Goal: Task Accomplishment & Management: Use online tool/utility

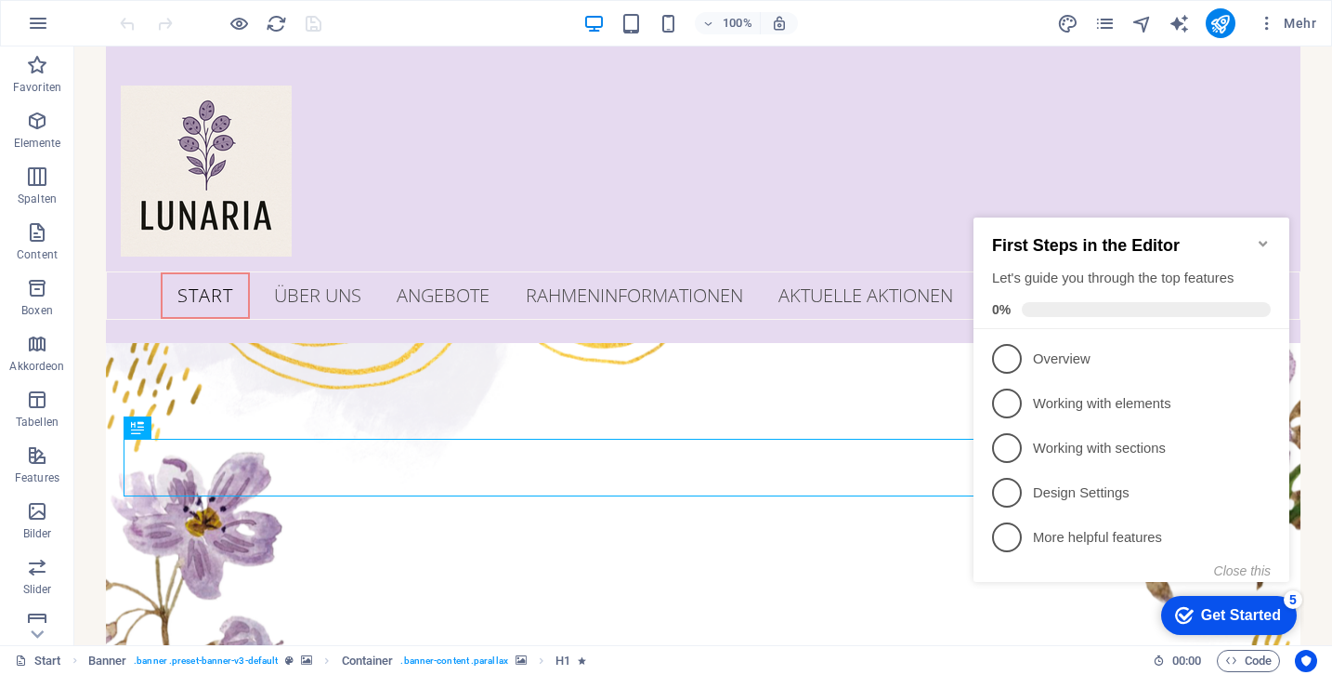
scroll to position [117, 0]
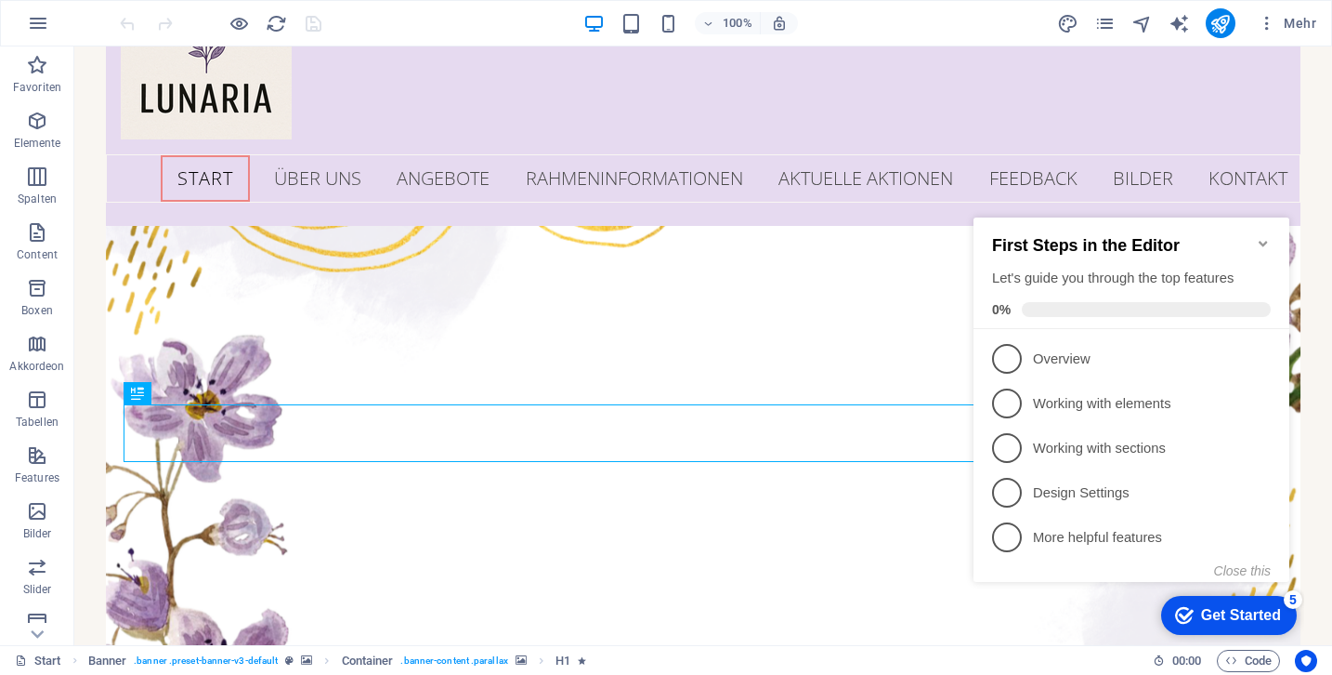
click at [1265, 241] on icon "Minimize checklist" at bounding box center [1263, 244] width 8 height 6
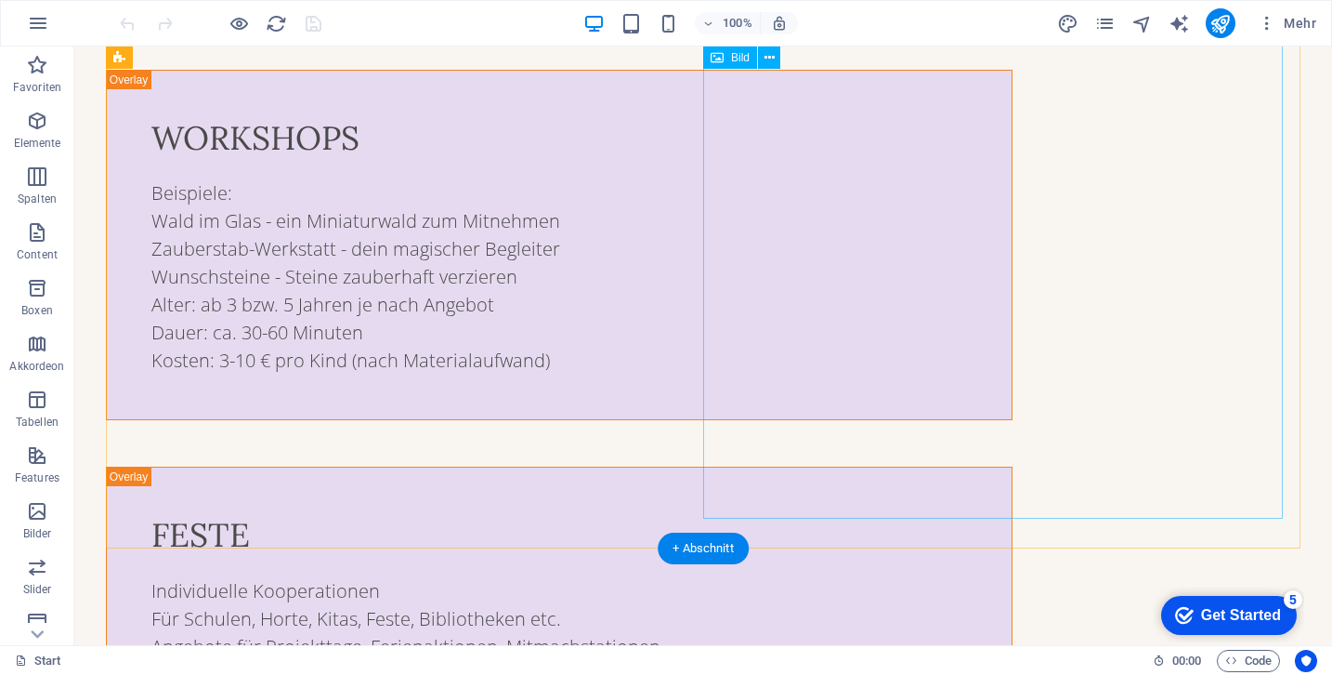
scroll to position [6432, 0]
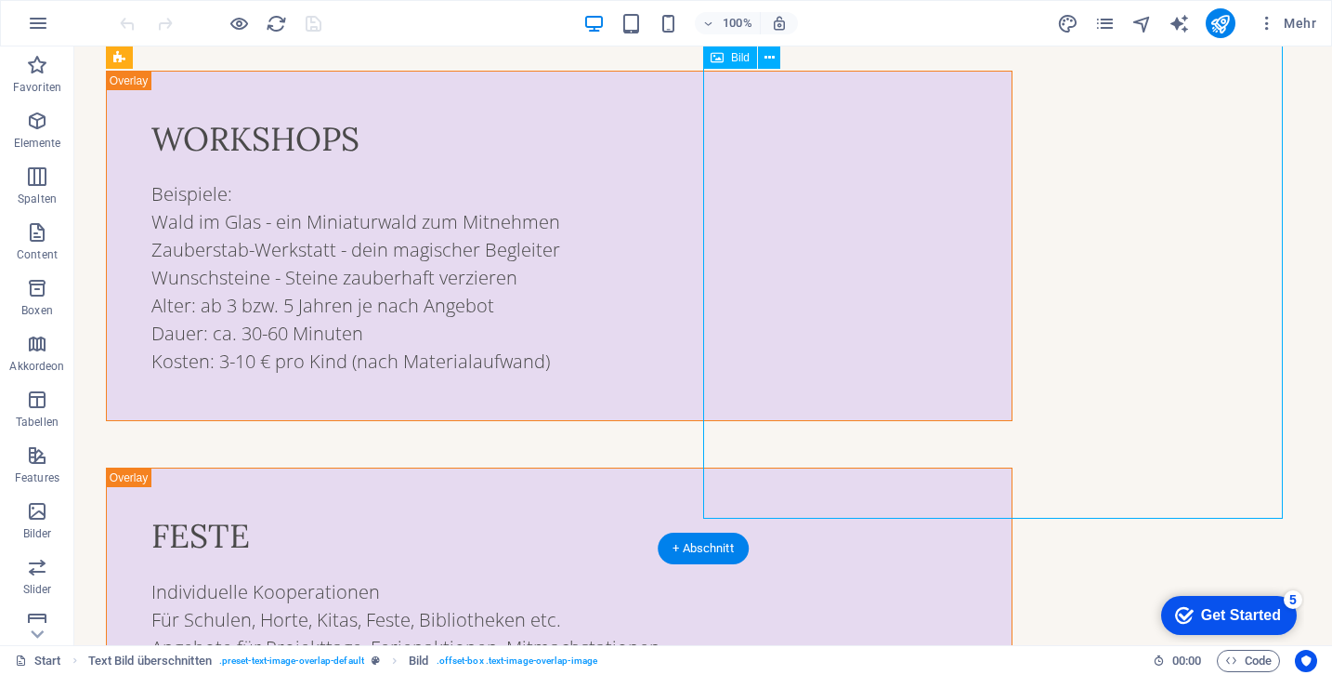
drag, startPoint x: 943, startPoint y: 193, endPoint x: 616, endPoint y: 192, distance: 327.0
select select "px"
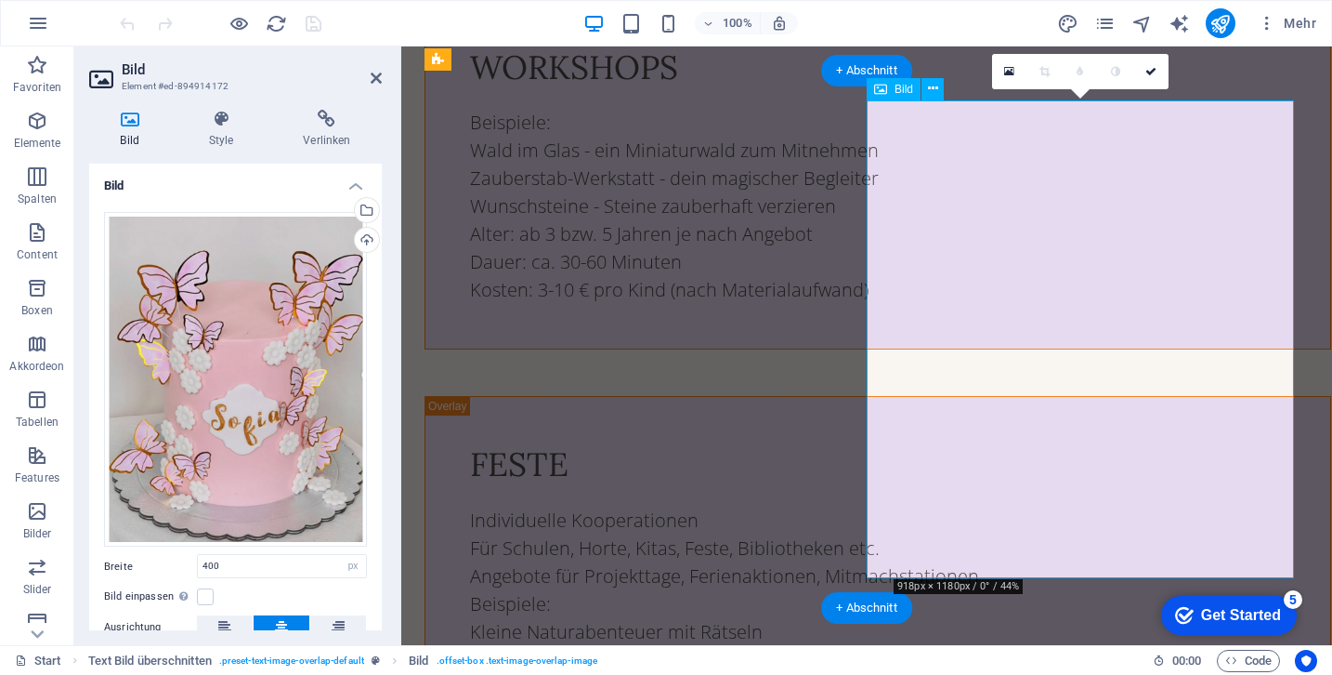
scroll to position [7133, 0]
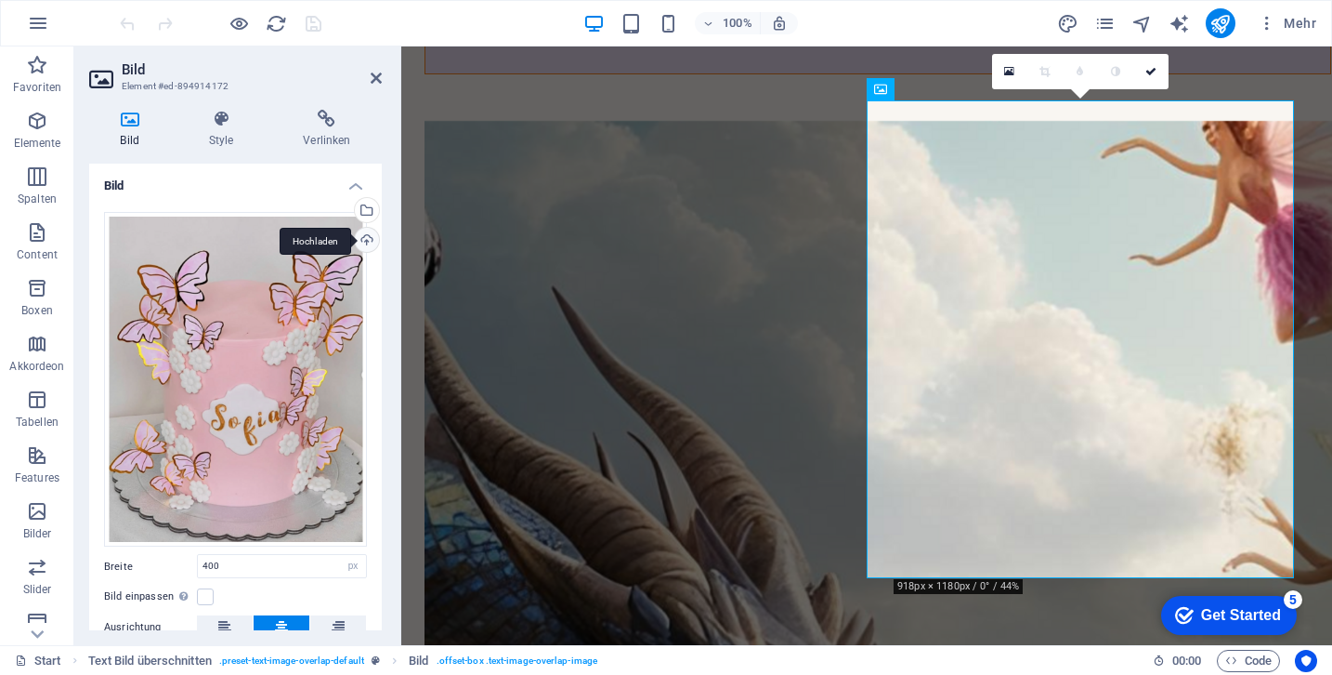
click at [363, 239] on div "Hochladen" at bounding box center [365, 242] width 28 height 28
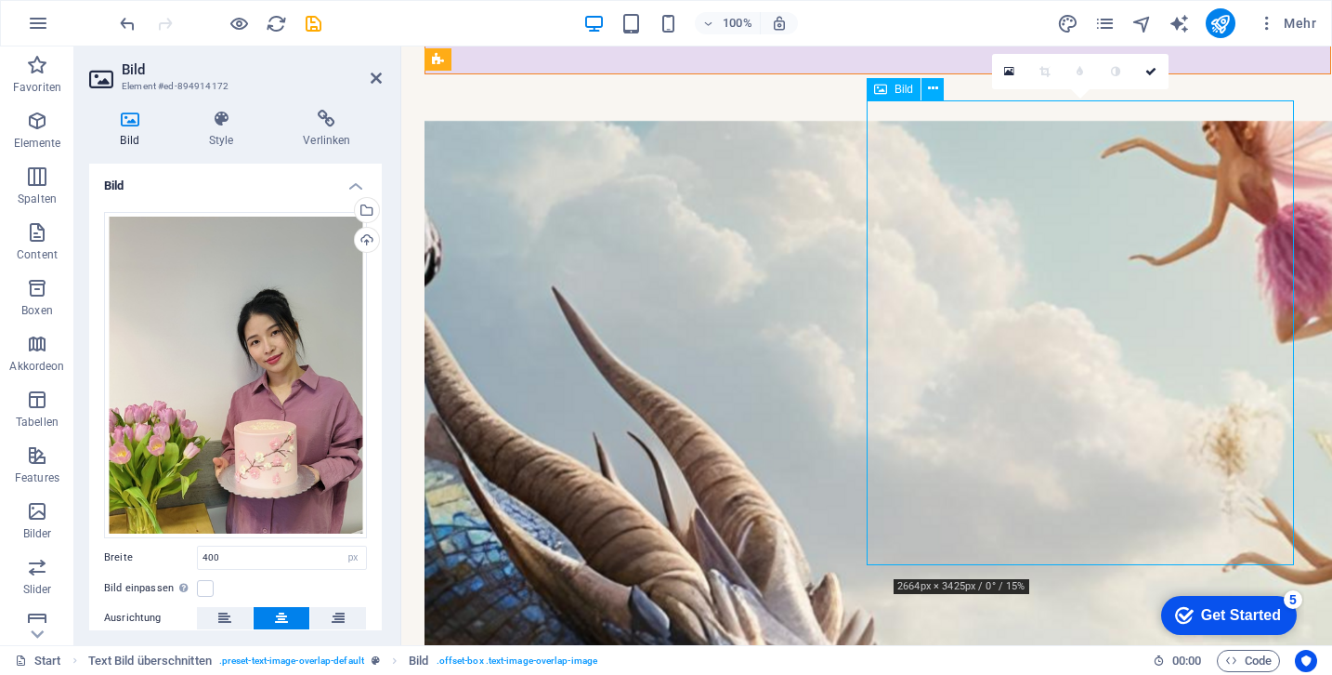
drag, startPoint x: 1088, startPoint y: 377, endPoint x: 1094, endPoint y: 322, distance: 55.1
click at [1007, 74] on icon at bounding box center [1009, 71] width 10 height 13
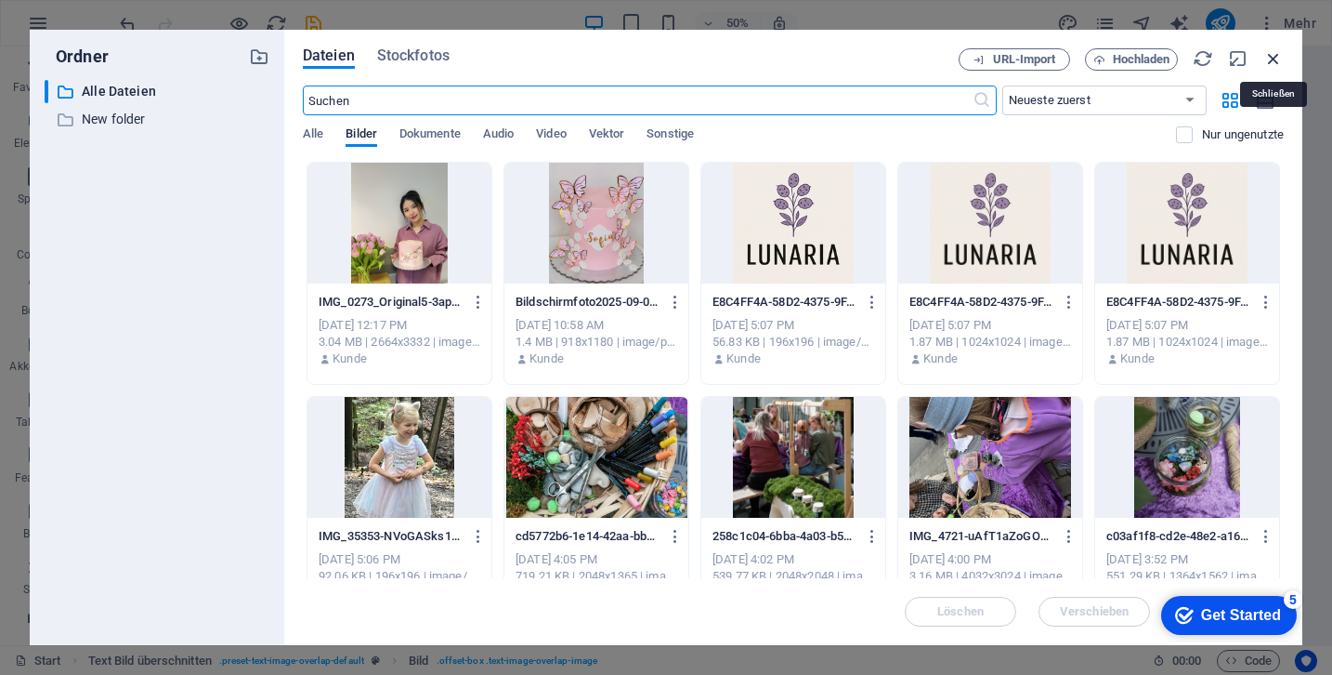
click at [1276, 56] on icon "button" at bounding box center [1274, 58] width 20 height 20
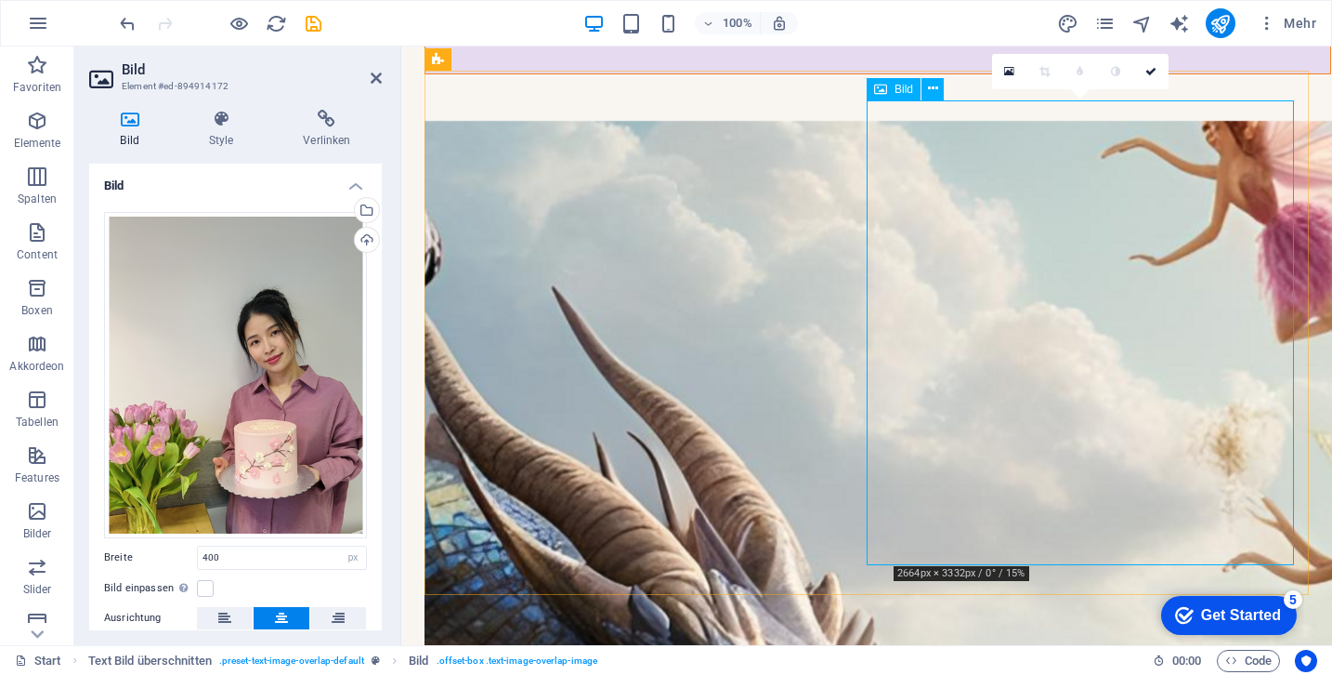
click at [1044, 72] on icon at bounding box center [1045, 71] width 10 height 11
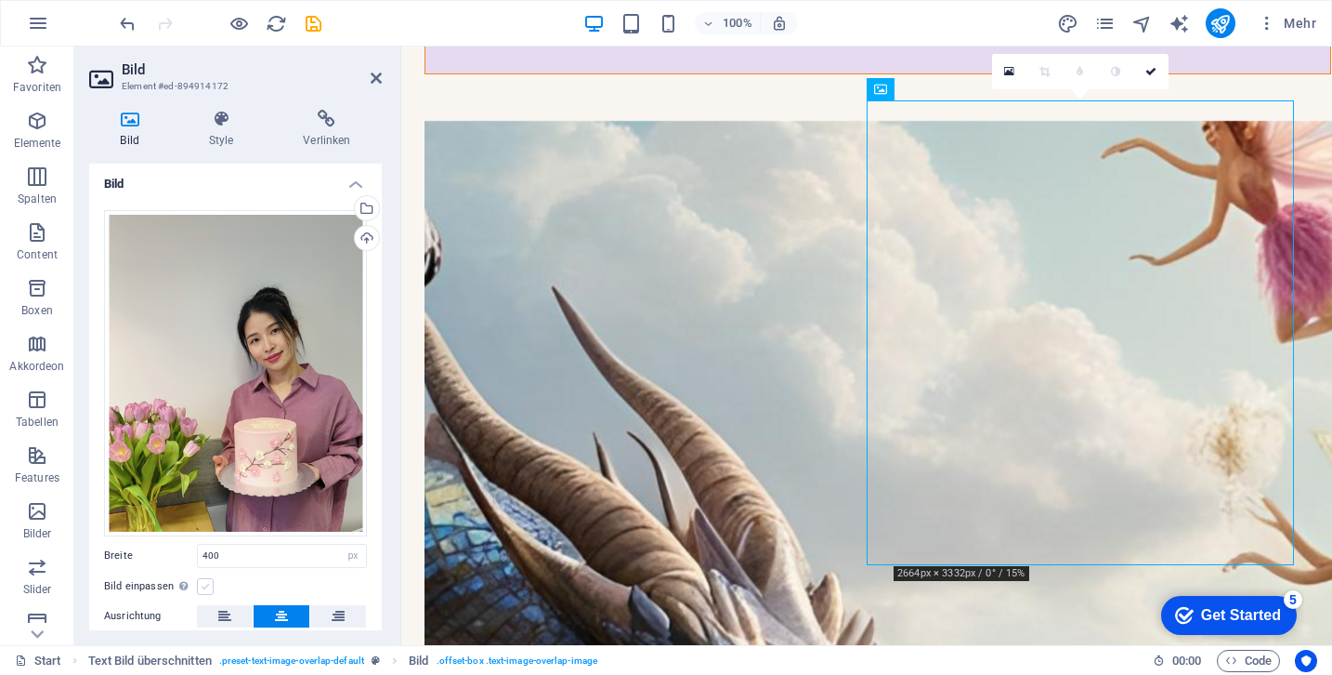
click at [211, 578] on label at bounding box center [205, 586] width 17 height 17
click at [0, 0] on input "Bild einpassen Bild automatisch anhand einer fixen Breite und Höhe einpassen" at bounding box center [0, 0] width 0 height 0
click at [211, 578] on label at bounding box center [205, 586] width 17 height 17
click at [0, 0] on input "Bild einpassen Bild automatisch anhand einer fixen Breite und Höhe einpassen" at bounding box center [0, 0] width 0 height 0
click at [210, 587] on label at bounding box center [205, 586] width 17 height 17
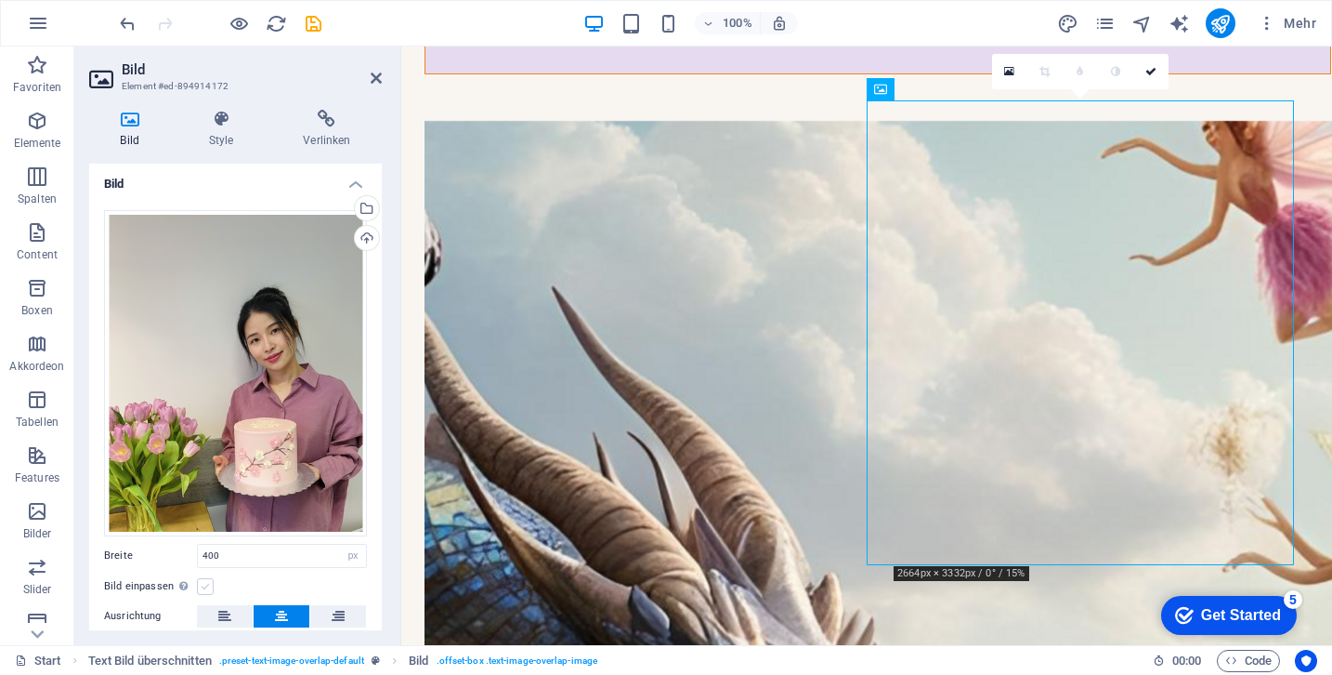
click at [0, 0] on input "Bild einpassen Bild automatisch anhand einer fixen Breite und Höhe einpassen" at bounding box center [0, 0] width 0 height 0
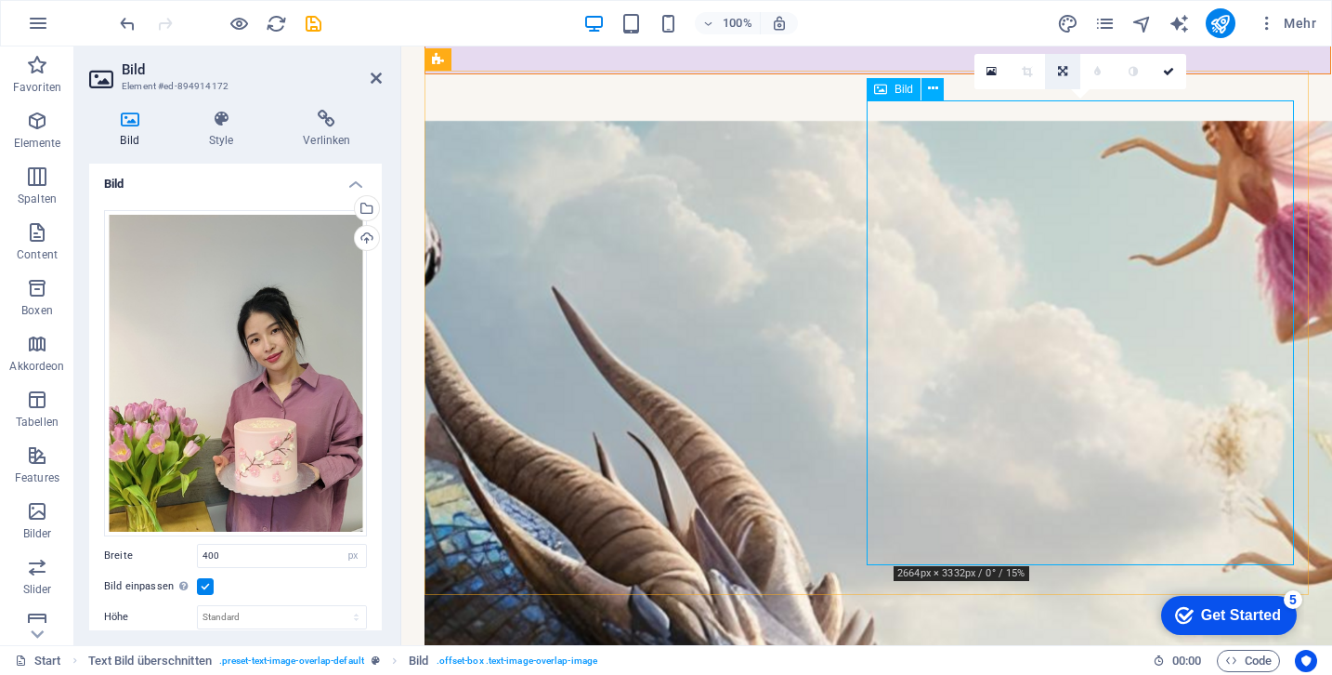
click at [1069, 72] on link at bounding box center [1062, 71] width 35 height 35
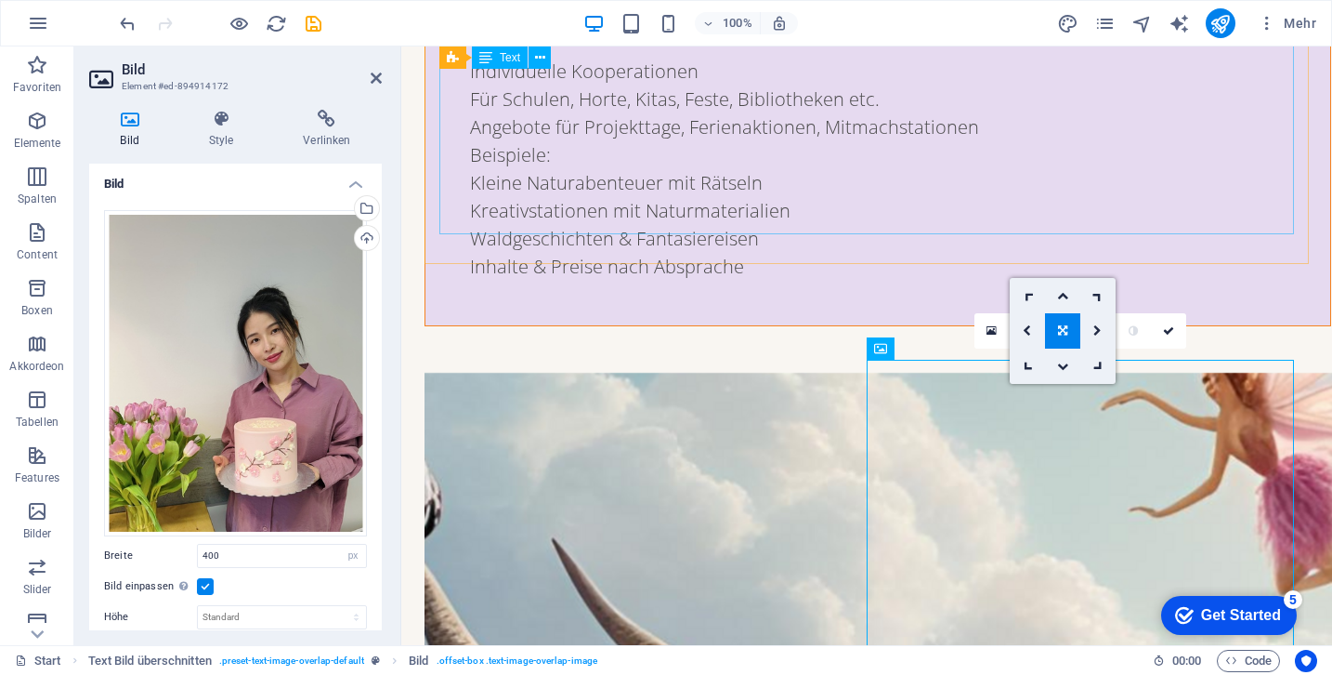
scroll to position [6887, 0]
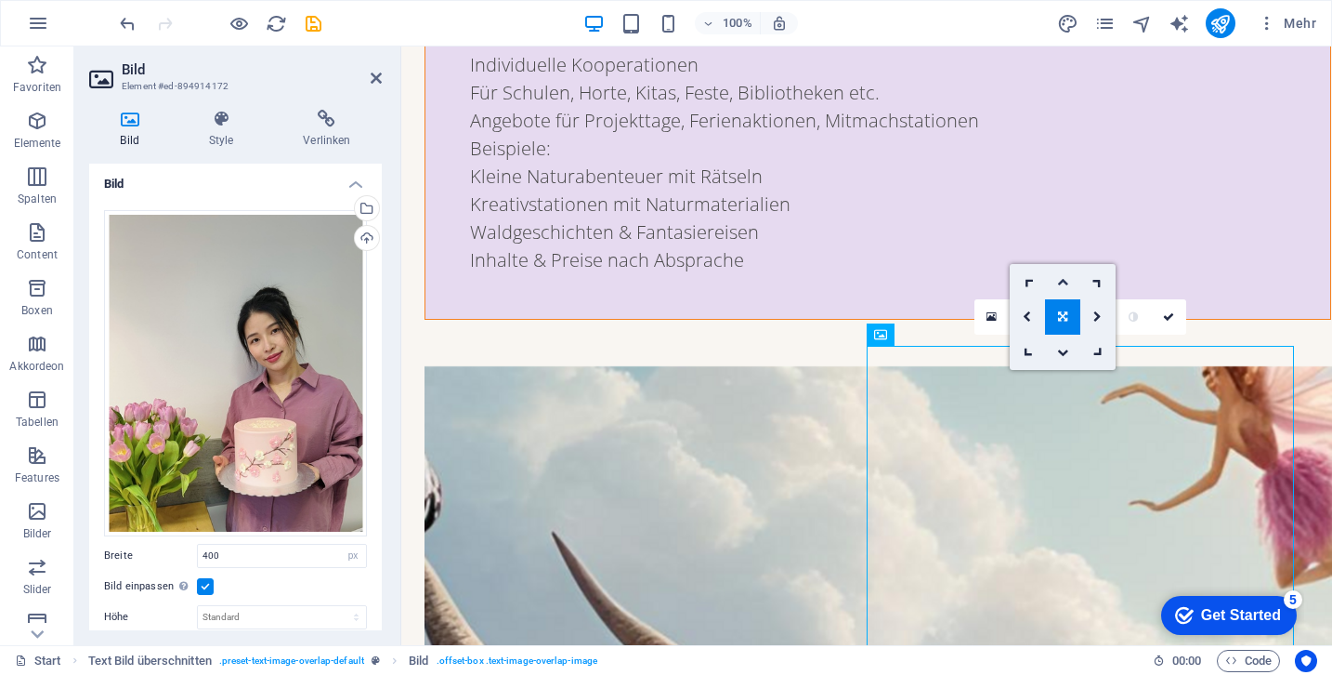
click at [1066, 285] on icon at bounding box center [1062, 281] width 11 height 11
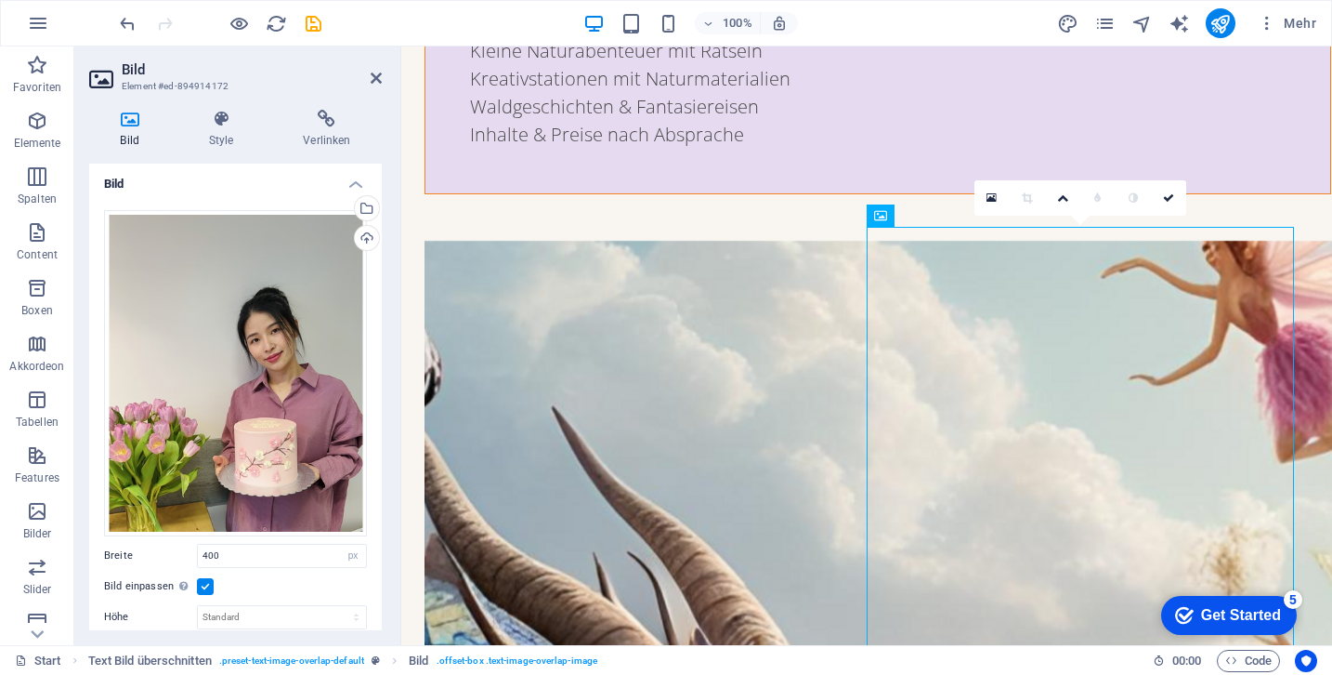
scroll to position [7019, 0]
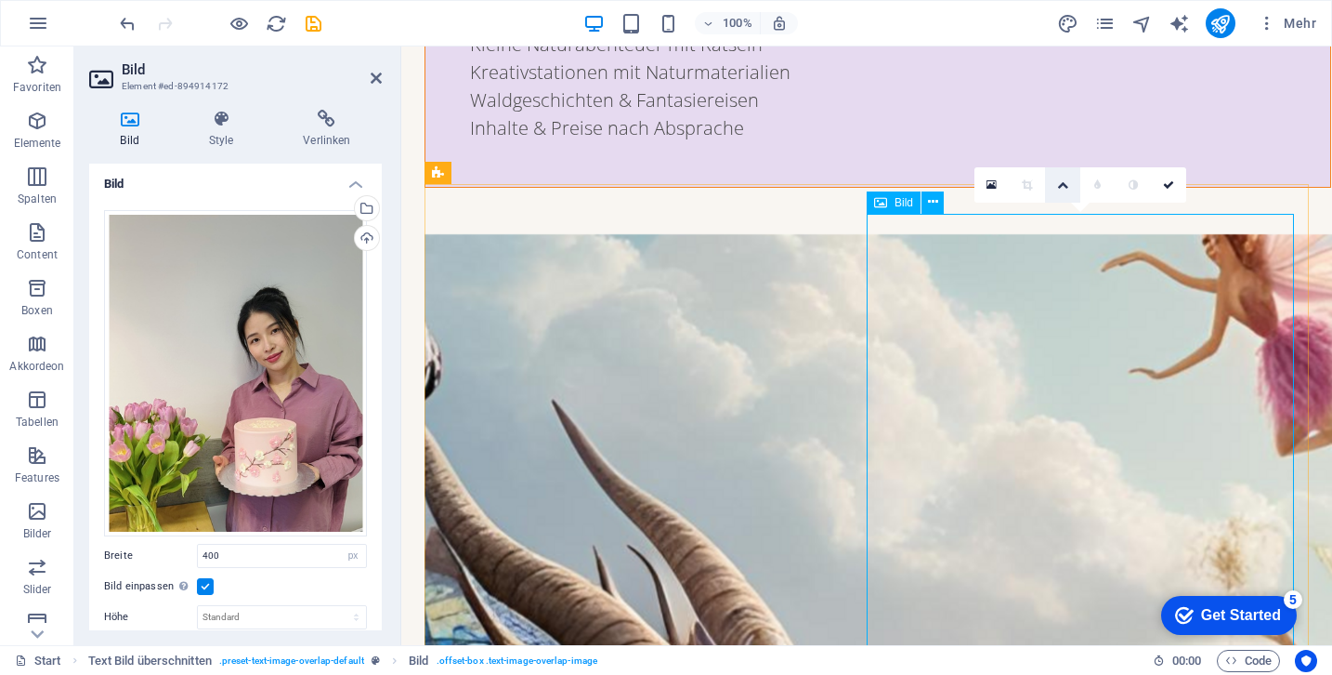
click at [1067, 185] on icon at bounding box center [1062, 184] width 11 height 11
click at [1067, 185] on icon at bounding box center [1062, 184] width 9 height 11
drag, startPoint x: 1066, startPoint y: 163, endPoint x: 664, endPoint y: 116, distance: 404.1
click at [1066, 163] on link at bounding box center [1062, 149] width 35 height 35
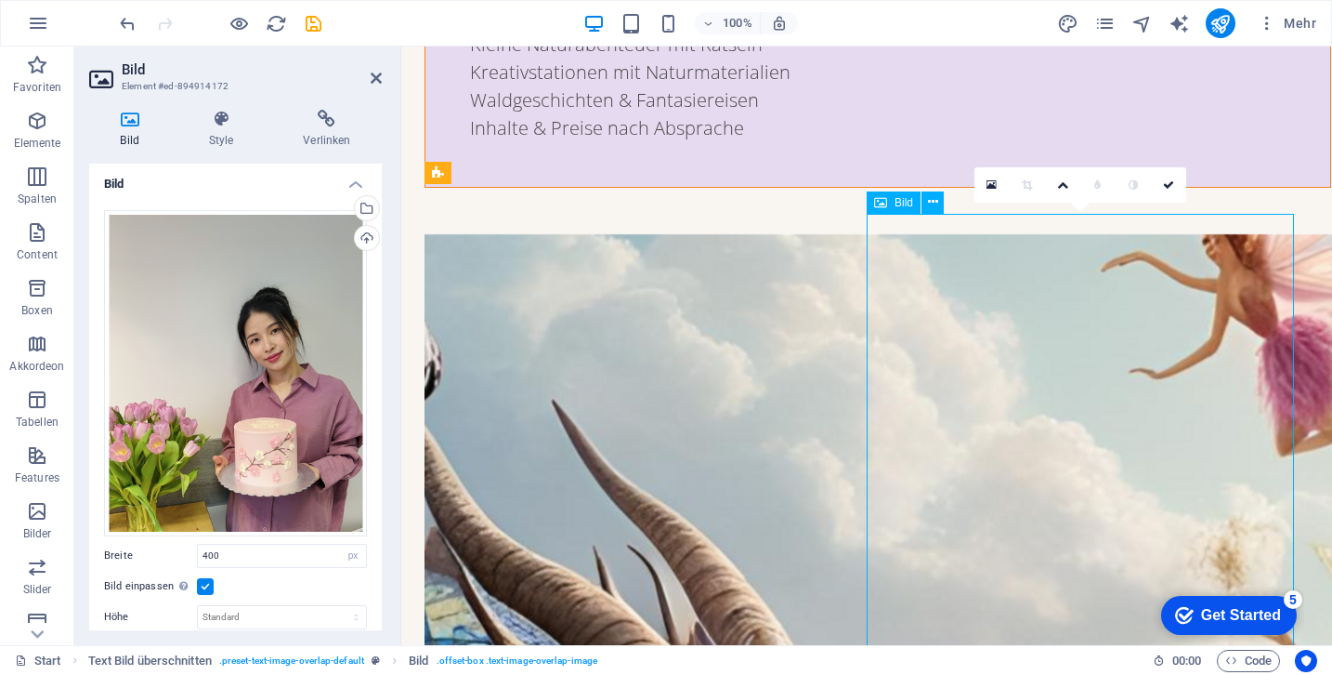
drag, startPoint x: 1104, startPoint y: 295, endPoint x: 1107, endPoint y: 239, distance: 56.8
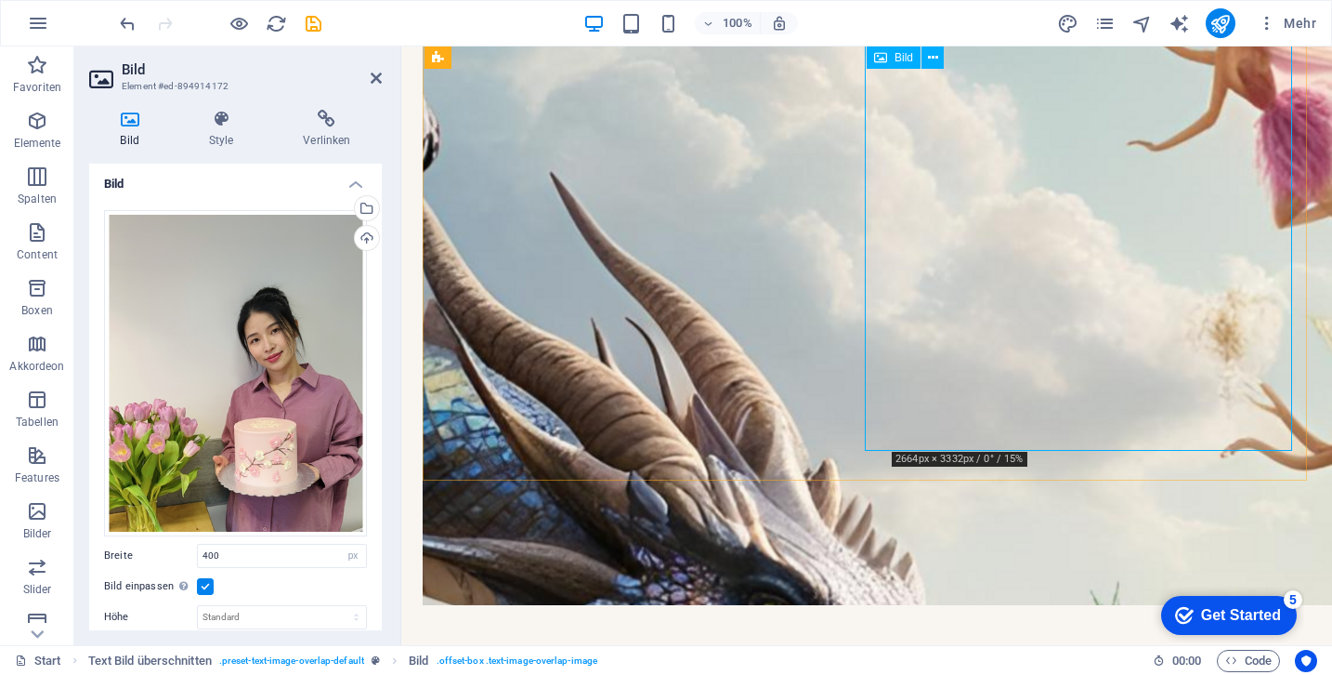
scroll to position [7247, 0]
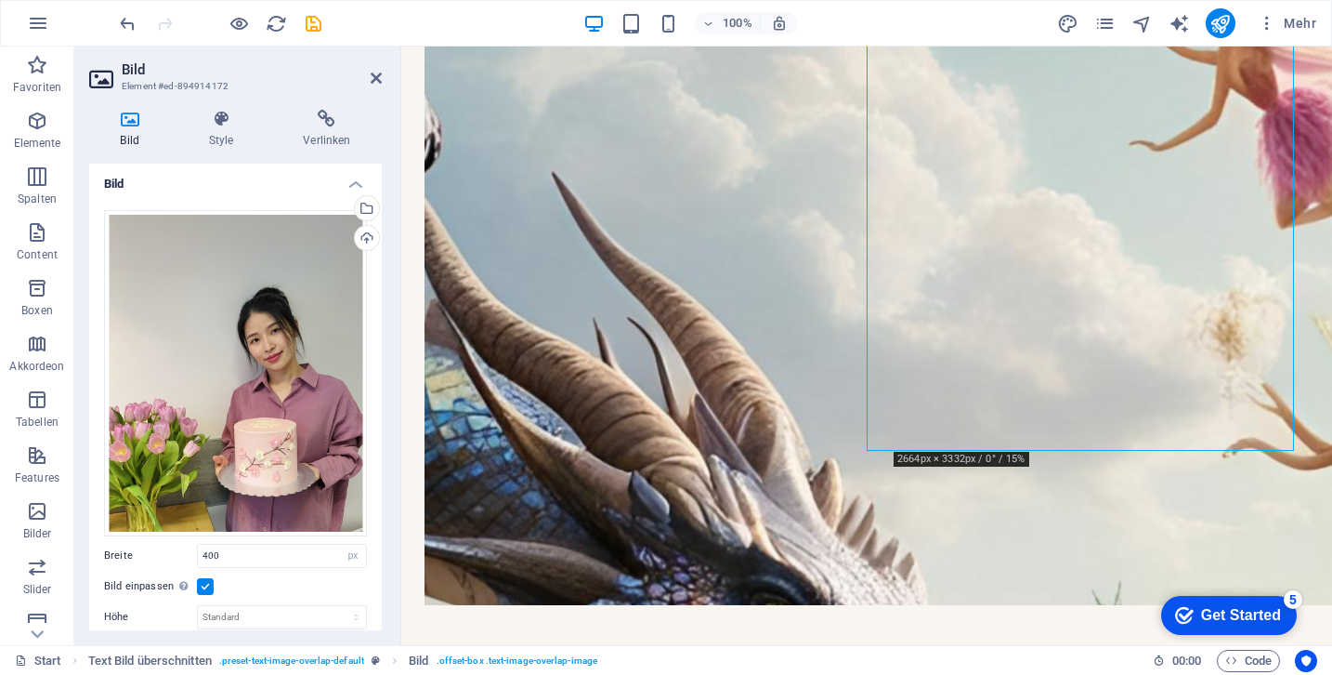
click at [219, 582] on div "Bild einpassen Bild automatisch anhand einer fixen Breite und Höhe einpassen" at bounding box center [235, 586] width 263 height 22
click at [206, 581] on label at bounding box center [205, 586] width 17 height 17
click at [0, 0] on input "Bild einpassen Bild automatisch anhand einer fixen Breite und Höhe einpassen" at bounding box center [0, 0] width 0 height 0
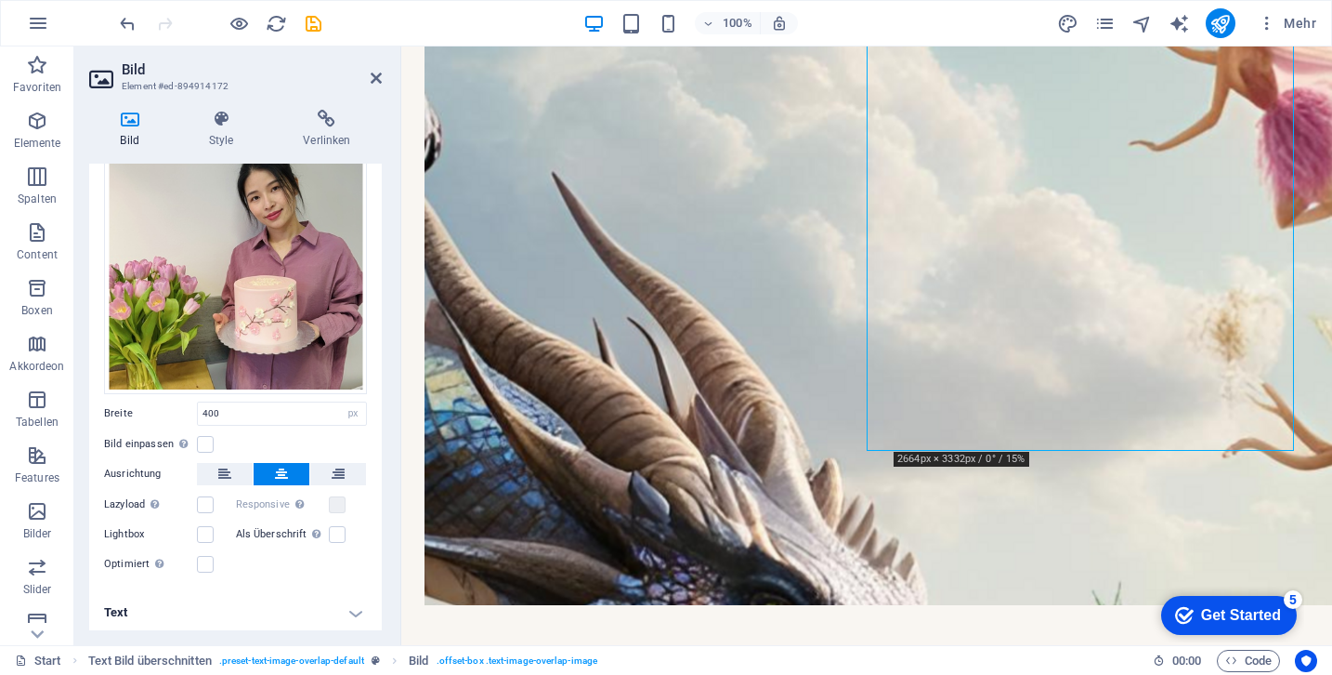
scroll to position [143, 0]
click at [327, 465] on button at bounding box center [338, 475] width 56 height 22
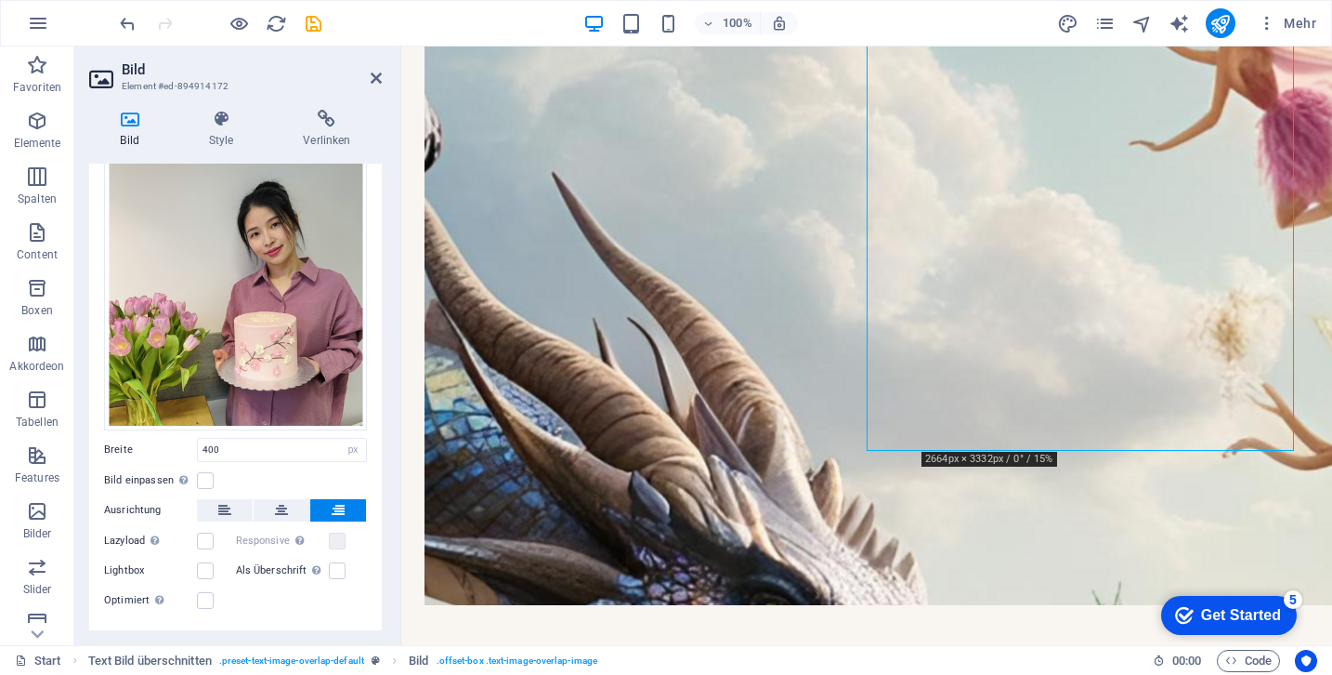
scroll to position [101, 0]
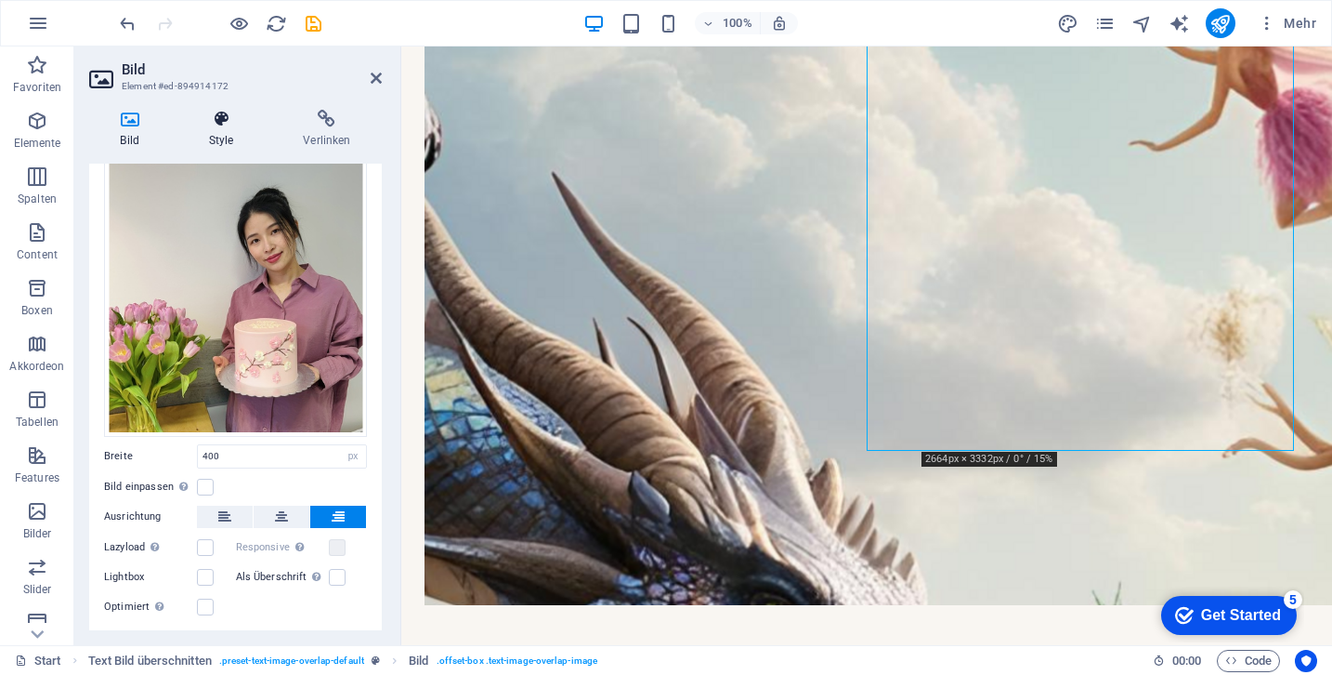
click at [229, 126] on icon at bounding box center [220, 119] width 87 height 19
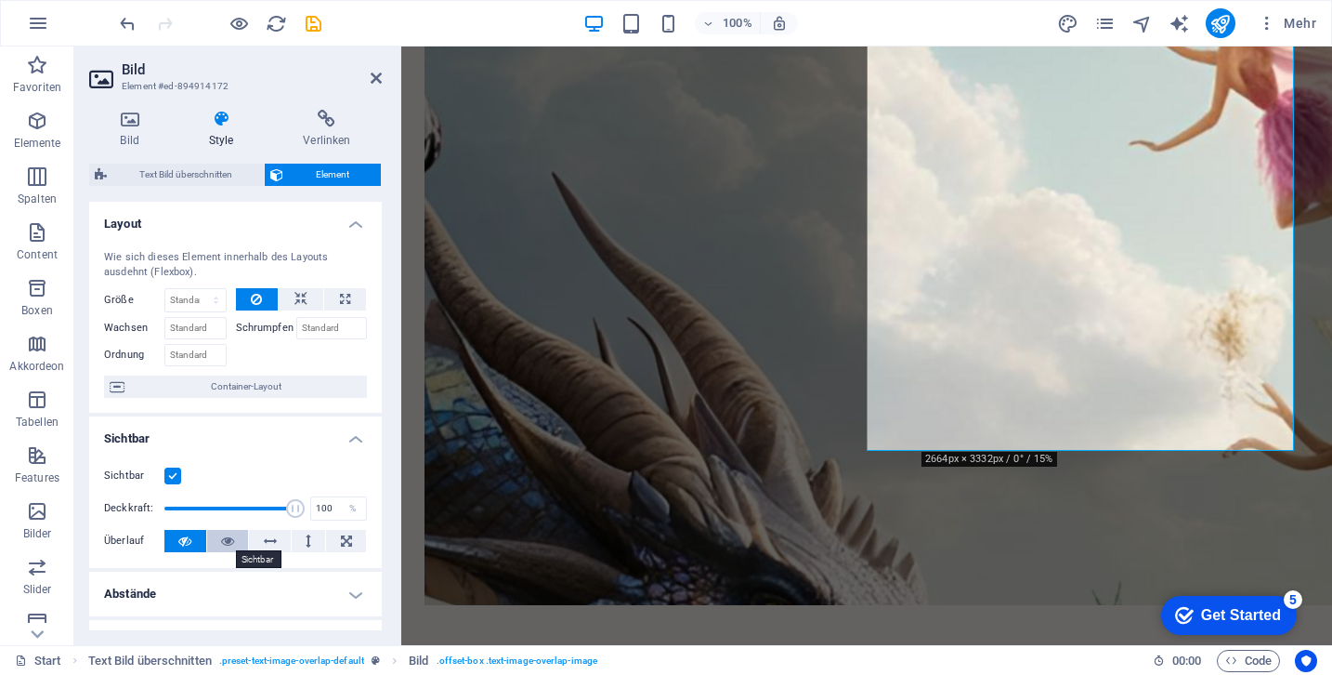
click at [226, 539] on icon at bounding box center [227, 541] width 13 height 22
click at [209, 585] on h4 "Abstände" at bounding box center [235, 593] width 293 height 45
click at [188, 537] on icon at bounding box center [184, 541] width 13 height 22
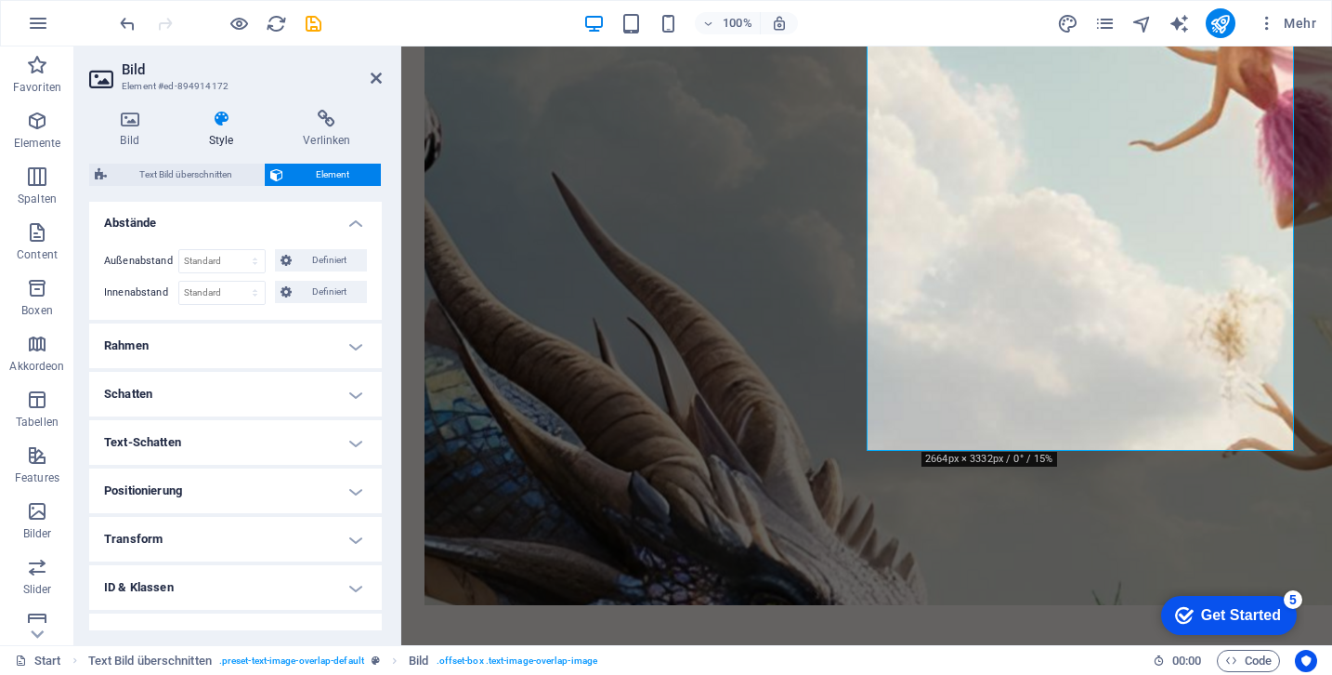
scroll to position [391, 0]
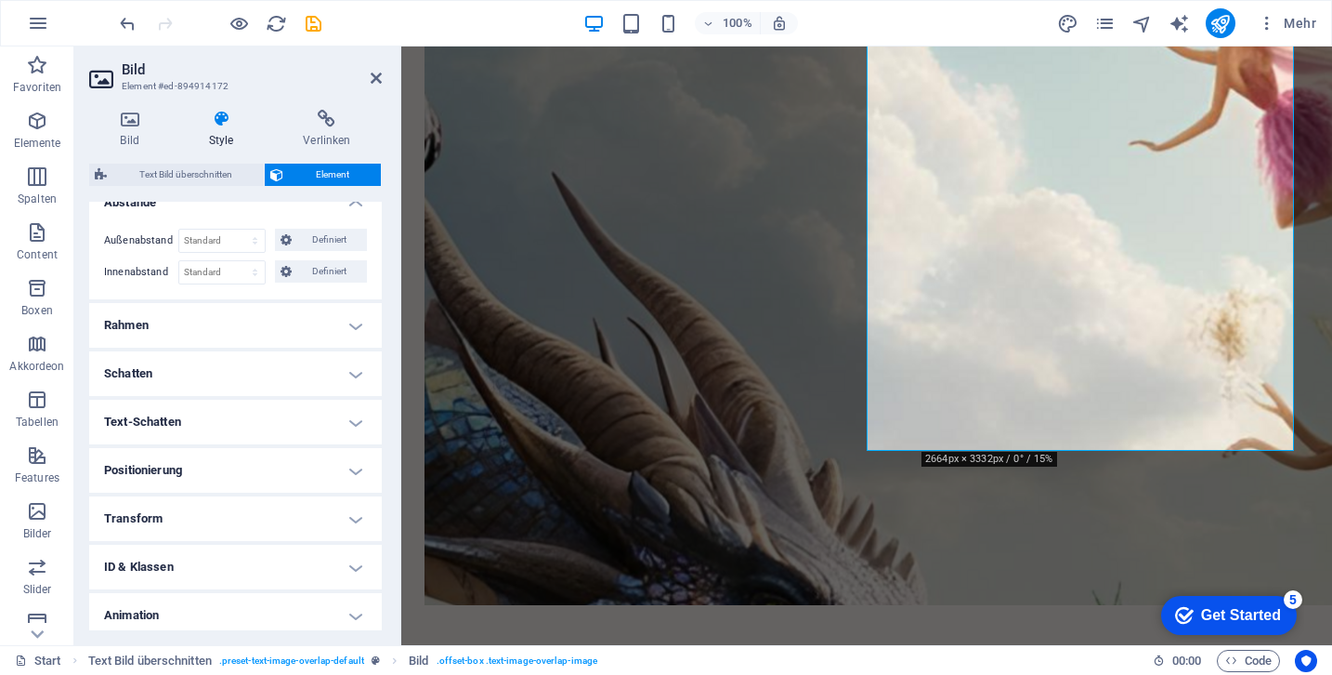
click at [315, 459] on h4 "Positionierung" at bounding box center [235, 470] width 293 height 45
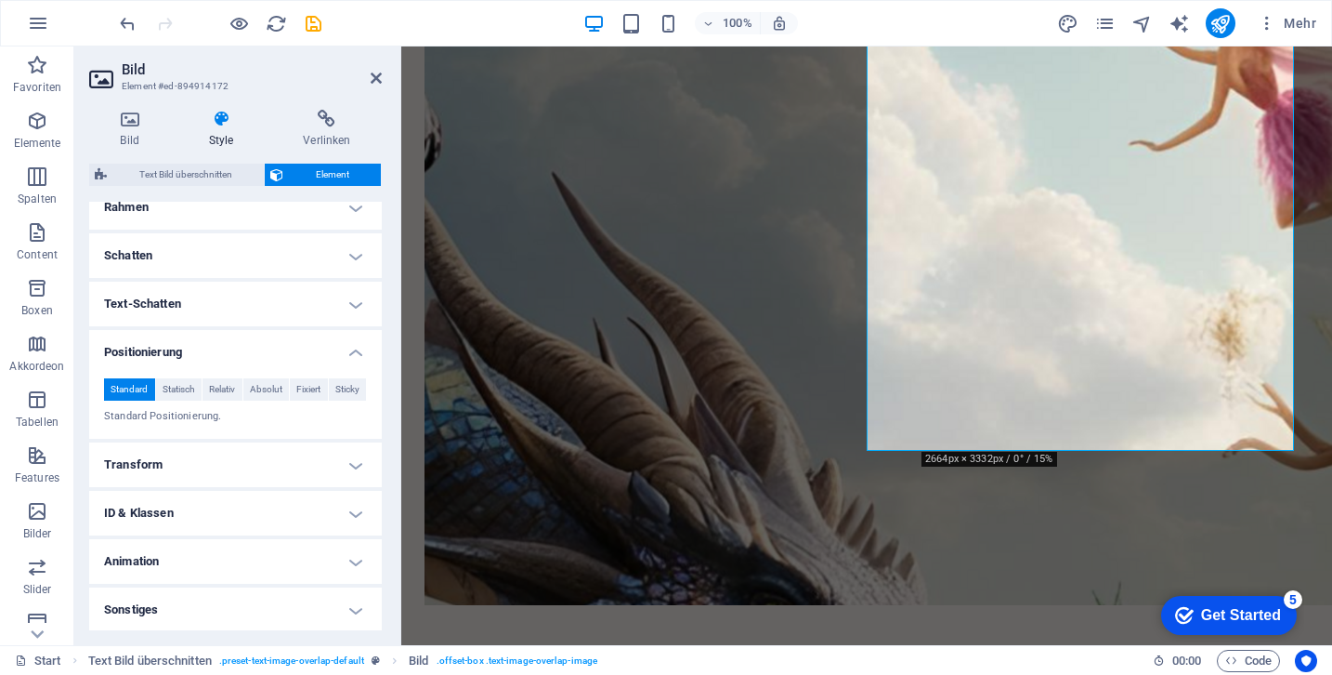
click at [210, 610] on h4 "Sonstiges" at bounding box center [235, 609] width 293 height 45
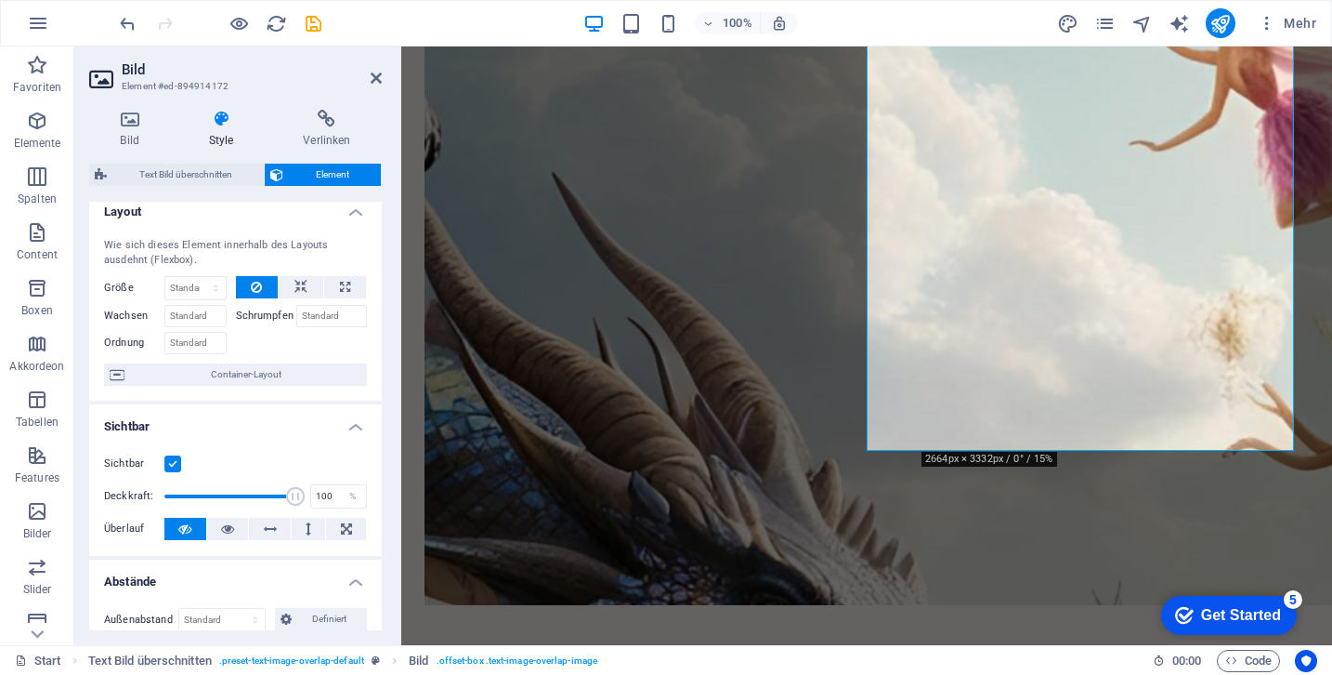
scroll to position [0, 0]
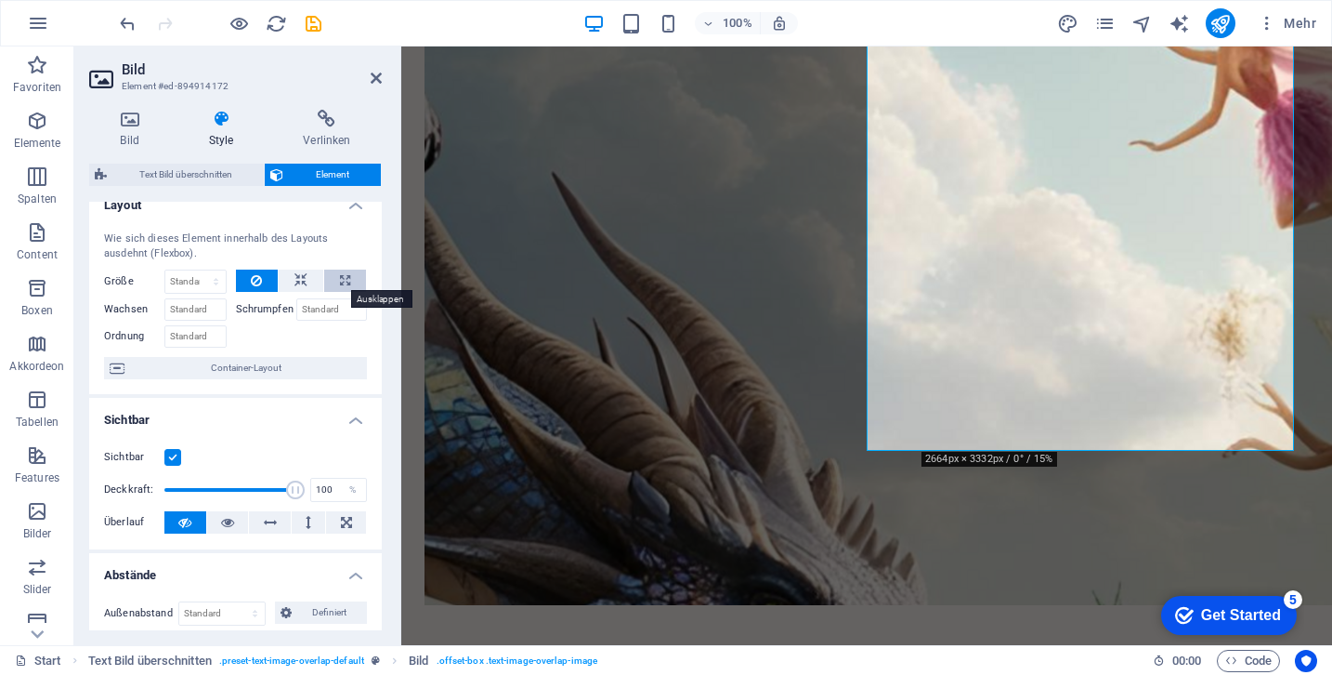
click at [347, 281] on button at bounding box center [345, 280] width 42 height 22
type input "100"
select select "%"
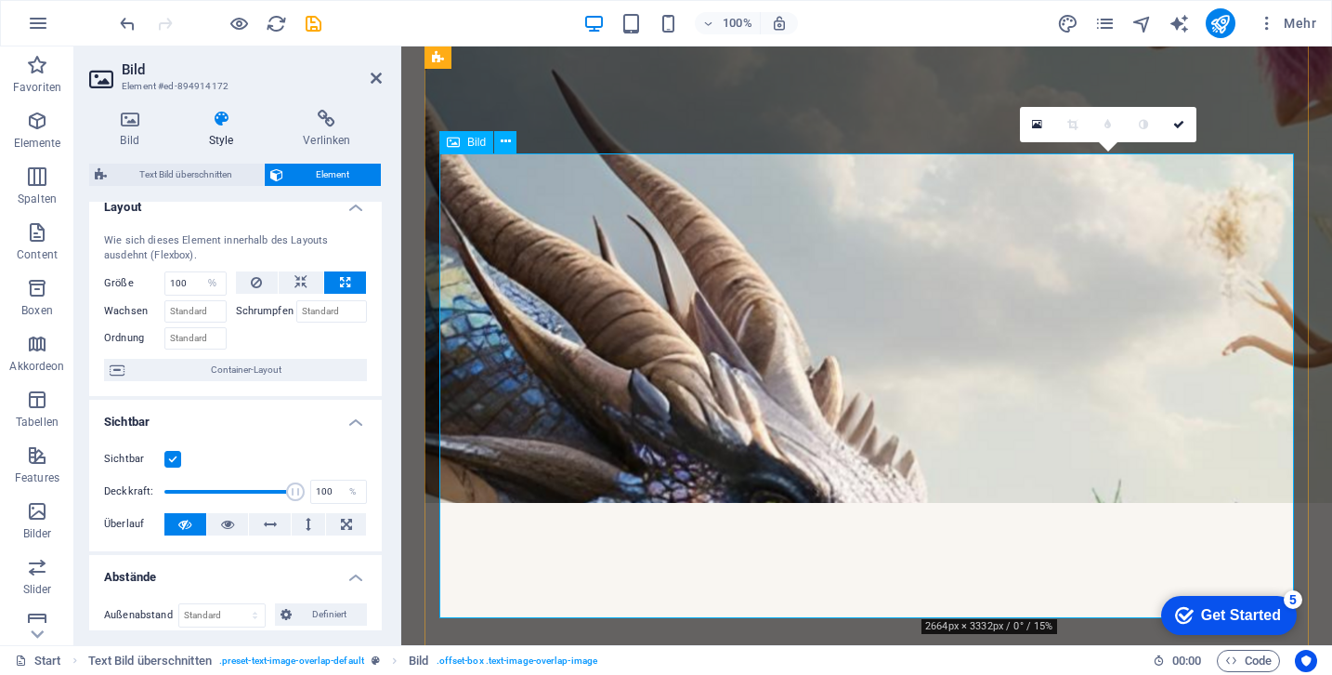
scroll to position [7352, 0]
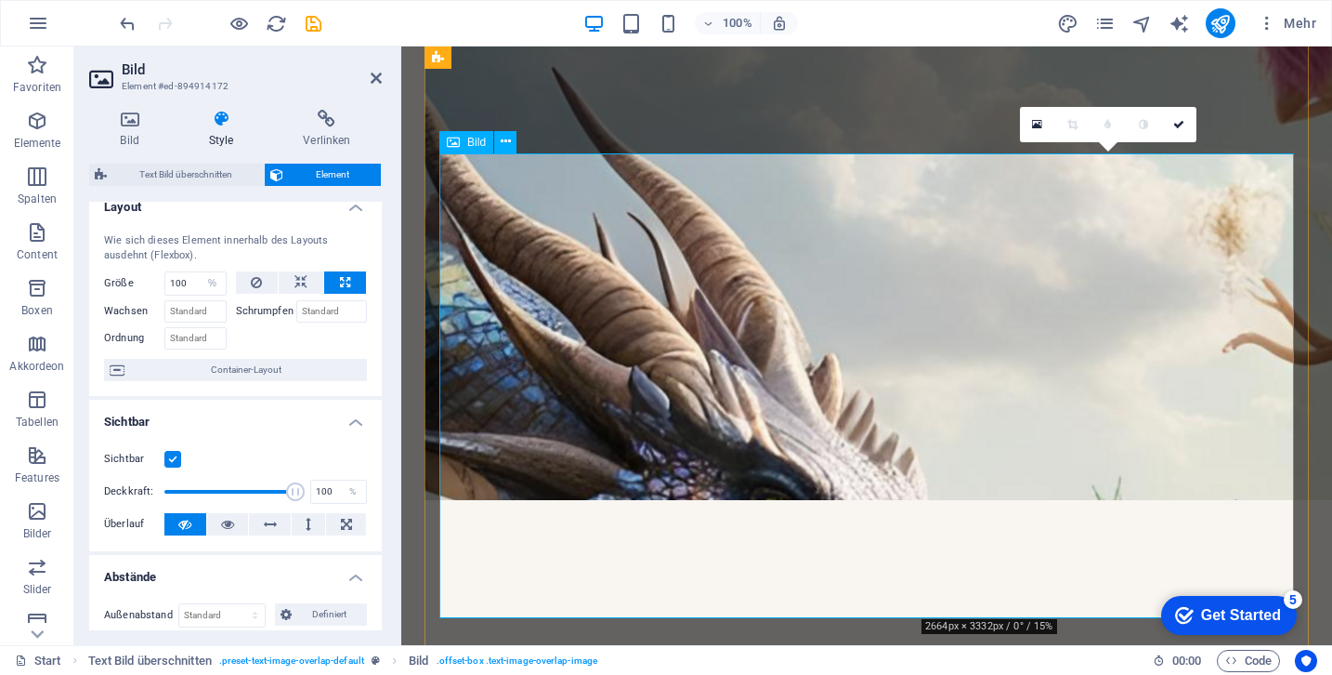
click at [253, 277] on icon at bounding box center [256, 282] width 11 height 22
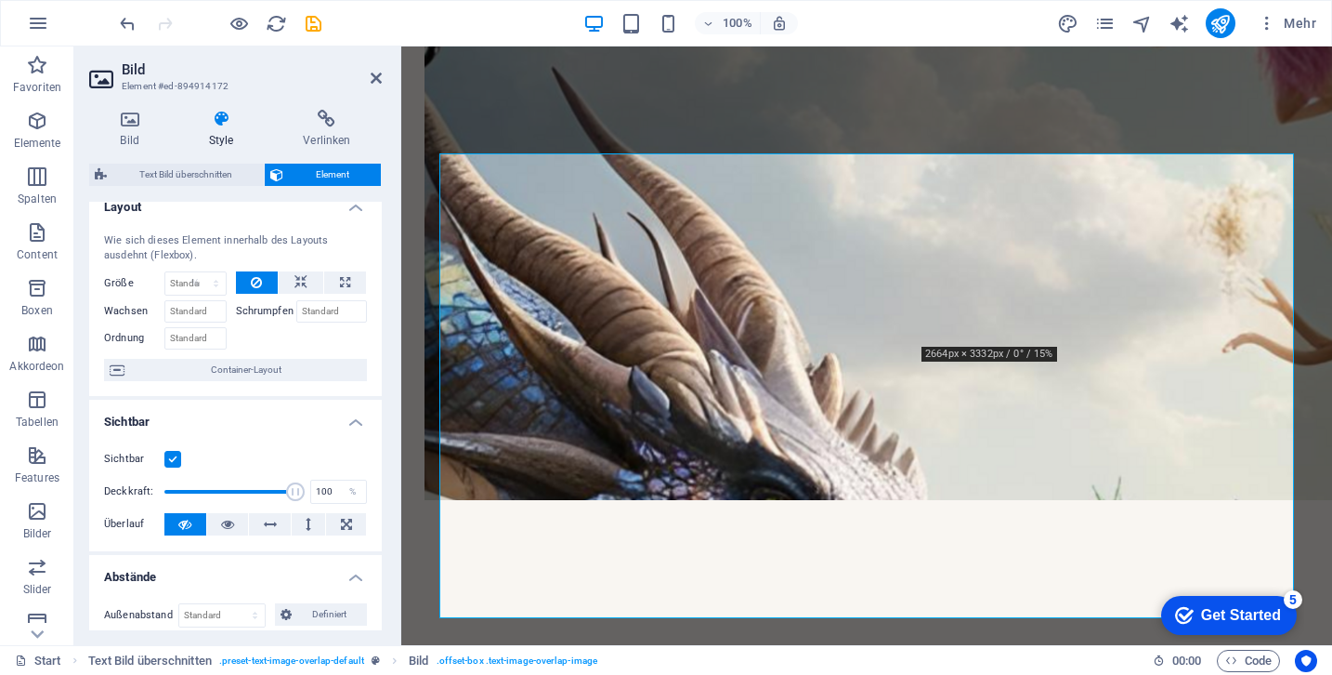
select select "DISABLED_OPTION_VALUE"
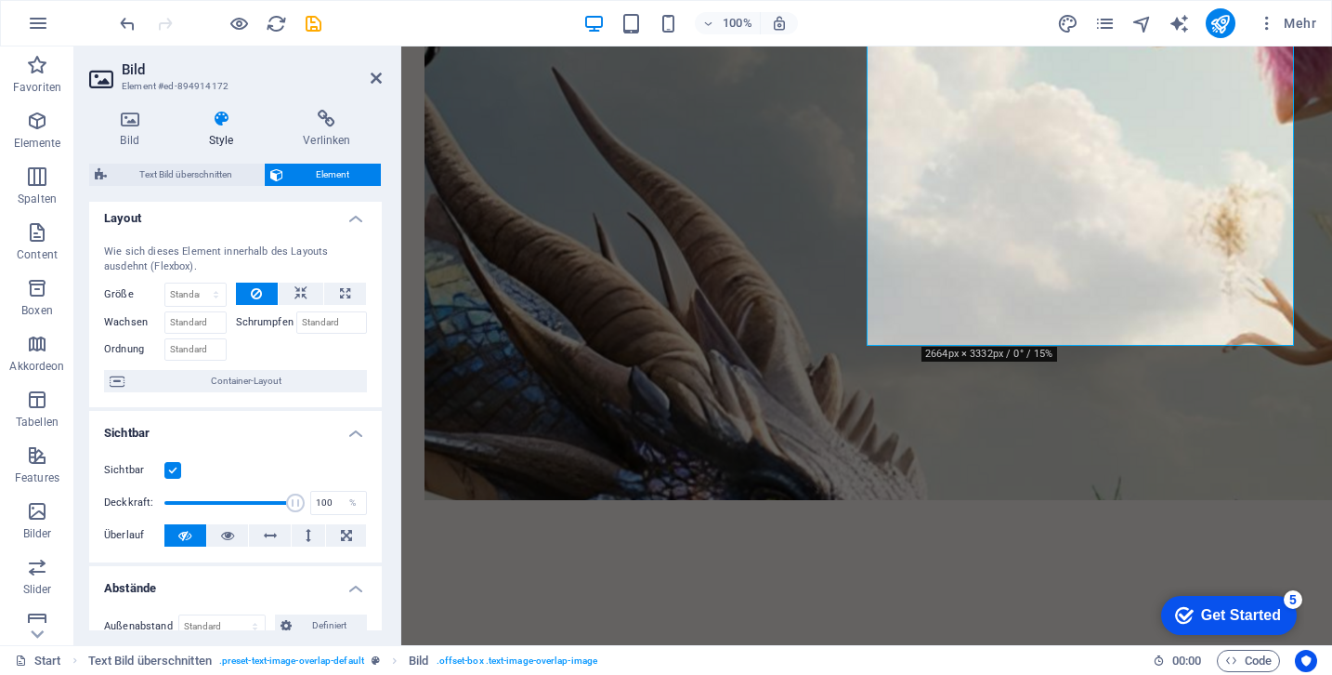
scroll to position [3, 0]
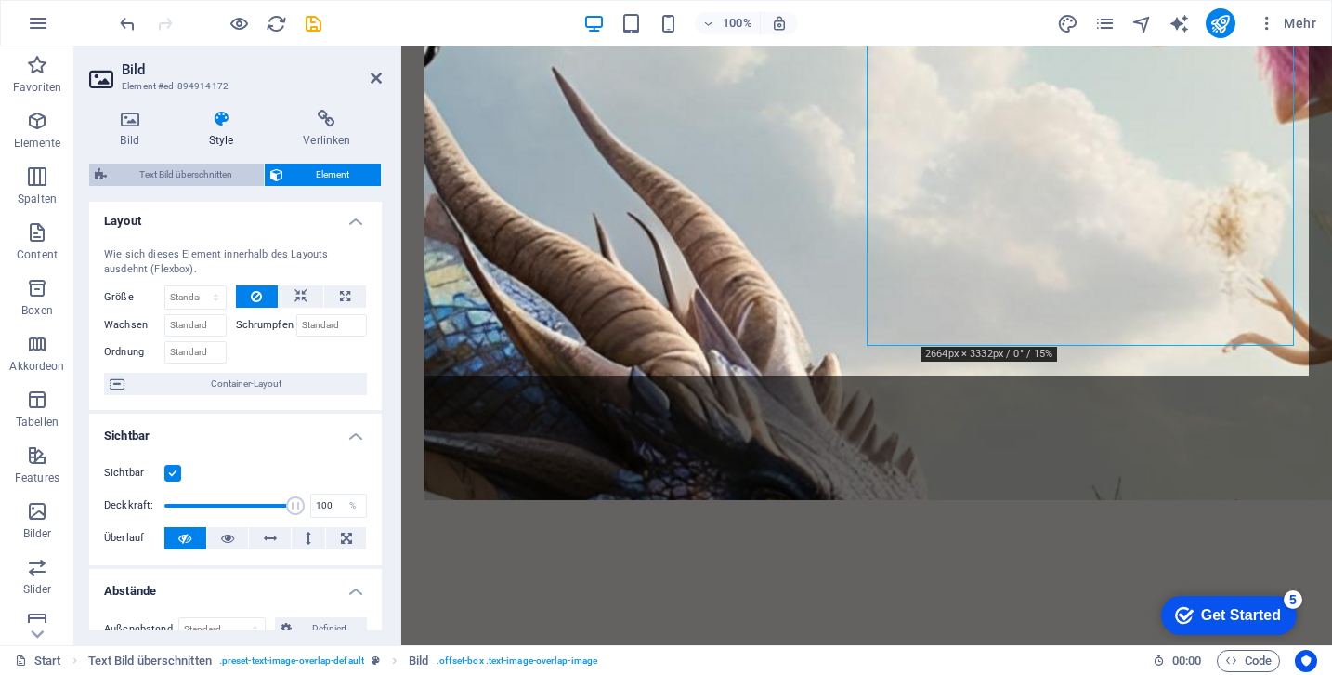
click at [218, 177] on span "Text Bild überschnitten" at bounding box center [185, 175] width 146 height 22
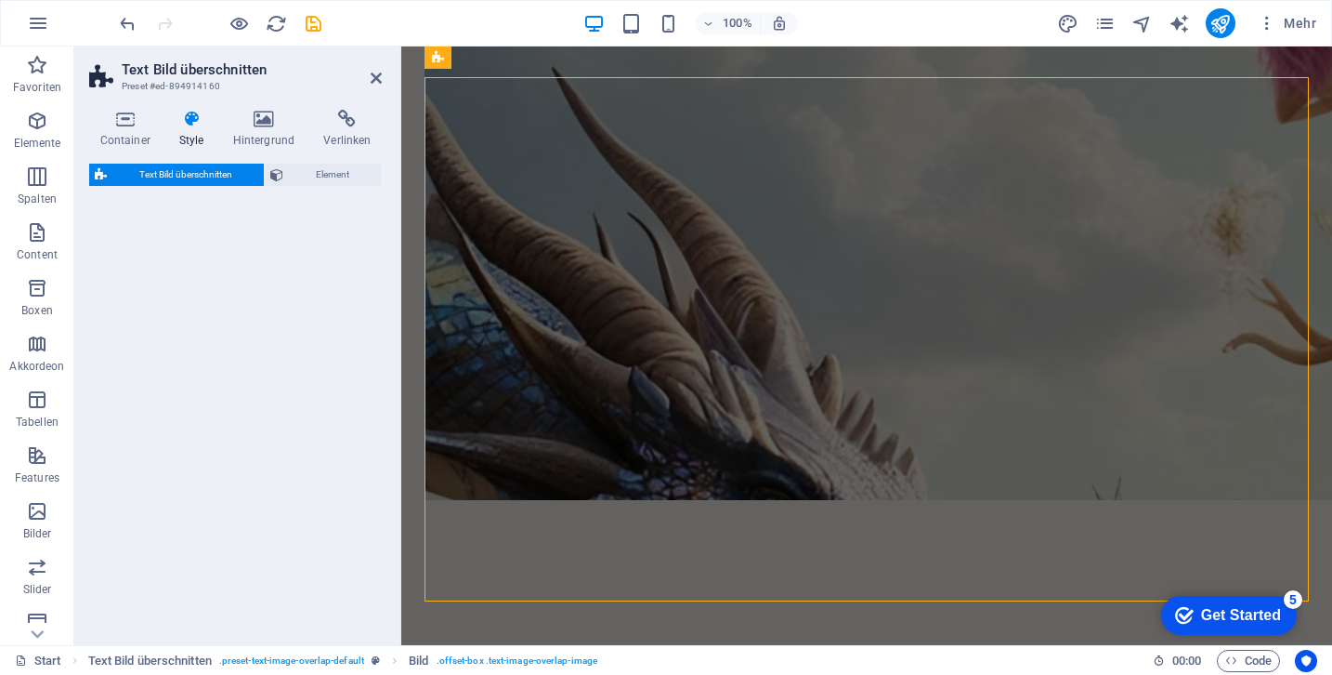
scroll to position [7126, 0]
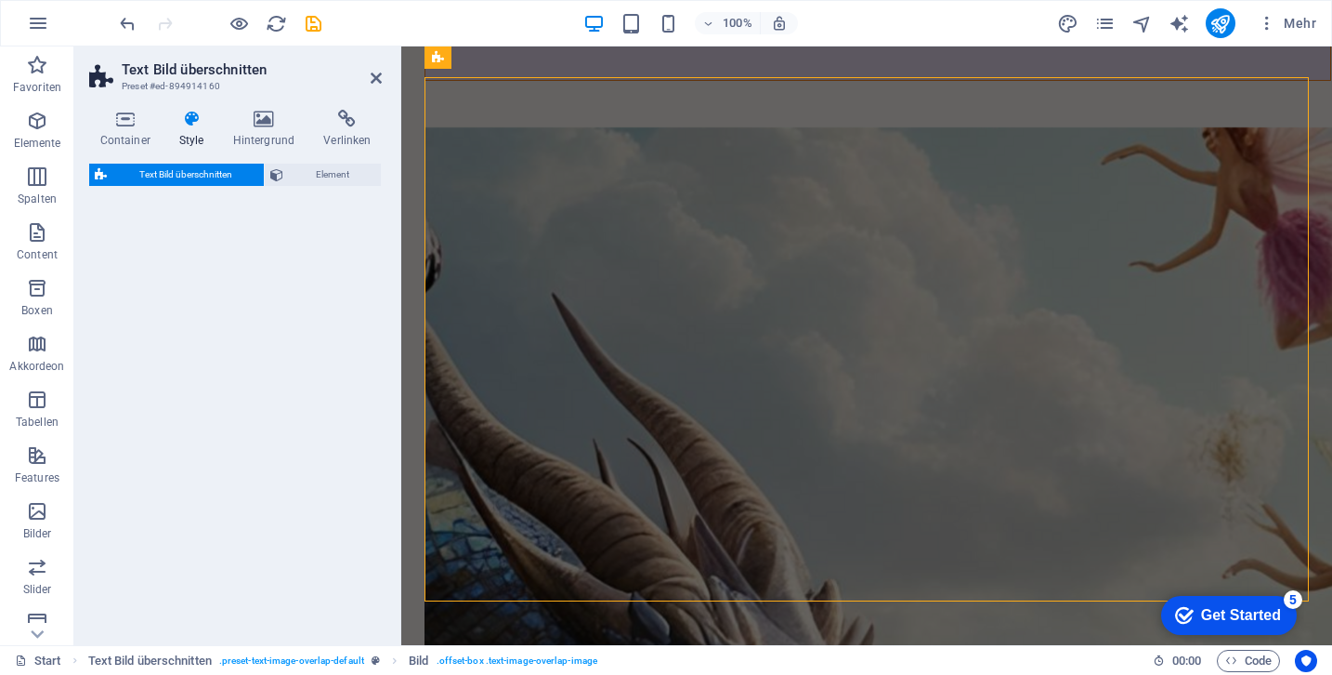
select select "rem"
select select "px"
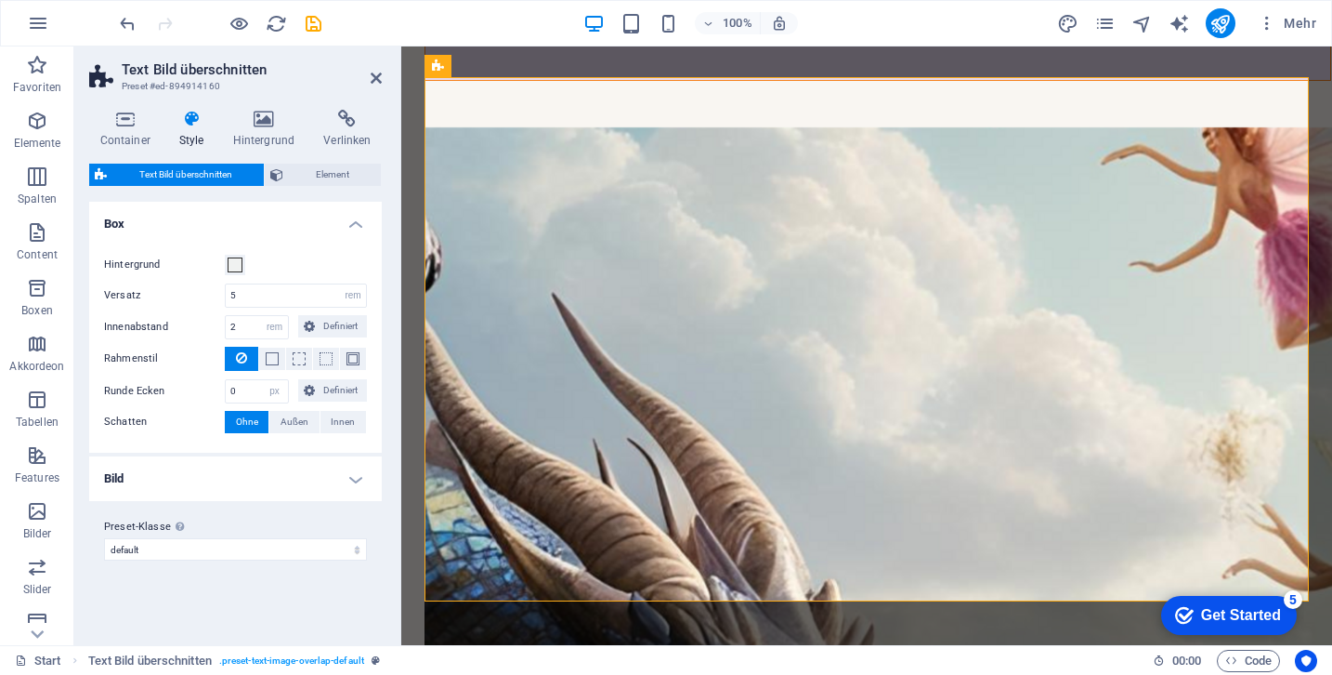
click at [317, 473] on h4 "Bild" at bounding box center [235, 478] width 293 height 45
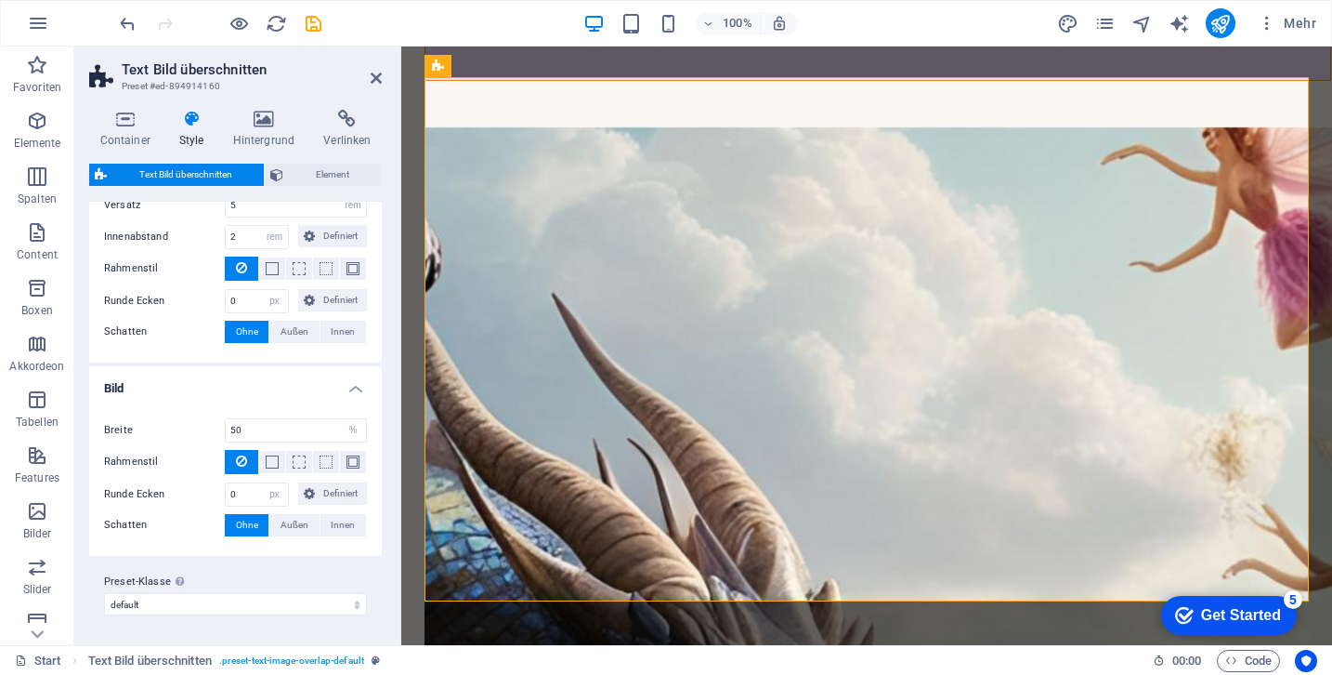
scroll to position [89, 0]
drag, startPoint x: 174, startPoint y: 442, endPoint x: 197, endPoint y: 223, distance: 220.5
click at [197, 216] on ul "Box Hintergrund Versatz 5 rem px % vh vw Innenabstand 2 rem px % vh vw Definier…" at bounding box center [235, 334] width 293 height 444
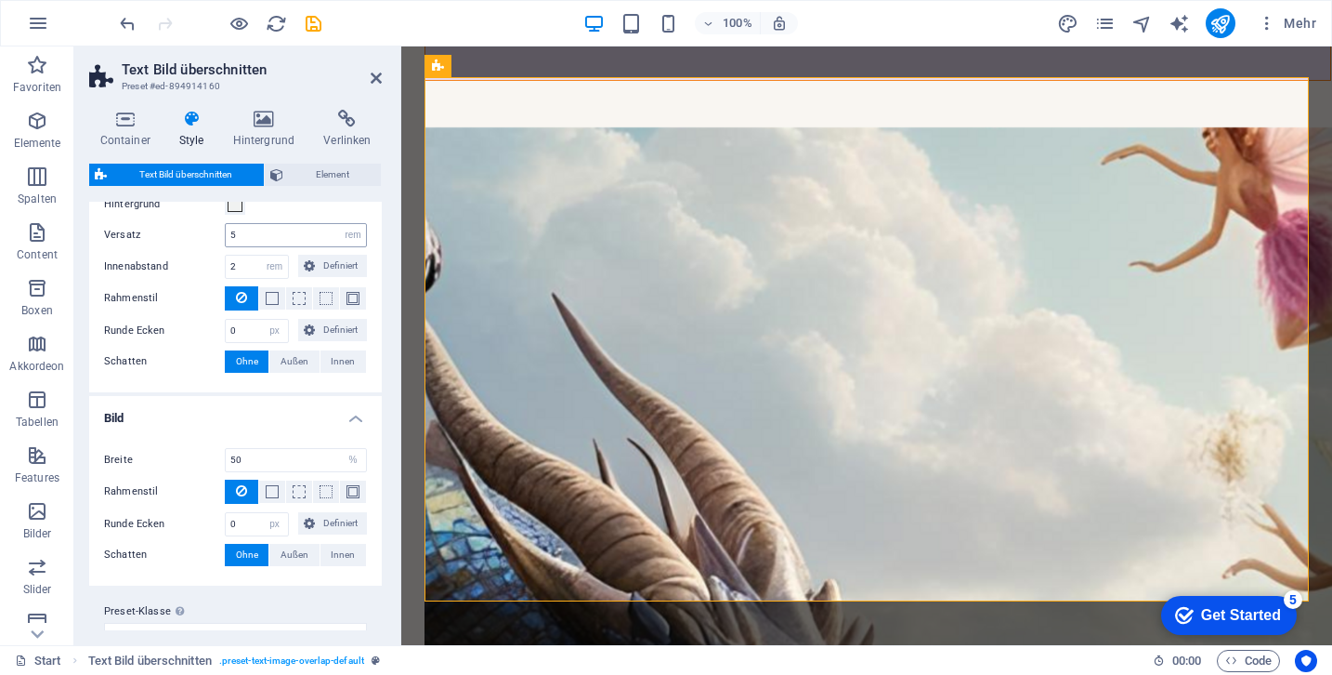
scroll to position [65, 0]
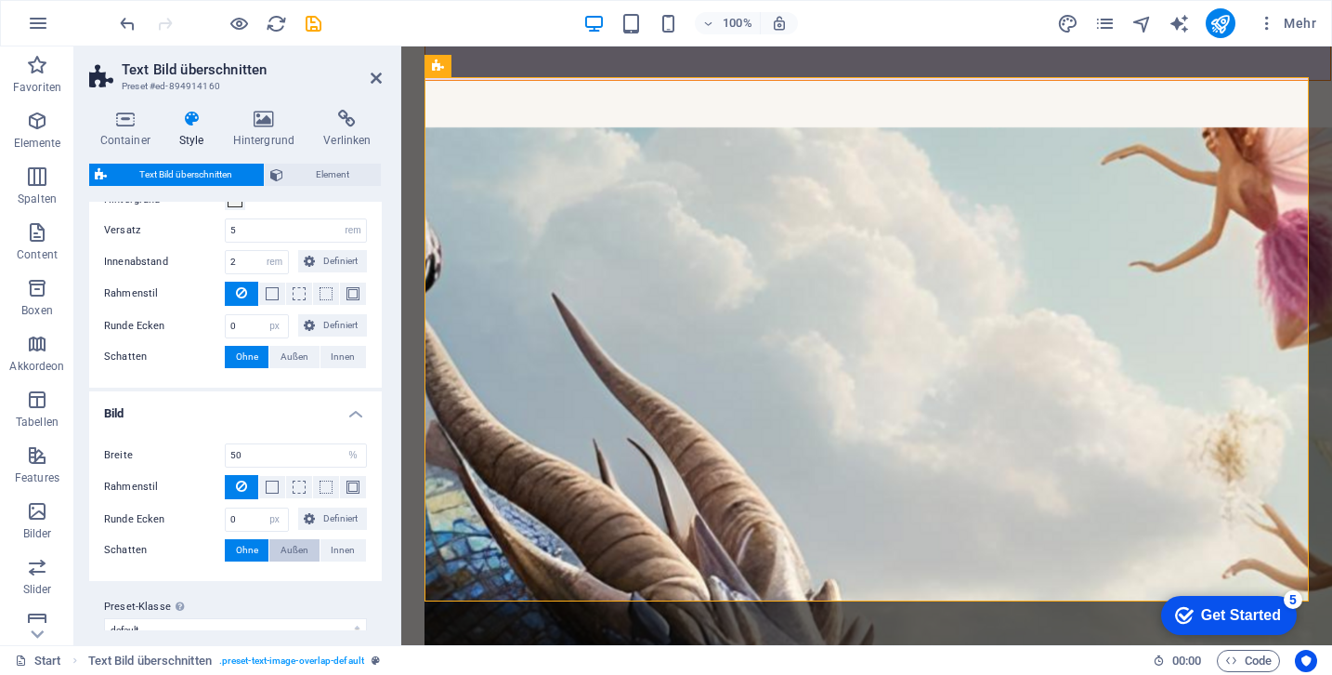
click at [300, 551] on span "Außen" at bounding box center [295, 550] width 28 height 22
type input "2"
type input "4"
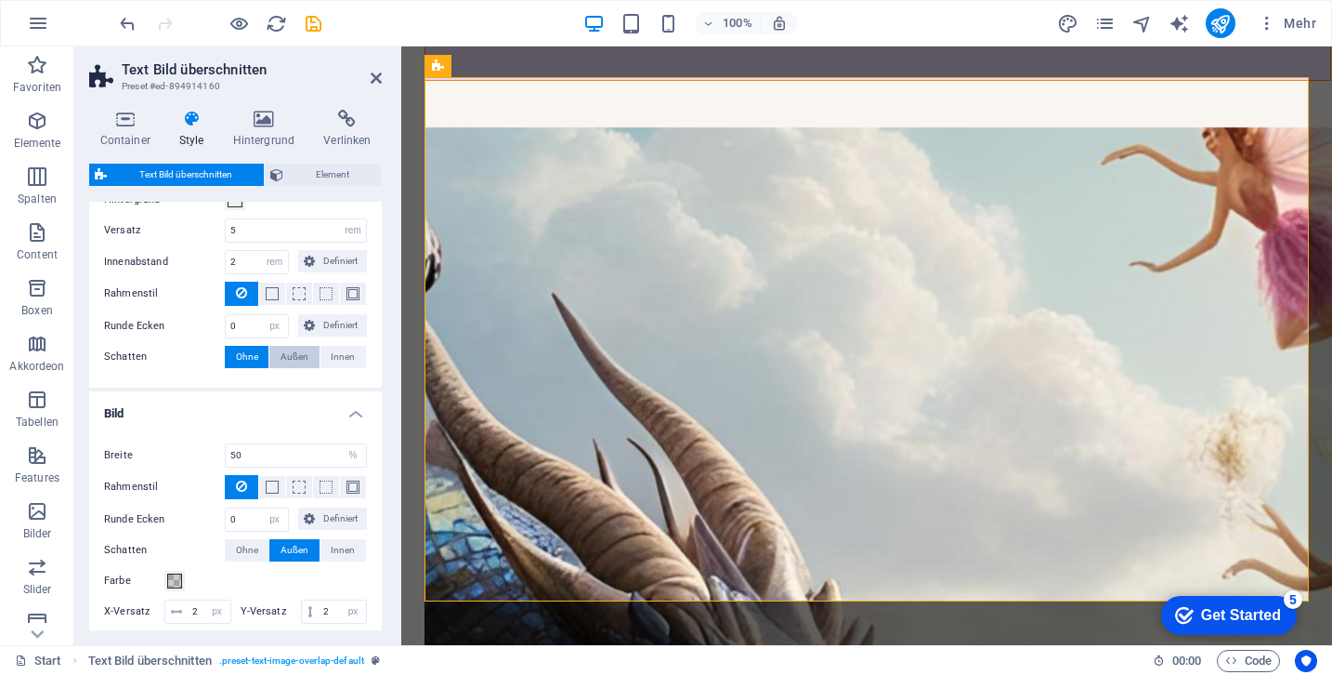
click at [294, 352] on span "Außen" at bounding box center [295, 357] width 28 height 22
type input "2"
type input "4"
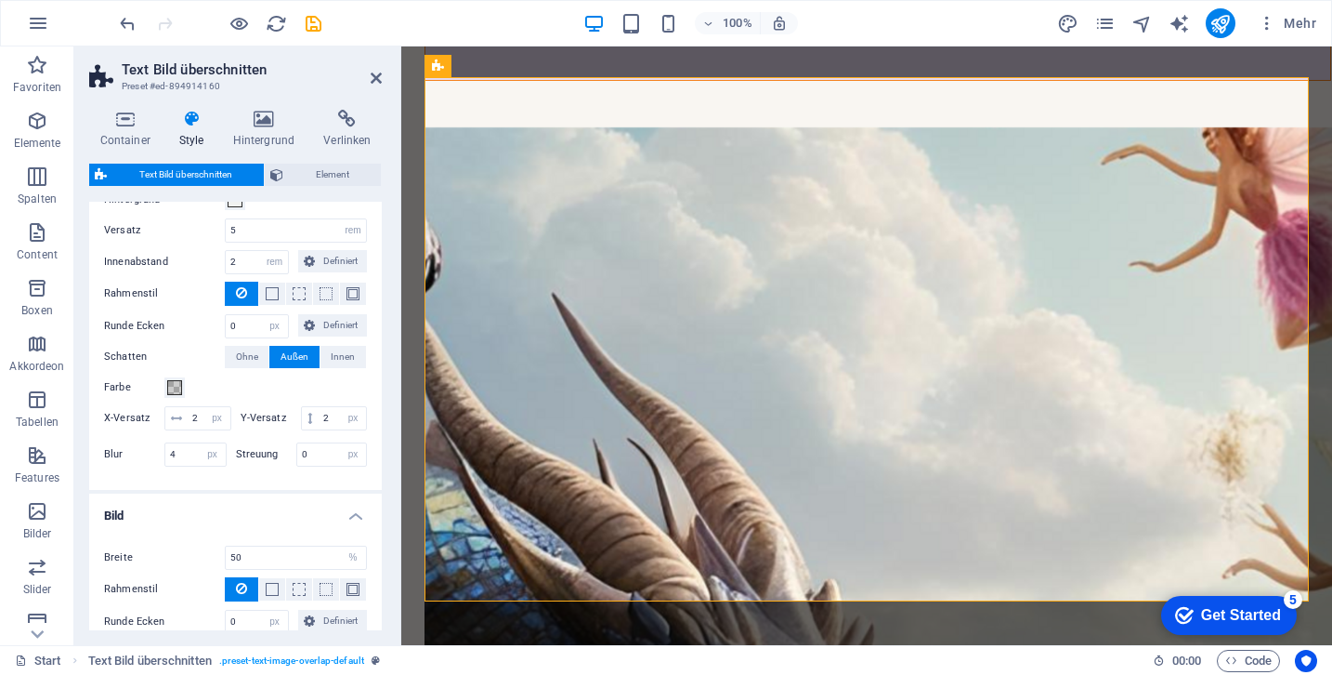
click at [298, 370] on div "Schatten Ohne Außen Innen Farbe X-Versatz 2 px rem vh vw Y-Versatz 2 px rem vh …" at bounding box center [235, 408] width 263 height 125
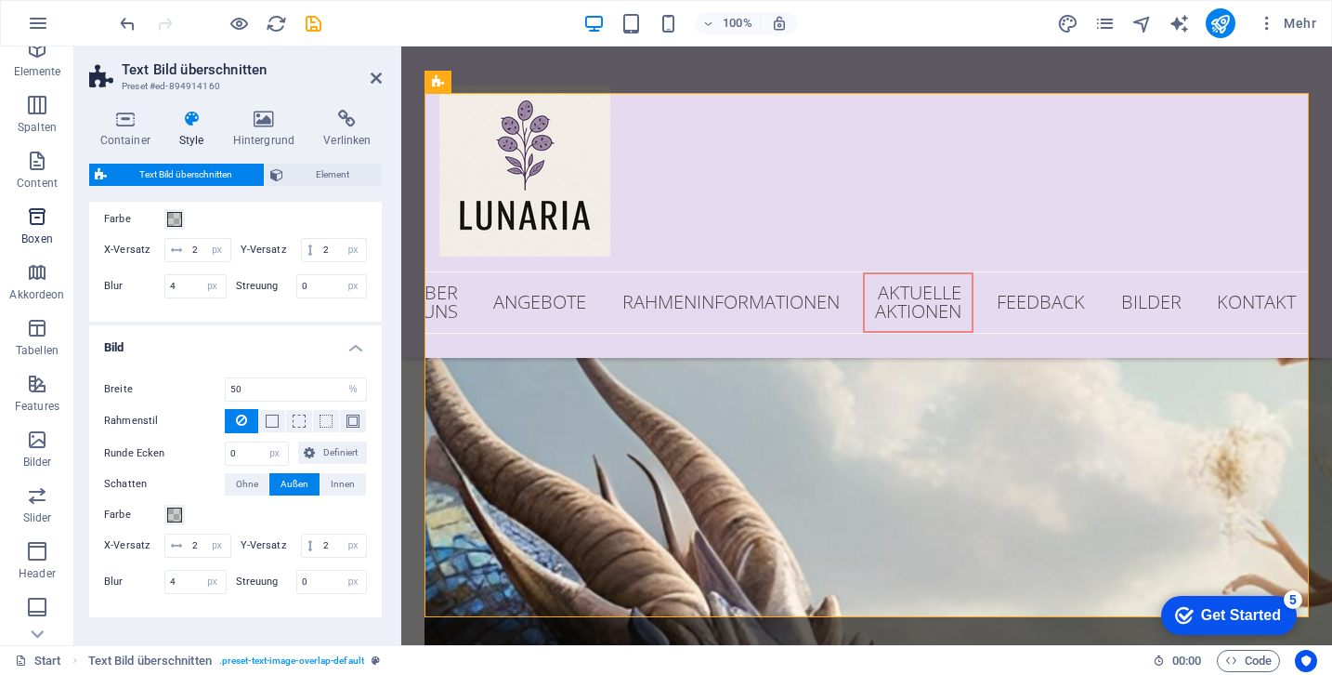
scroll to position [0, 0]
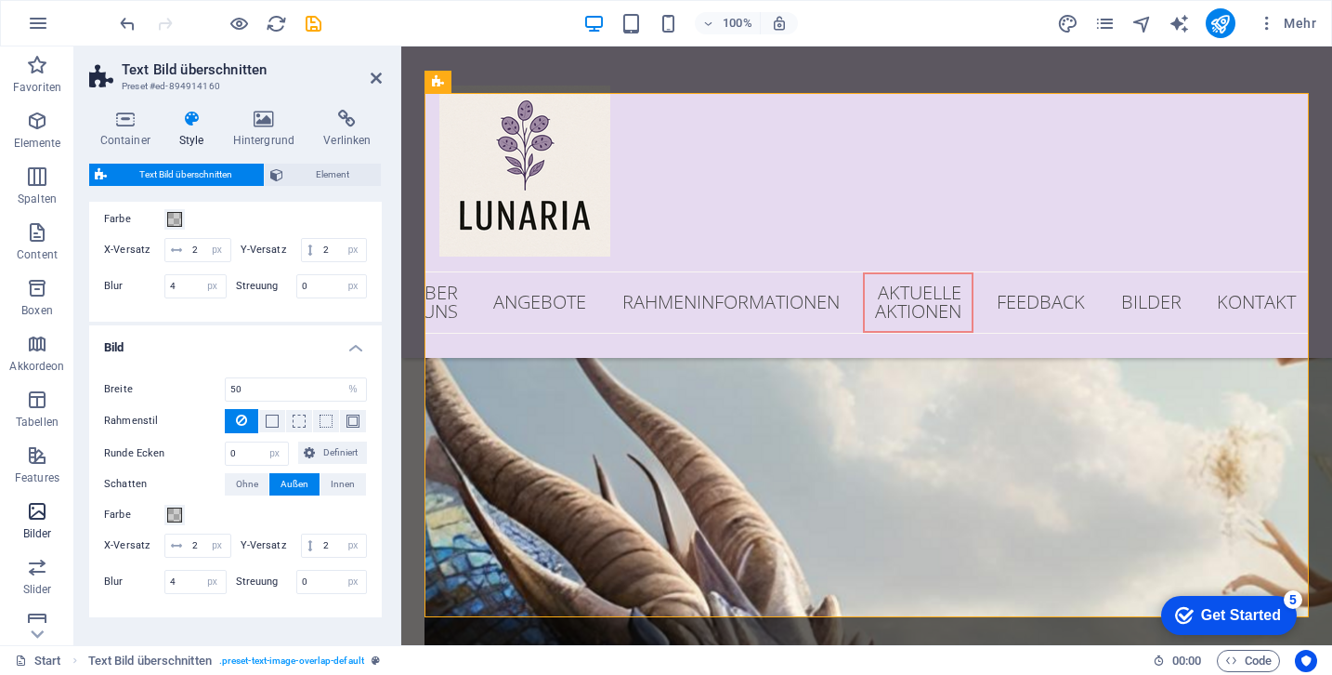
click at [42, 506] on icon "button" at bounding box center [37, 511] width 22 height 22
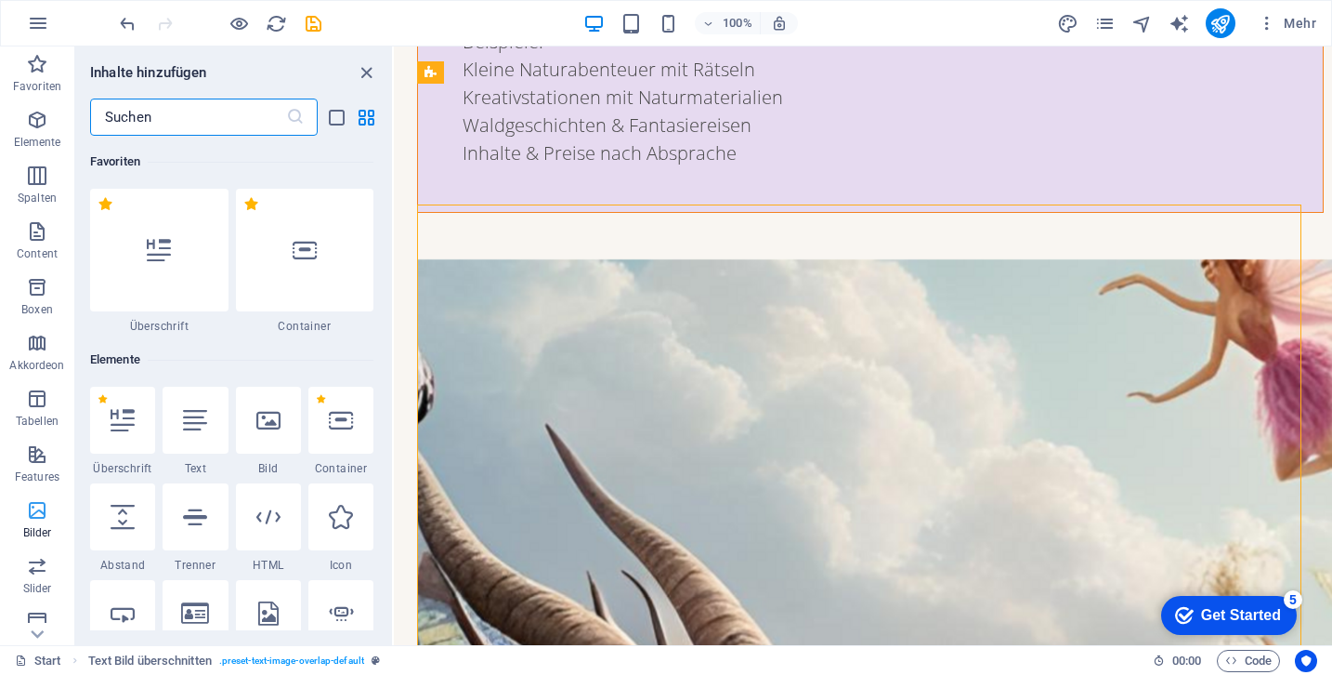
scroll to position [9421, 0]
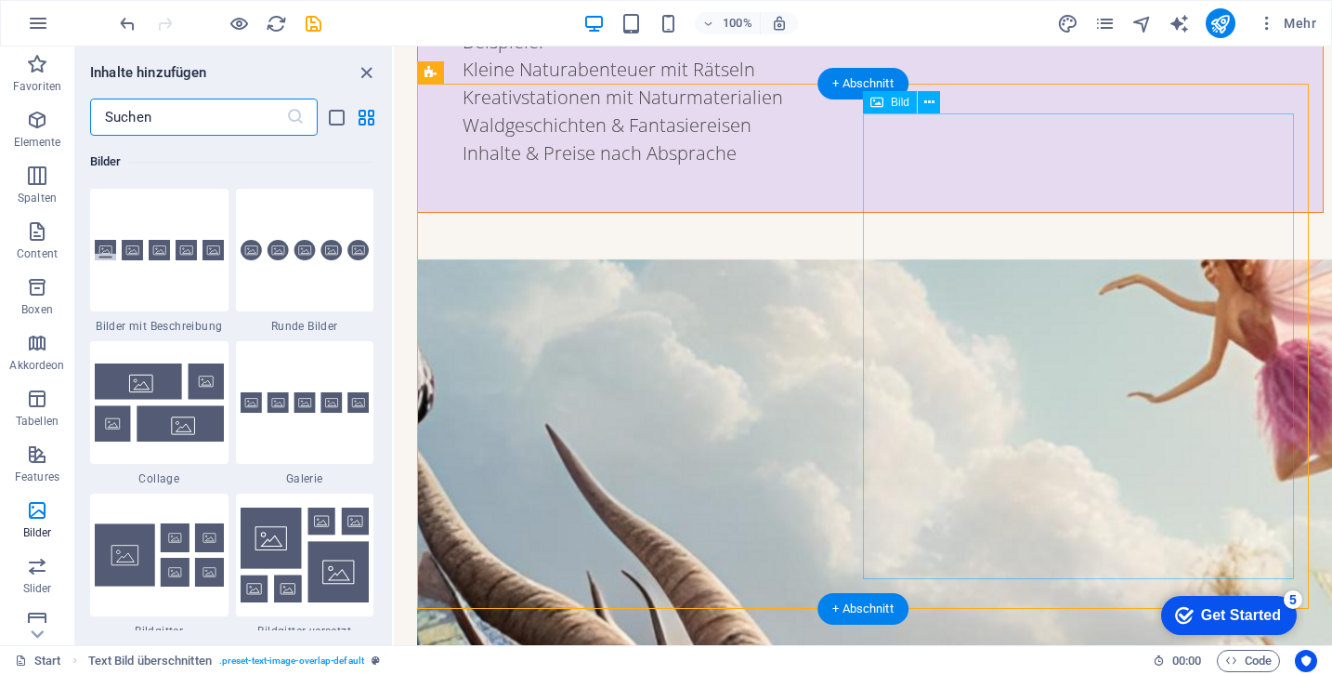
click at [933, 104] on icon at bounding box center [929, 103] width 10 height 20
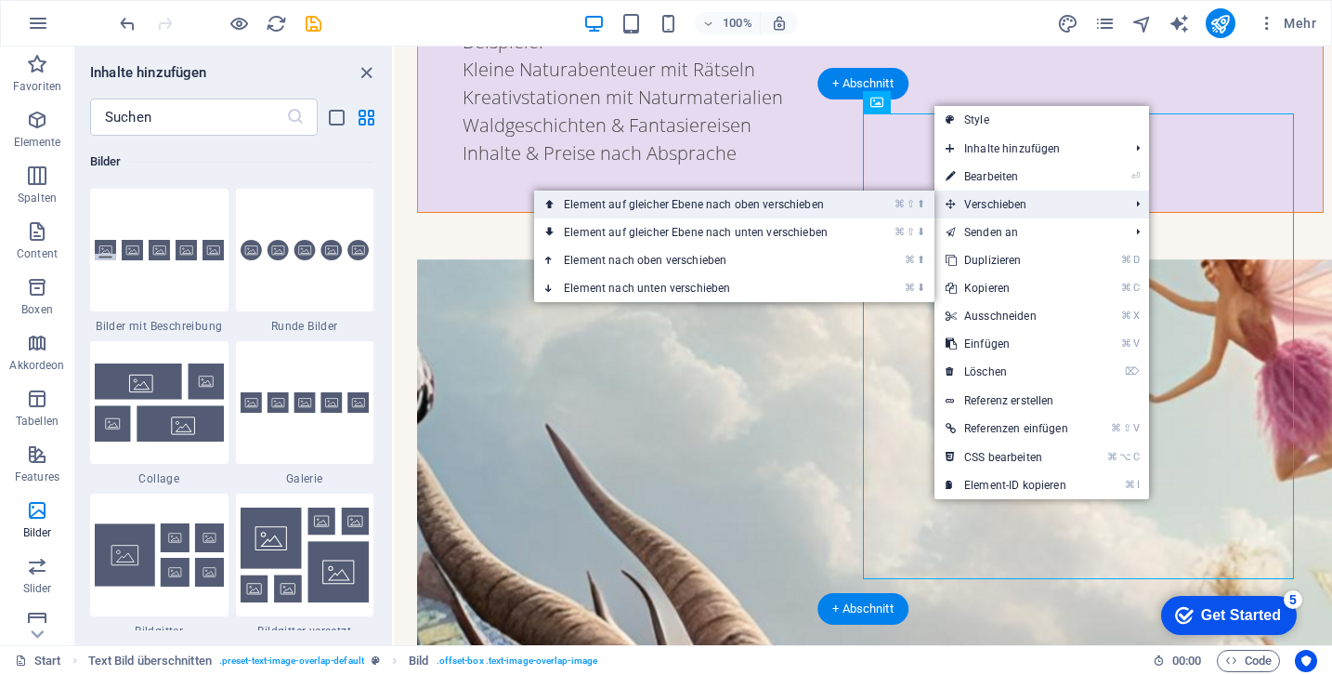
click at [855, 208] on link "⌘ ⇧ ⬆ Element auf gleicher Ebene nach oben verschieben" at bounding box center [699, 204] width 331 height 28
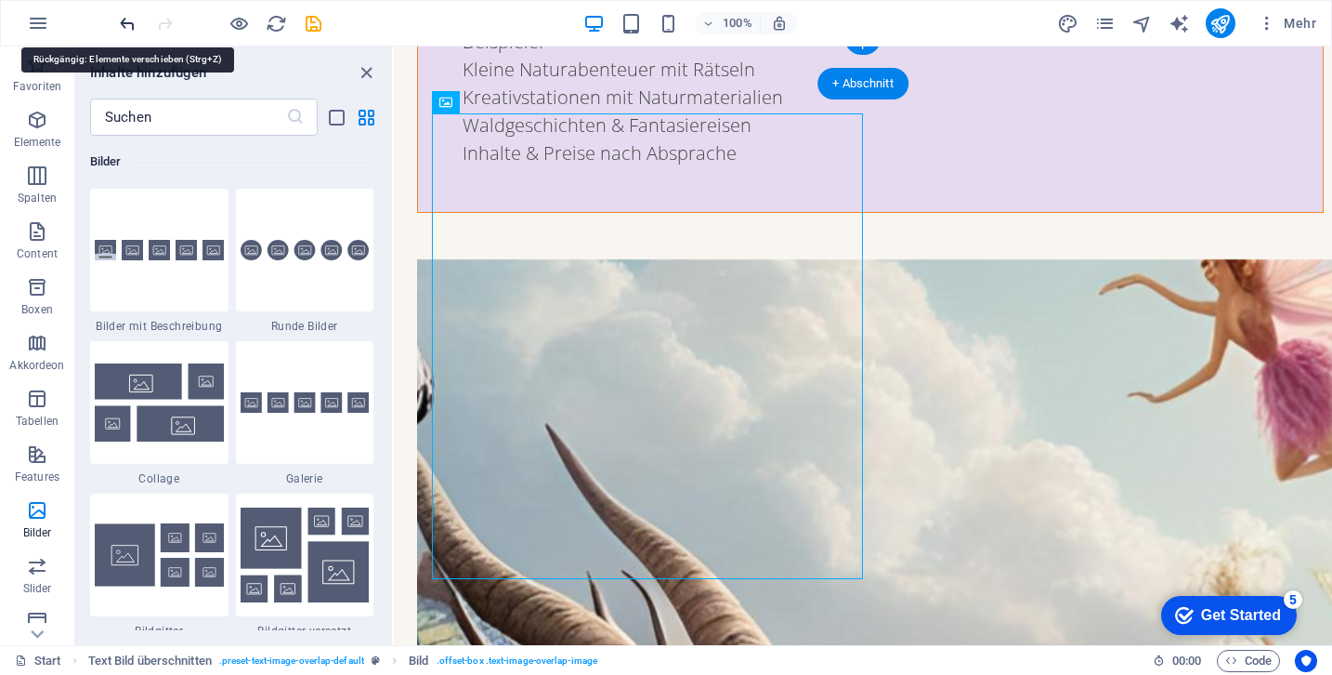
click at [127, 21] on icon "undo" at bounding box center [127, 23] width 21 height 21
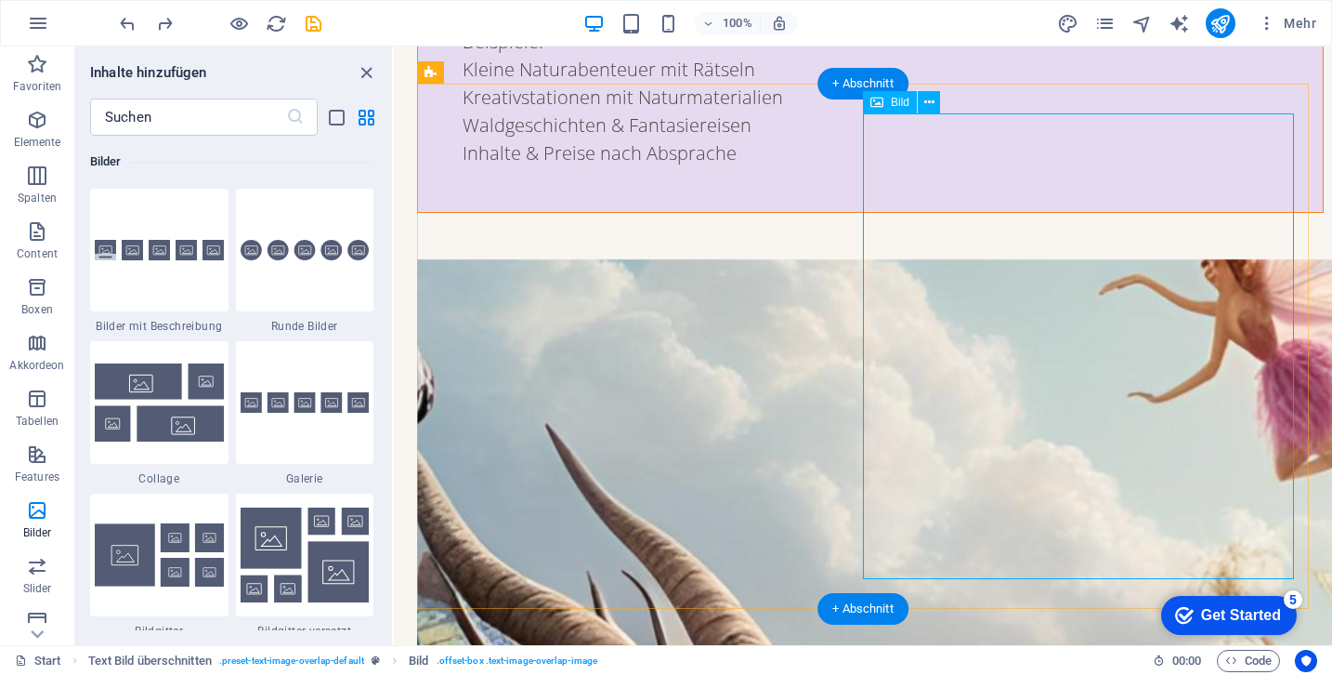
click at [934, 106] on icon at bounding box center [929, 103] width 10 height 20
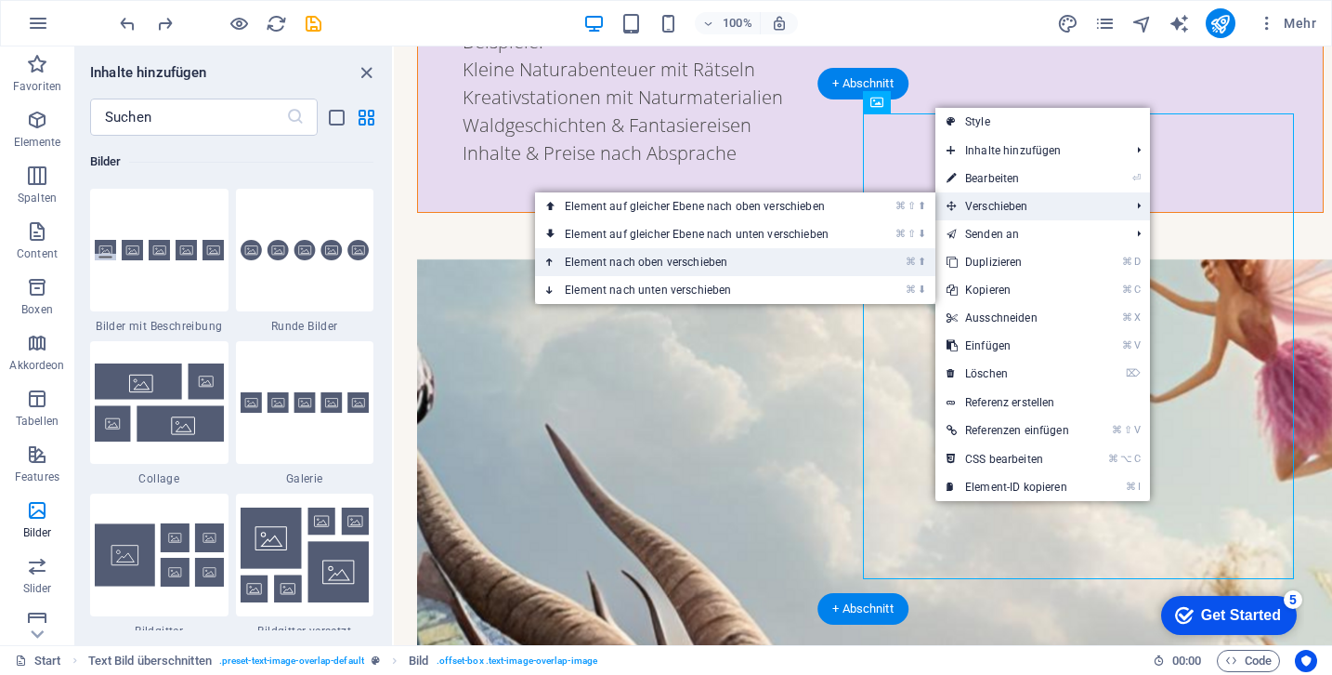
click at [822, 259] on link "⌘ ⬆ Element nach oben verschieben" at bounding box center [700, 262] width 331 height 28
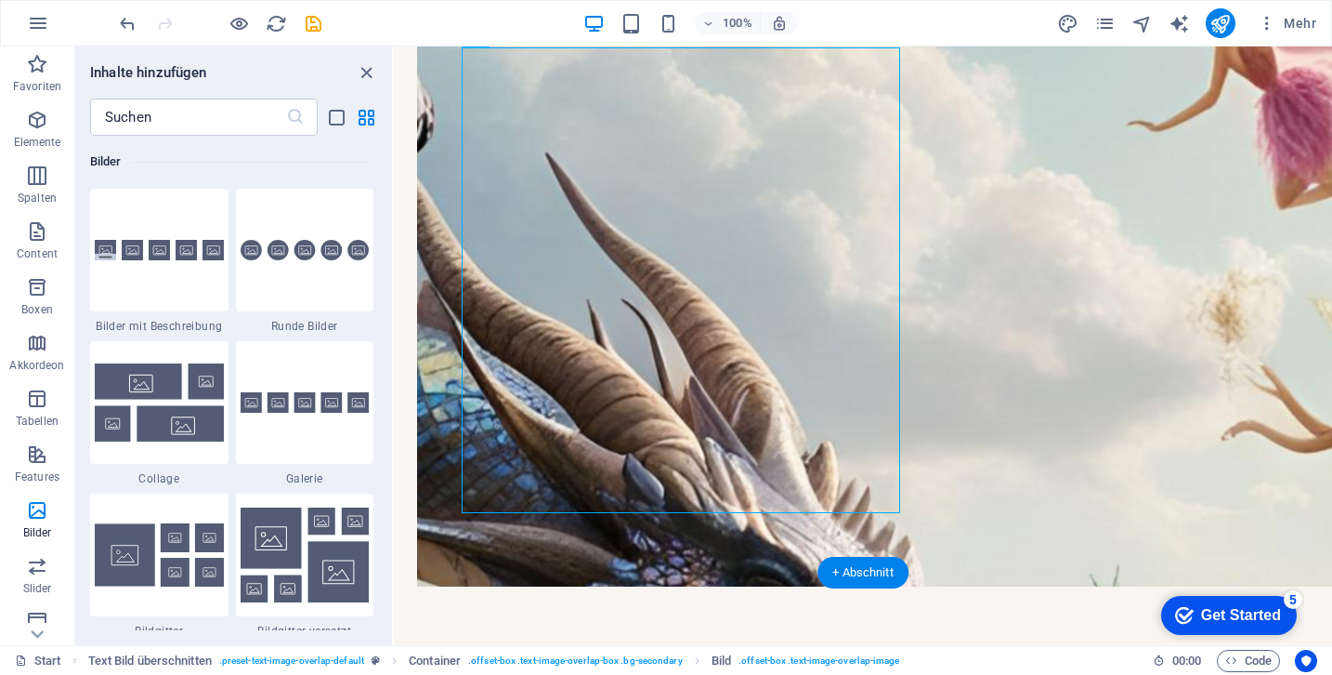
scroll to position [7347, 0]
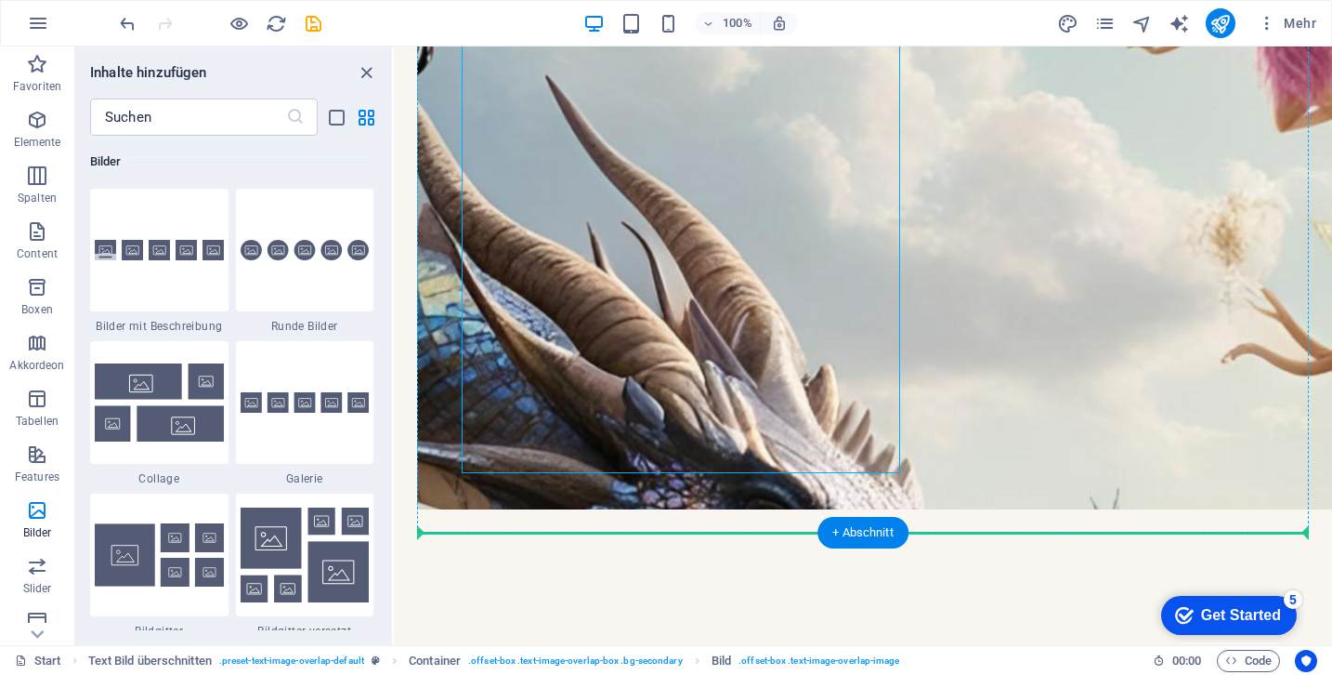
drag, startPoint x: 858, startPoint y: 382, endPoint x: 1194, endPoint y: 453, distance: 343.0
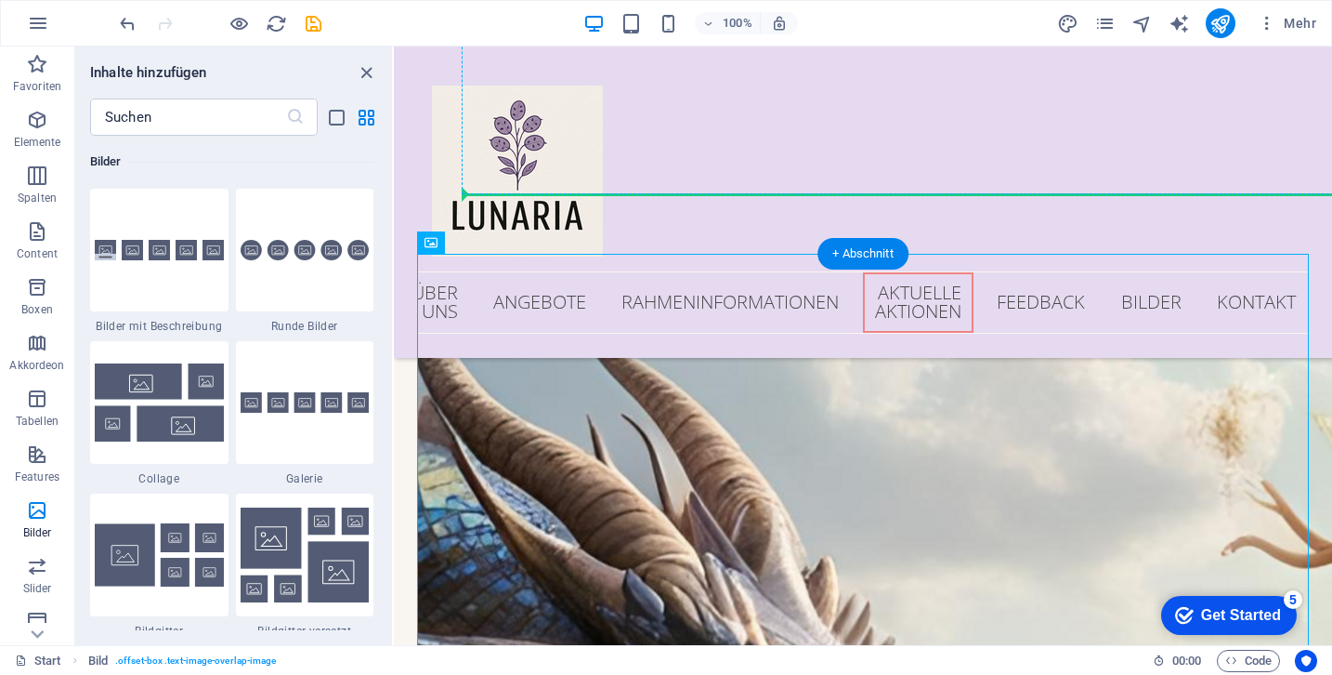
drag, startPoint x: 1125, startPoint y: 493, endPoint x: 1211, endPoint y: 127, distance: 375.9
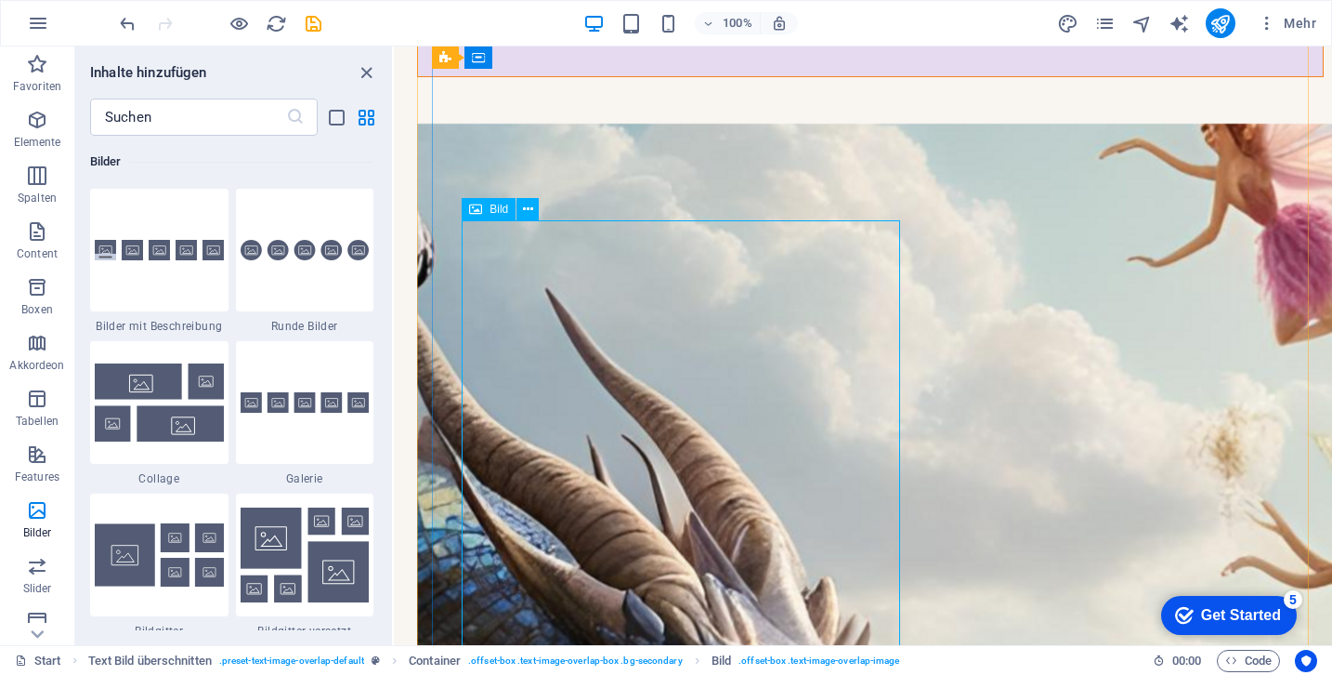
scroll to position [7136, 1]
click at [132, 20] on icon "undo" at bounding box center [127, 23] width 21 height 21
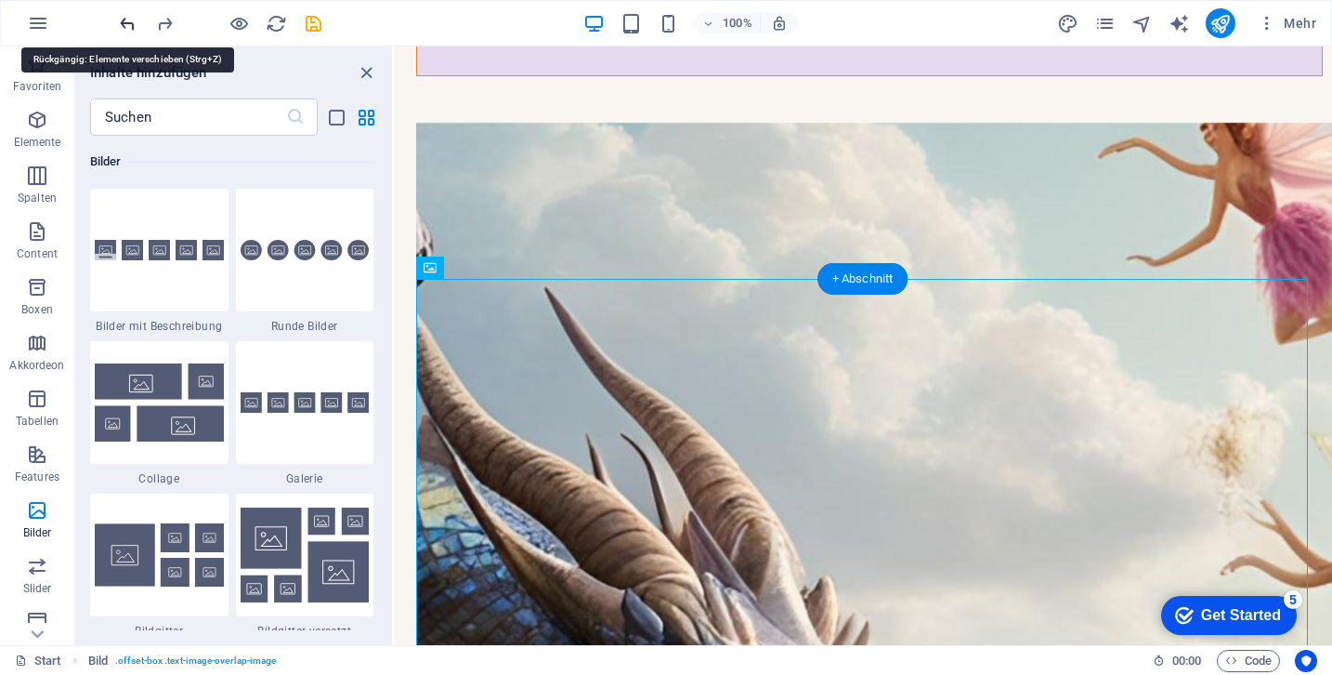
click at [132, 20] on icon "undo" at bounding box center [127, 23] width 21 height 21
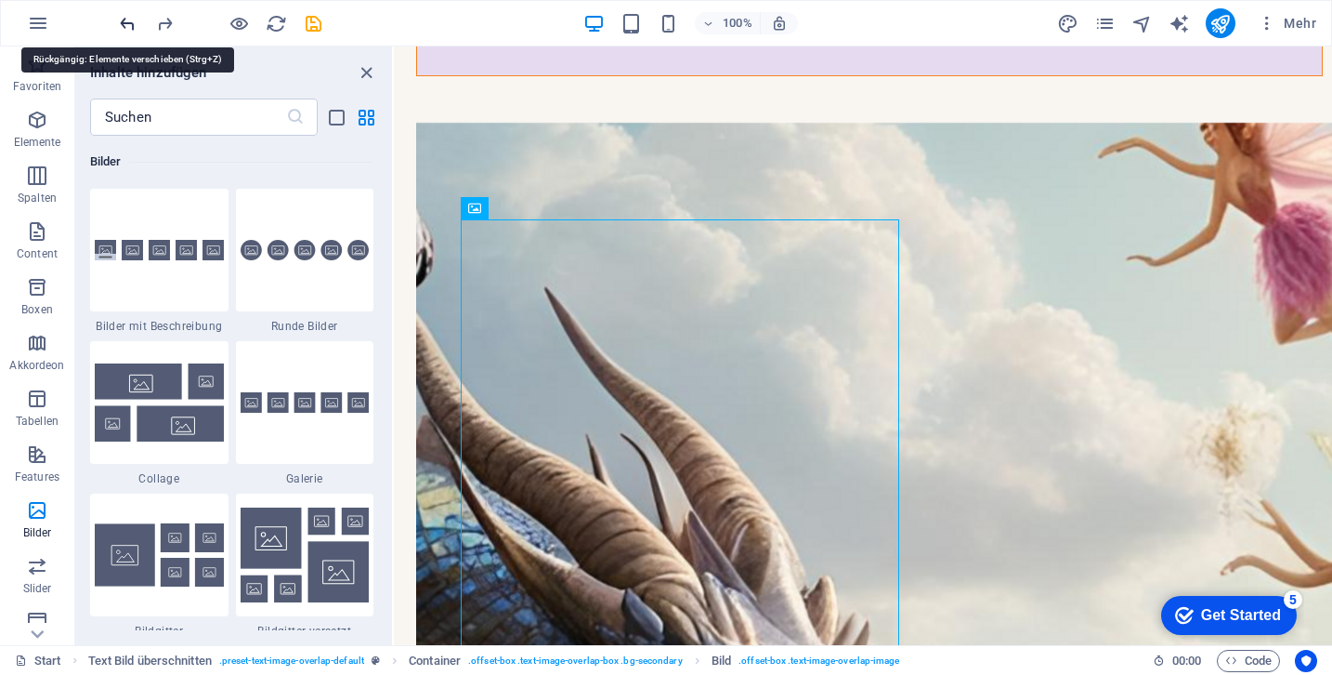
click at [132, 20] on icon "undo" at bounding box center [127, 23] width 21 height 21
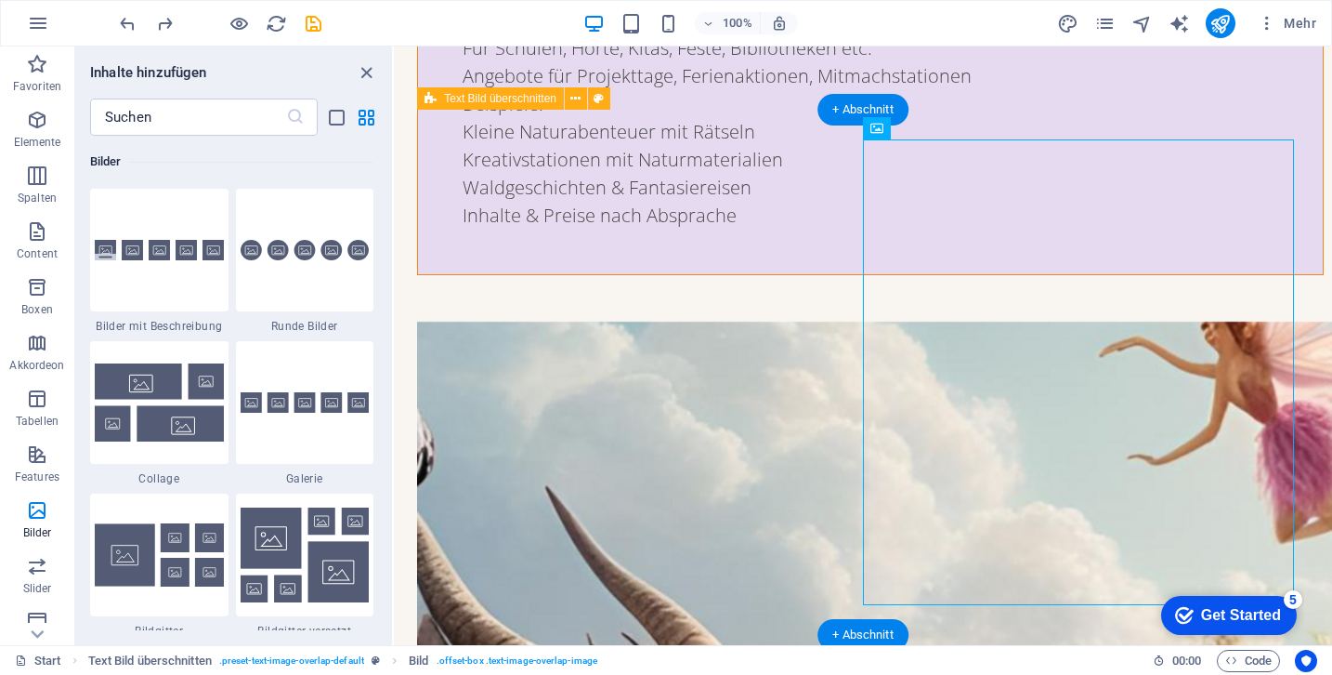
scroll to position [6981, 0]
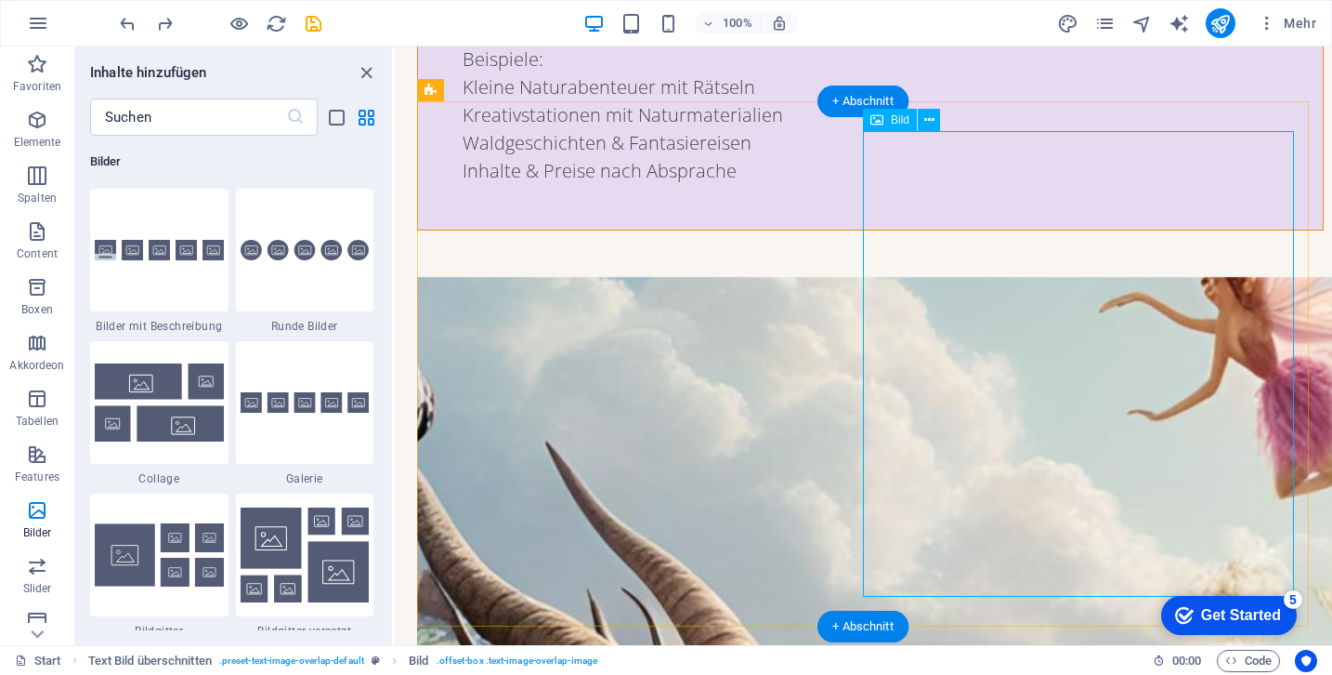
click at [935, 118] on button at bounding box center [929, 120] width 22 height 22
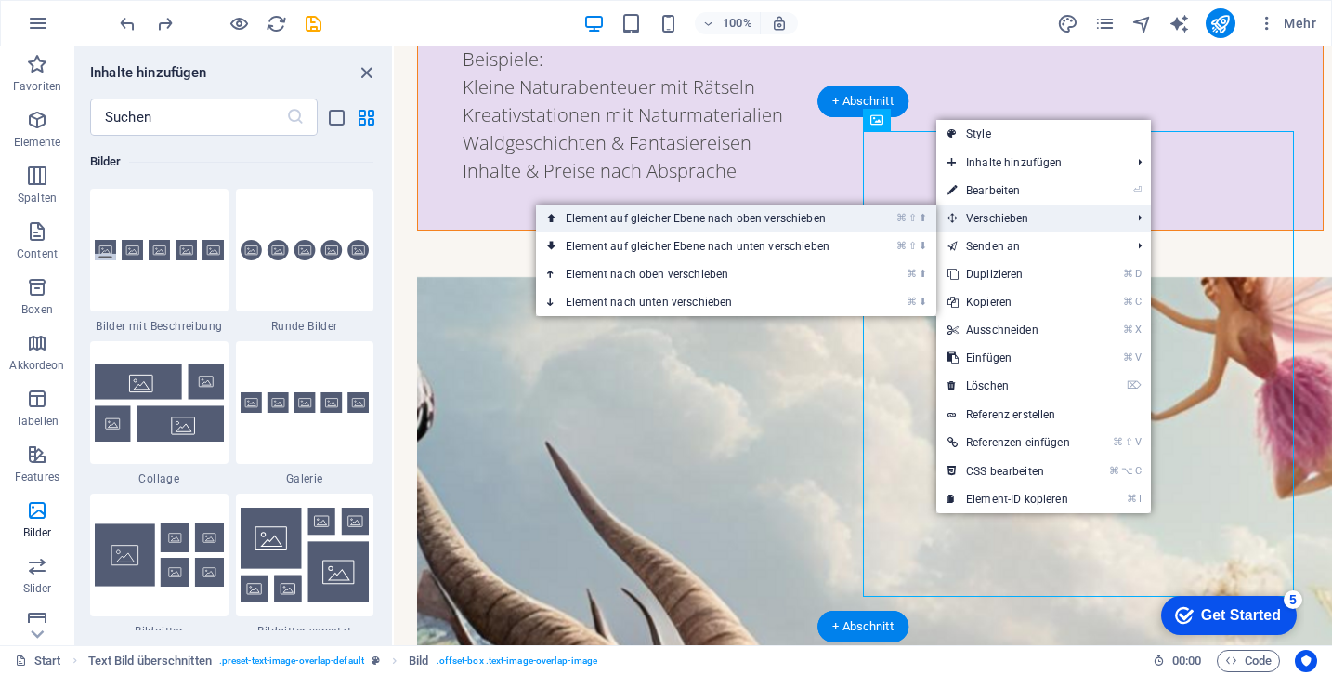
click at [867, 215] on li "⌘ ⇧ ⬆ Element auf gleicher Ebene nach oben verschieben" at bounding box center [736, 218] width 400 height 28
click at [688, 216] on link "⌘ ⇧ ⬆ Element auf gleicher Ebene nach oben verschieben" at bounding box center [701, 218] width 331 height 28
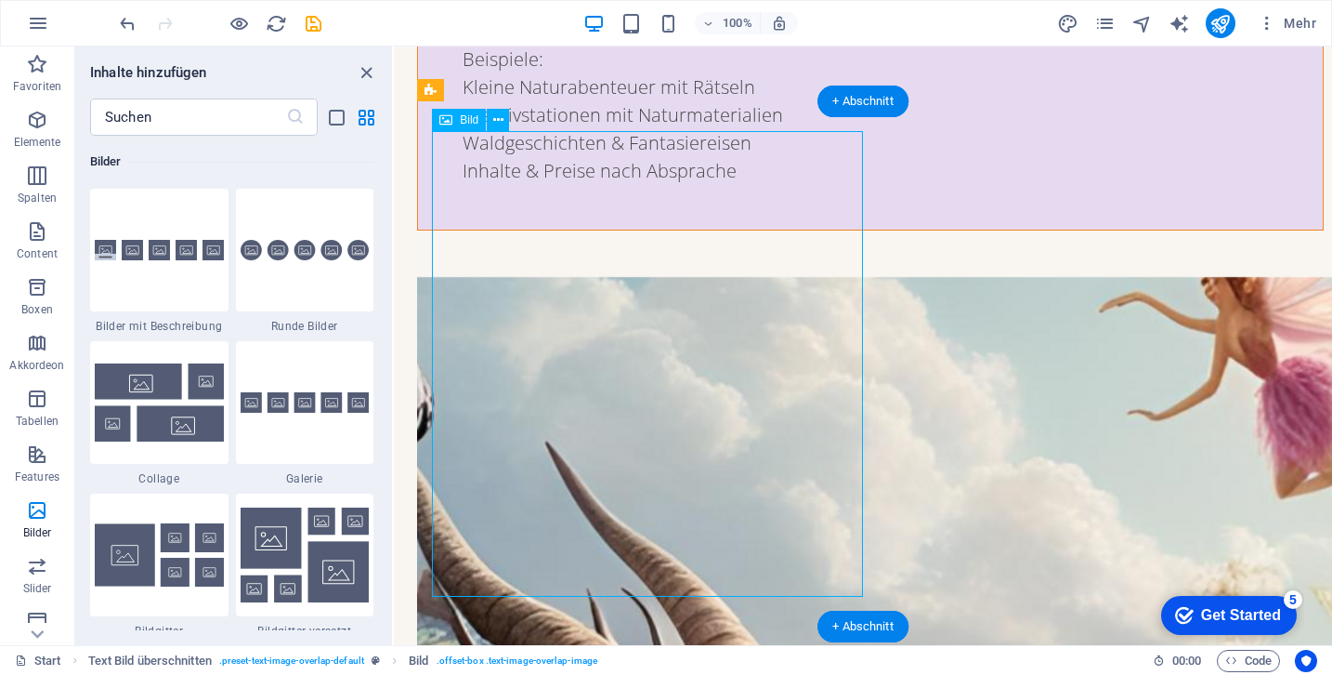
drag, startPoint x: 1081, startPoint y: 262, endPoint x: 589, endPoint y: 214, distance: 494.8
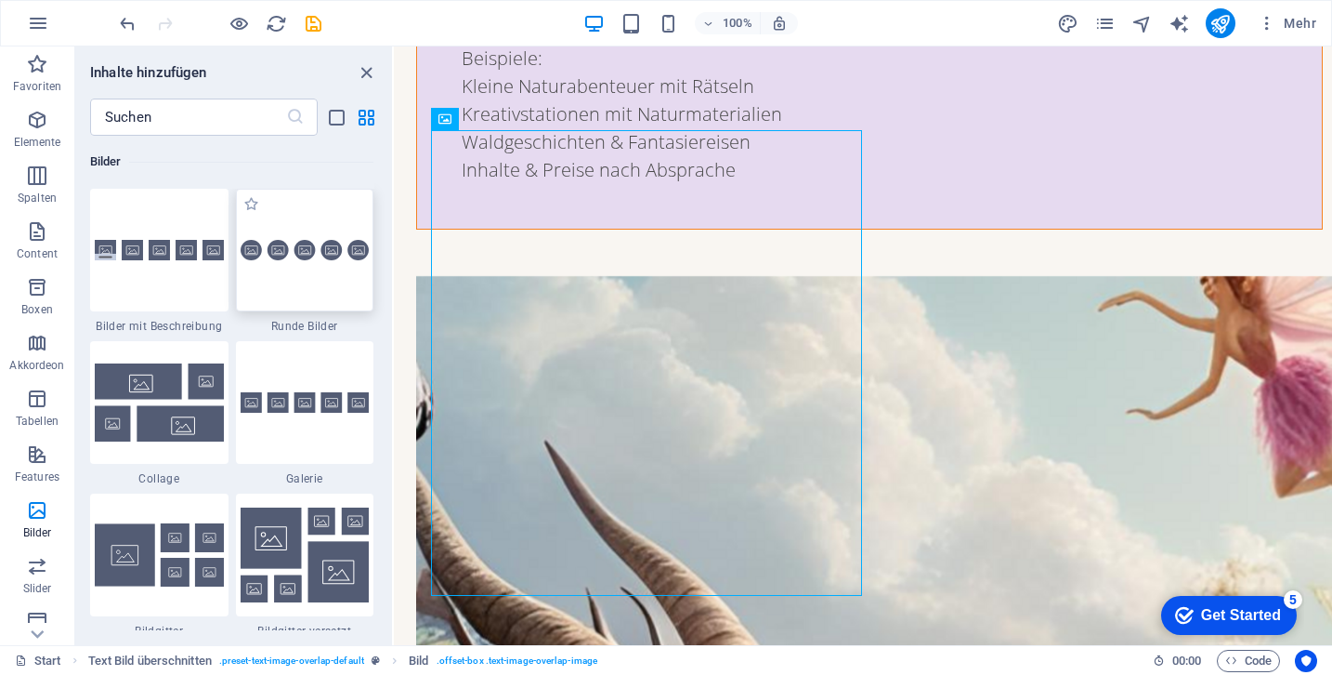
scroll to position [9407, 0]
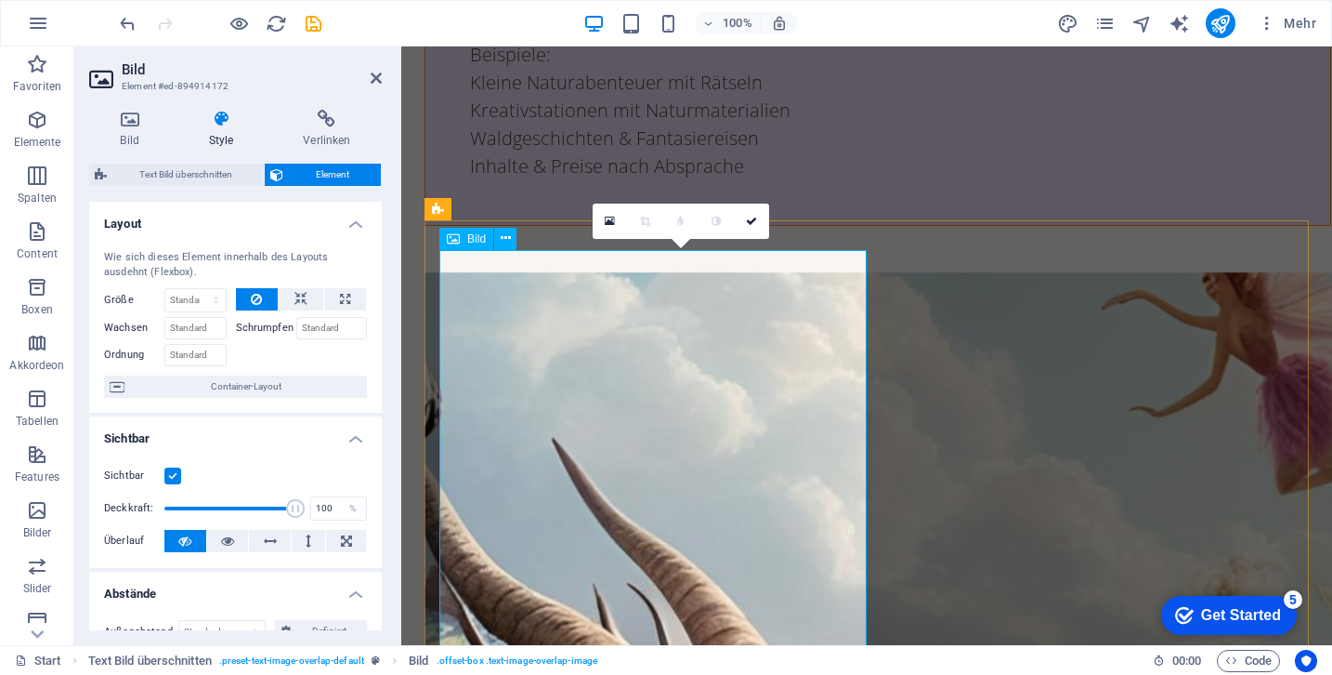
scroll to position [6989, 0]
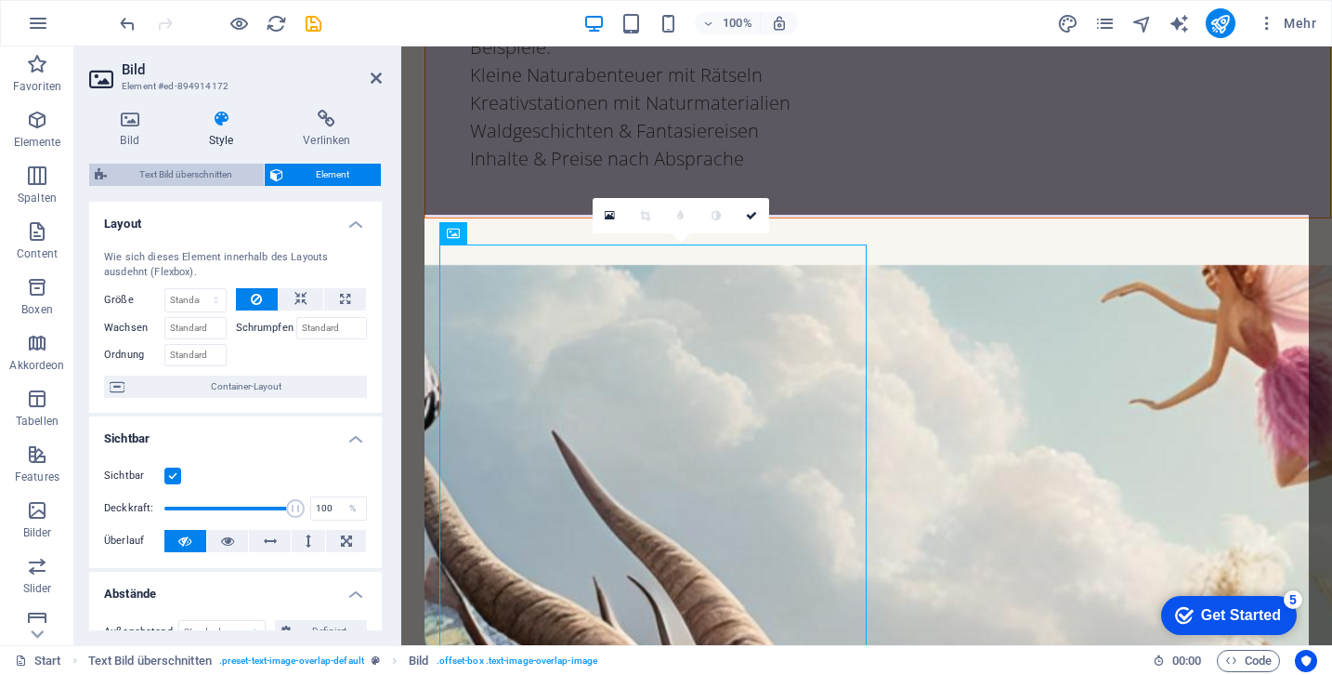
click at [207, 177] on span "Text Bild überschnitten" at bounding box center [185, 175] width 146 height 22
select select "rem"
select select "px"
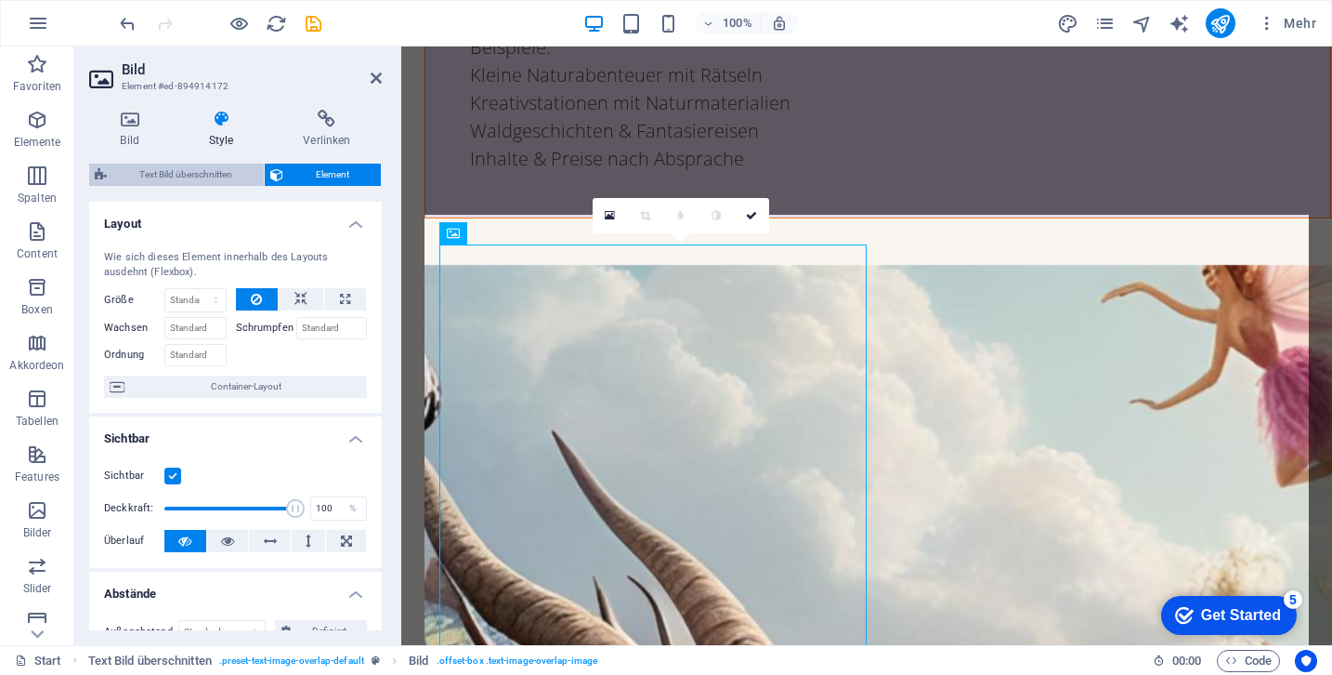
select select "px"
select select "%"
select select "px"
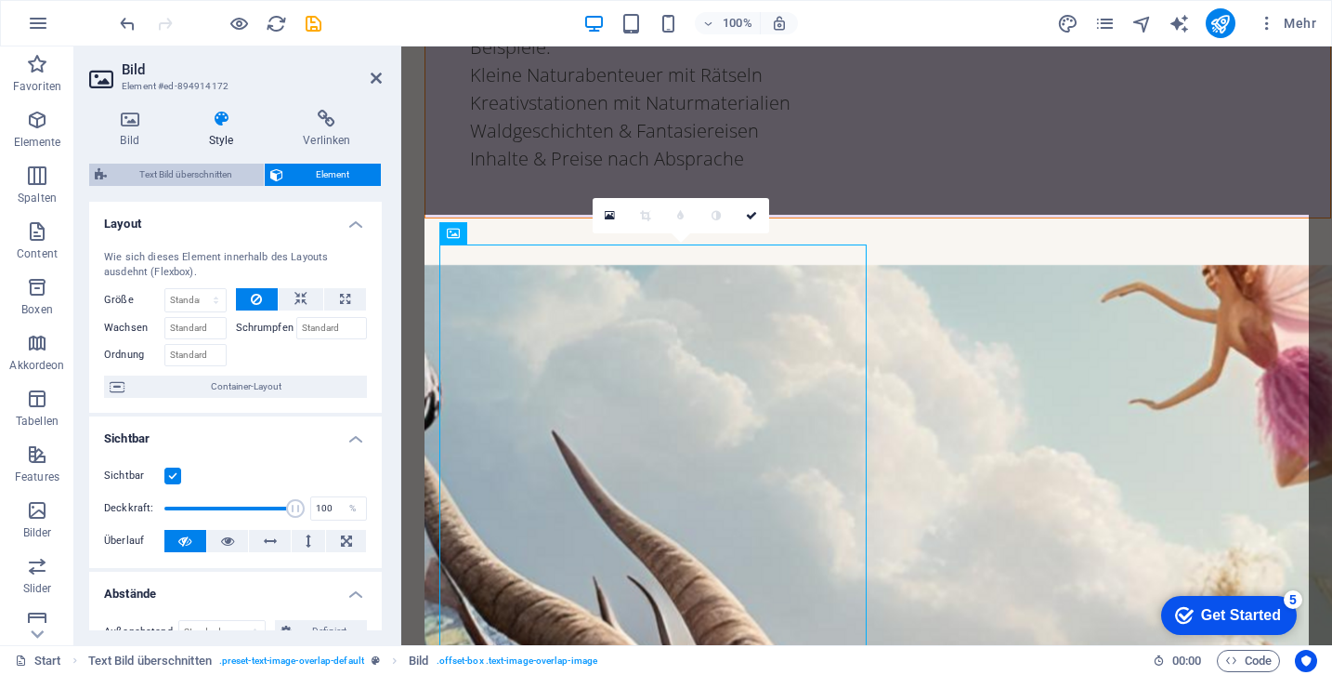
select select "px"
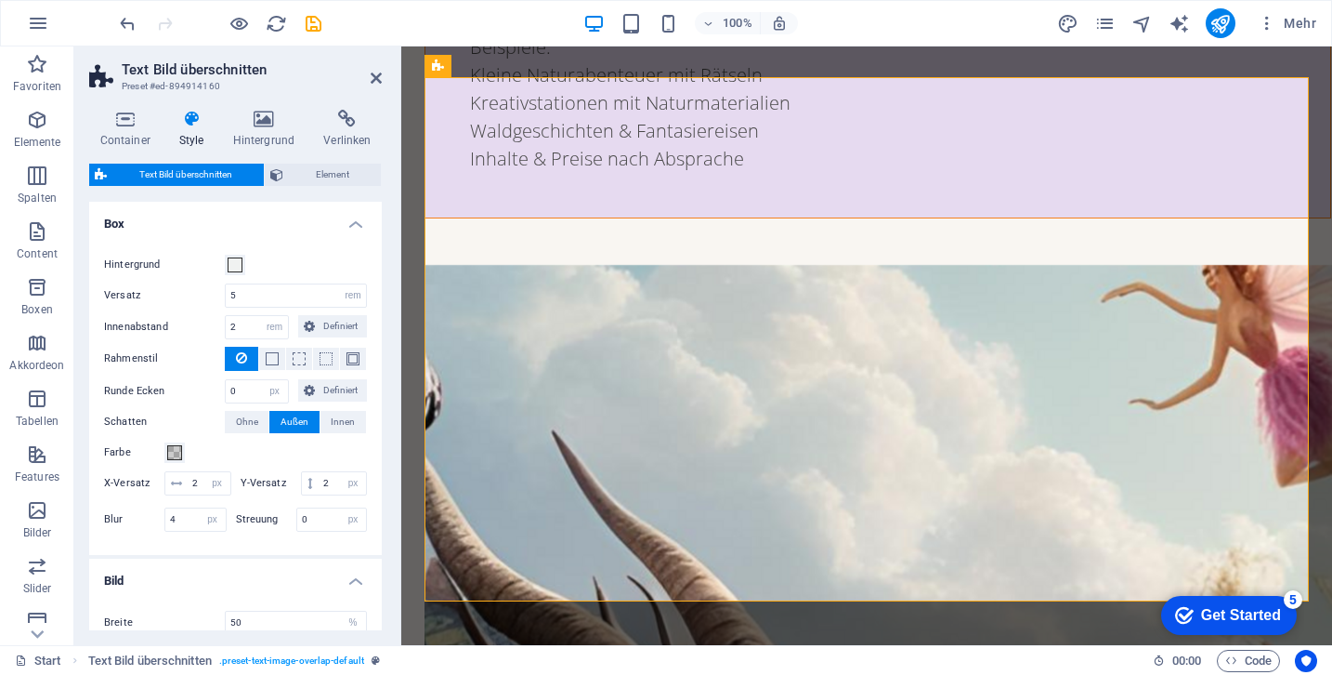
scroll to position [7126, 0]
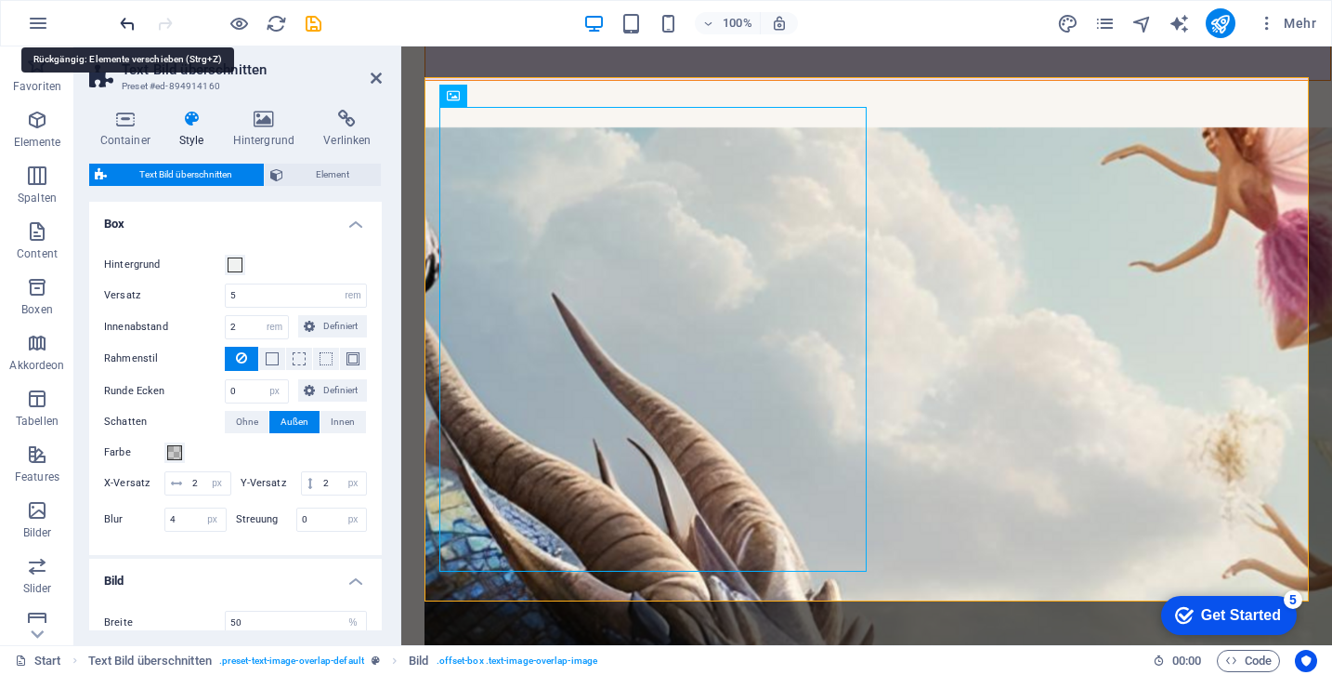
click at [131, 19] on icon "undo" at bounding box center [127, 23] width 21 height 21
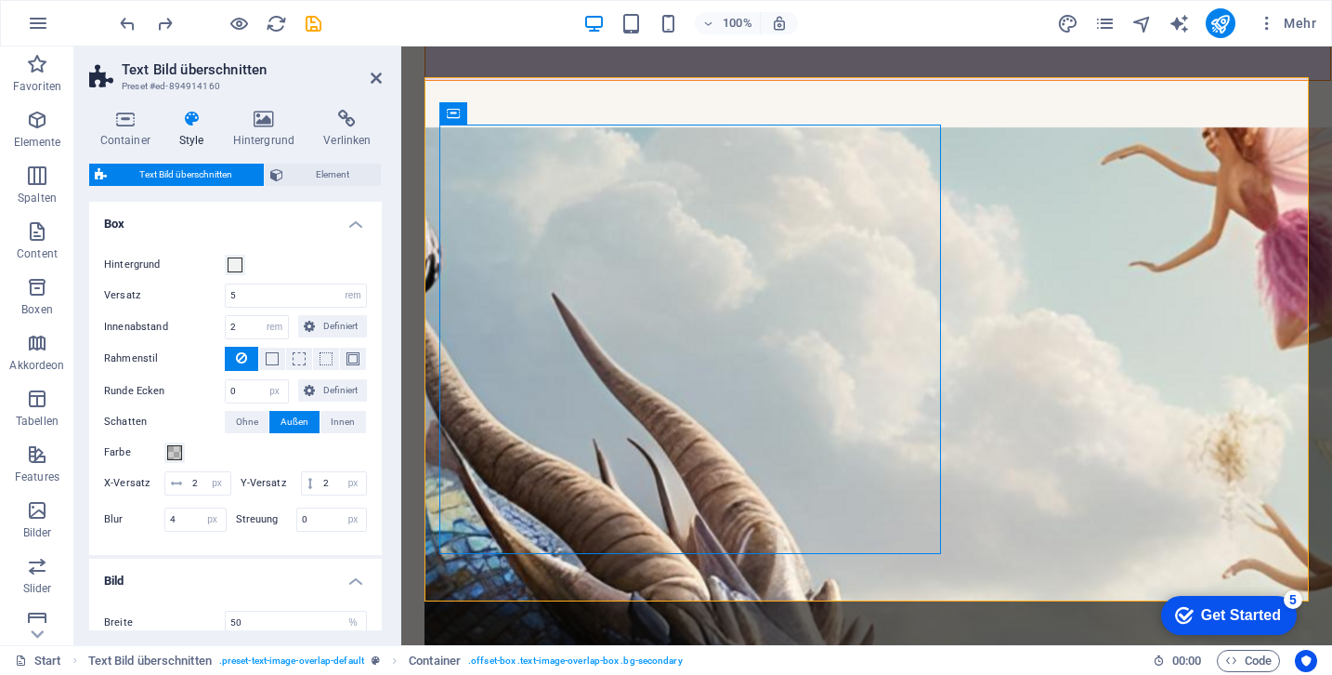
click at [530, 115] on button at bounding box center [535, 113] width 22 height 22
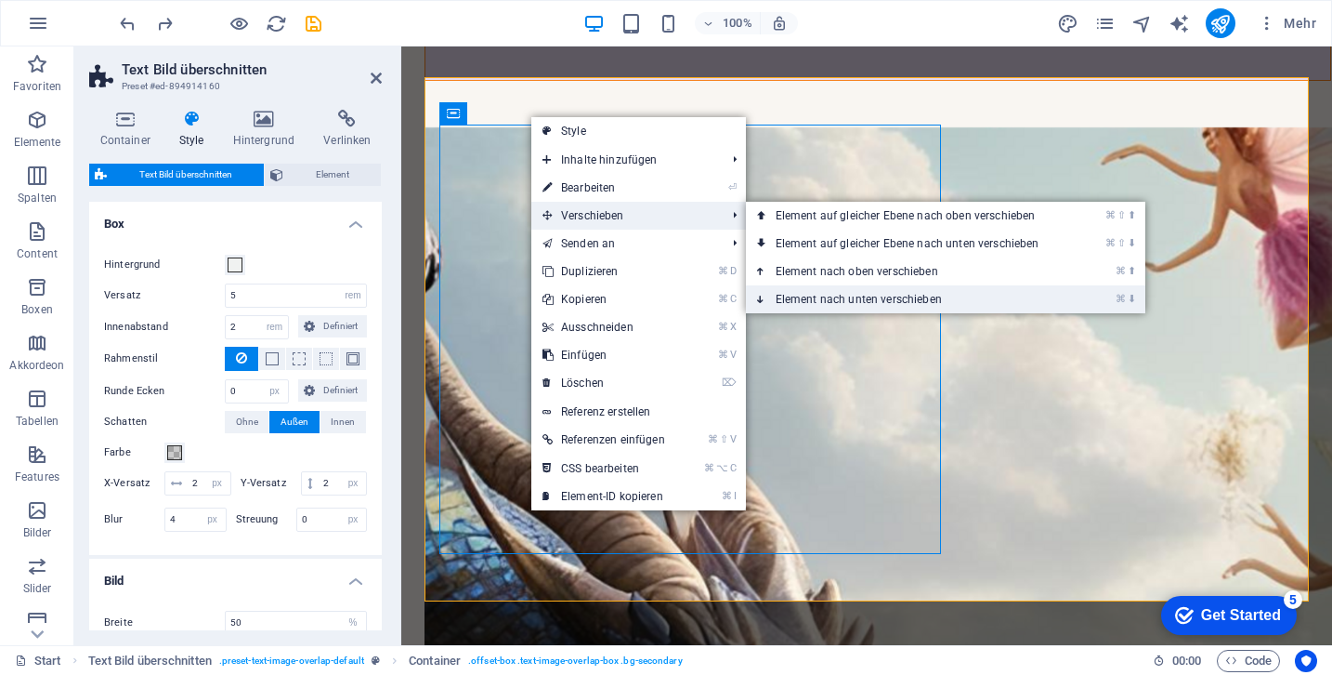
click at [879, 302] on link "⌘ ⬇ Element nach unten verschieben" at bounding box center [911, 299] width 331 height 28
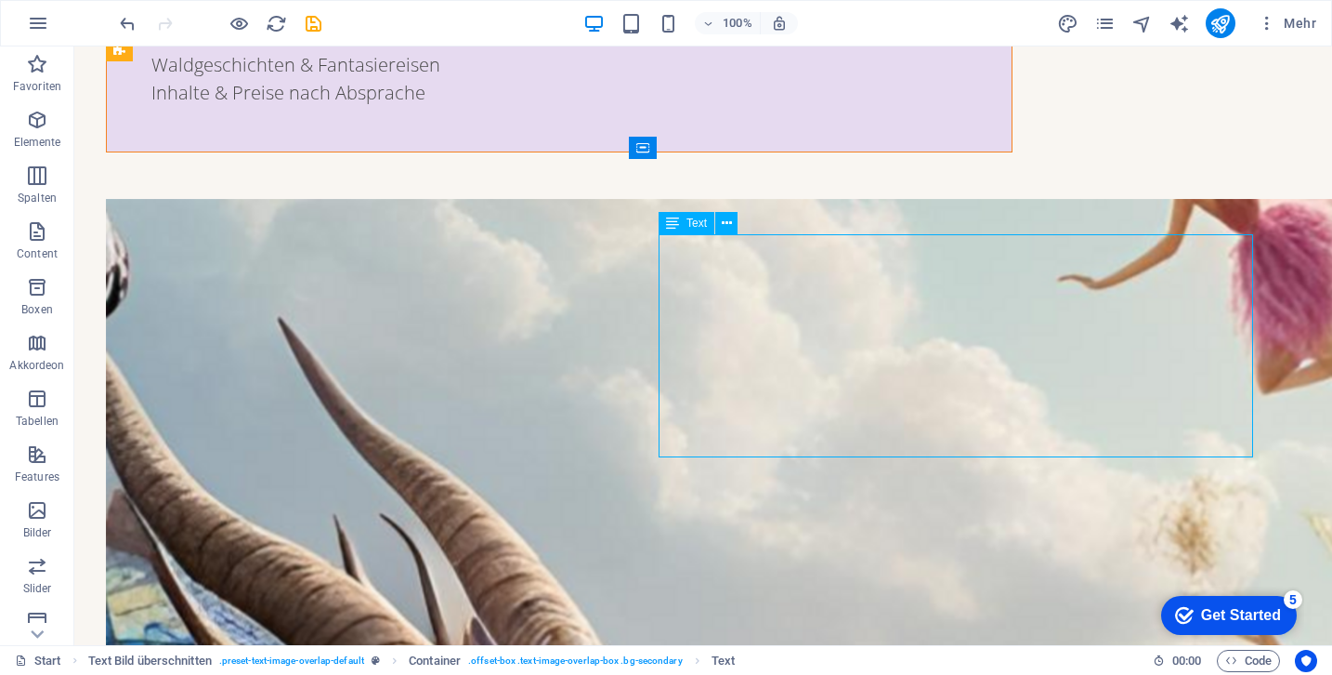
scroll to position [6382, 0]
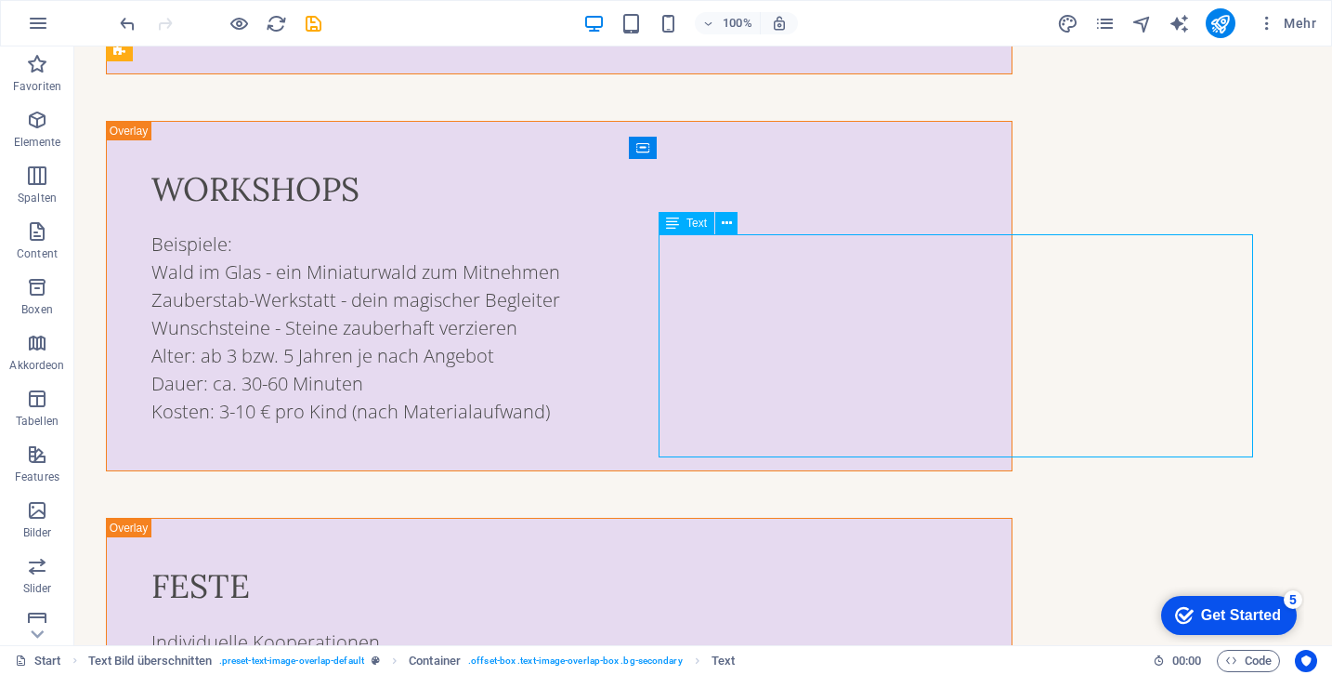
drag, startPoint x: 953, startPoint y: 348, endPoint x: 964, endPoint y: 296, distance: 53.2
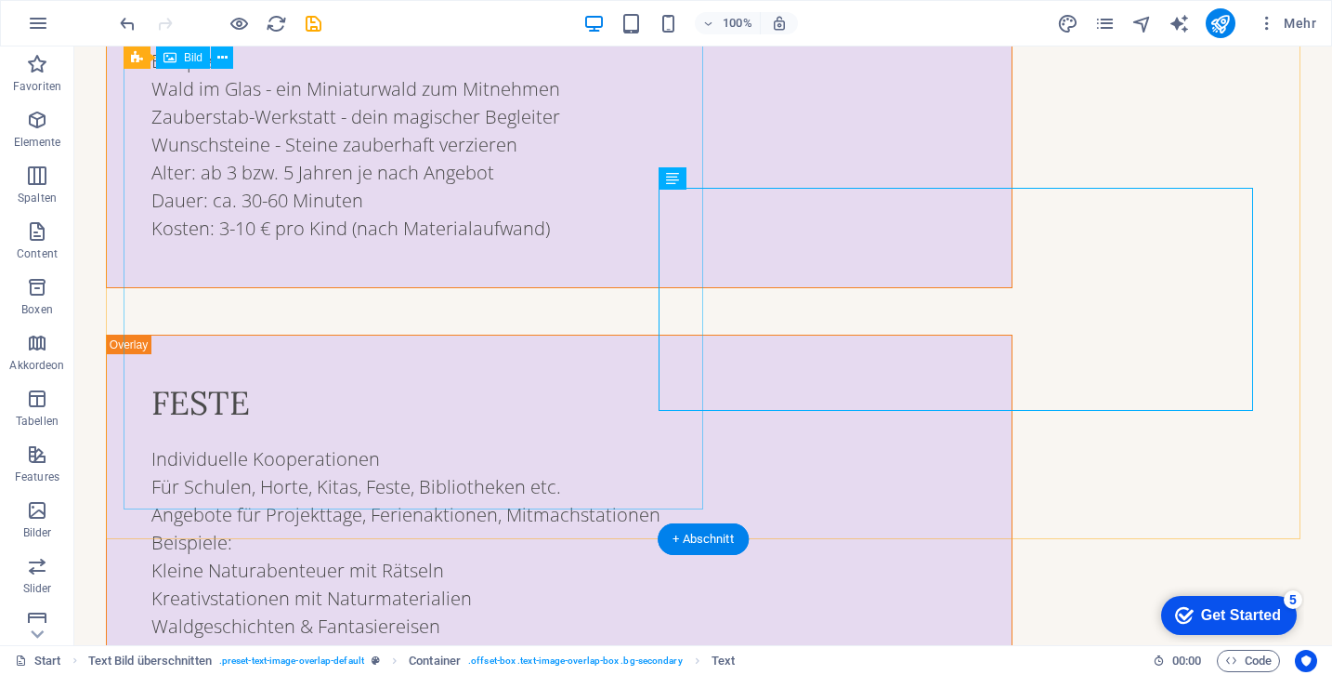
scroll to position [6336, 0]
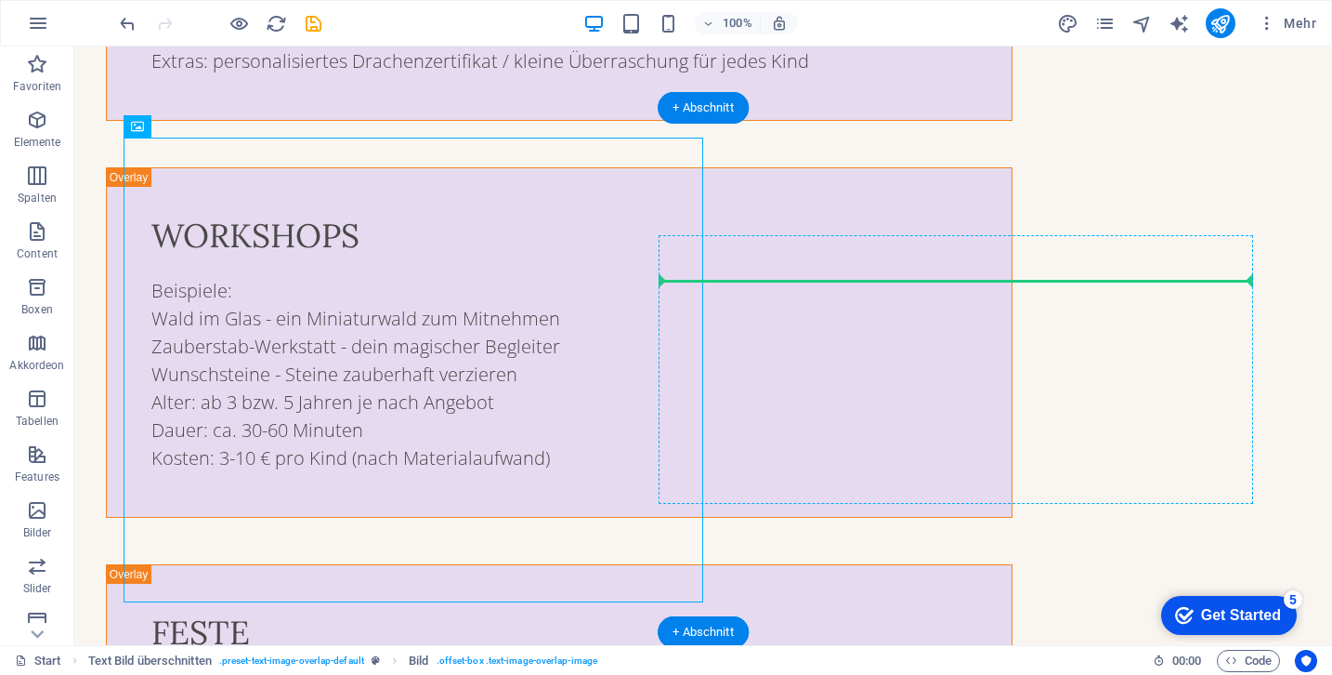
drag, startPoint x: 565, startPoint y: 261, endPoint x: 1053, endPoint y: 281, distance: 488.2
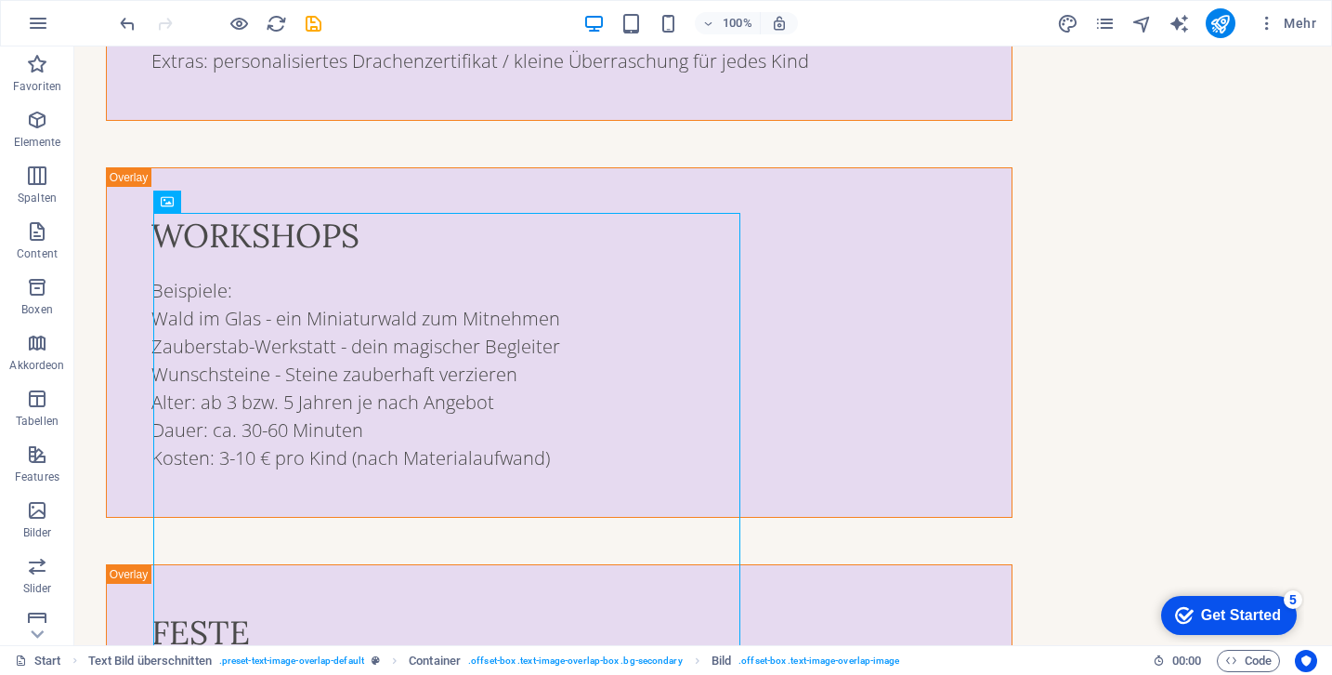
click at [112, 25] on div "100% Mehr" at bounding box center [666, 23] width 1330 height 45
click at [127, 25] on icon "undo" at bounding box center [127, 23] width 21 height 21
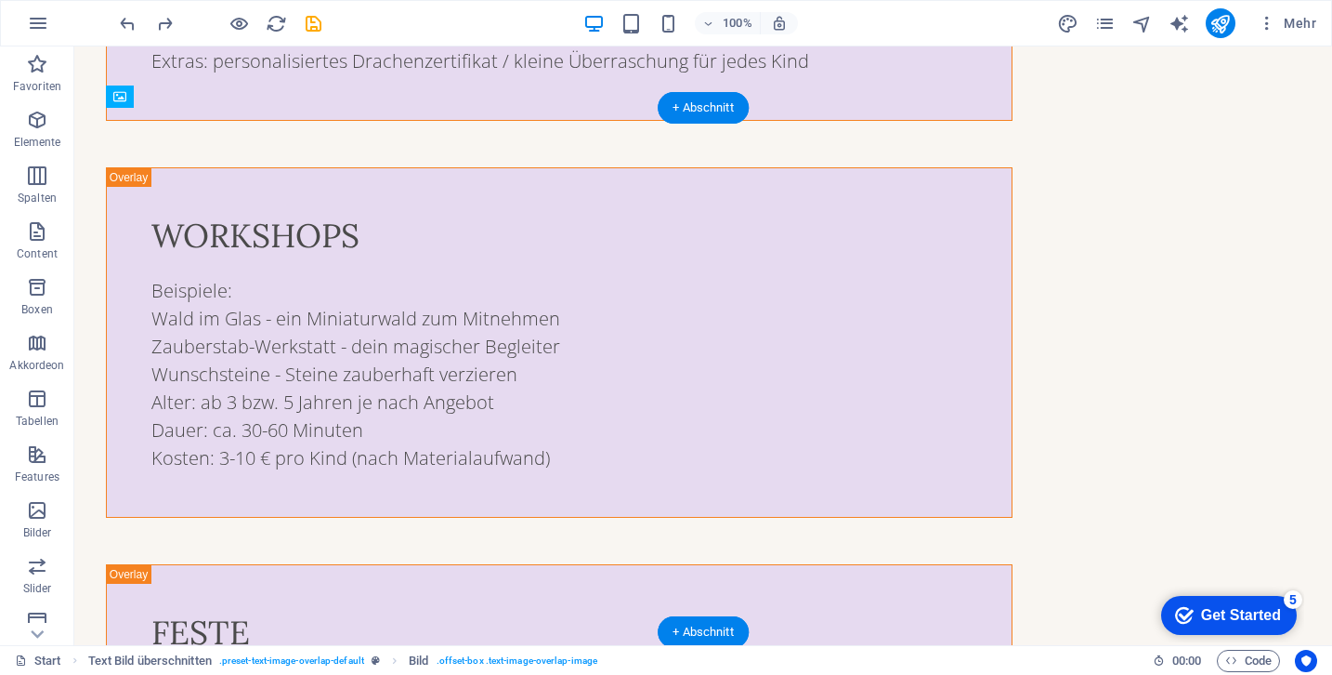
drag, startPoint x: 471, startPoint y: 295, endPoint x: 769, endPoint y: 282, distance: 298.6
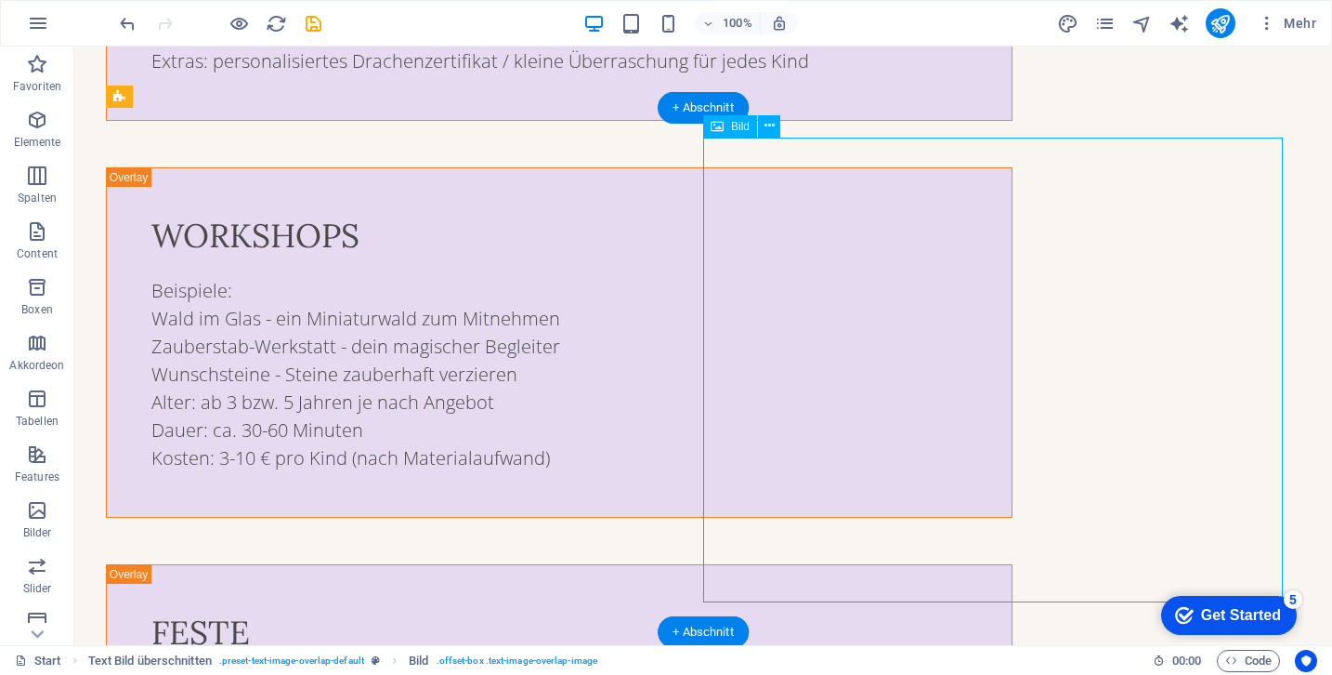
drag, startPoint x: 950, startPoint y: 256, endPoint x: 866, endPoint y: 255, distance: 84.6
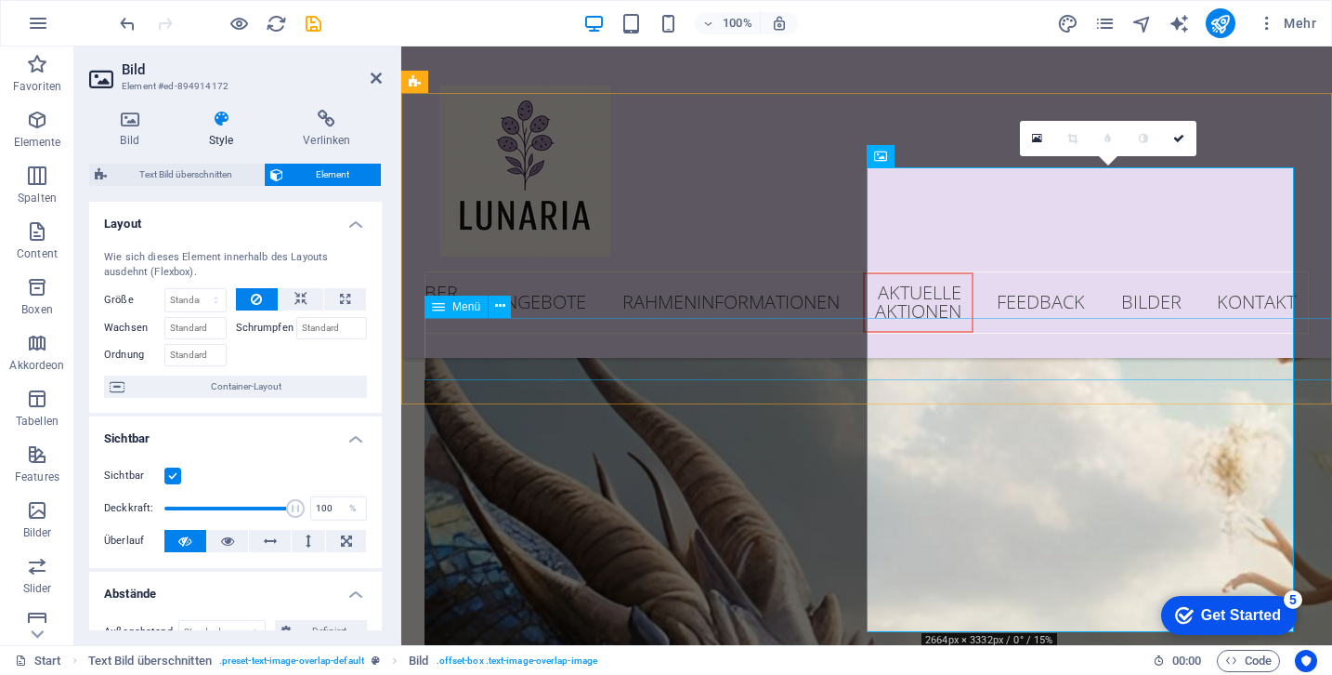
scroll to position [7066, 0]
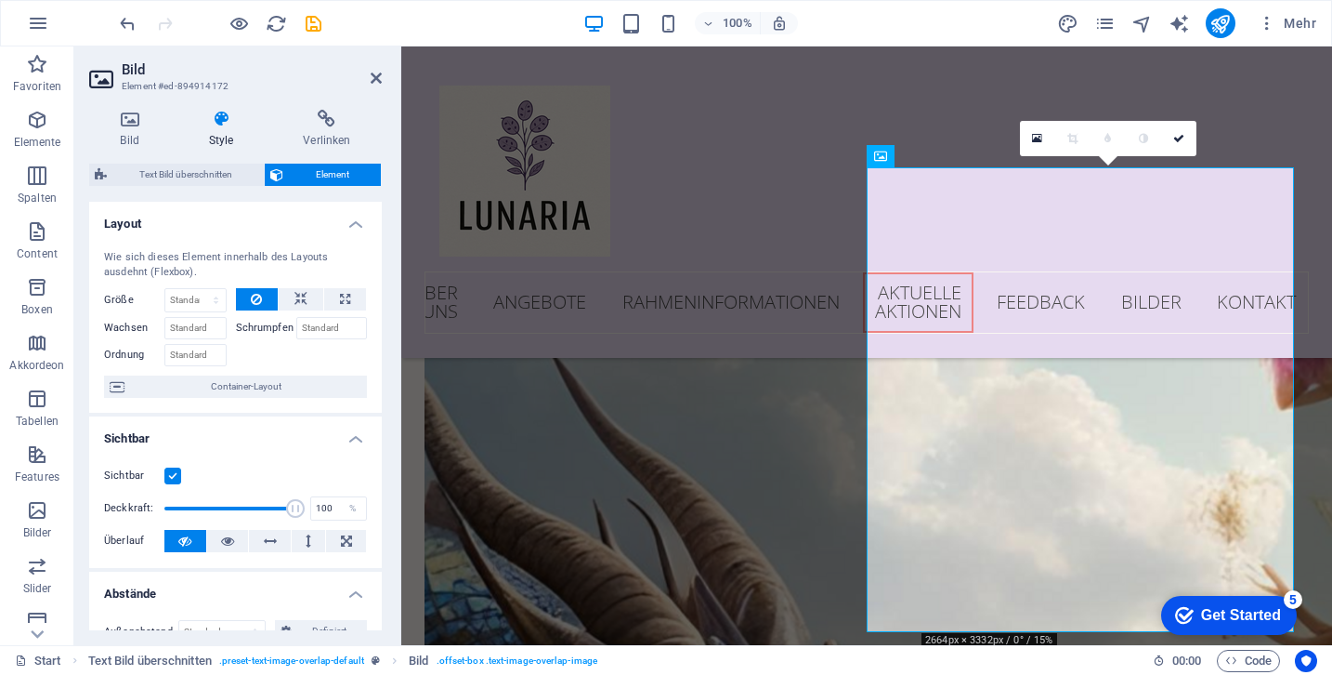
click at [395, 557] on div "Bild Style Verlinken Bild Ziehe Dateien zum Hochladen hierher oder klicke hier,…" at bounding box center [235, 370] width 322 height 550
drag, startPoint x: 288, startPoint y: 505, endPoint x: 216, endPoint y: 502, distance: 71.6
click at [216, 502] on span at bounding box center [217, 508] width 19 height 19
type input "100"
drag, startPoint x: 216, startPoint y: 502, endPoint x: 337, endPoint y: 504, distance: 120.8
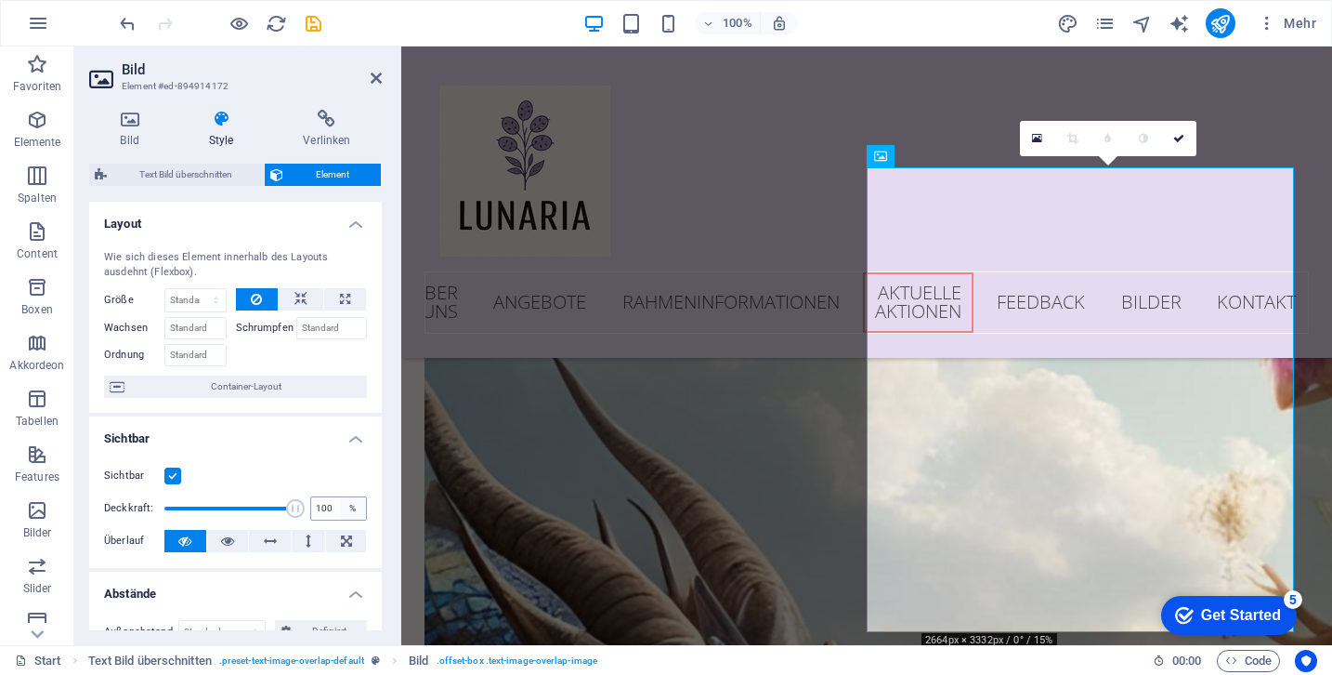
click at [337, 504] on div "Deckkraft: 100 %" at bounding box center [235, 508] width 263 height 28
click at [256, 233] on li "Layout Wie sich dieses Element innerhalb des Layouts ausdehnt (Flexbox). Größe …" at bounding box center [235, 307] width 293 height 211
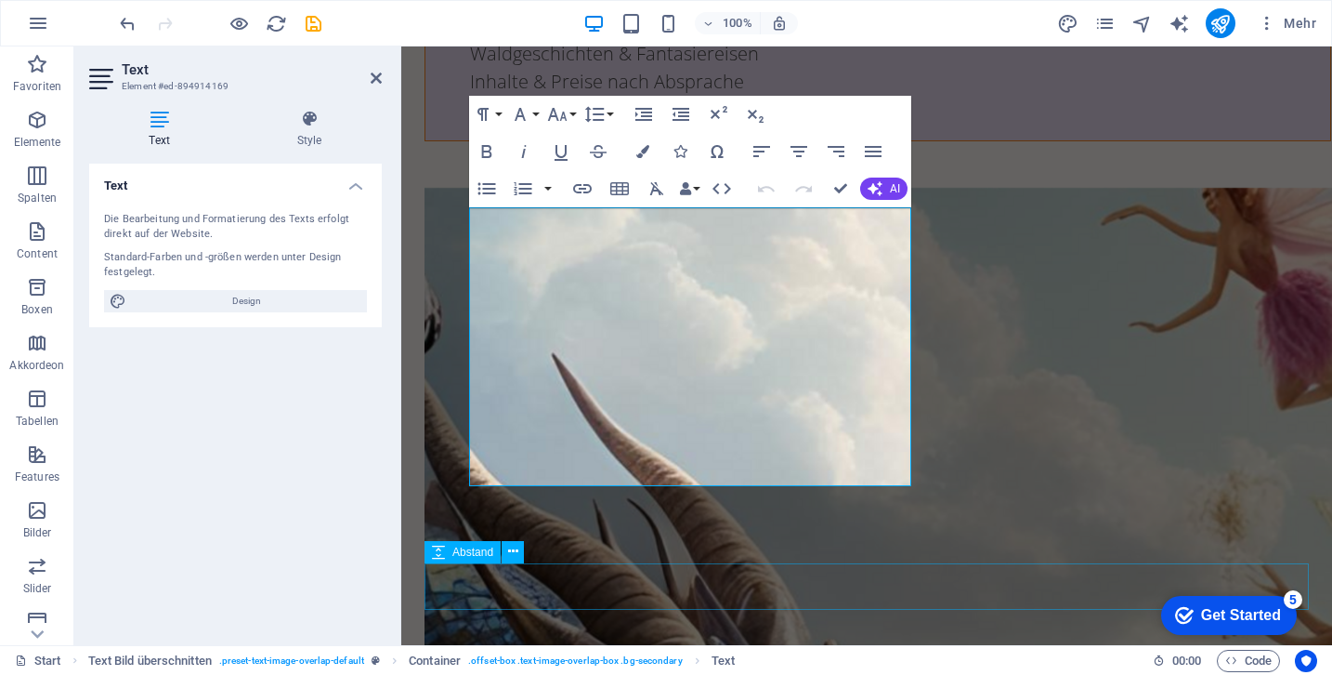
scroll to position [7164, 0]
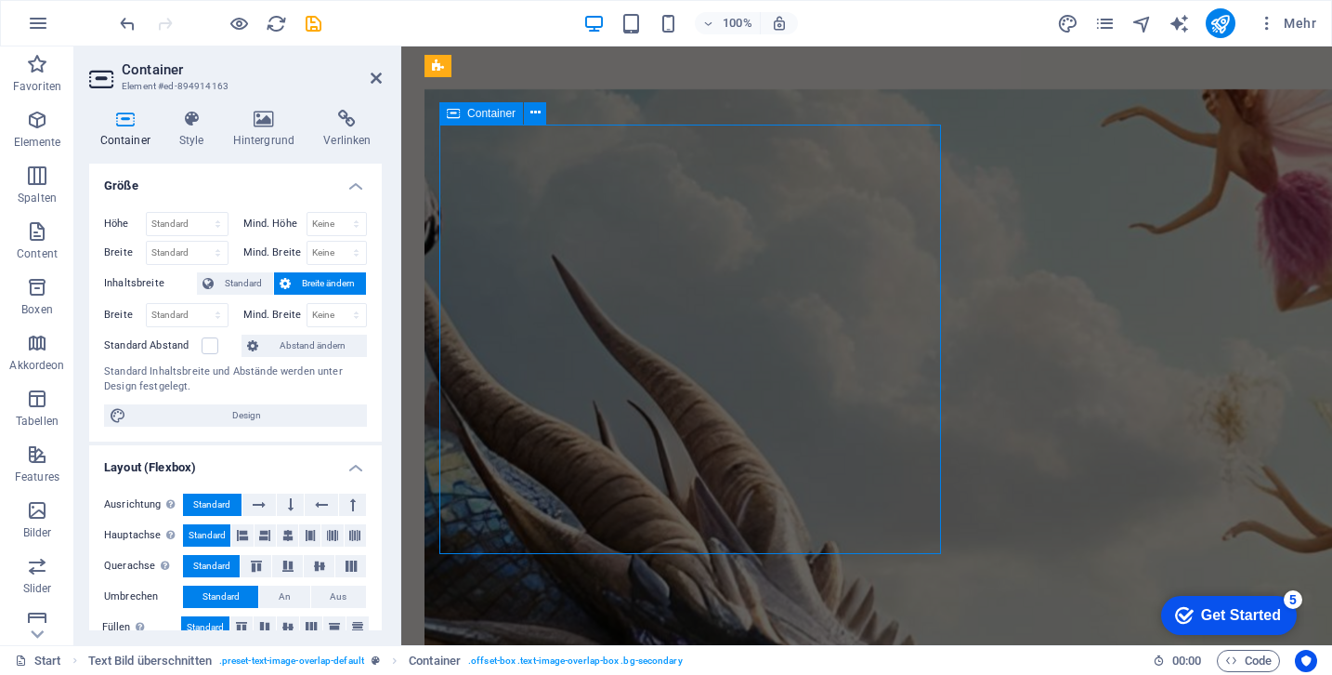
scroll to position [7126, 0]
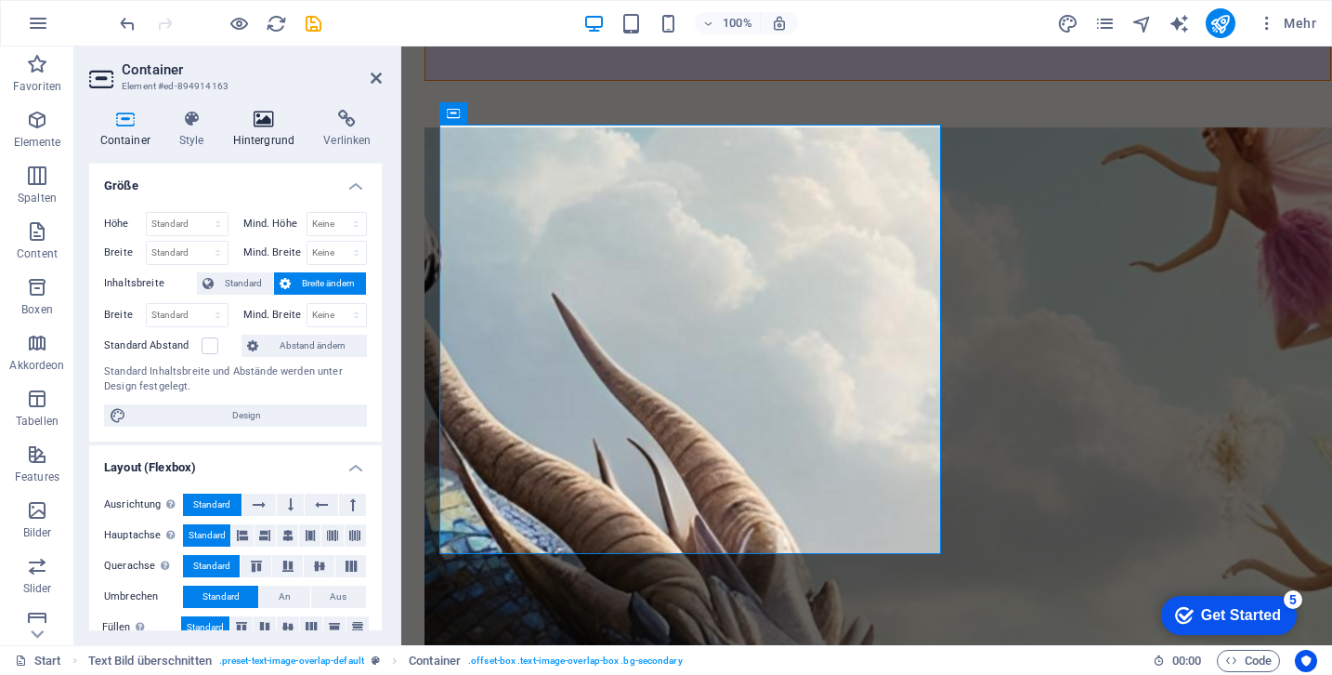
click at [259, 114] on icon at bounding box center [264, 119] width 84 height 19
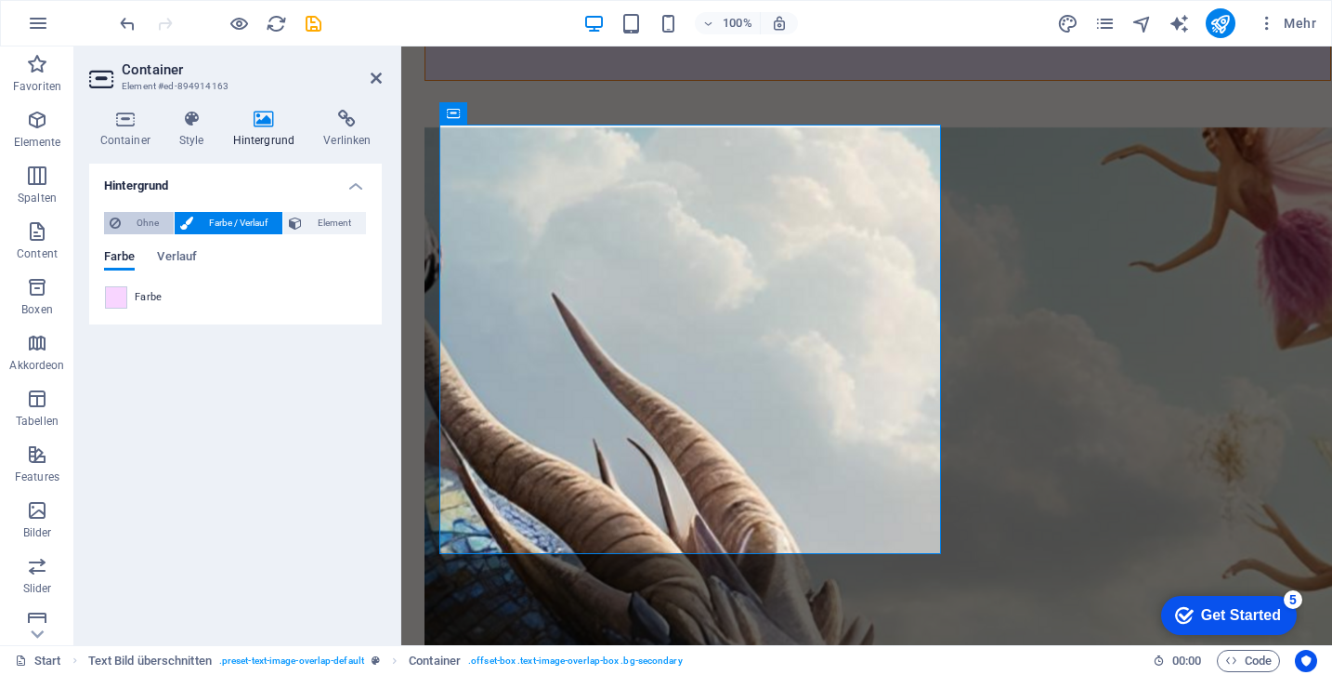
click at [138, 225] on span "Ohne" at bounding box center [147, 223] width 42 height 22
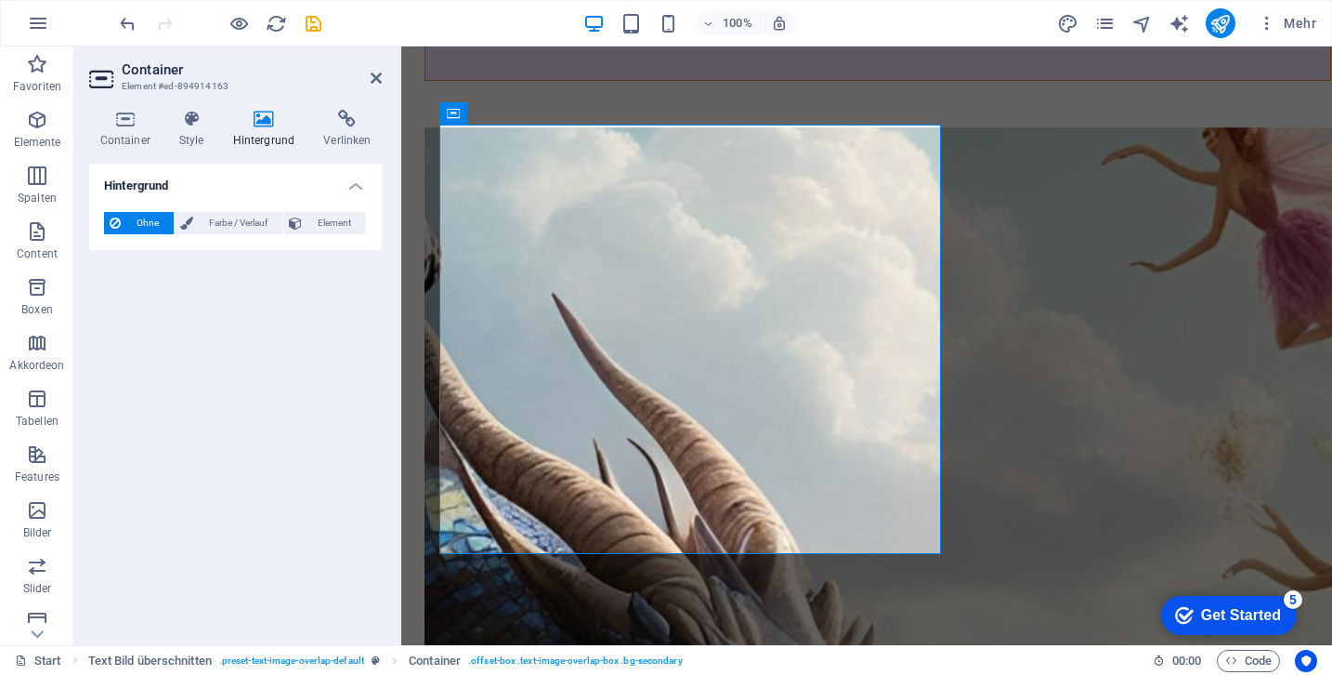
click at [138, 225] on span "Ohne" at bounding box center [147, 223] width 42 height 22
click at [182, 225] on icon at bounding box center [186, 223] width 13 height 22
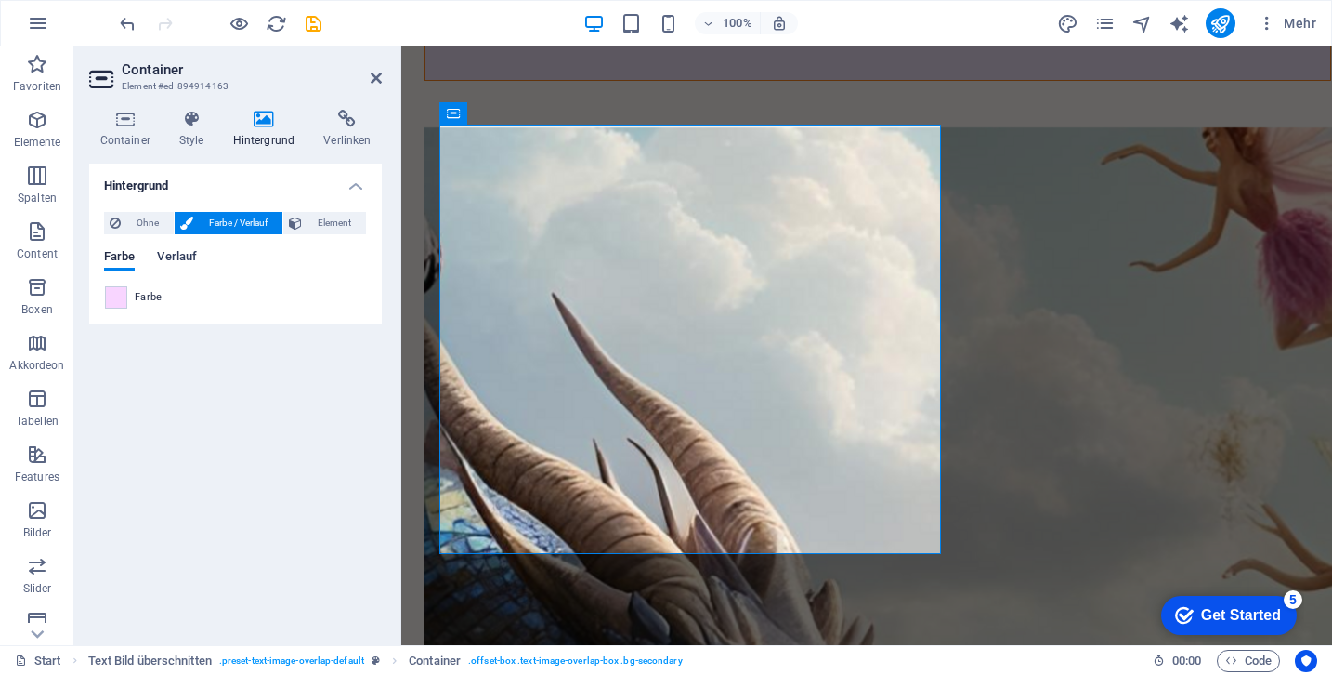
click at [169, 262] on span "Verlauf" at bounding box center [177, 258] width 40 height 26
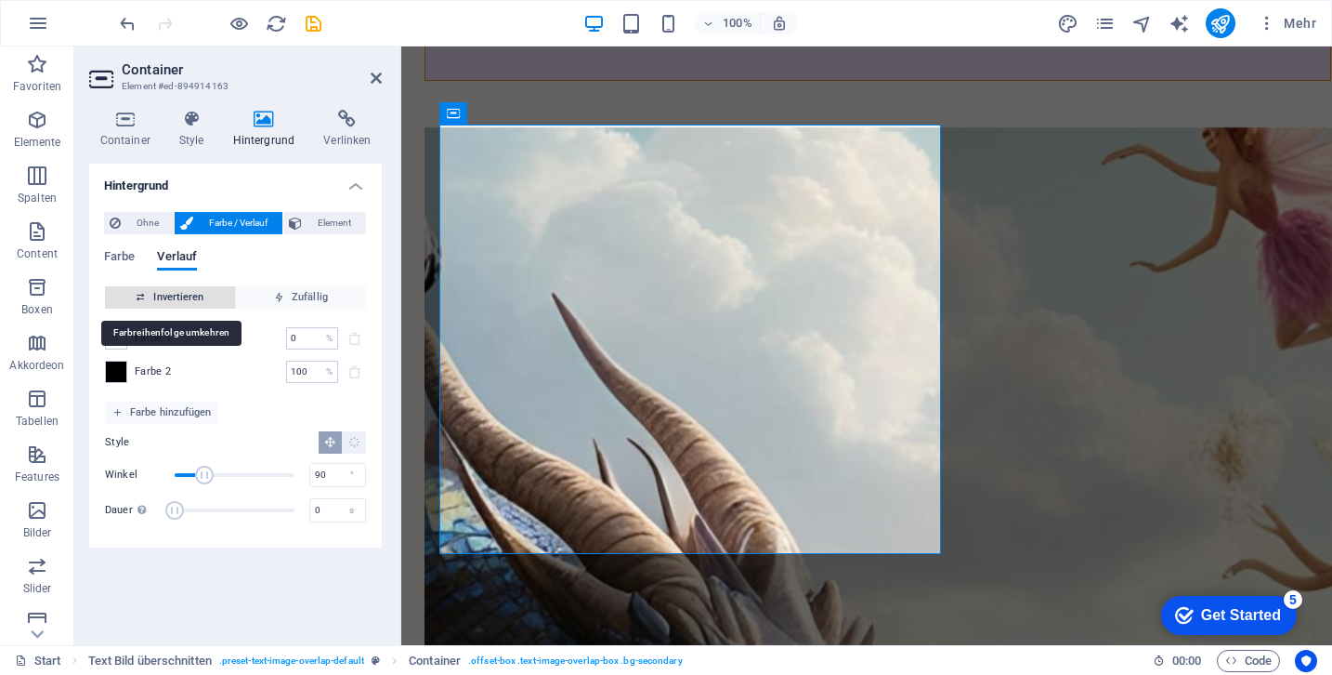
click at [173, 299] on span "Invertieren" at bounding box center [169, 297] width 115 height 22
click at [147, 333] on span "Farbe 1" at bounding box center [153, 338] width 37 height 15
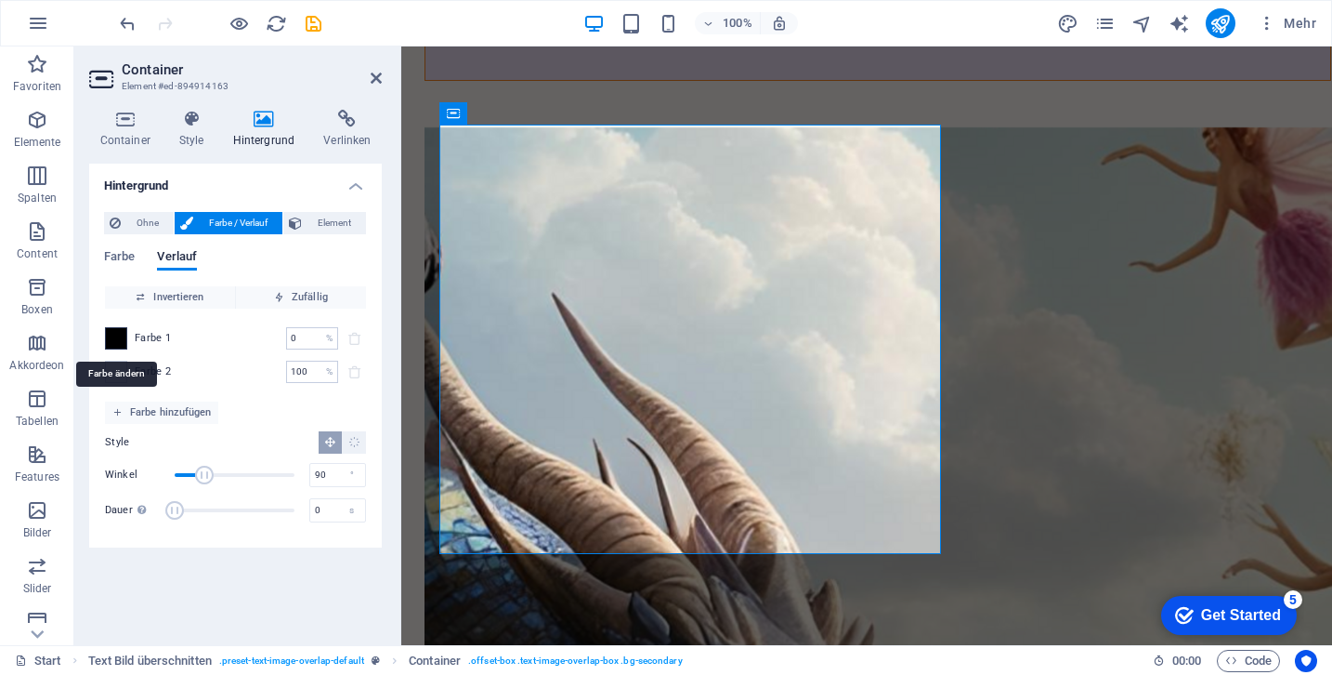
click at [120, 336] on span at bounding box center [116, 338] width 20 height 20
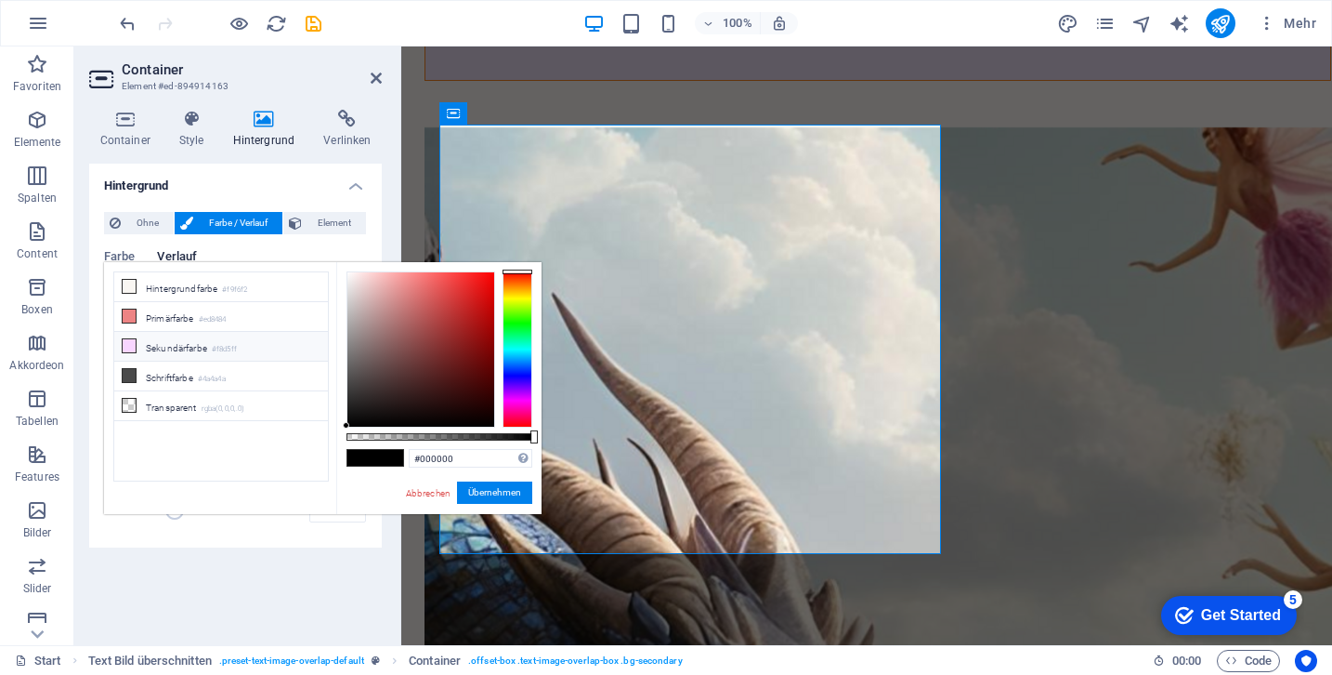
click at [121, 342] on li "Sekundärfarbe #f8d5ff" at bounding box center [221, 347] width 214 height 30
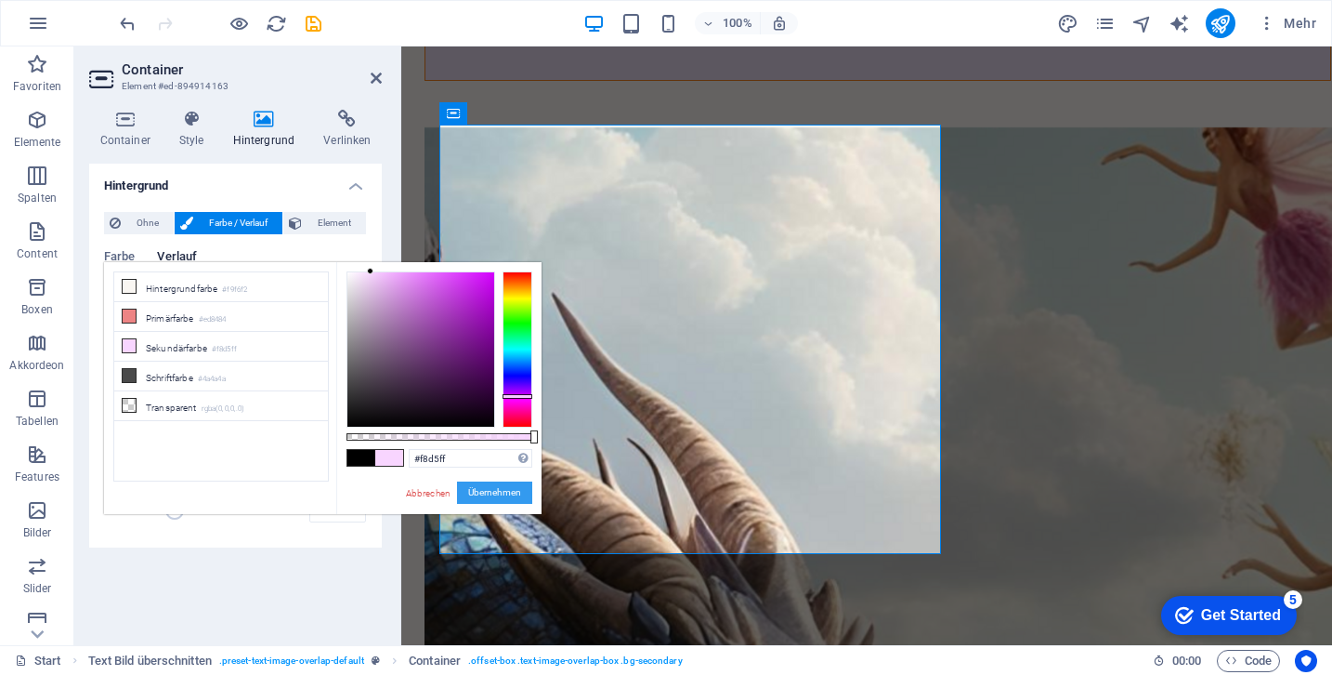
drag, startPoint x: 508, startPoint y: 499, endPoint x: 5, endPoint y: 432, distance: 508.0
click at [508, 499] on button "Übernehmen" at bounding box center [494, 492] width 75 height 22
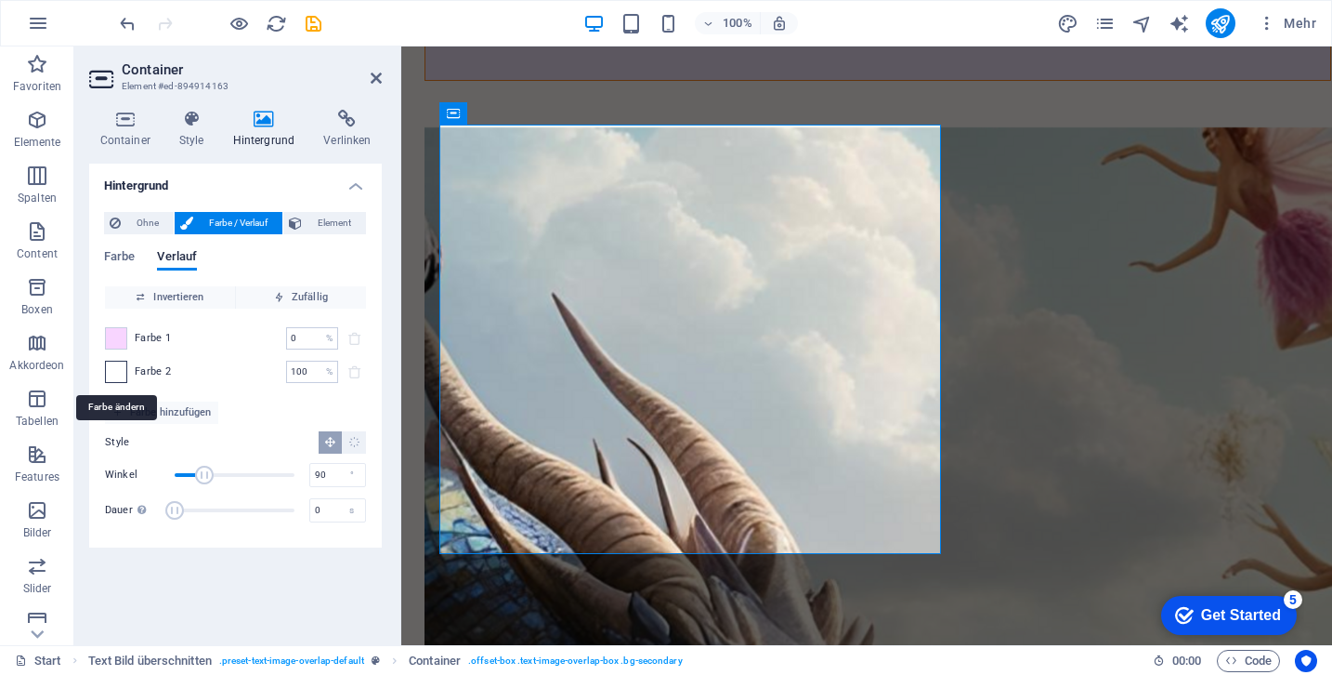
click at [124, 373] on span at bounding box center [116, 371] width 20 height 20
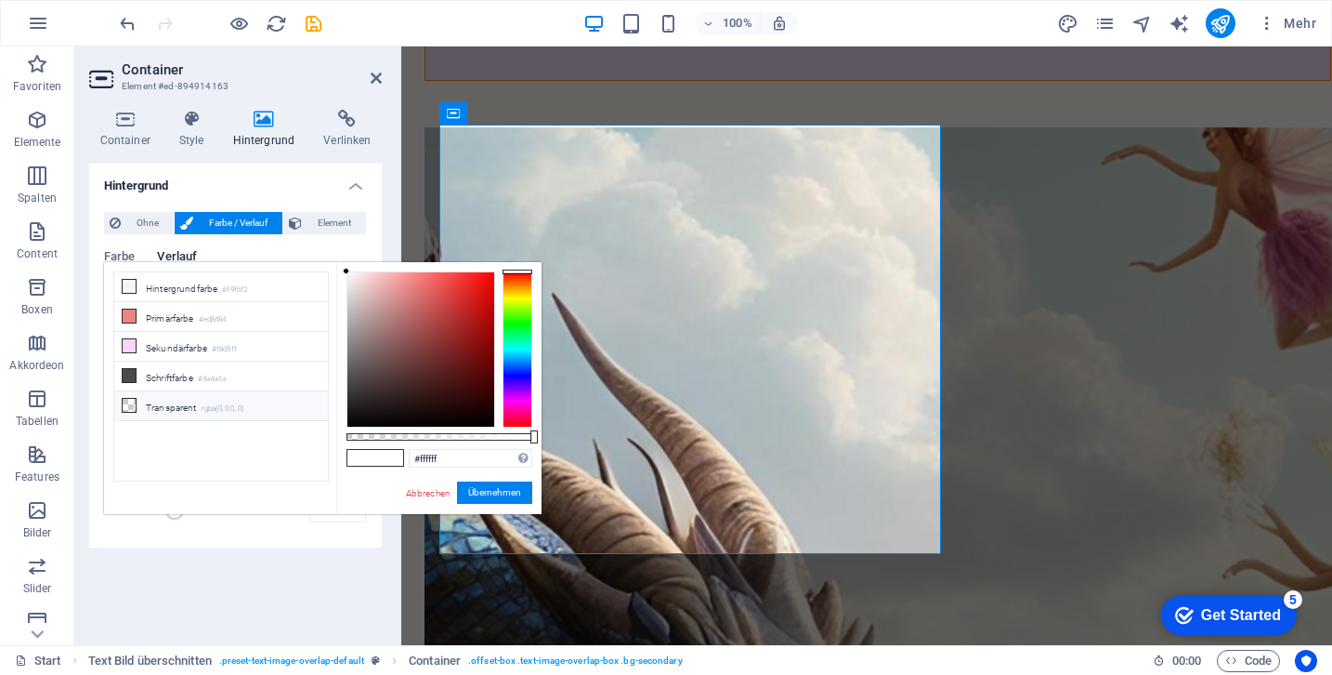
click at [179, 400] on li "Transparent rgba(0,0,0,.0)" at bounding box center [221, 406] width 214 height 30
type input "rgba(0, 0, 0, 0)"
click at [480, 495] on button "Übernehmen" at bounding box center [494, 492] width 75 height 22
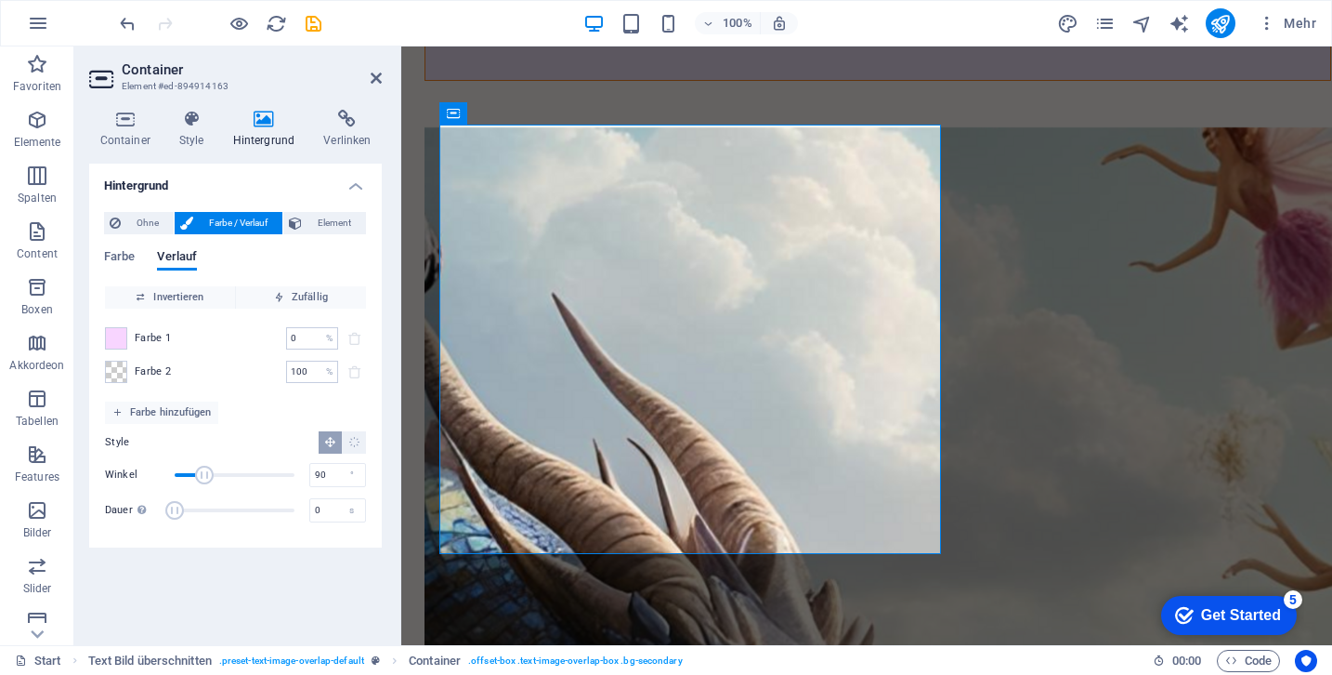
click at [424, 144] on body "Skip to main content Start über uns Angebote Rahmeninformationen Aktuelle Aktio…" at bounding box center [866, 214] width 931 height 14588
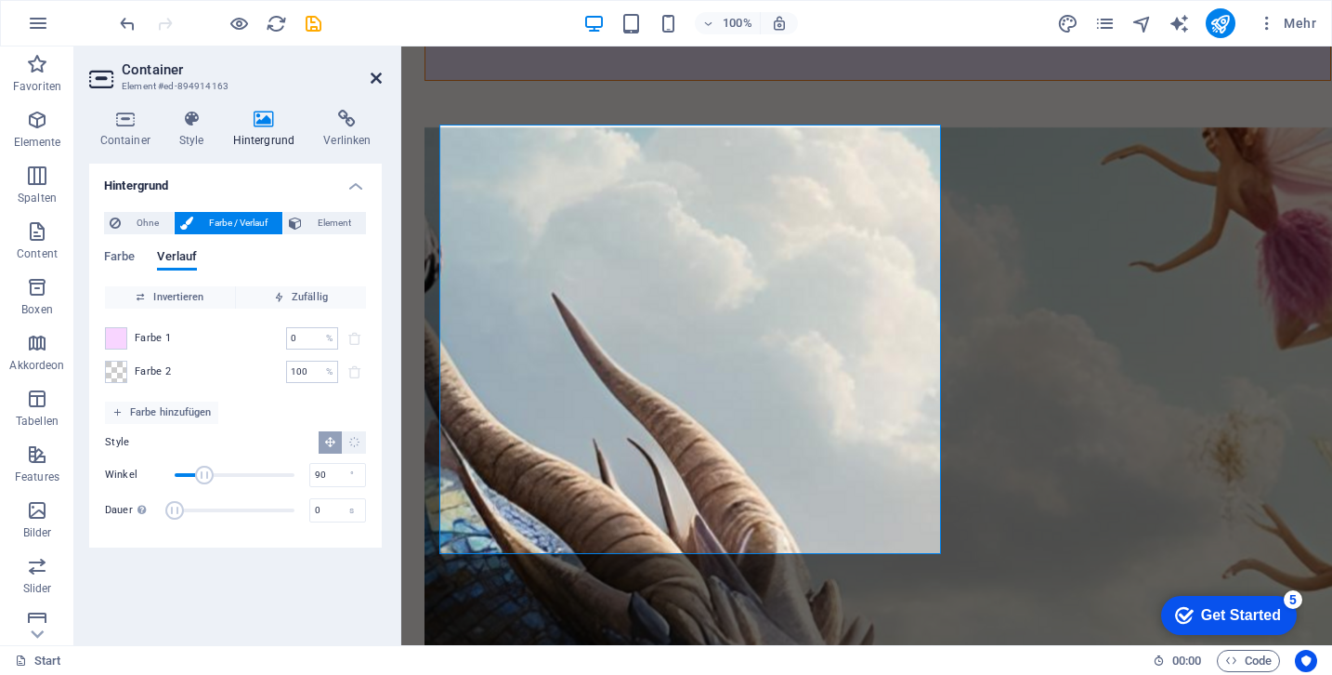
click at [380, 79] on icon at bounding box center [376, 78] width 11 height 15
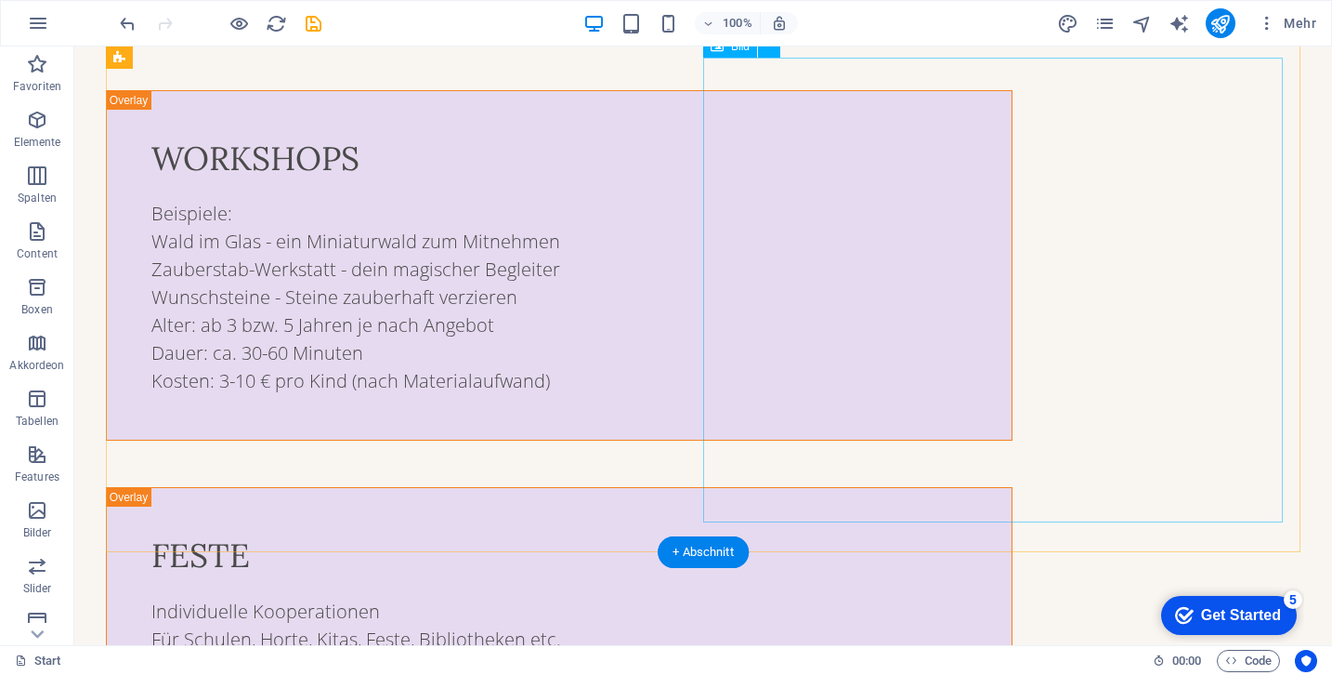
scroll to position [6416, 0]
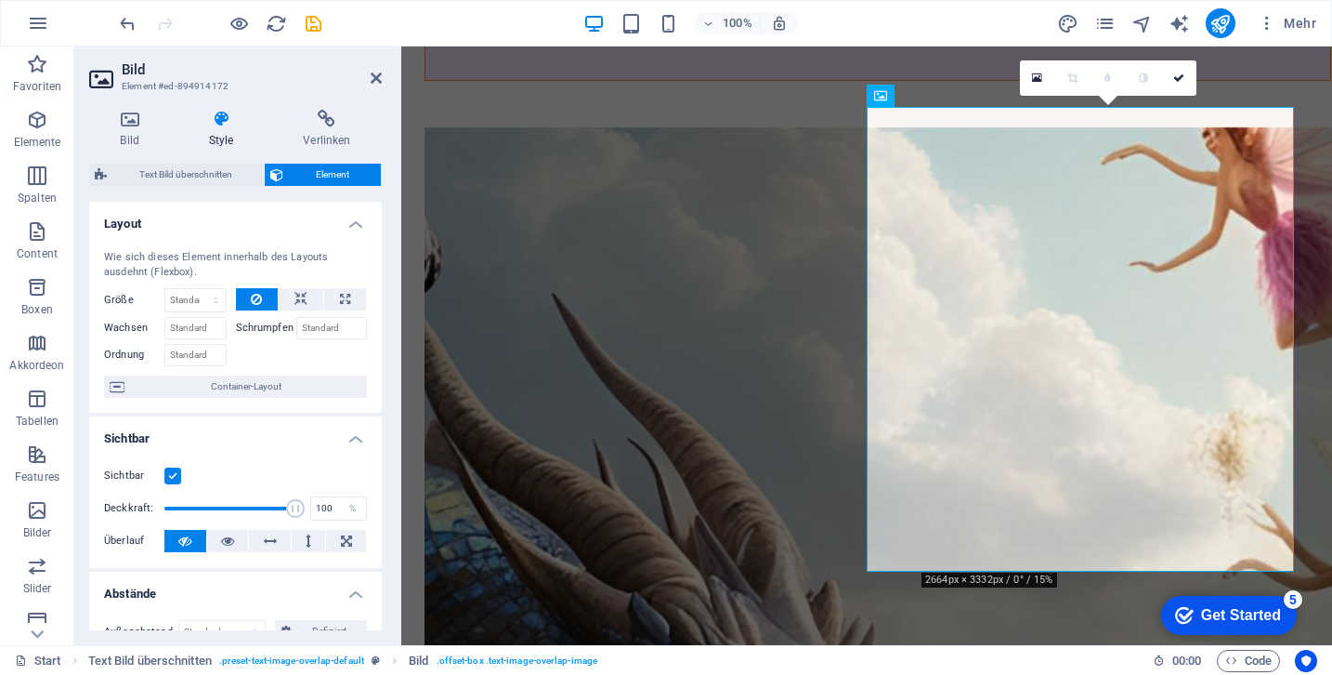
scroll to position [1, 0]
click at [131, 136] on h4 "Bild" at bounding box center [133, 129] width 88 height 39
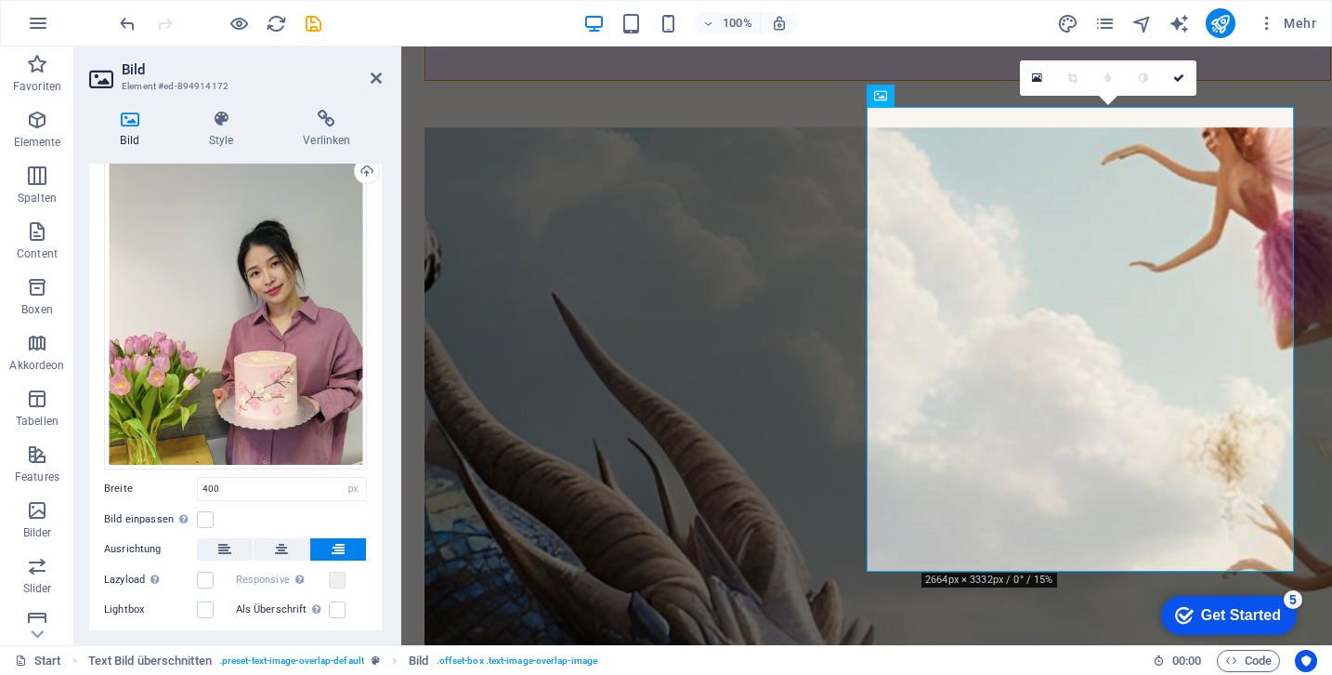
scroll to position [95, 0]
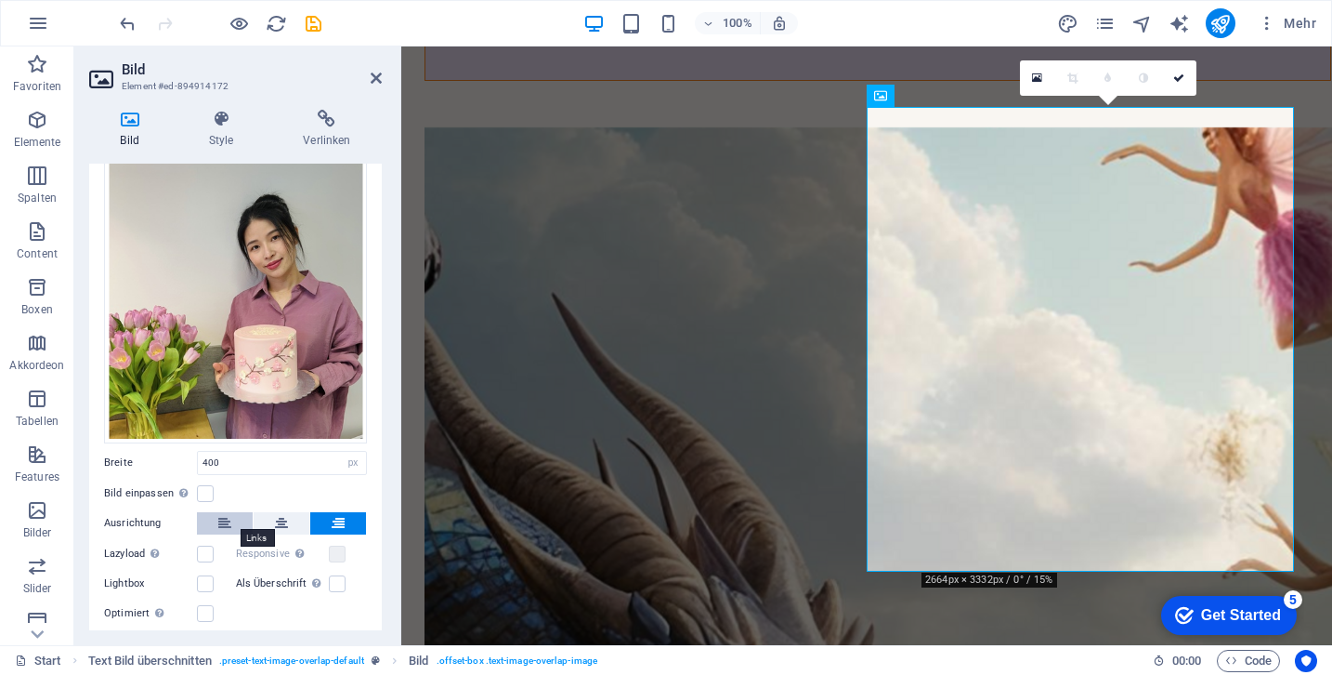
click at [218, 521] on icon at bounding box center [224, 523] width 13 height 22
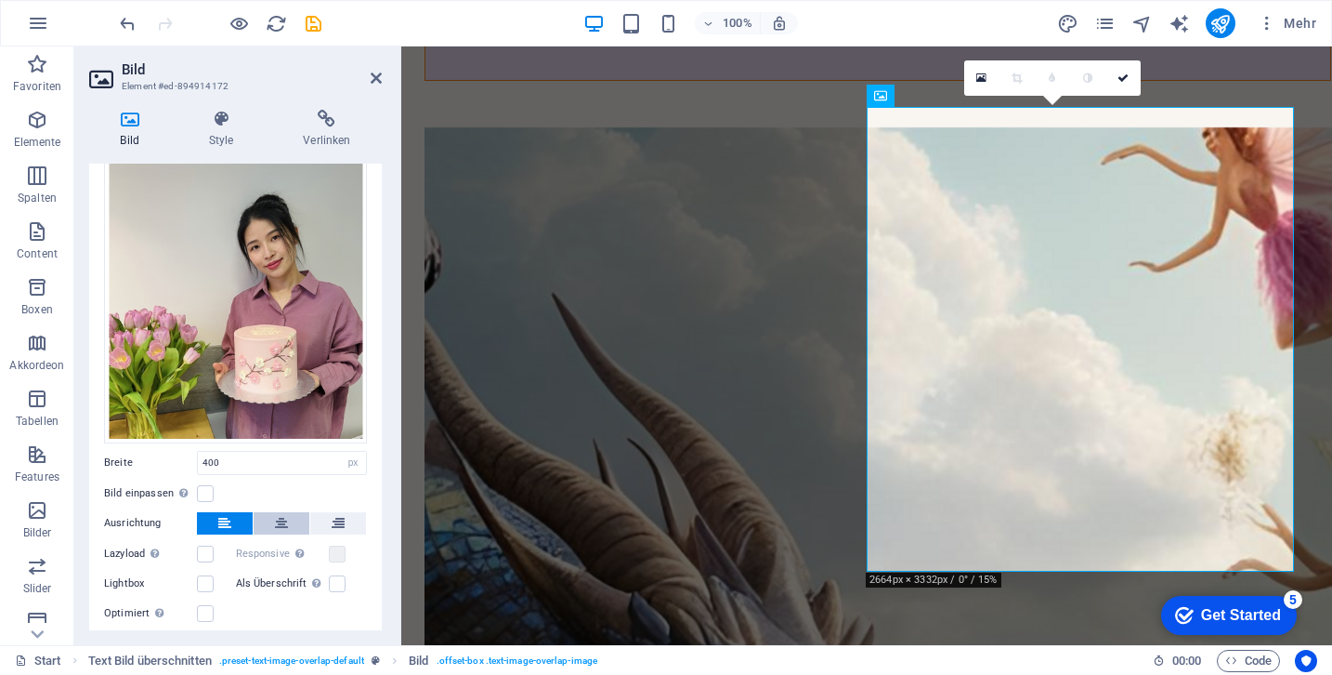
click at [275, 520] on icon at bounding box center [281, 523] width 13 height 22
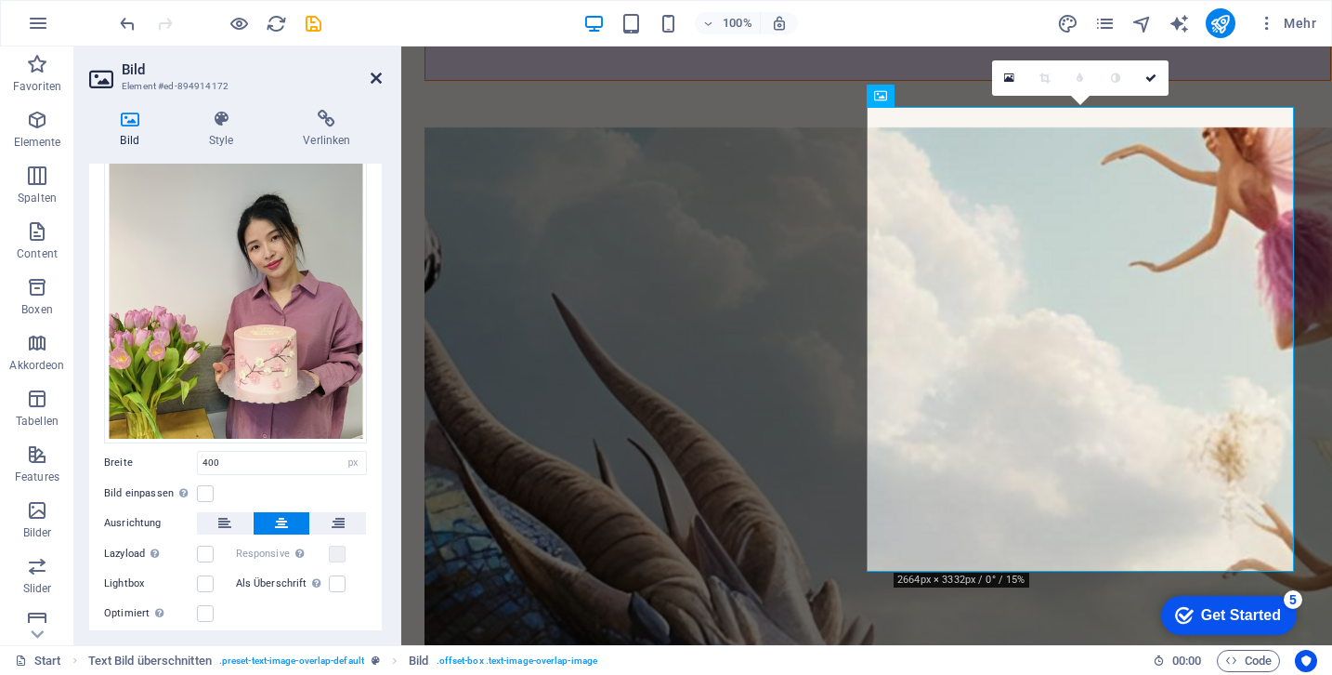
click at [379, 75] on icon at bounding box center [376, 78] width 11 height 15
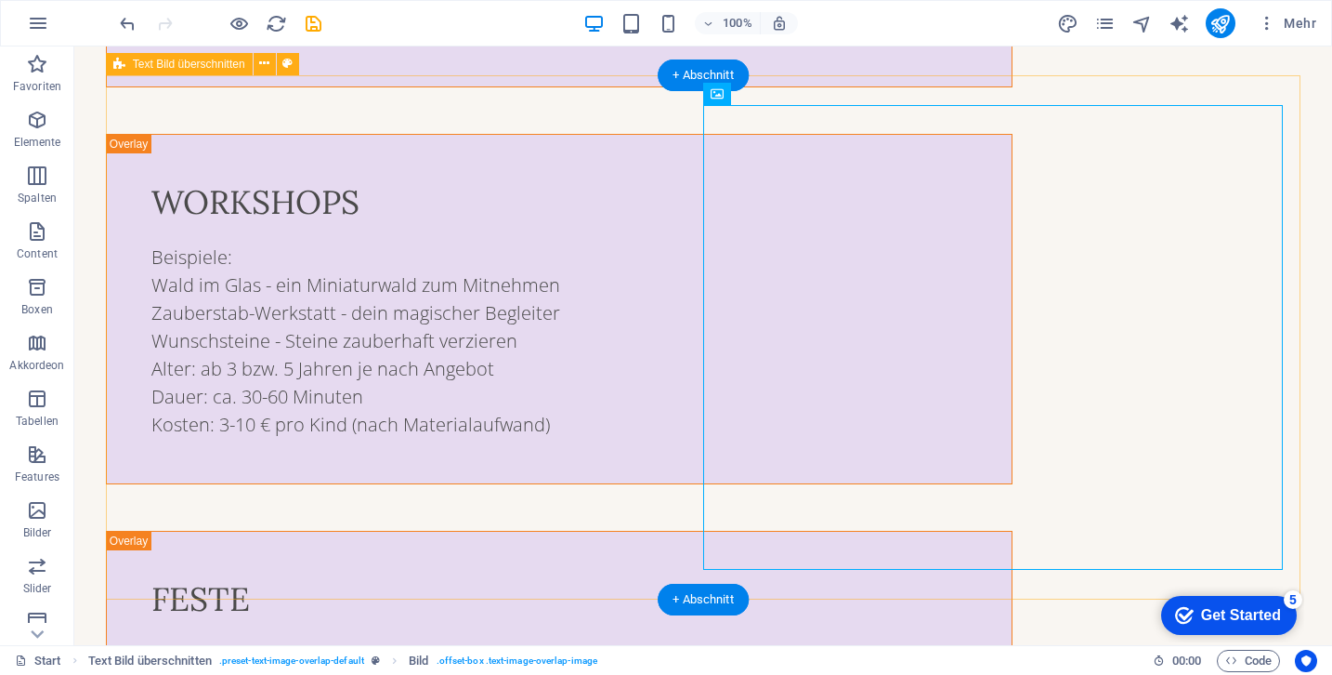
scroll to position [6368, 0]
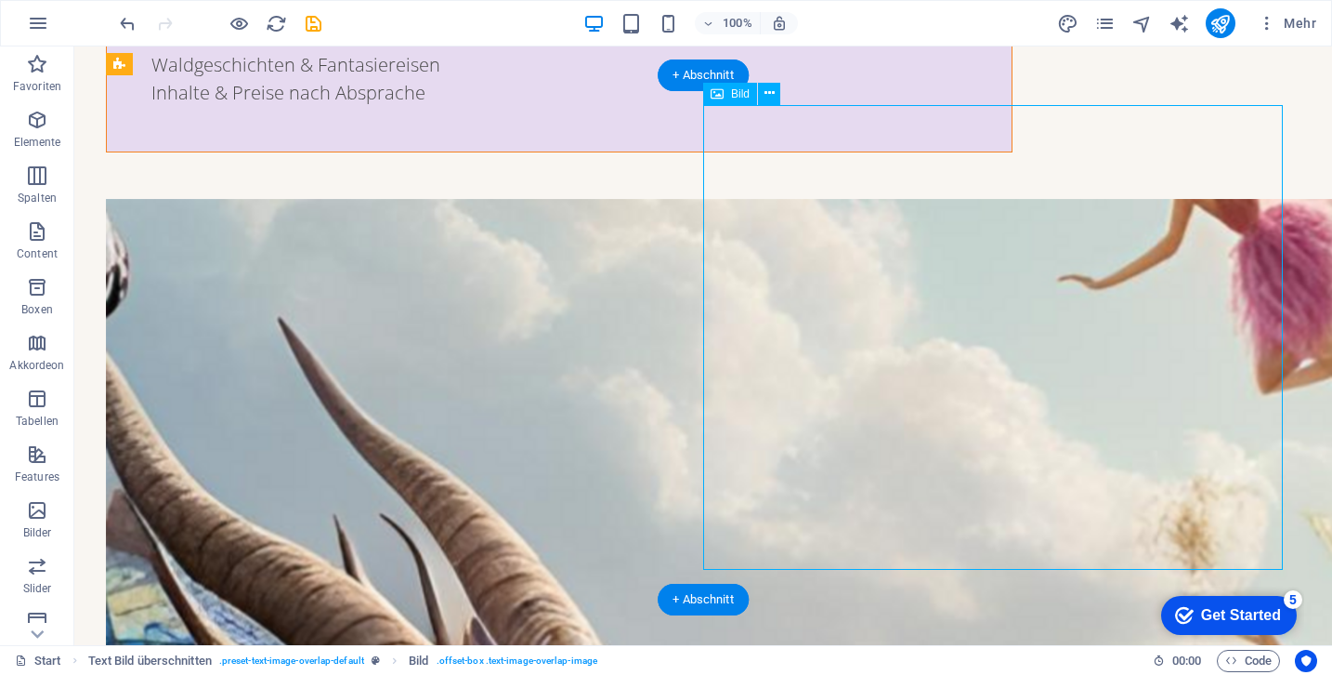
select select "px"
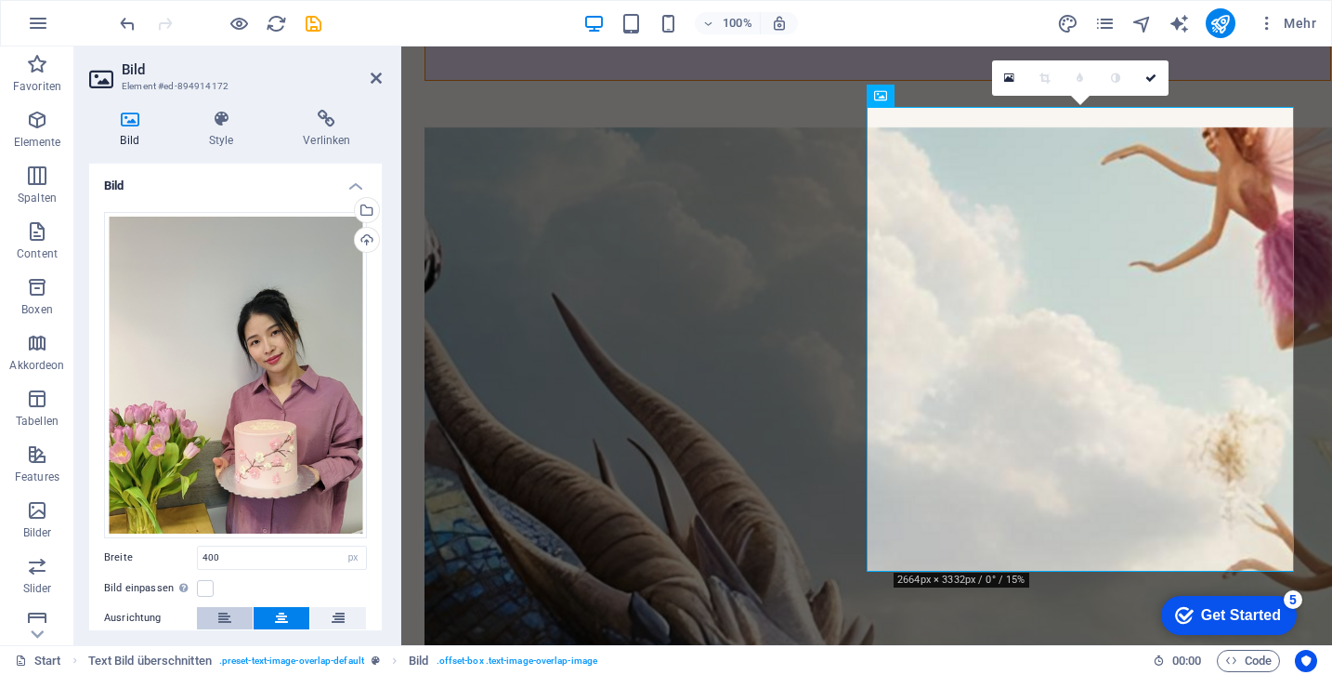
click at [222, 607] on icon at bounding box center [224, 618] width 13 height 22
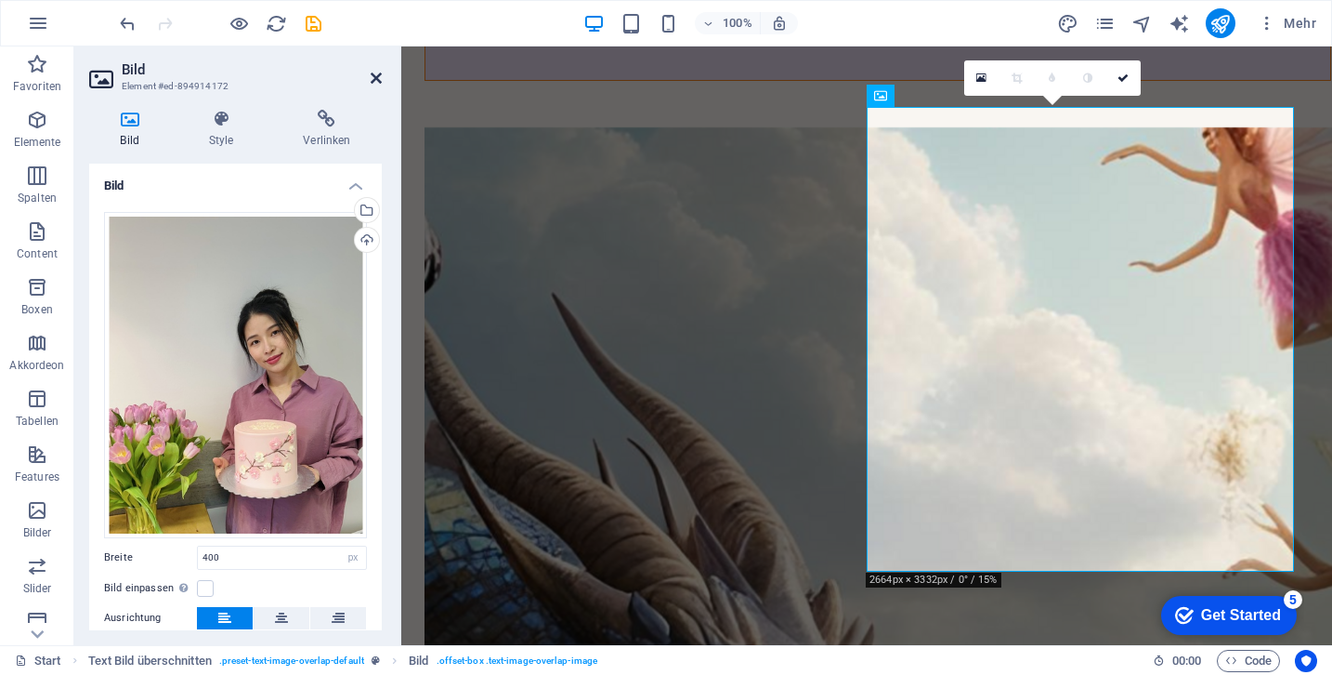
click at [377, 81] on icon at bounding box center [376, 78] width 11 height 15
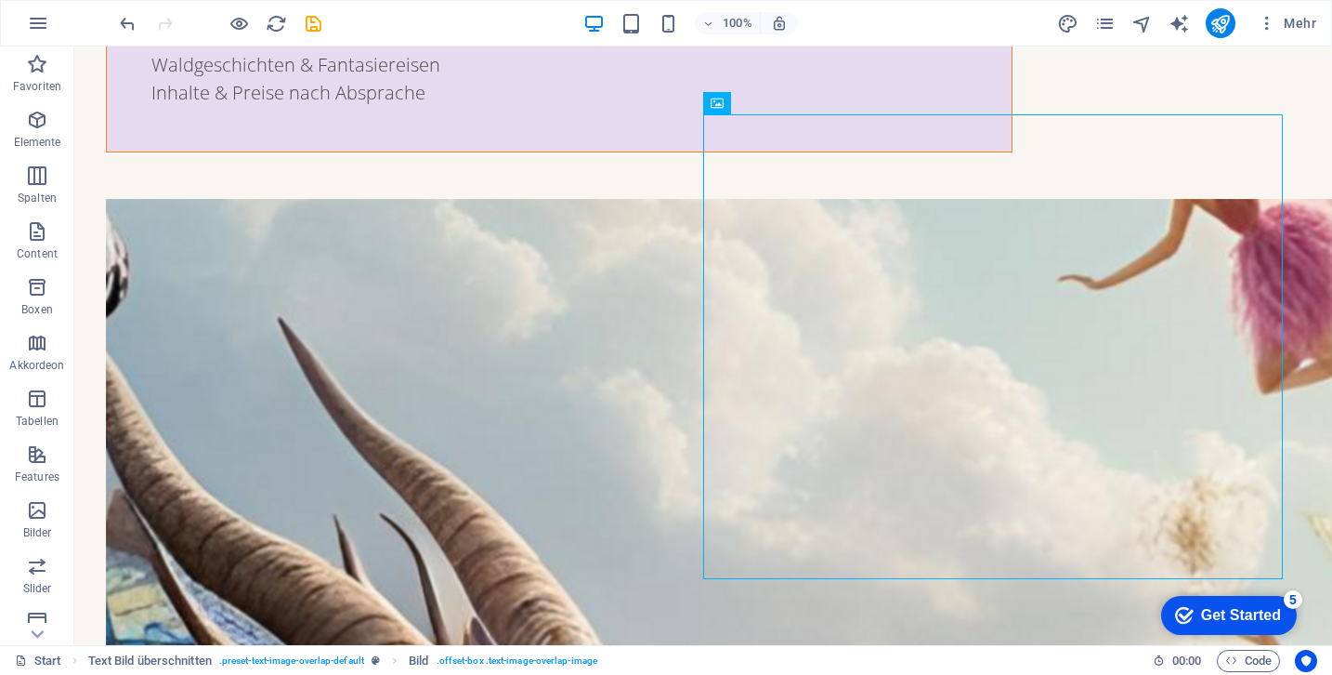
scroll to position [6359, 0]
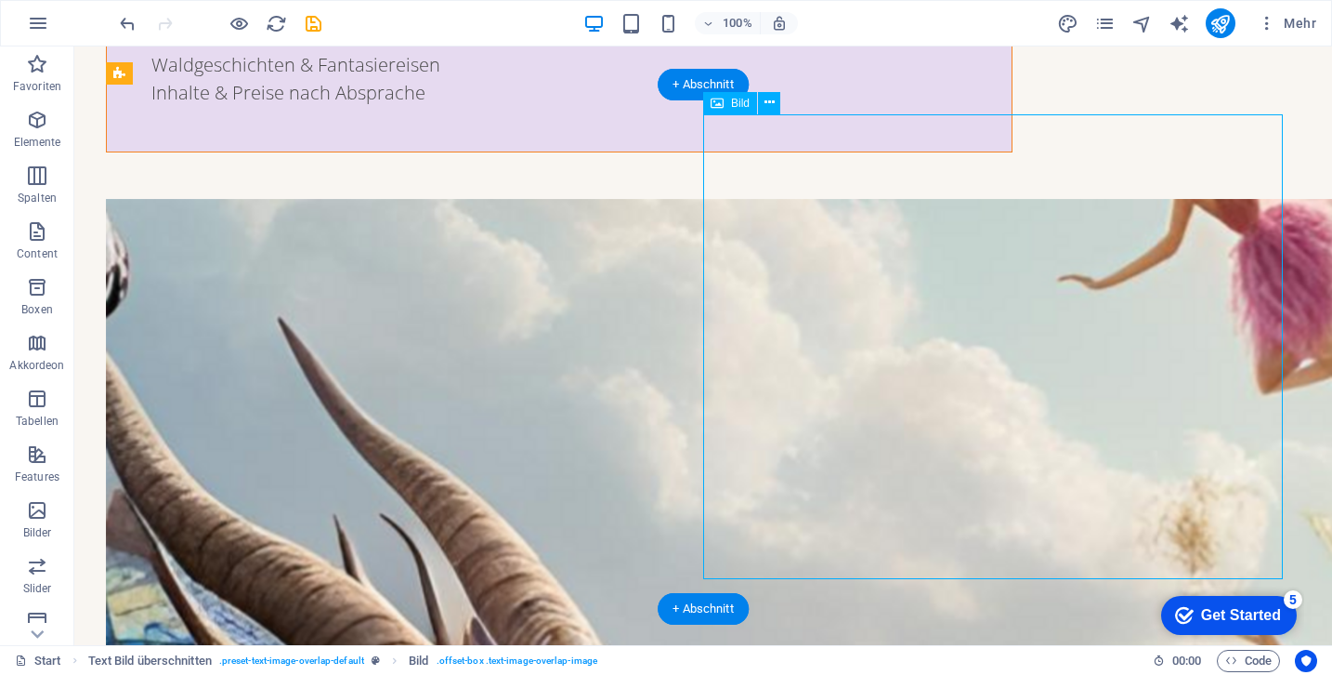
select select "px"
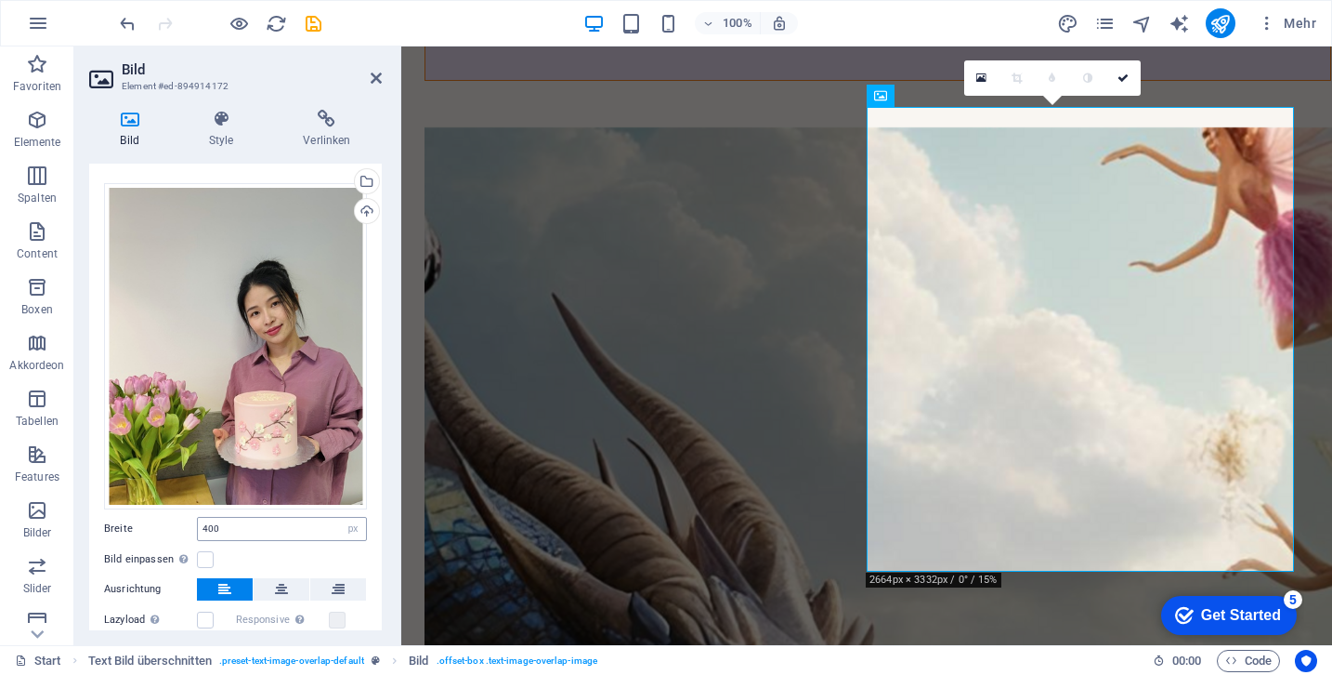
scroll to position [46, 0]
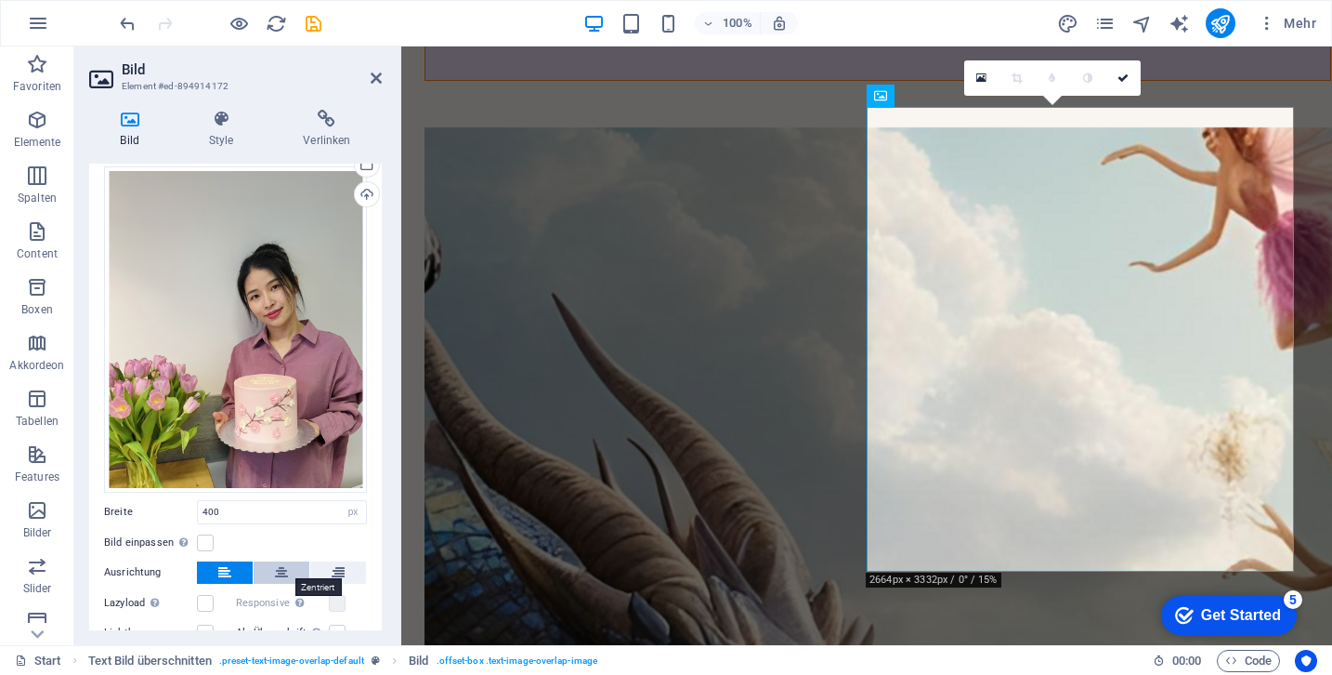
click at [292, 573] on button at bounding box center [282, 572] width 56 height 22
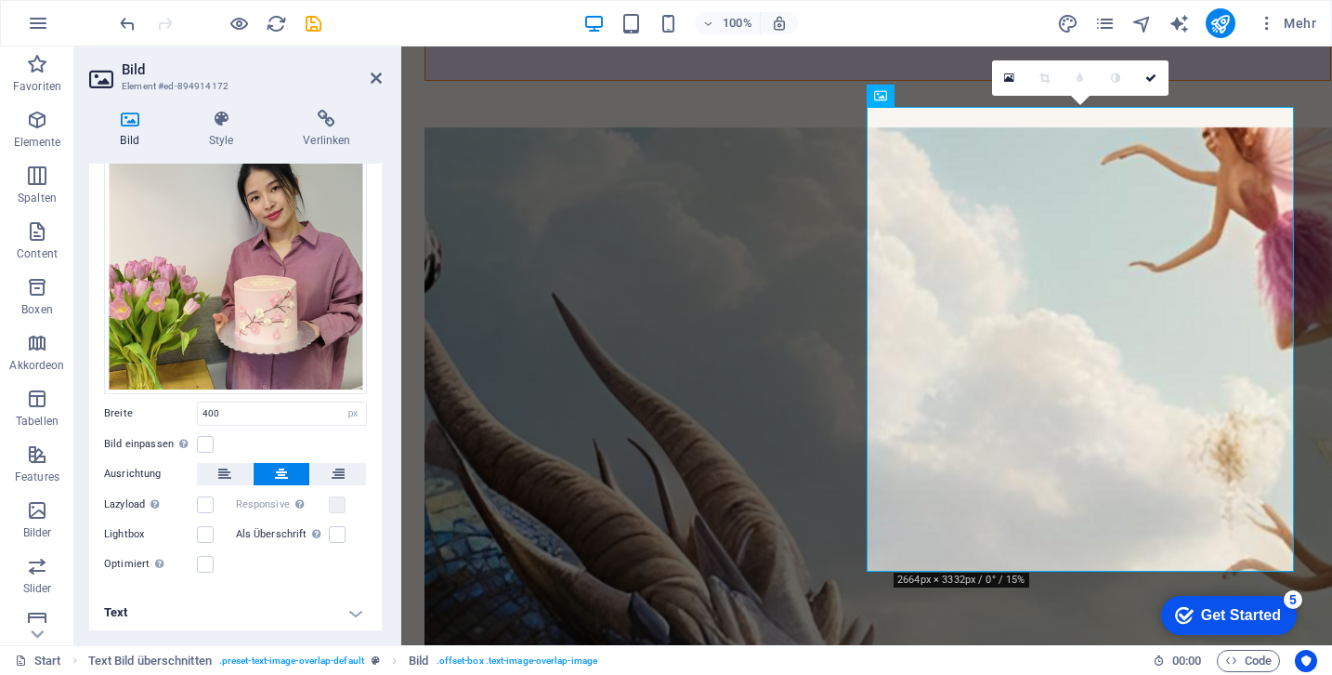
scroll to position [143, 0]
click at [222, 123] on icon at bounding box center [220, 119] width 87 height 19
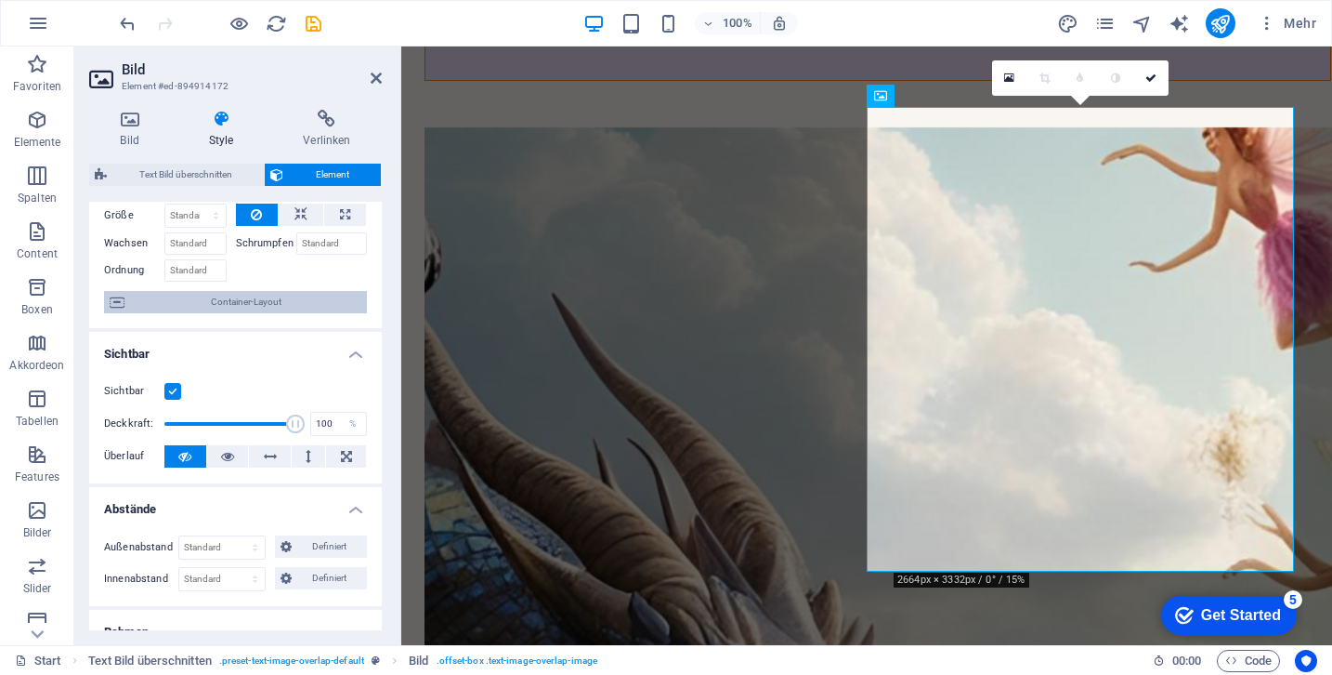
scroll to position [102, 0]
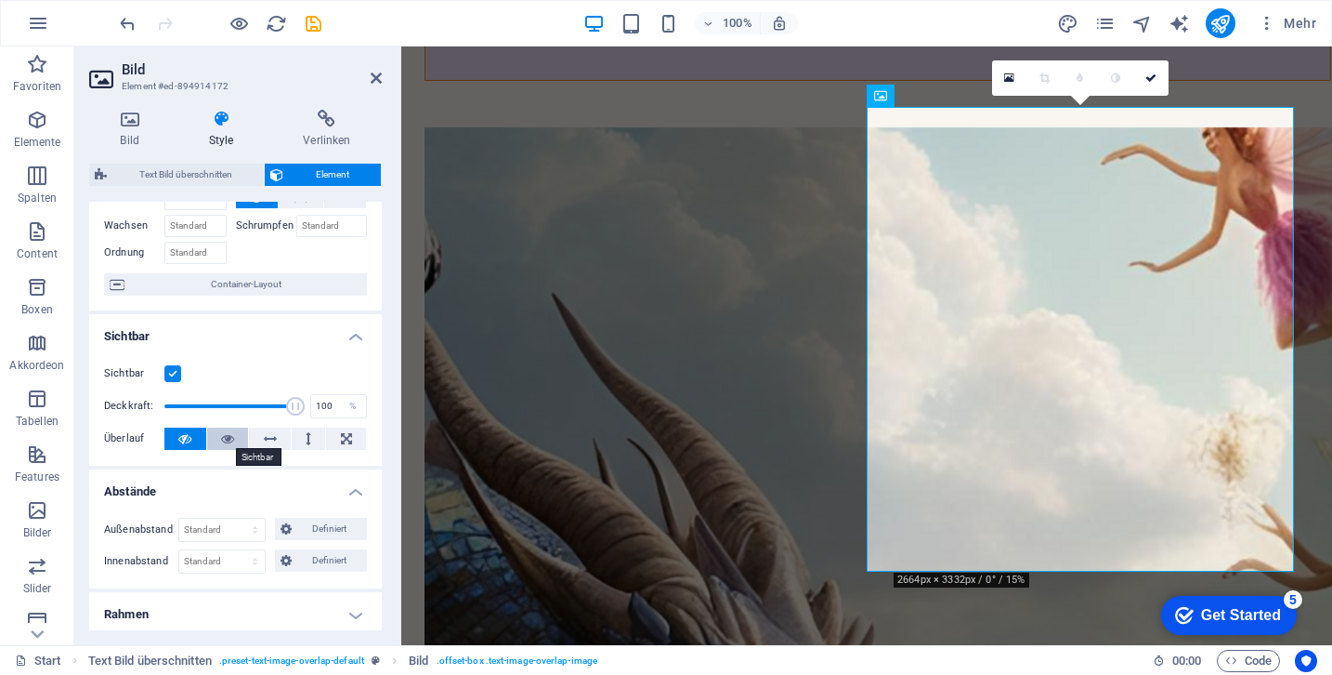
click at [216, 434] on button at bounding box center [228, 438] width 42 height 22
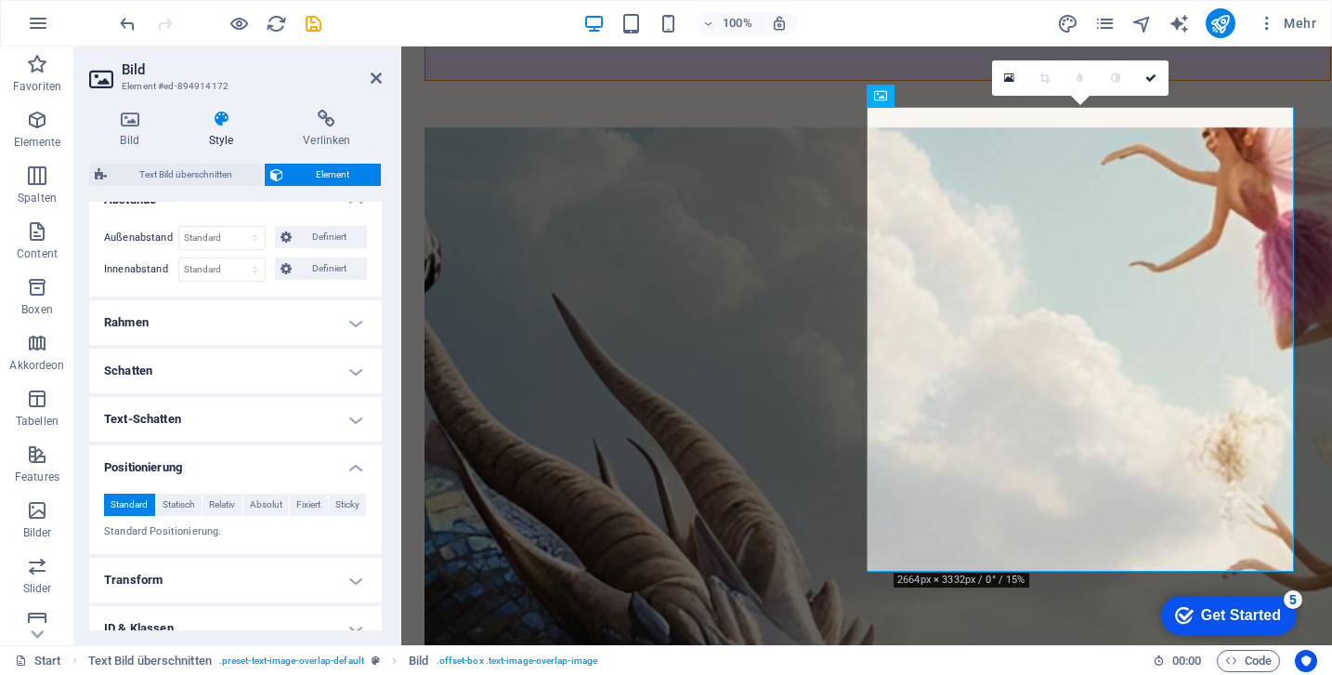
scroll to position [394, 0]
click at [179, 367] on h4 "Schatten" at bounding box center [235, 370] width 293 height 45
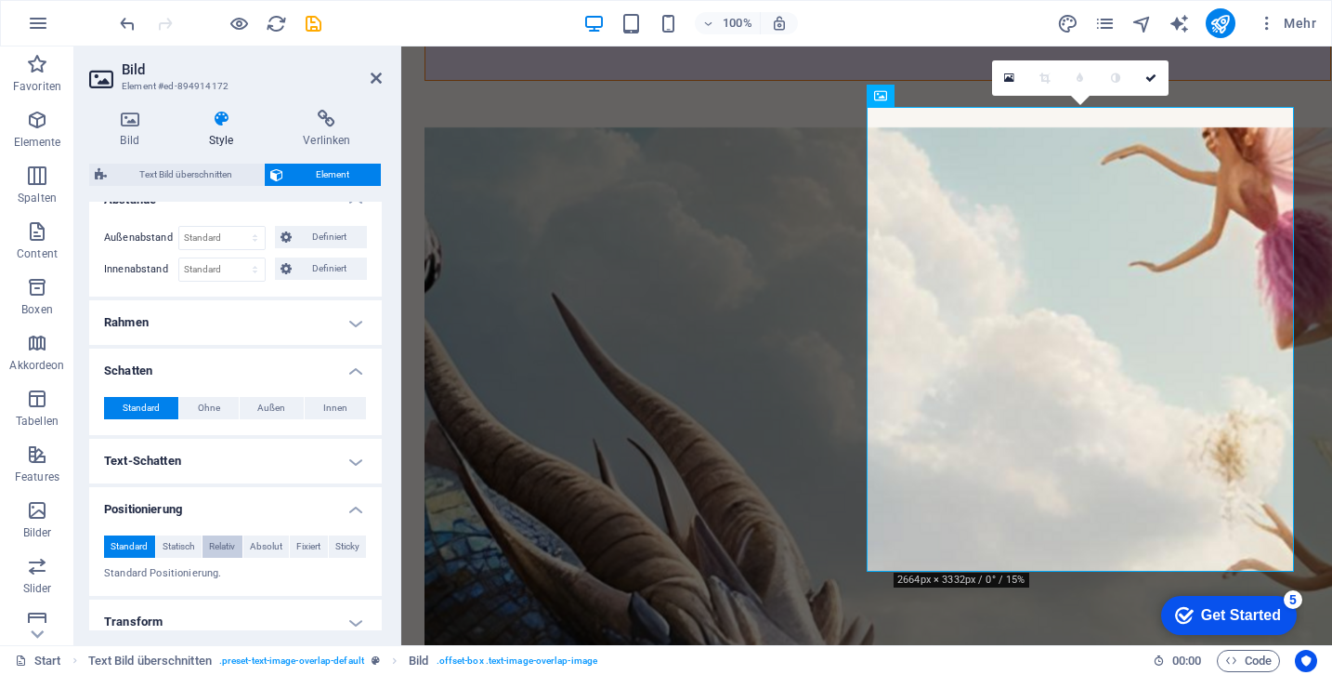
click at [229, 547] on span "Relativ" at bounding box center [222, 546] width 26 height 22
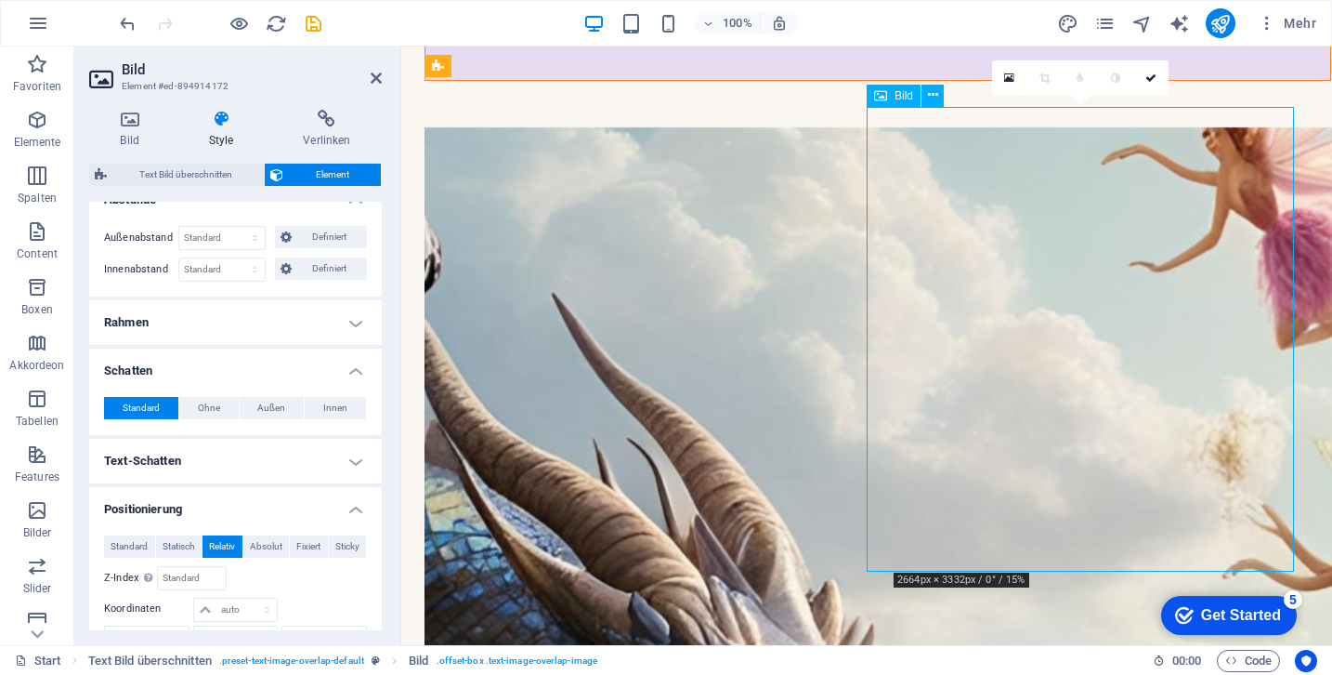
drag, startPoint x: 1067, startPoint y: 458, endPoint x: 1103, endPoint y: 457, distance: 36.2
drag, startPoint x: 1055, startPoint y: 452, endPoint x: 1127, endPoint y: 452, distance: 72.5
drag, startPoint x: 1110, startPoint y: 449, endPoint x: 1029, endPoint y: 449, distance: 80.8
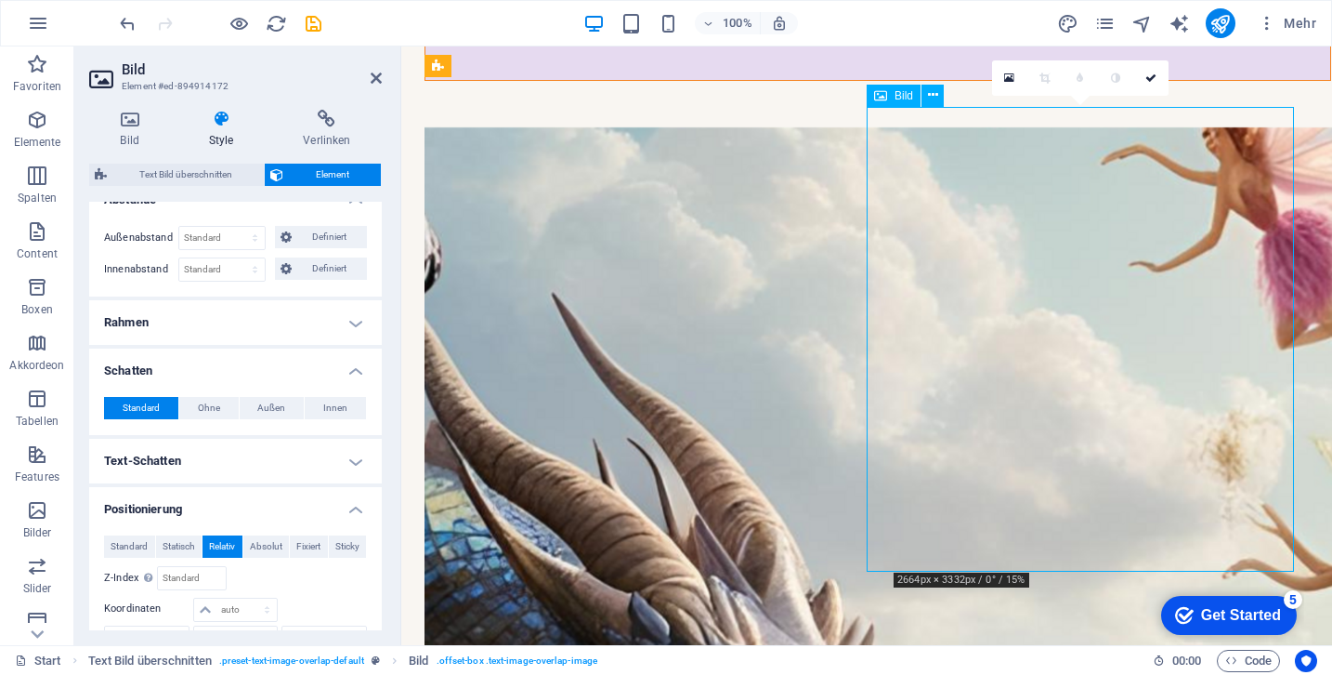
drag, startPoint x: 1021, startPoint y: 321, endPoint x: 1140, endPoint y: 341, distance: 120.7
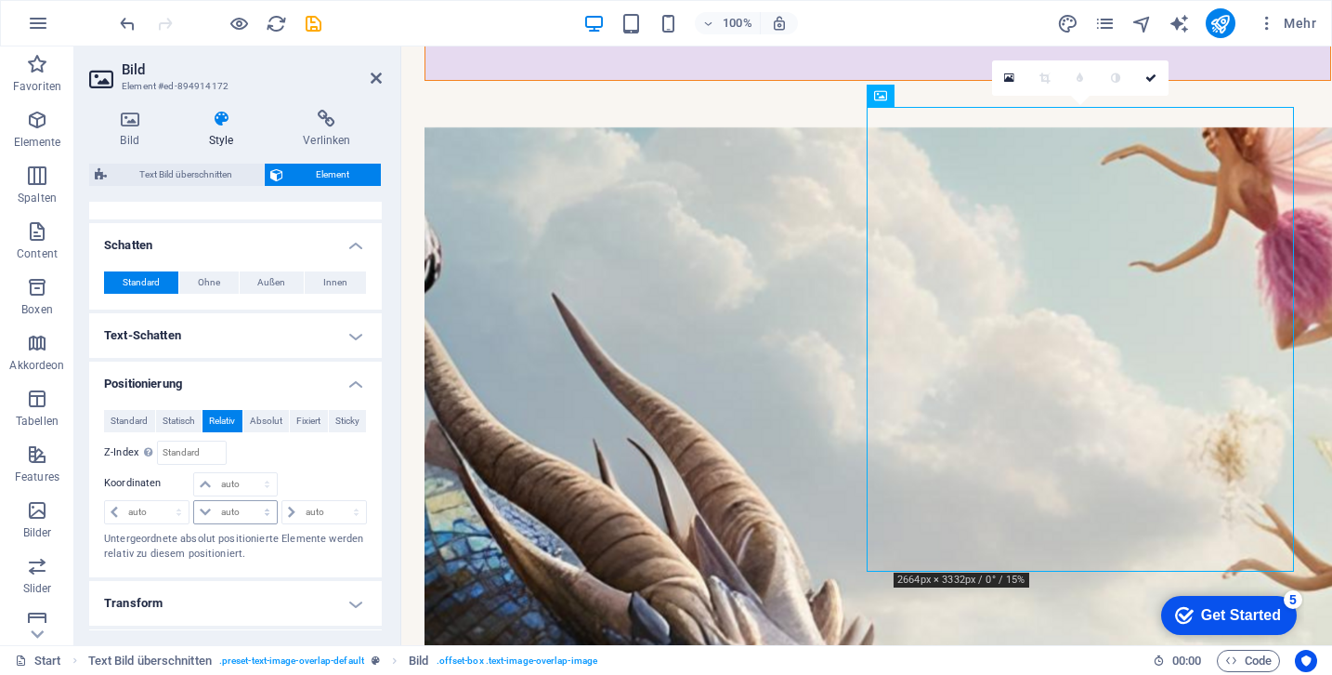
scroll to position [521, 0]
click at [270, 425] on span "Absolut" at bounding box center [266, 419] width 33 height 22
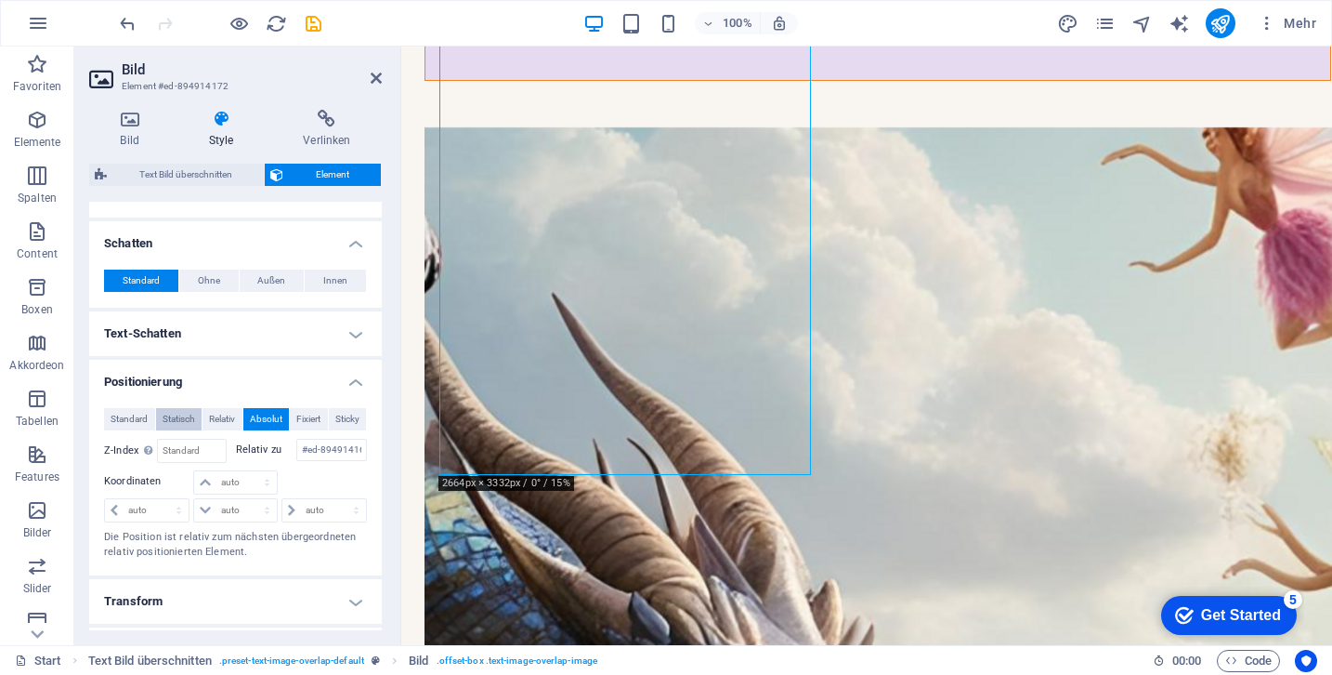
click at [192, 419] on span "Statisch" at bounding box center [179, 419] width 33 height 22
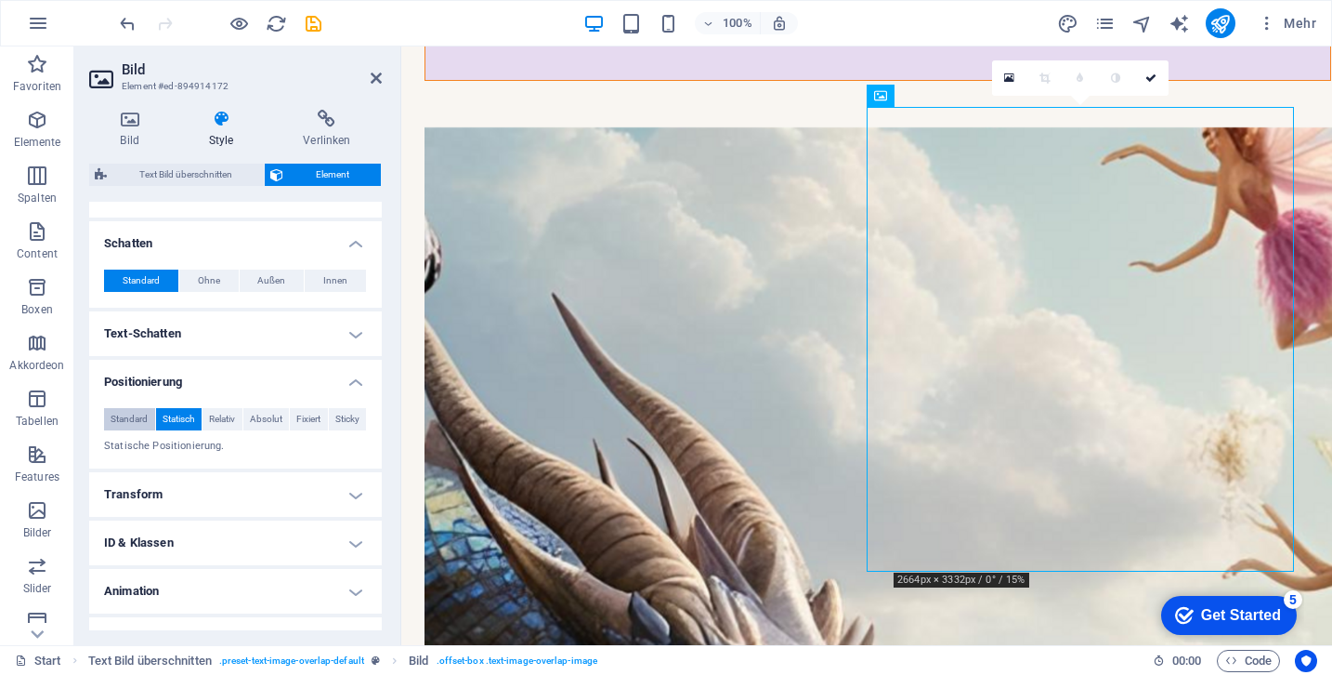
click at [133, 418] on span "Standard" at bounding box center [129, 419] width 37 height 22
click at [339, 419] on span "Sticky" at bounding box center [347, 419] width 24 height 22
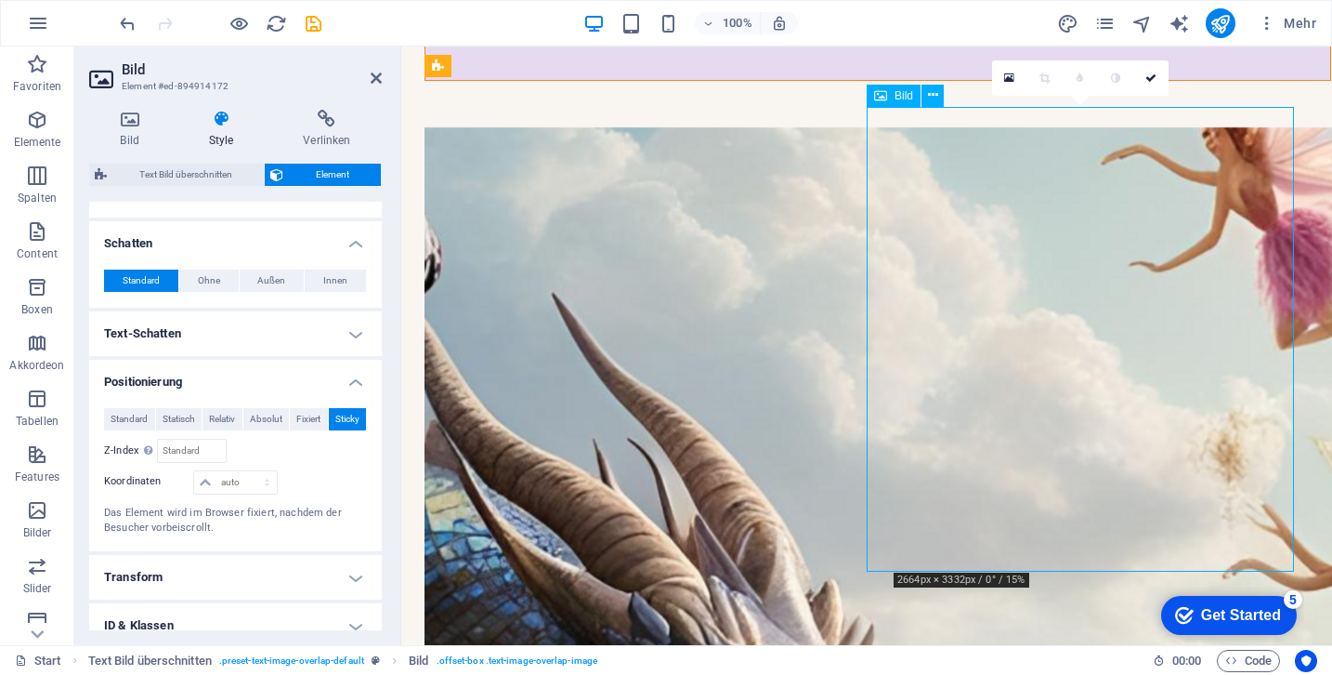
drag, startPoint x: 980, startPoint y: 418, endPoint x: 1037, endPoint y: 415, distance: 56.7
click at [302, 425] on span "Fixiert" at bounding box center [308, 419] width 24 height 22
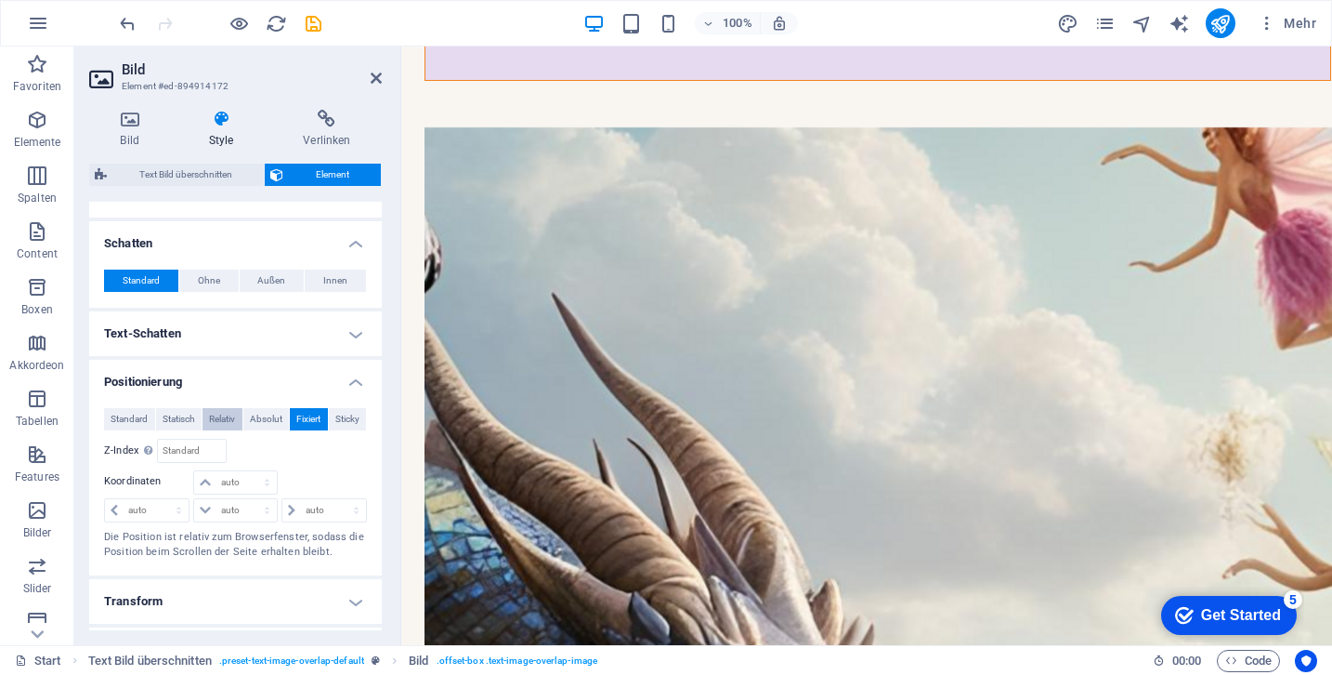
scroll to position [8717, 0]
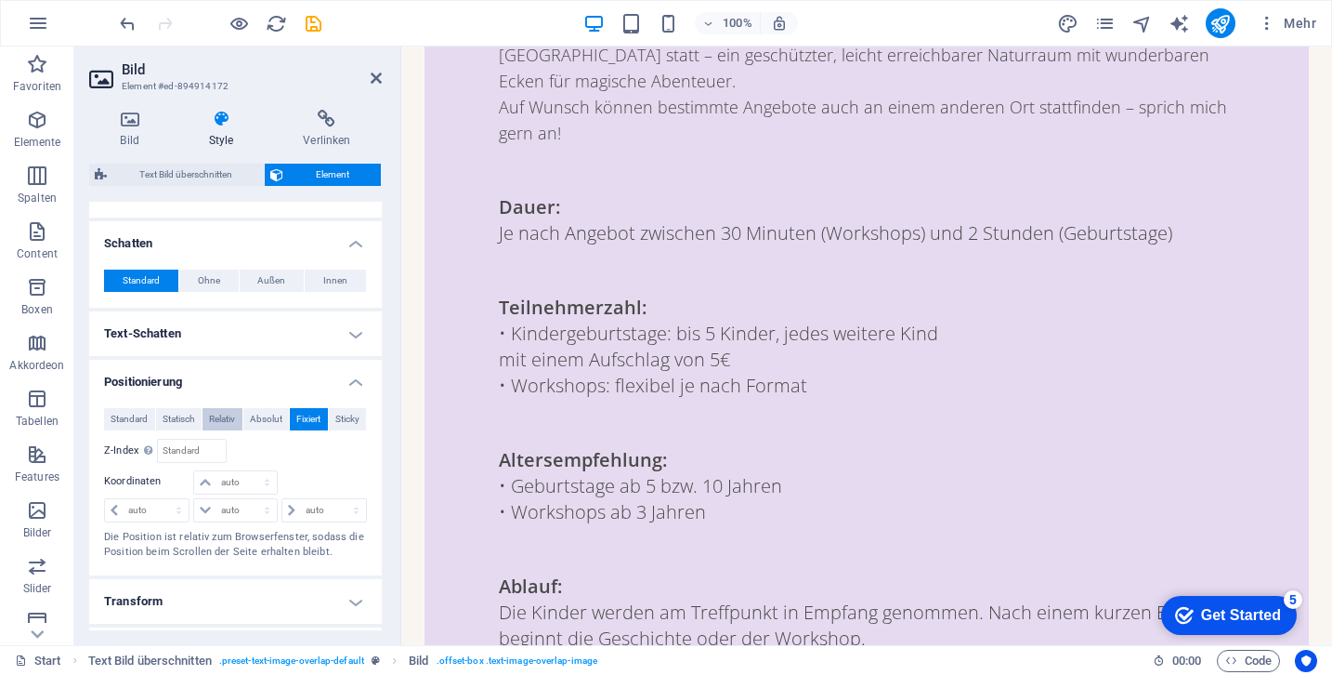
click at [224, 423] on span "Relativ" at bounding box center [222, 419] width 26 height 22
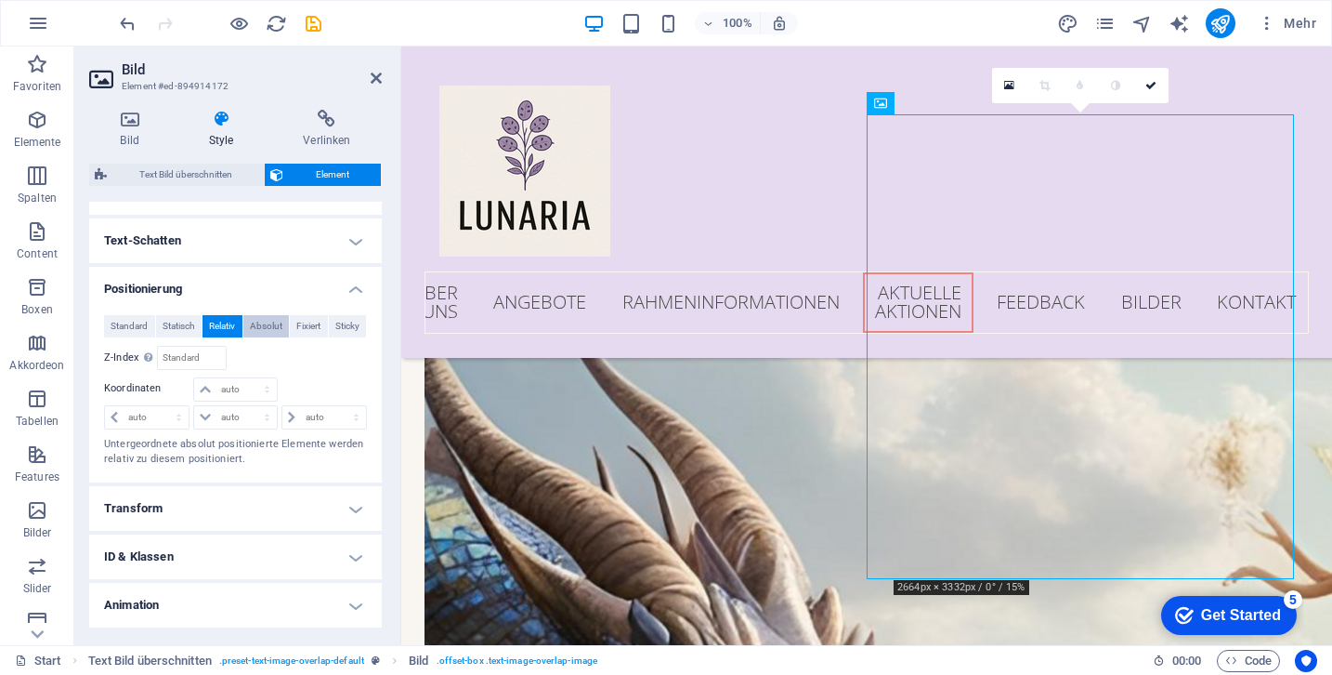
scroll to position [620, 0]
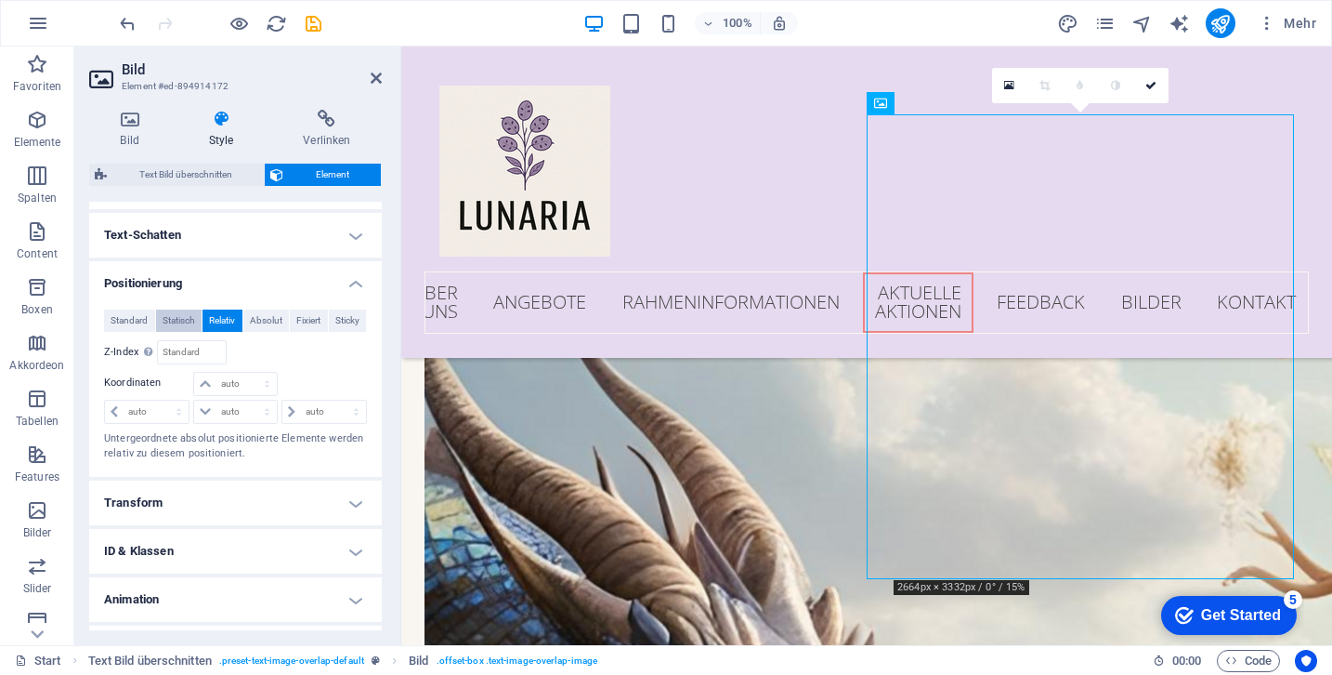
click at [163, 316] on span "Statisch" at bounding box center [179, 320] width 33 height 22
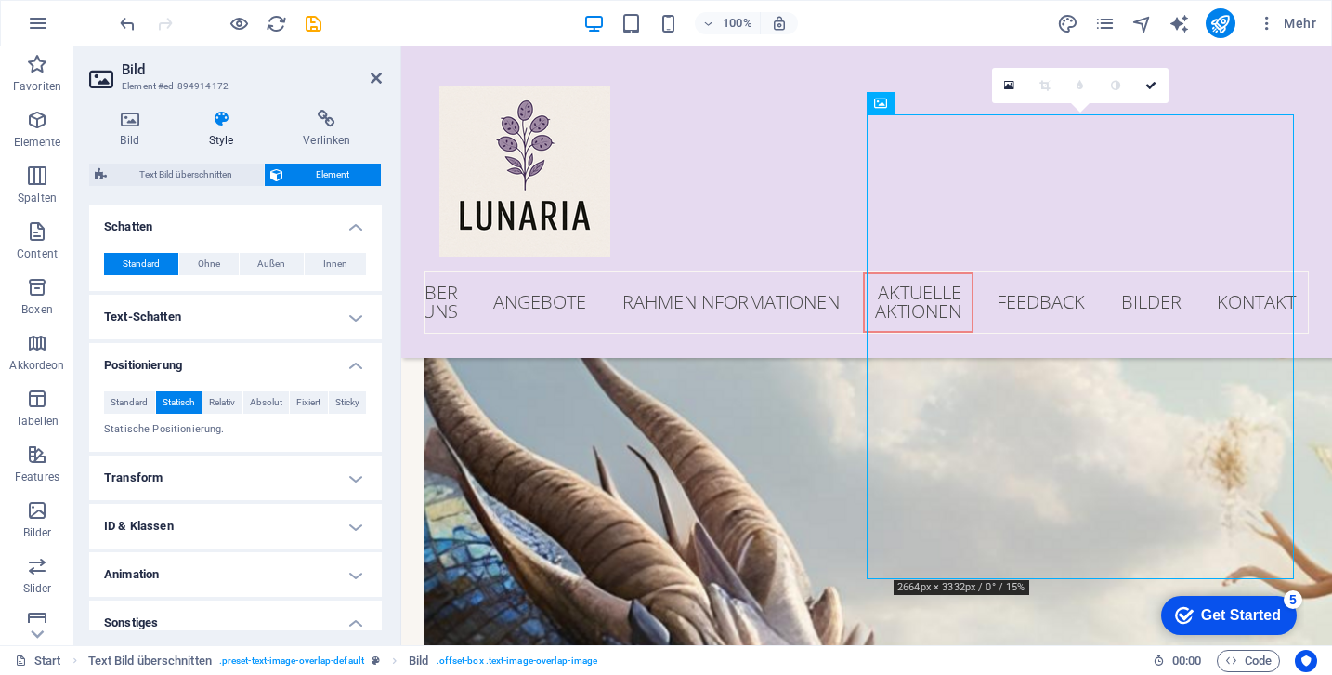
scroll to position [536, 0]
click at [206, 268] on span "Ohne" at bounding box center [209, 266] width 22 height 22
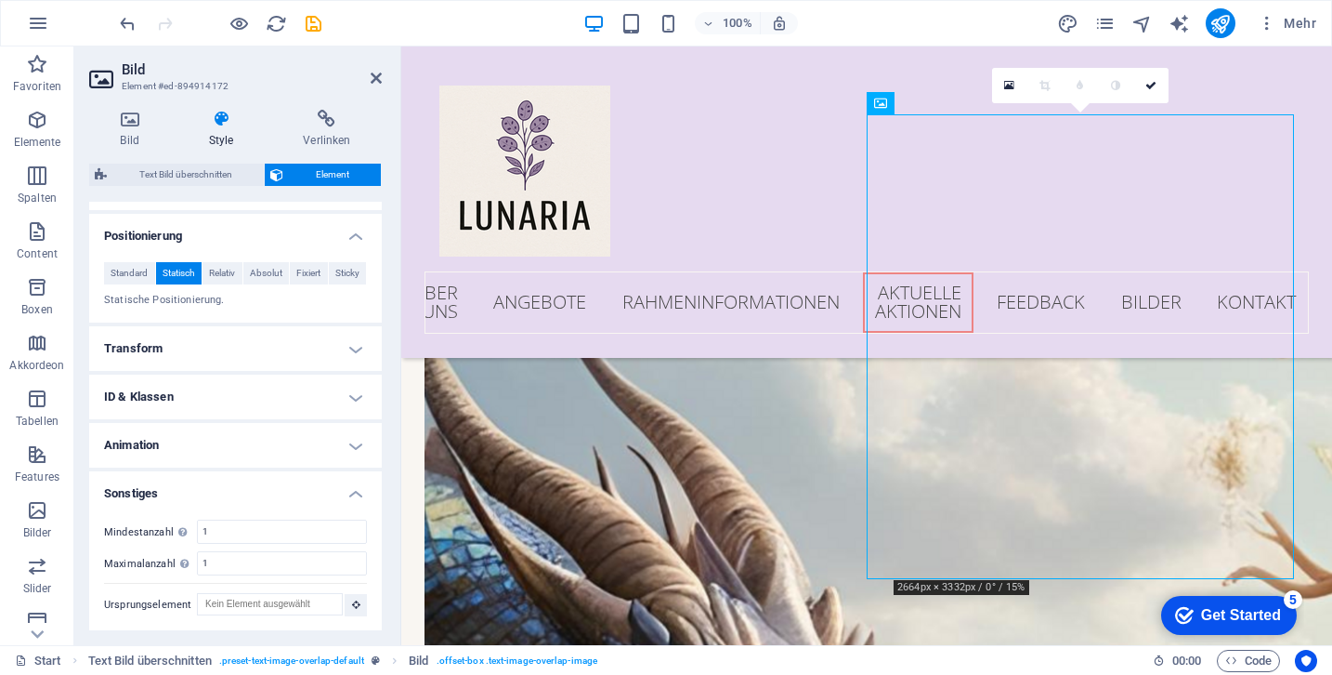
scroll to position [666, 0]
click at [165, 446] on h4 "Animation" at bounding box center [235, 446] width 293 height 45
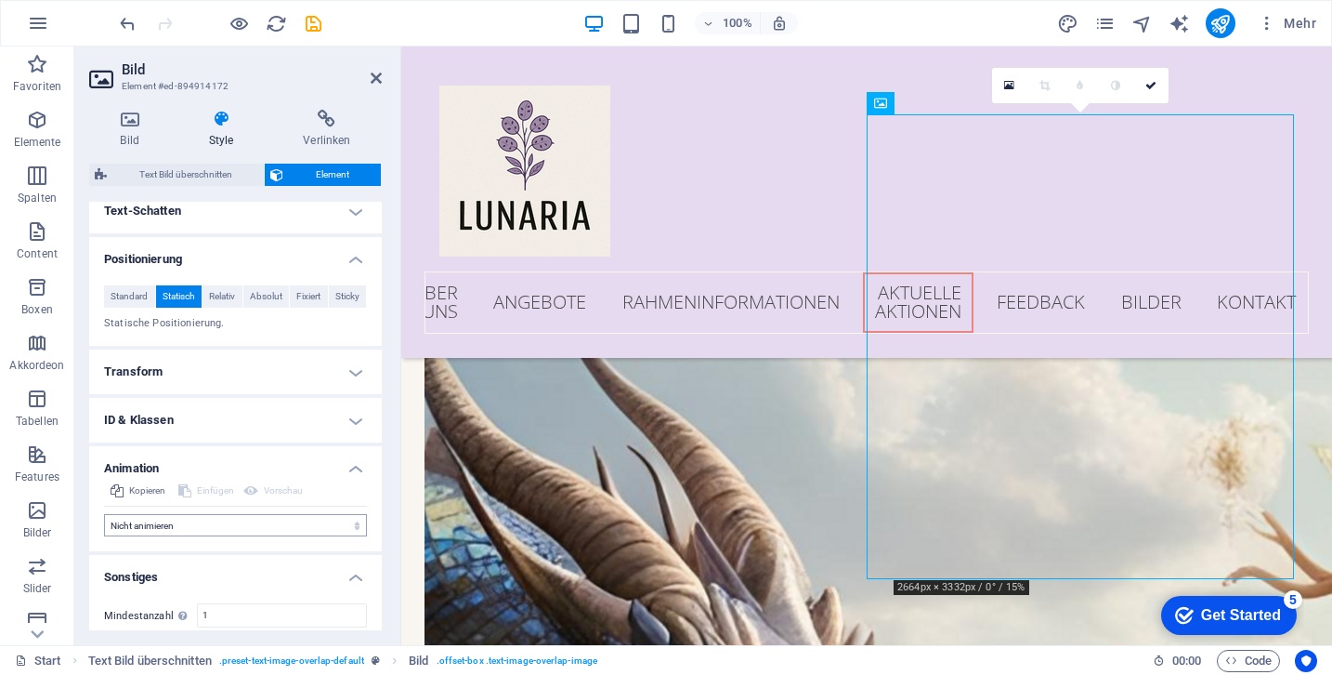
scroll to position [646, 0]
select select "move-left-to-right"
select select "scroll"
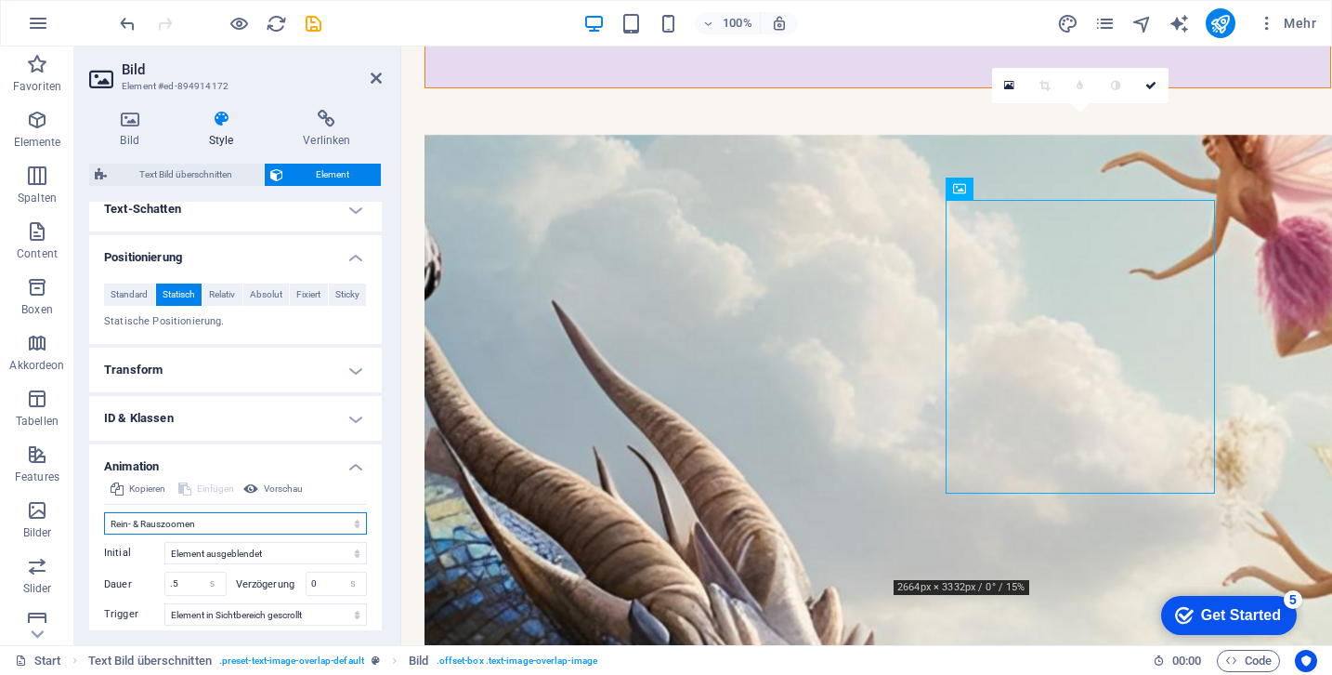
select select "none"
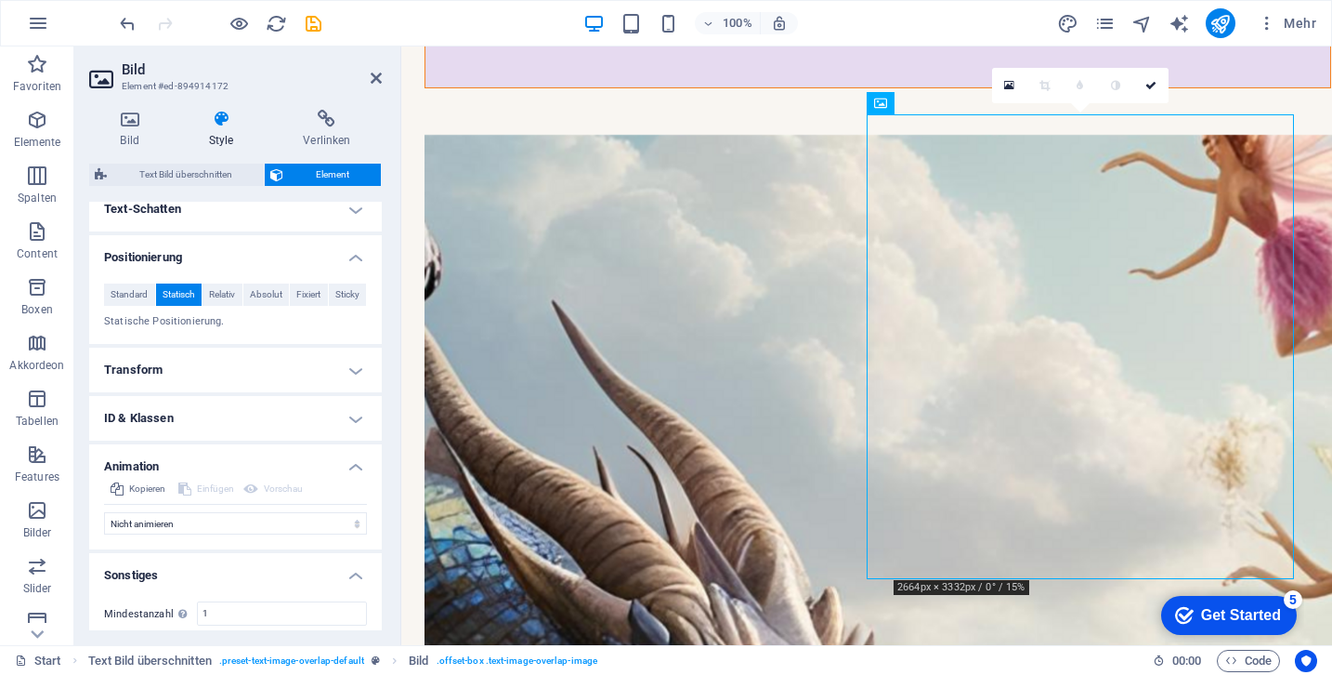
click at [252, 374] on h4 "Transform" at bounding box center [235, 369] width 293 height 45
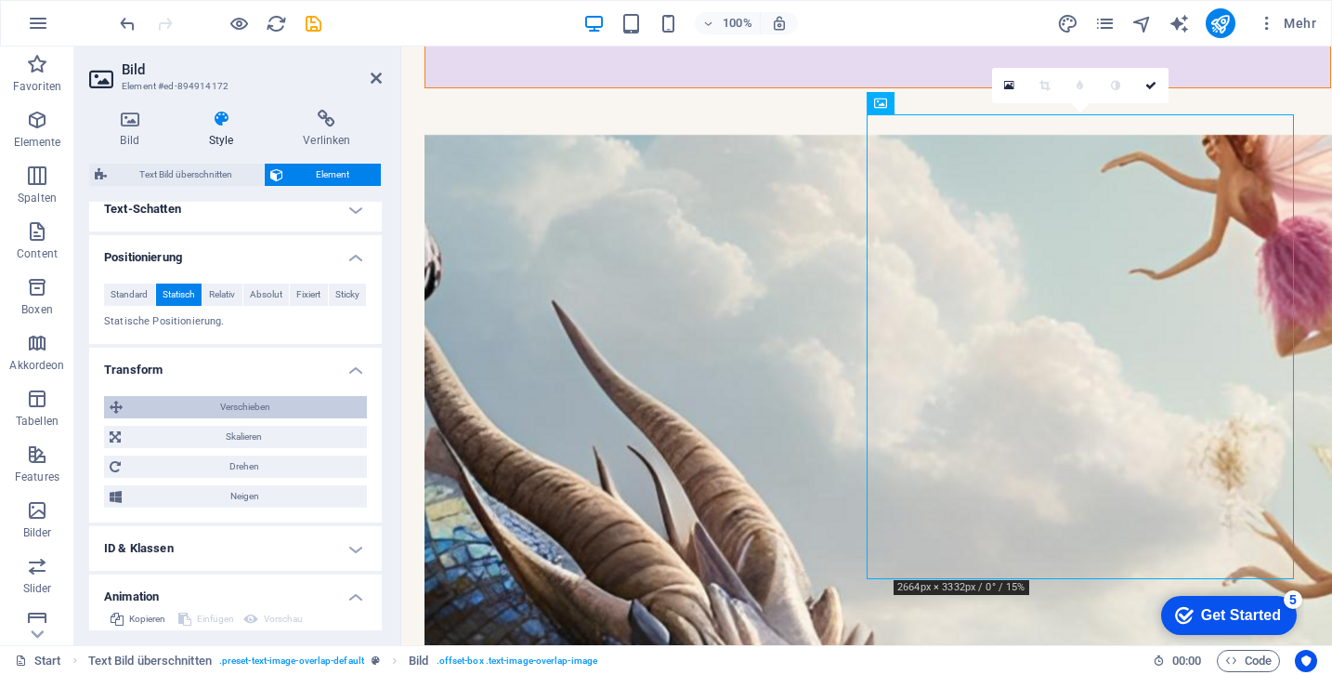
click at [253, 407] on span "Verschieben" at bounding box center [244, 407] width 233 height 22
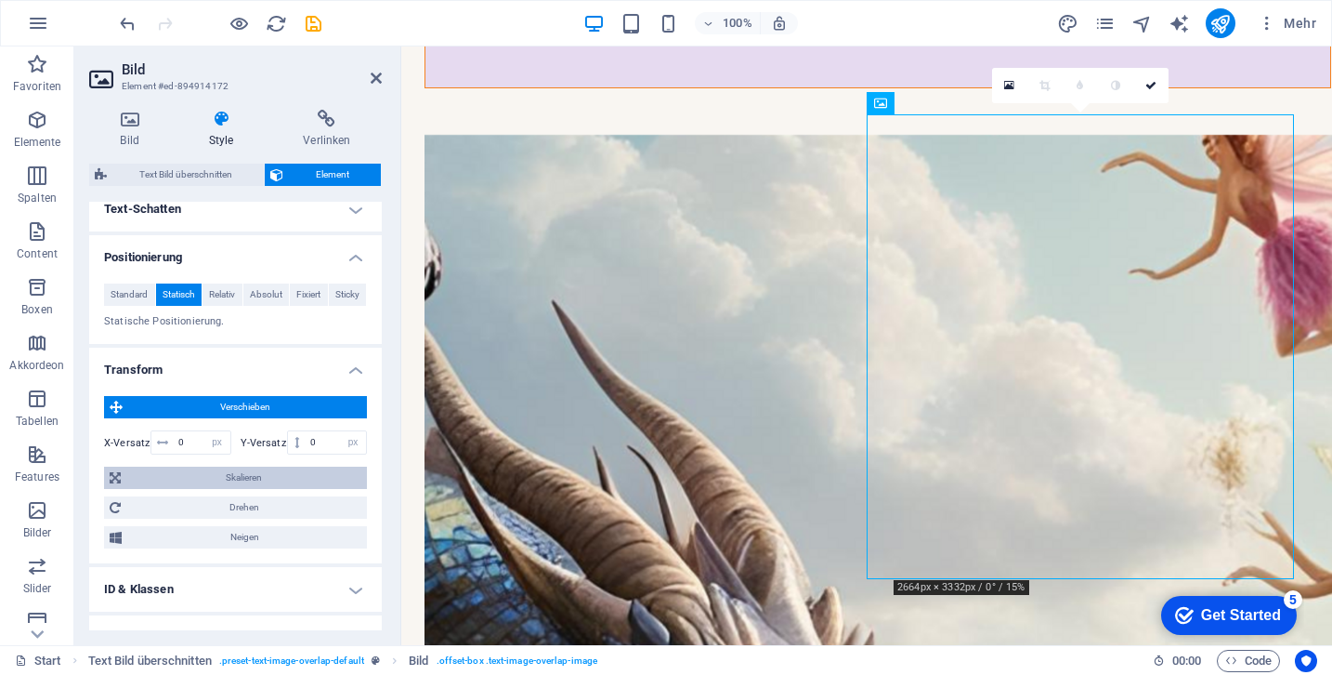
click at [241, 473] on span "Skalieren" at bounding box center [243, 477] width 235 height 22
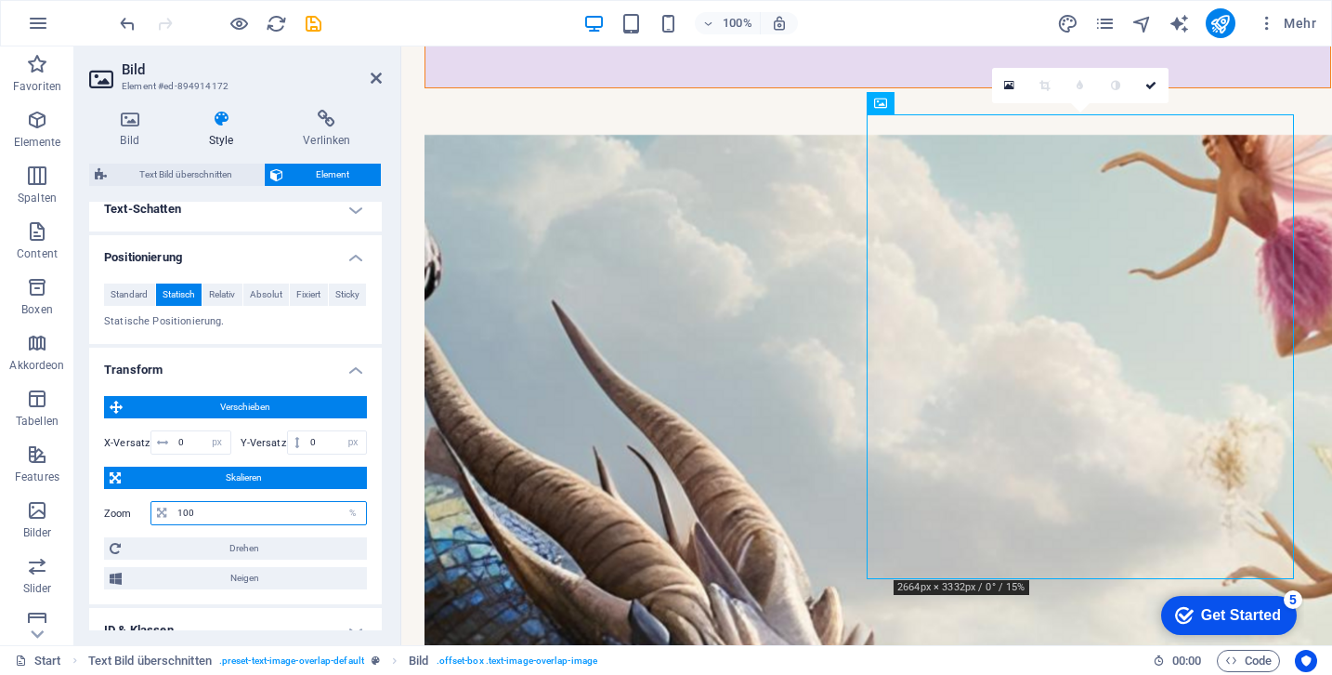
click at [242, 516] on input "100" at bounding box center [269, 513] width 193 height 22
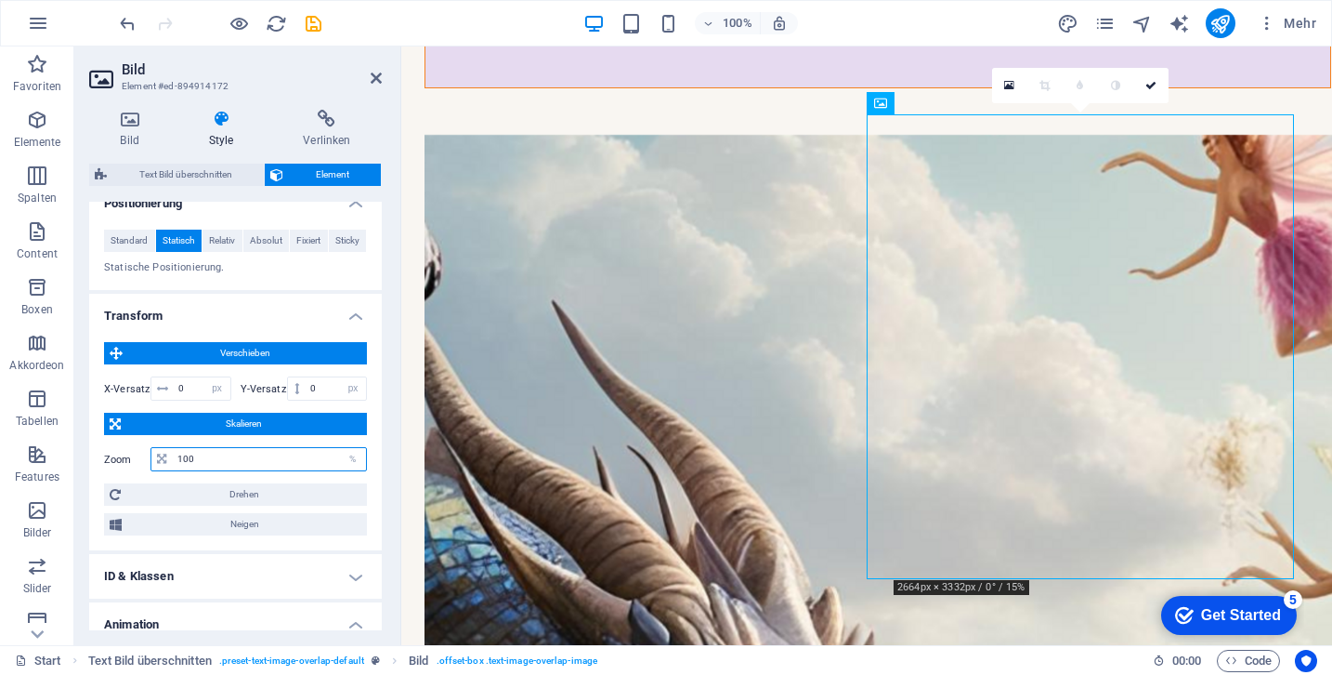
scroll to position [708, 0]
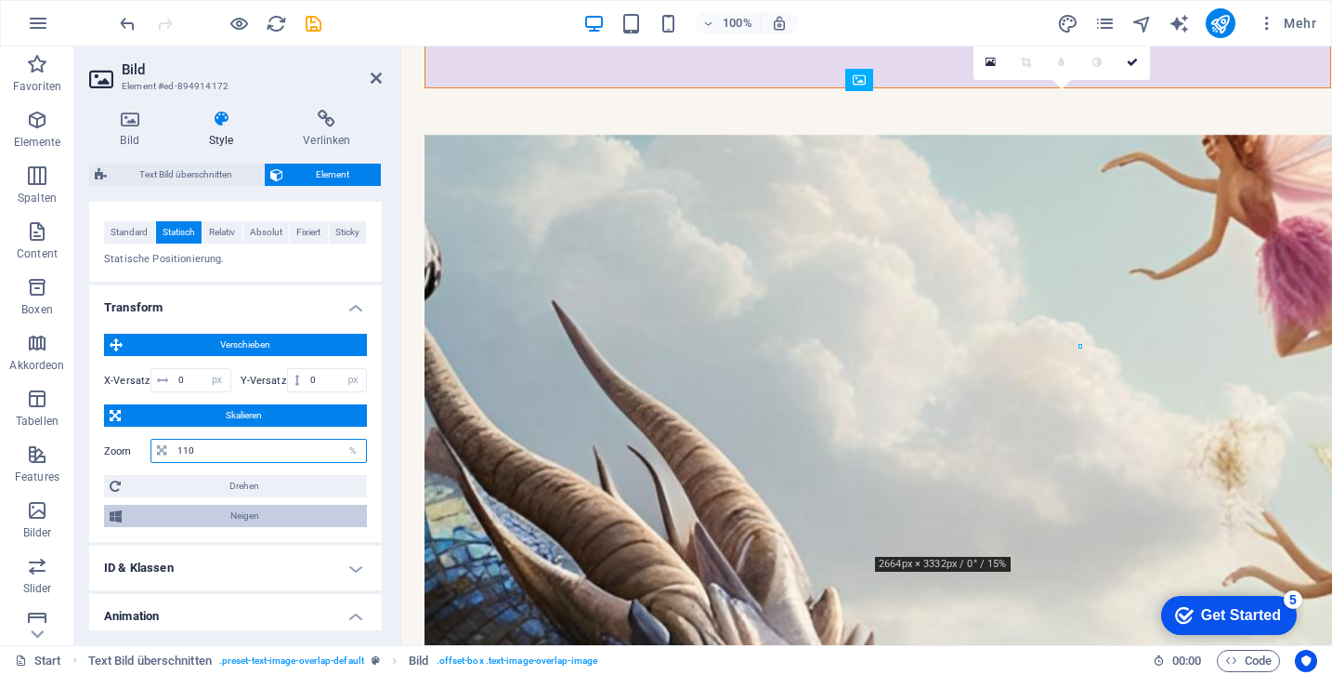
type input "110.00"
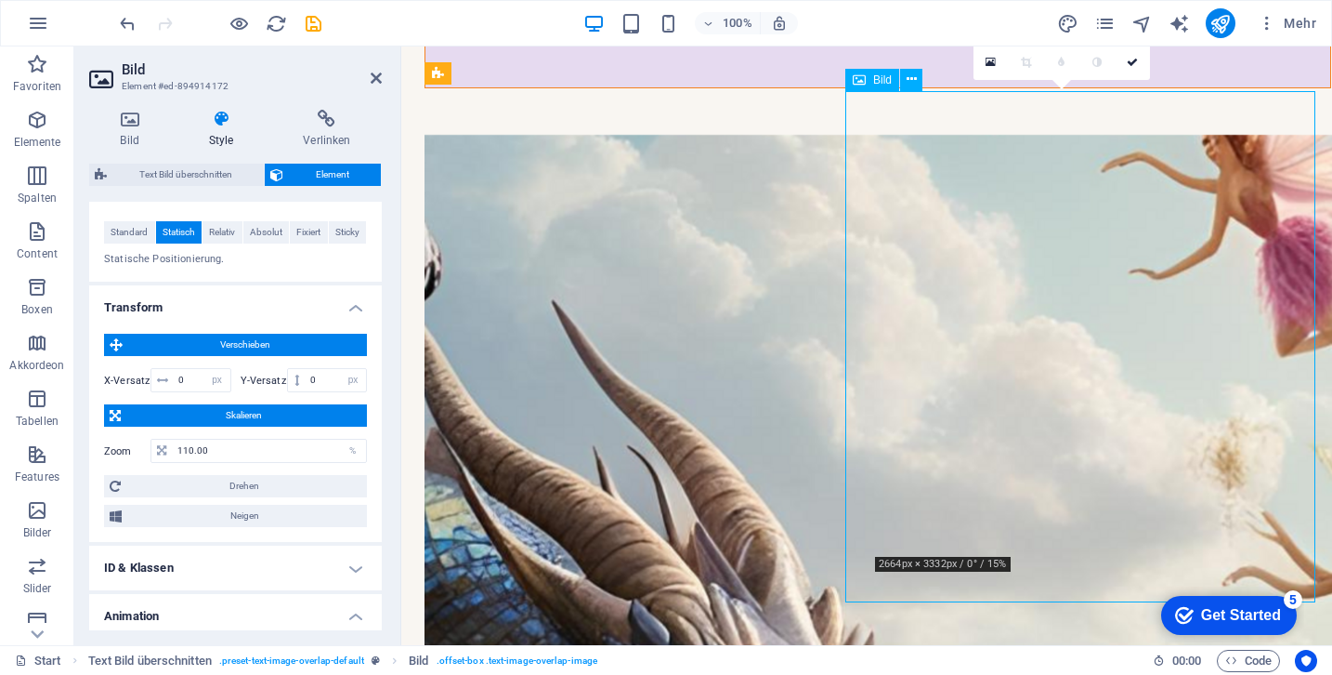
drag, startPoint x: 1065, startPoint y: 482, endPoint x: 1082, endPoint y: 402, distance: 81.8
click at [331, 376] on input "0" at bounding box center [336, 380] width 60 height 22
drag, startPoint x: 331, startPoint y: 376, endPoint x: 299, endPoint y: 376, distance: 31.6
click at [299, 376] on div "0 px rem % em vh vw" at bounding box center [327, 380] width 81 height 24
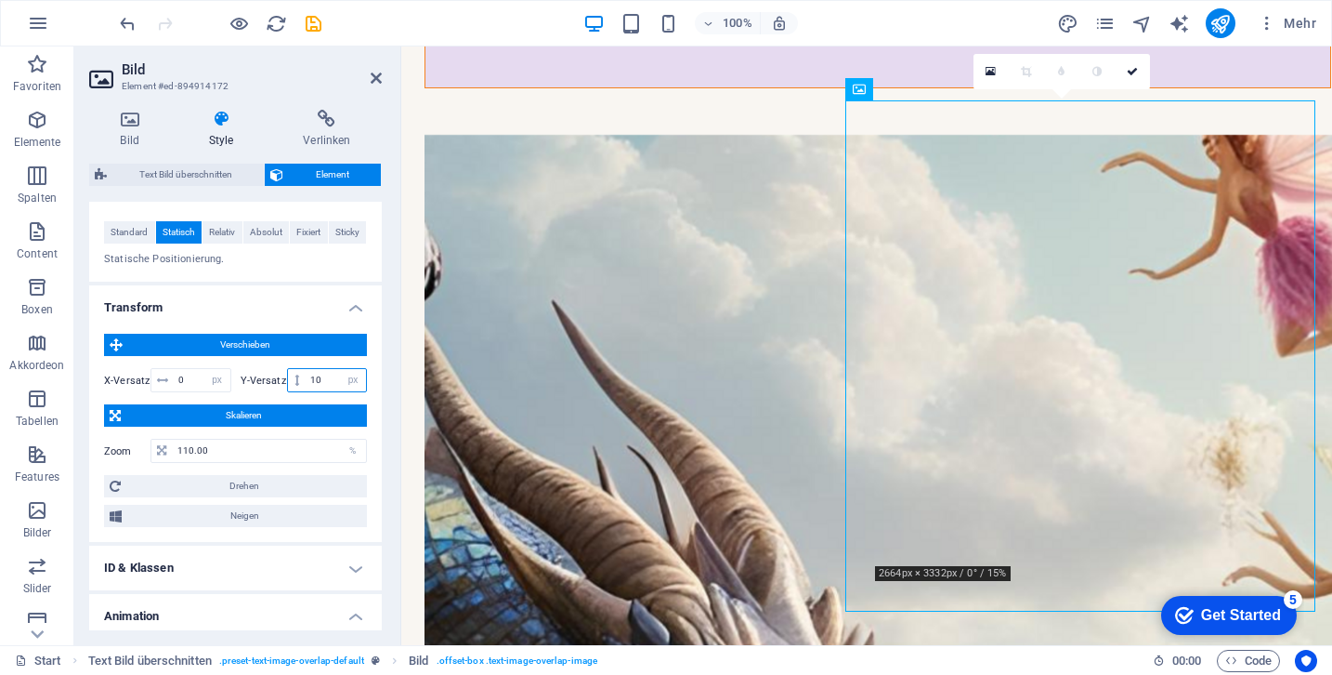
drag, startPoint x: 330, startPoint y: 374, endPoint x: 274, endPoint y: 374, distance: 55.7
click at [274, 374] on div "Y-Versatz 10 px rem % em vh vw" at bounding box center [304, 380] width 127 height 24
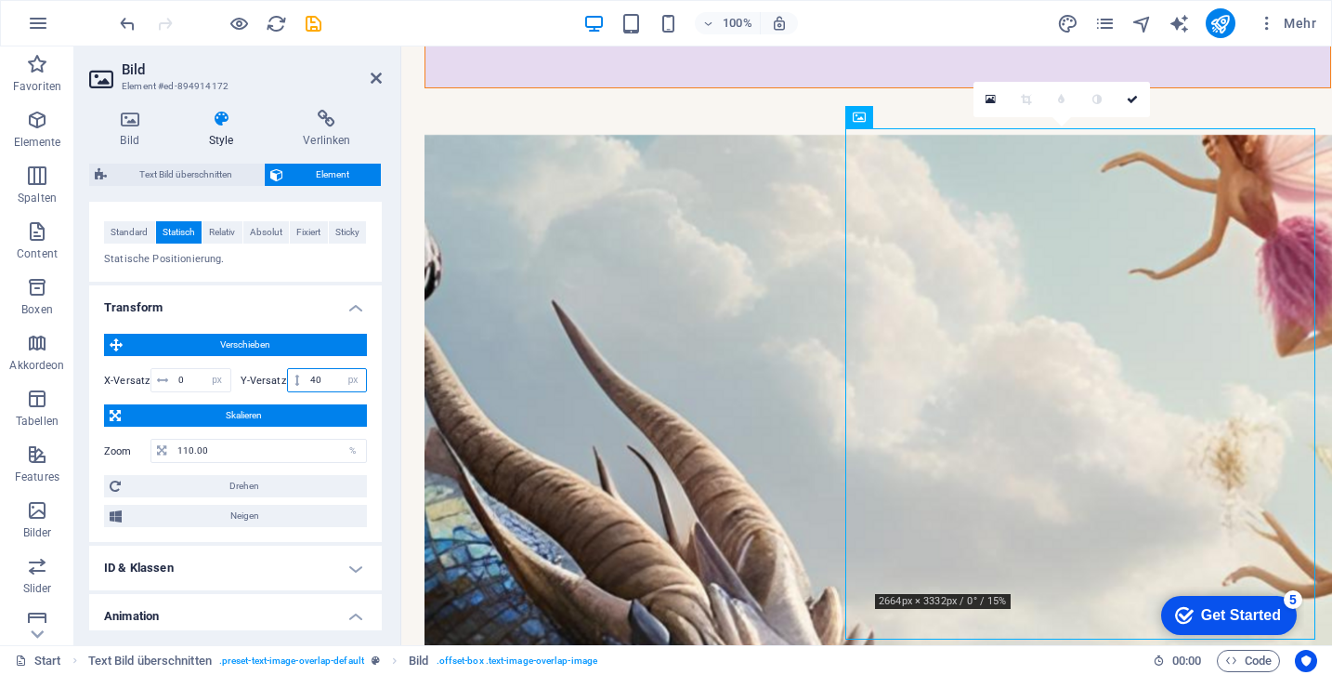
drag, startPoint x: 316, startPoint y: 376, endPoint x: 297, endPoint y: 375, distance: 18.6
click at [297, 375] on div "40 px rem % em vh vw" at bounding box center [327, 380] width 81 height 24
type input "0"
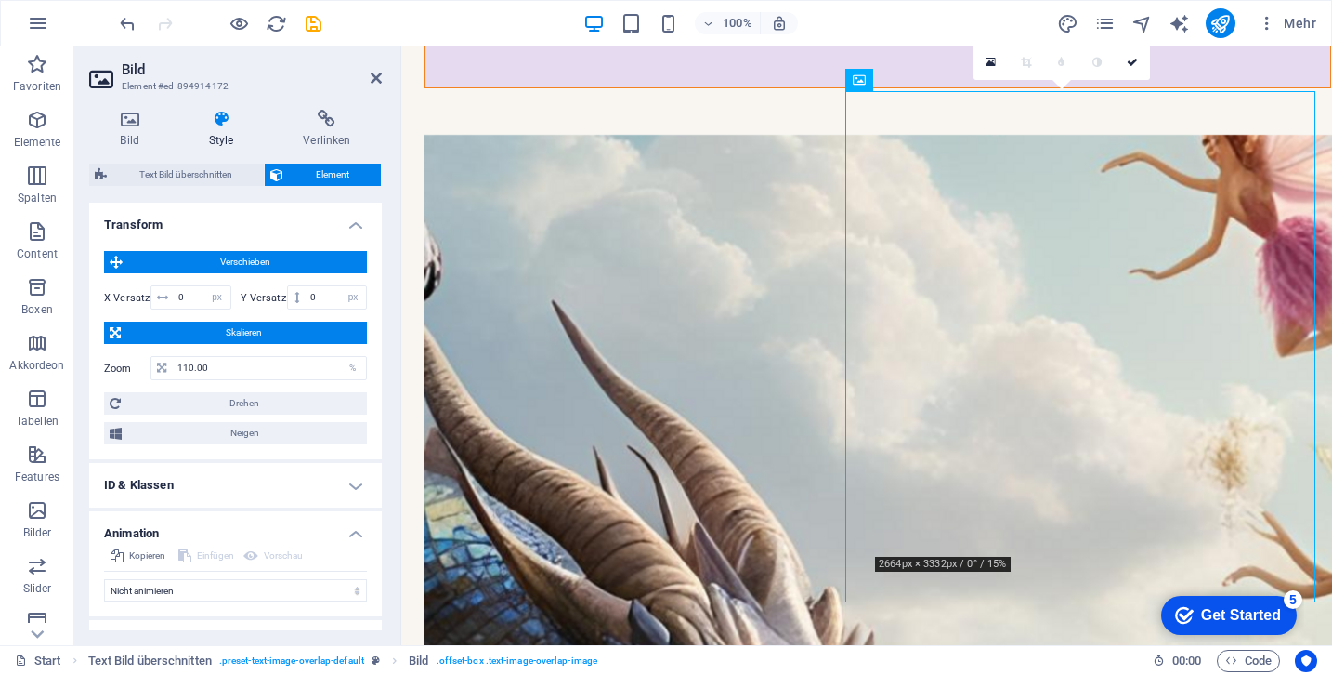
scroll to position [795, 0]
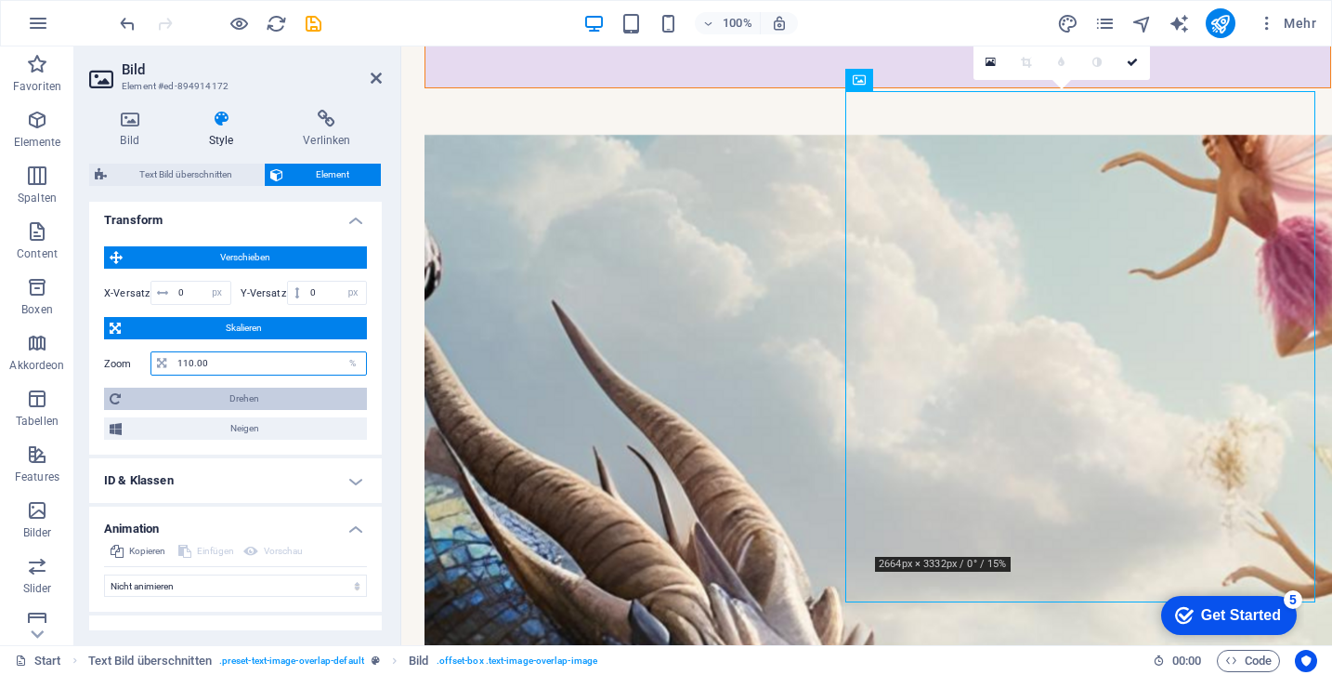
drag, startPoint x: 190, startPoint y: 359, endPoint x: 251, endPoint y: 389, distance: 67.7
click at [190, 359] on input "110.00" at bounding box center [269, 363] width 193 height 22
type input "100"
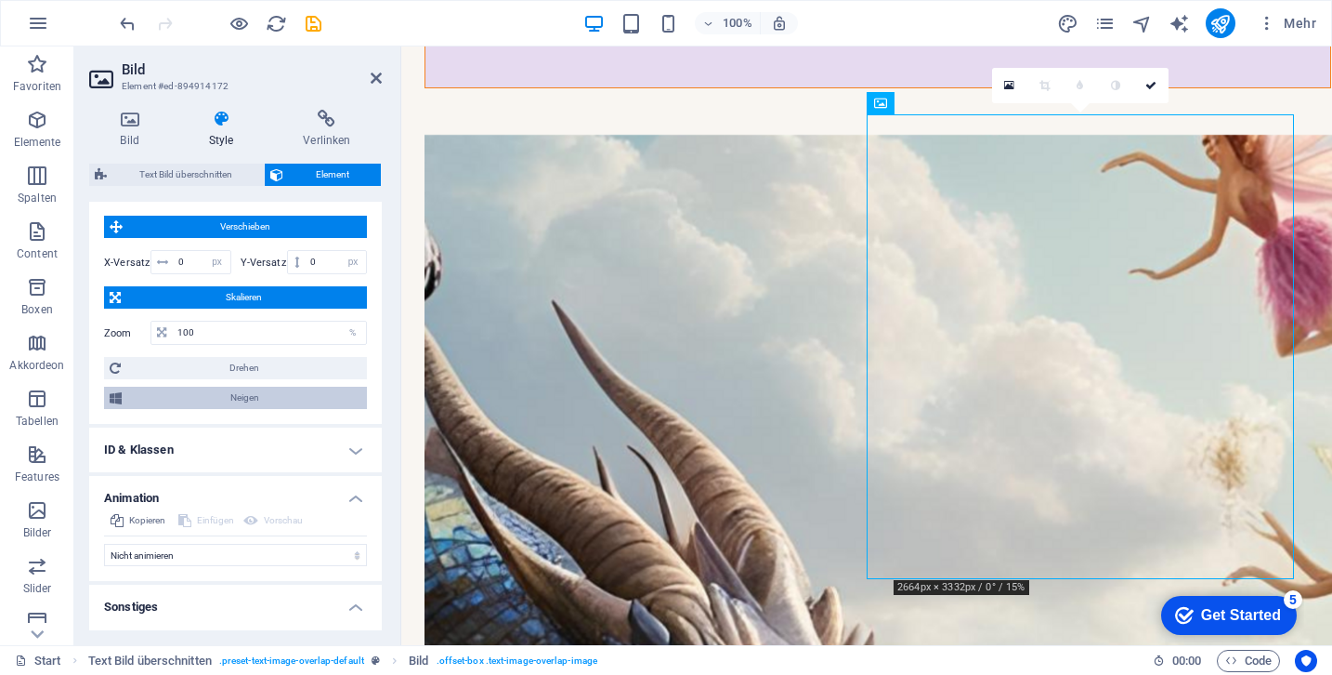
scroll to position [856, 0]
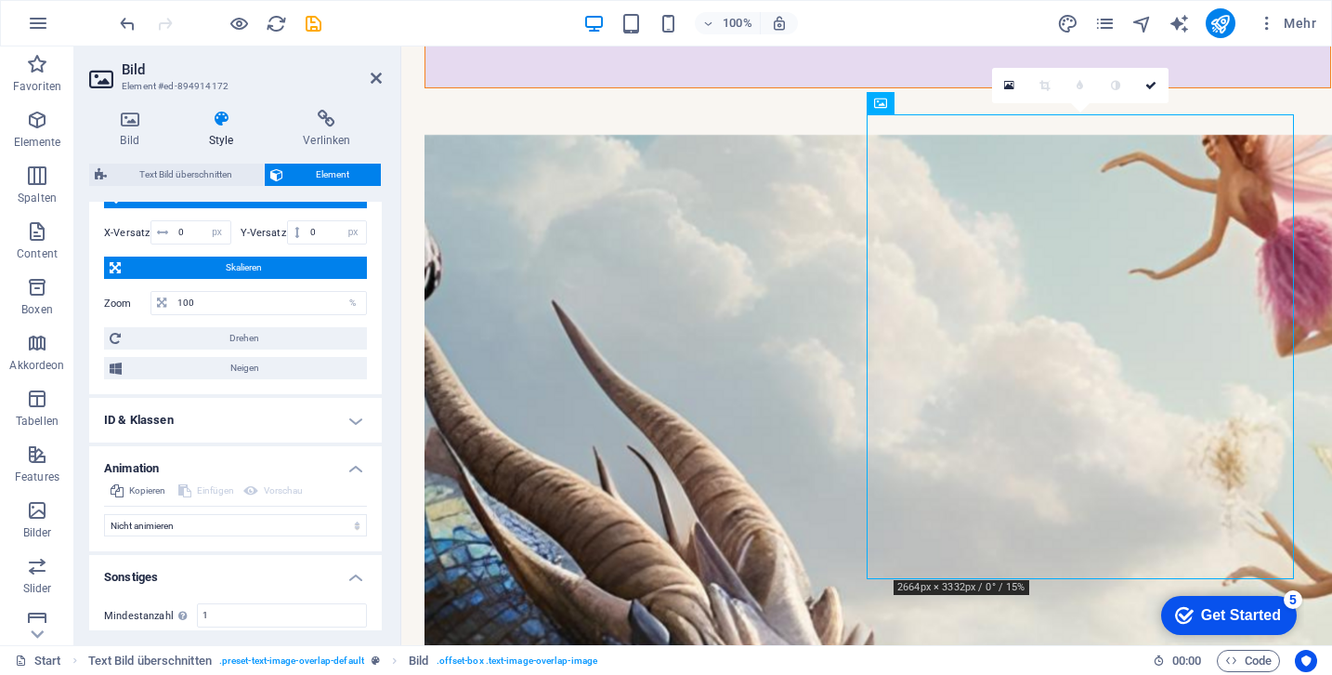
click at [244, 410] on h4 "ID & Klassen" at bounding box center [235, 420] width 293 height 45
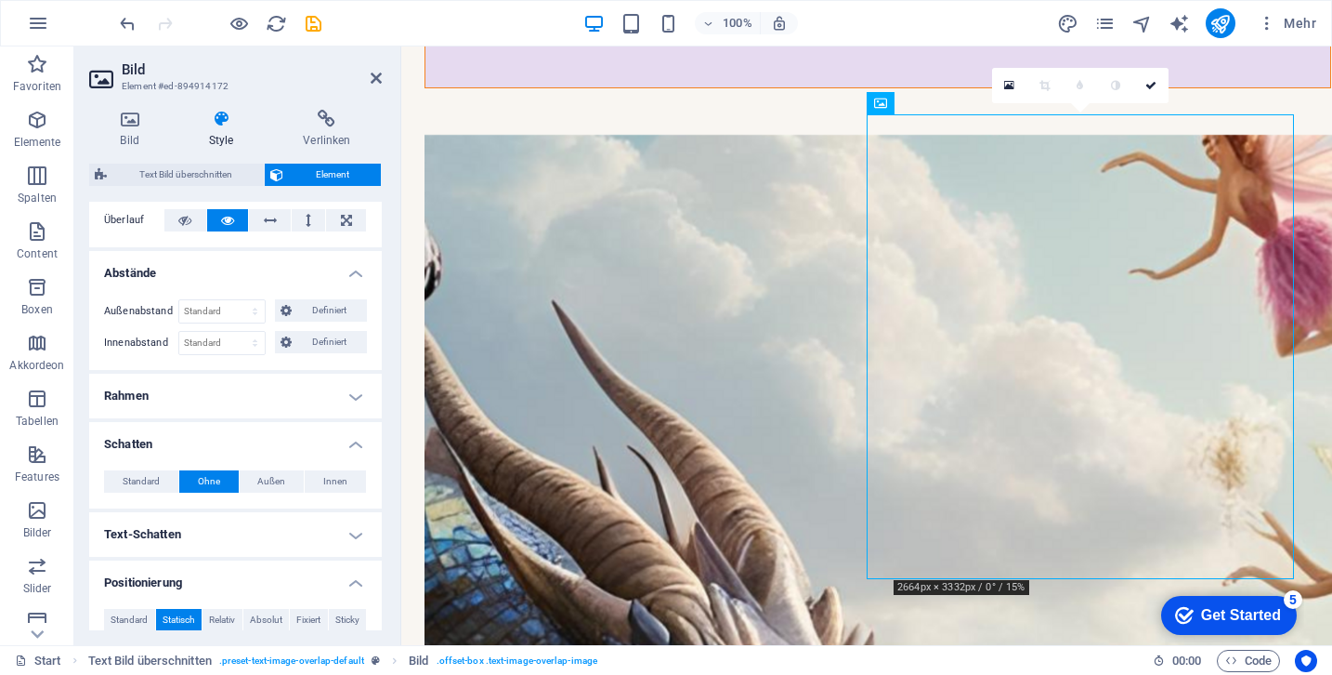
scroll to position [318, 0]
click at [244, 380] on h4 "Rahmen" at bounding box center [235, 398] width 293 height 45
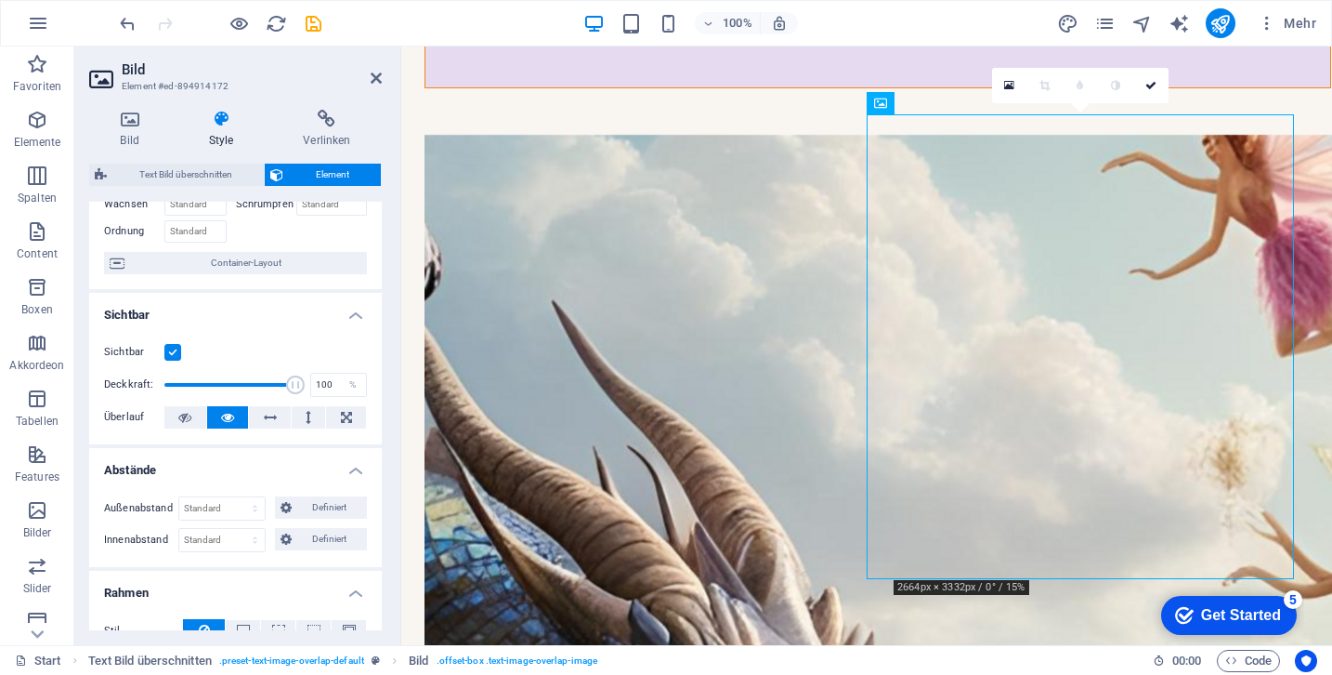
scroll to position [114, 0]
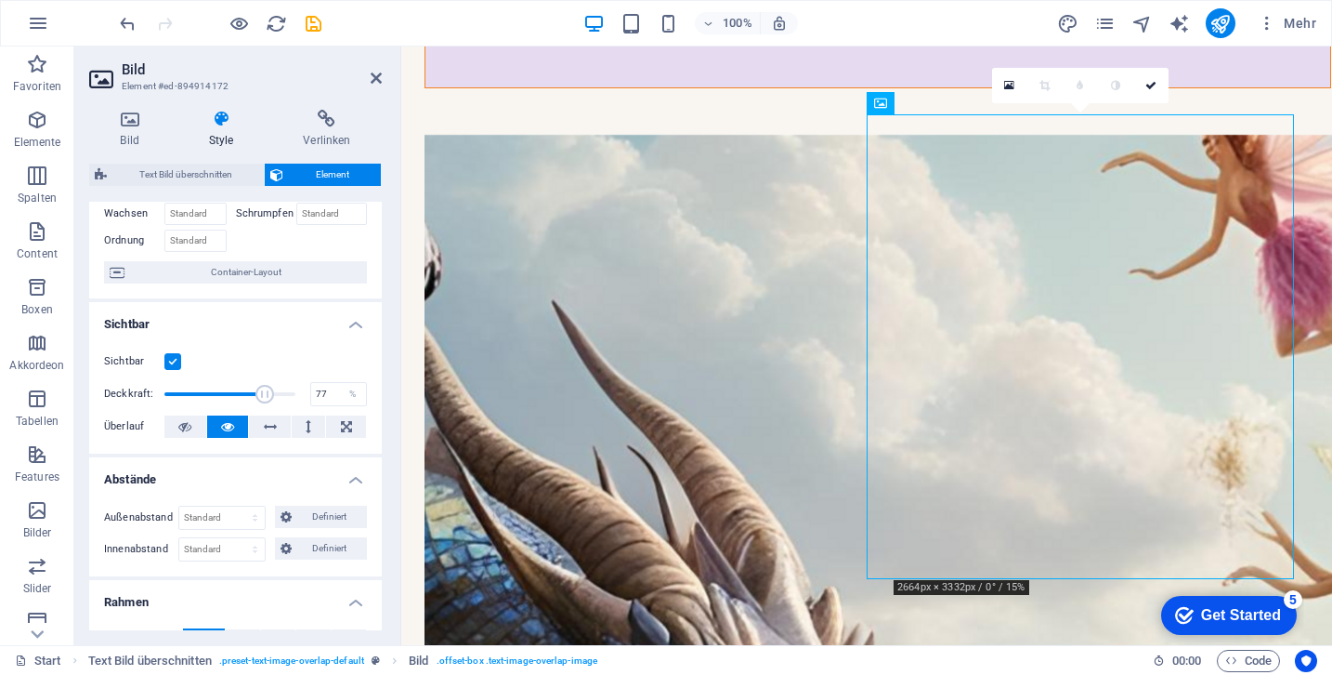
drag, startPoint x: 289, startPoint y: 393, endPoint x: 262, endPoint y: 393, distance: 26.9
click at [262, 393] on span at bounding box center [265, 394] width 19 height 19
drag, startPoint x: 262, startPoint y: 393, endPoint x: 282, endPoint y: 394, distance: 19.5
click at [282, 394] on span at bounding box center [285, 394] width 19 height 19
type input "100"
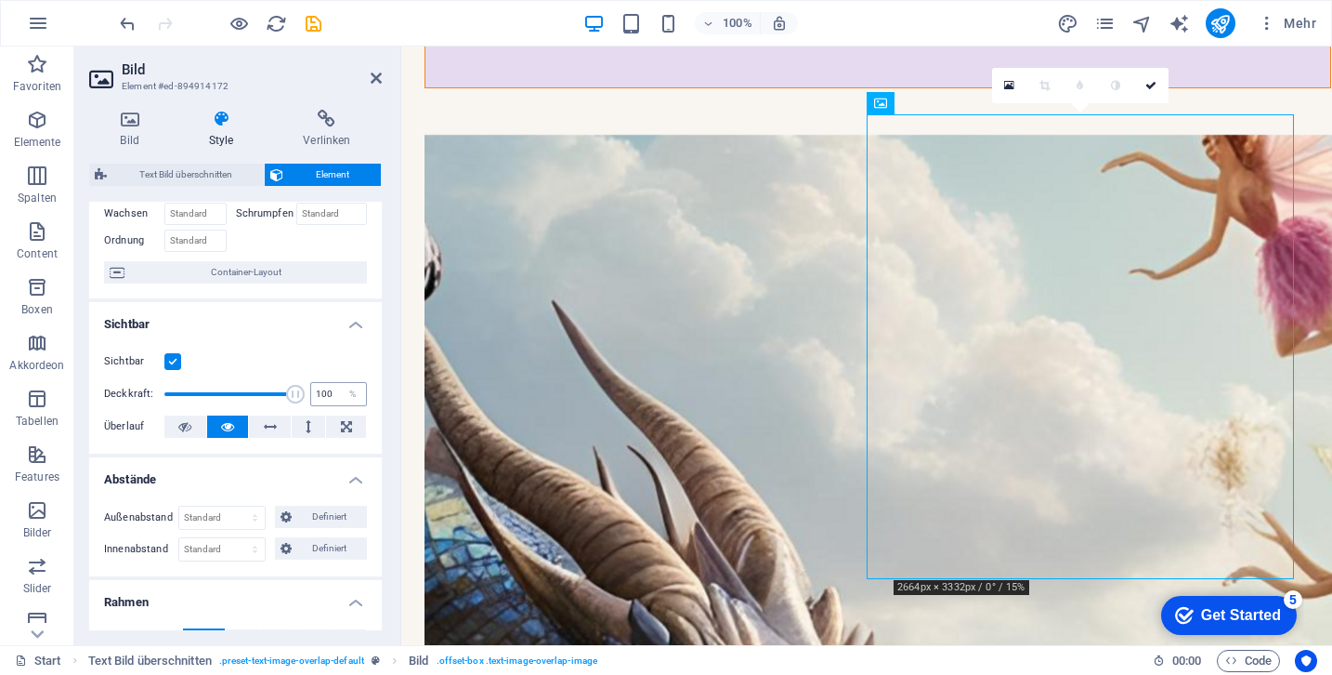
drag, startPoint x: 282, startPoint y: 394, endPoint x: 320, endPoint y: 395, distance: 38.1
click at [320, 395] on div "Deckkraft: 100 %" at bounding box center [235, 394] width 263 height 28
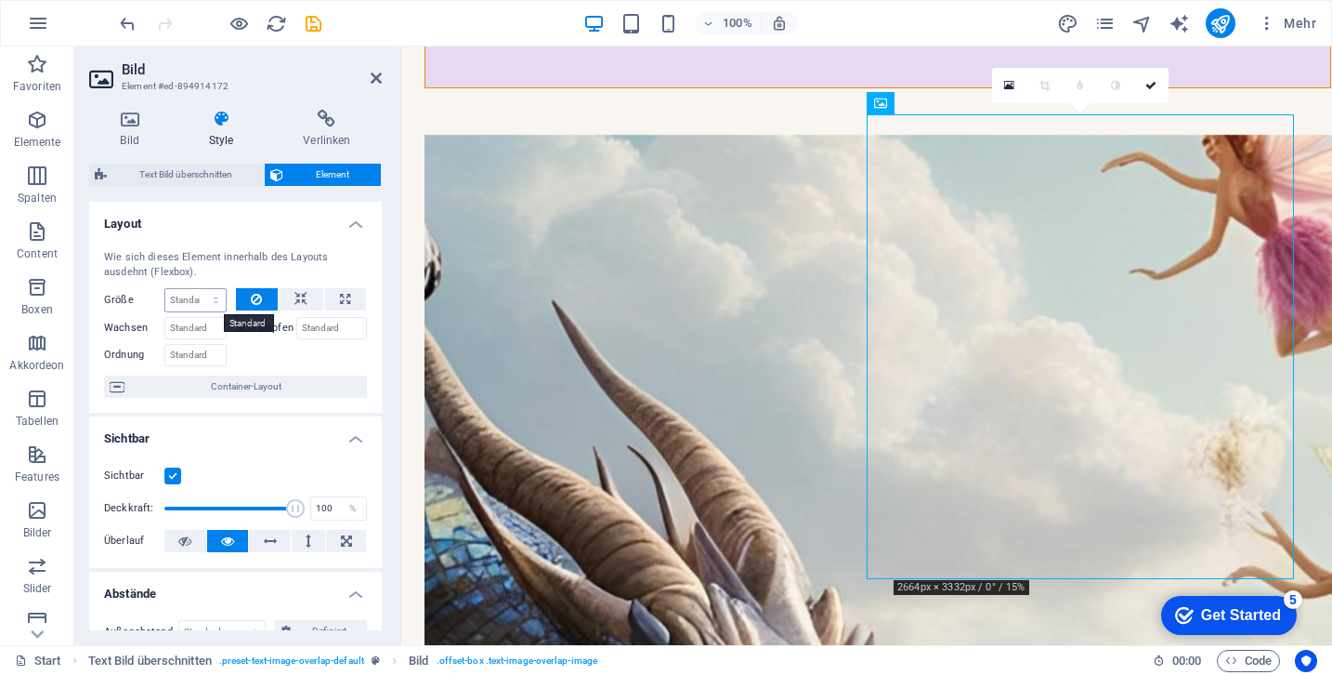
scroll to position [0, 0]
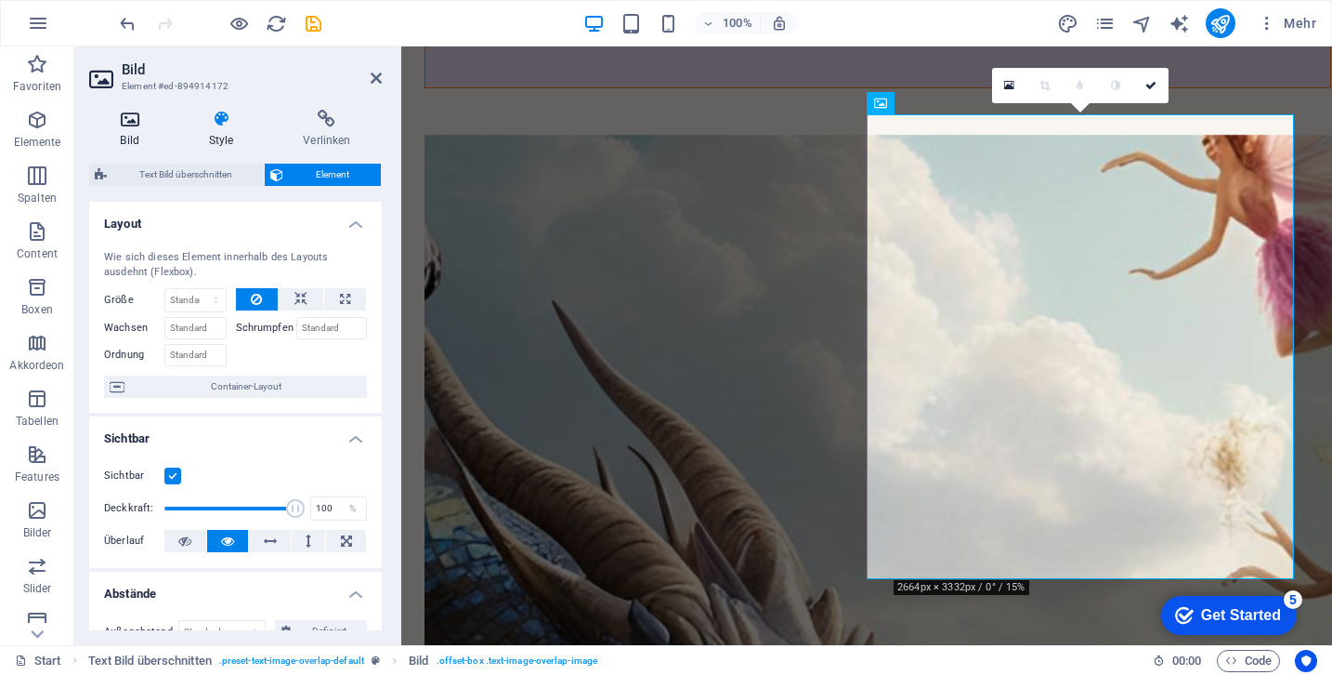
click at [128, 117] on icon at bounding box center [129, 119] width 81 height 19
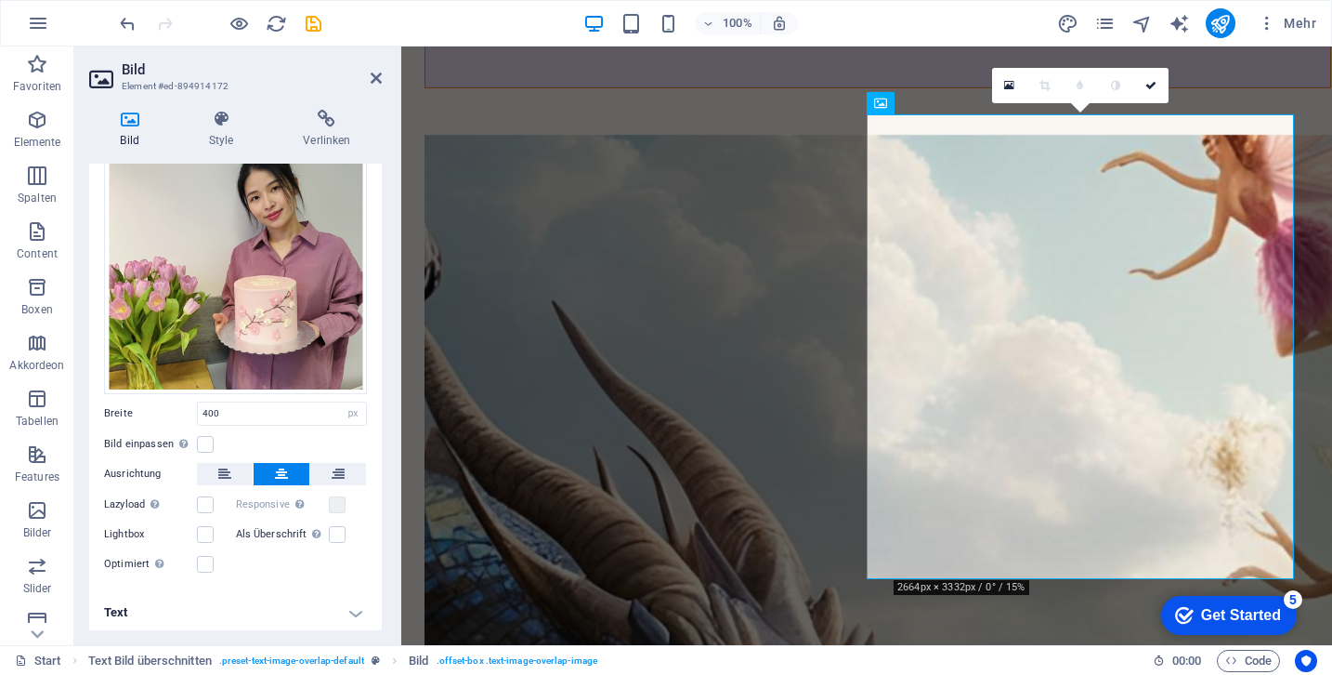
click at [343, 608] on h4 "Text" at bounding box center [235, 612] width 293 height 45
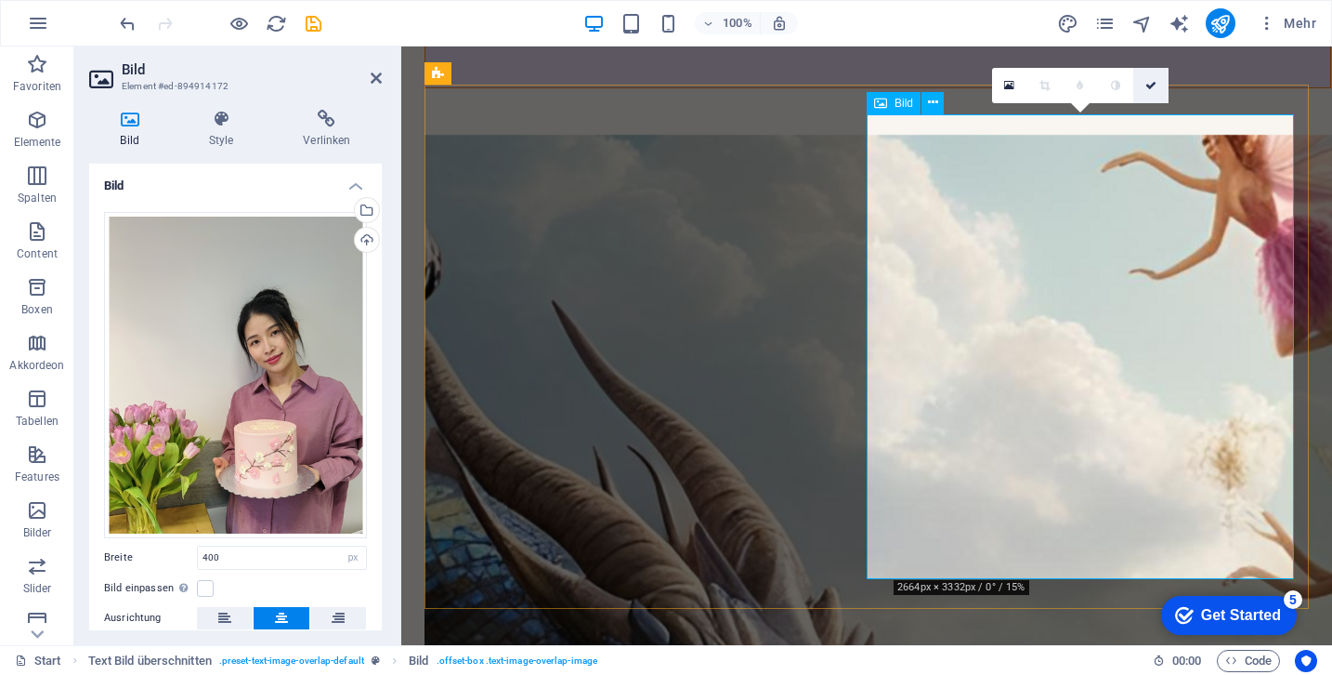
click at [1151, 84] on icon at bounding box center [1151, 85] width 11 height 11
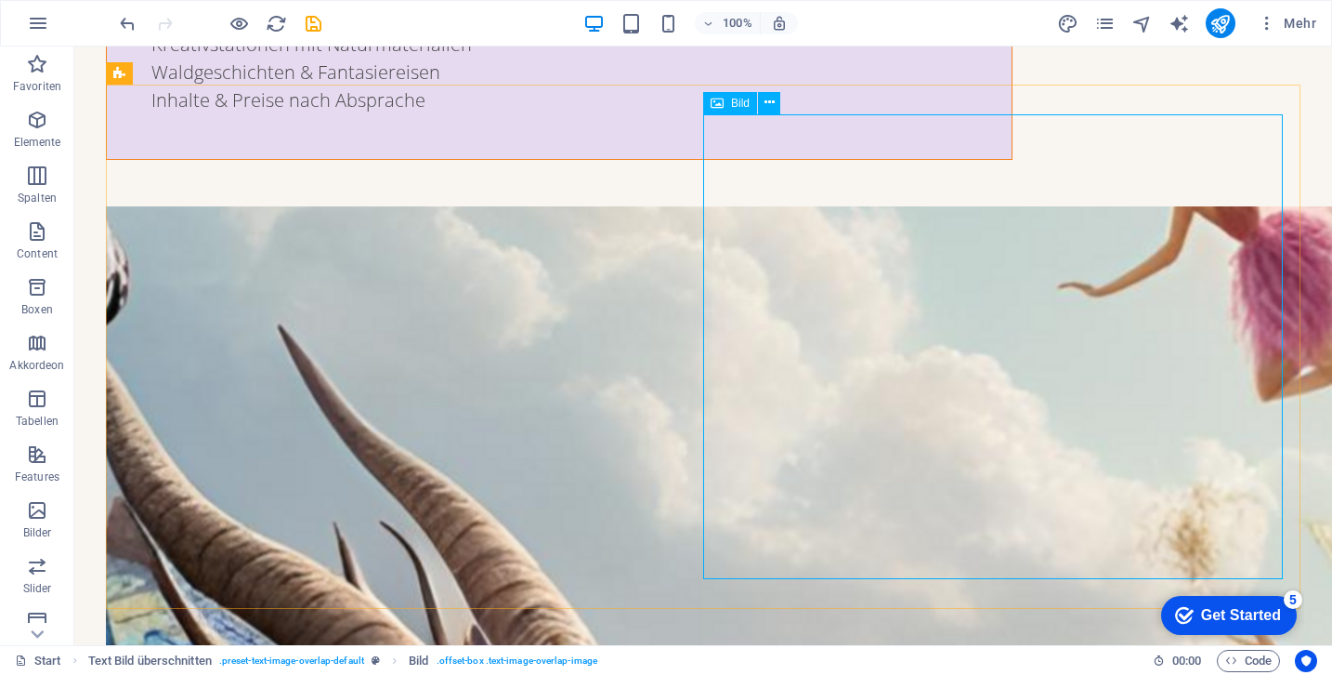
scroll to position [6359, 0]
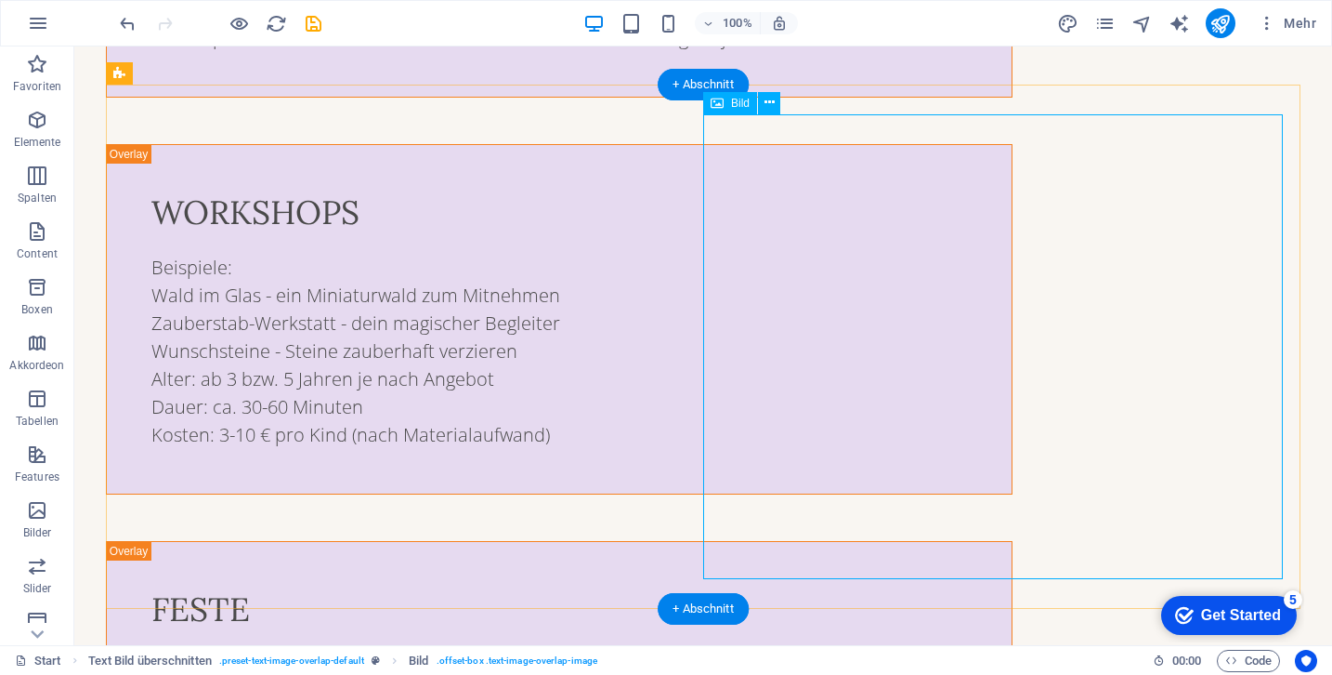
select select "px"
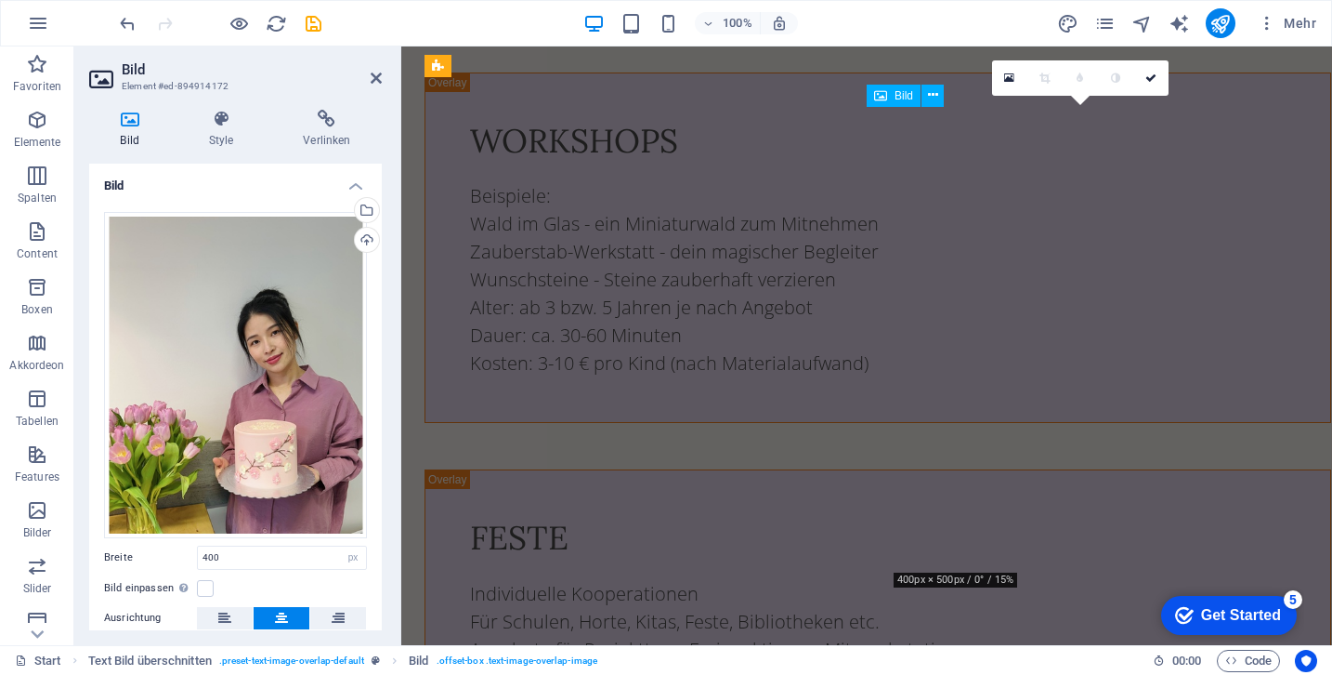
scroll to position [7126, 0]
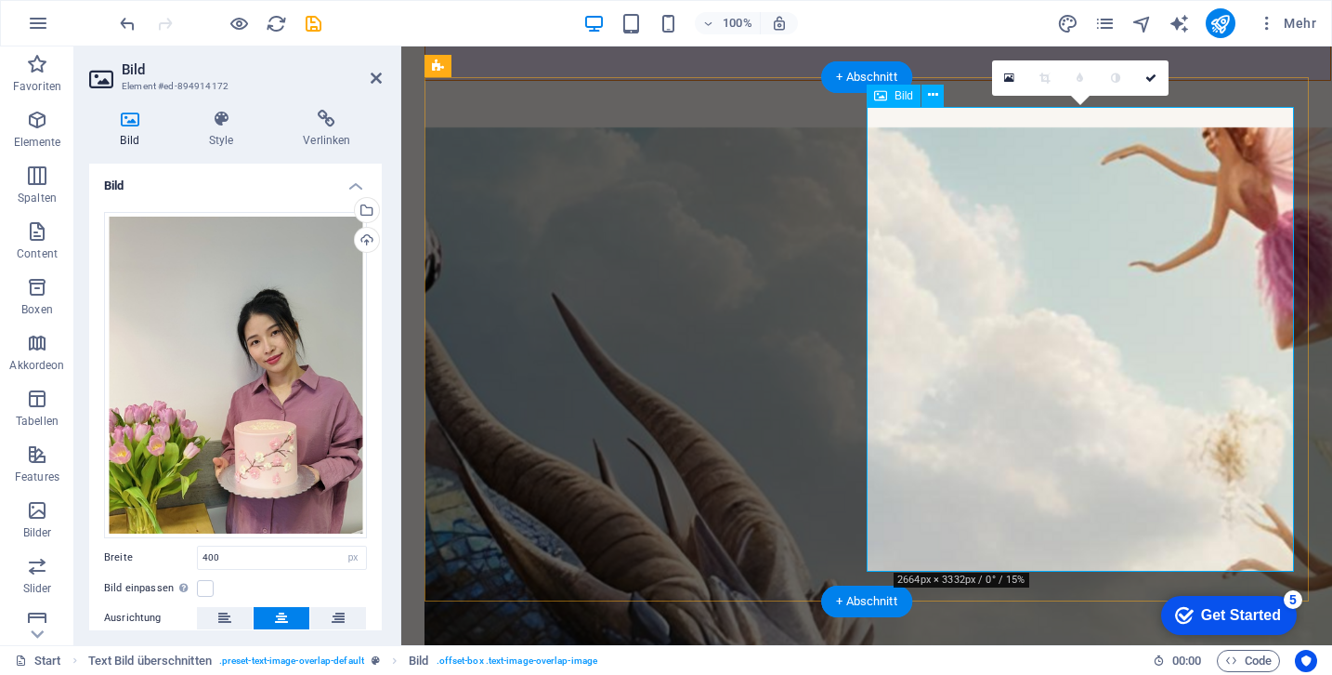
click at [1045, 83] on link at bounding box center [1045, 77] width 35 height 35
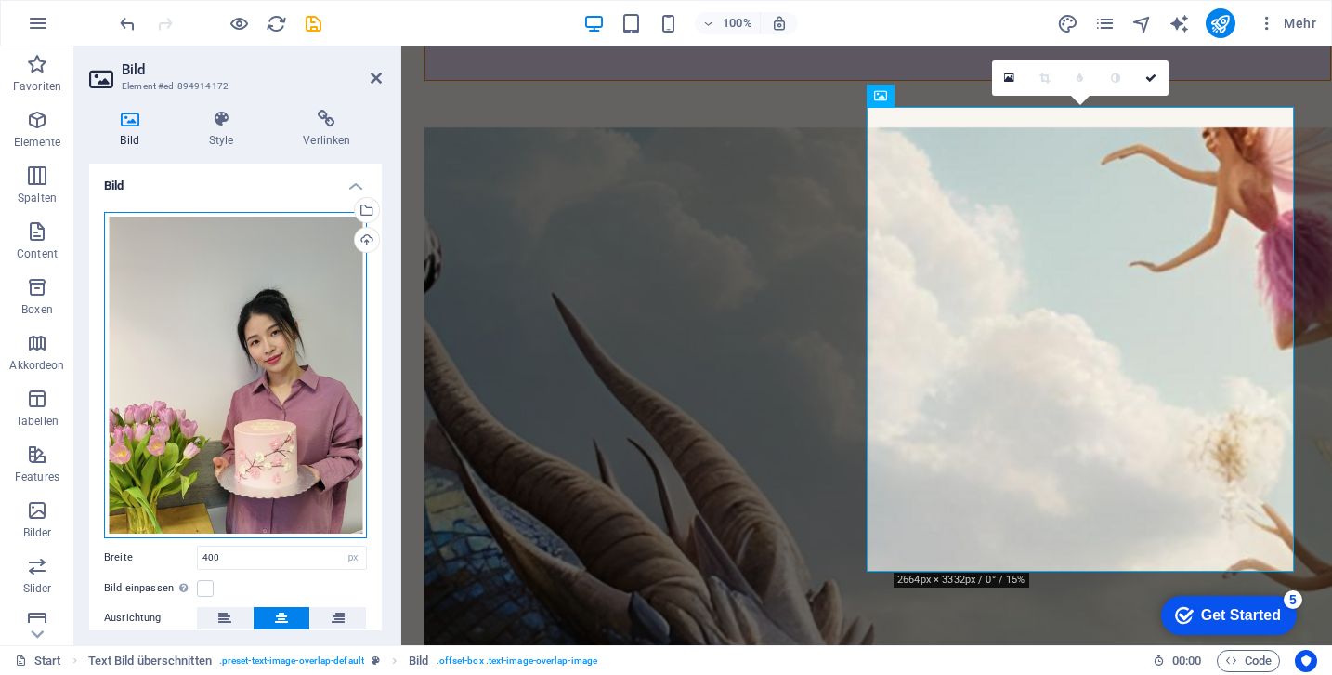
click at [218, 240] on div "Ziehe Dateien zum Hochladen hierher oder klicke hier, um aus Dateien oder koste…" at bounding box center [235, 375] width 263 height 326
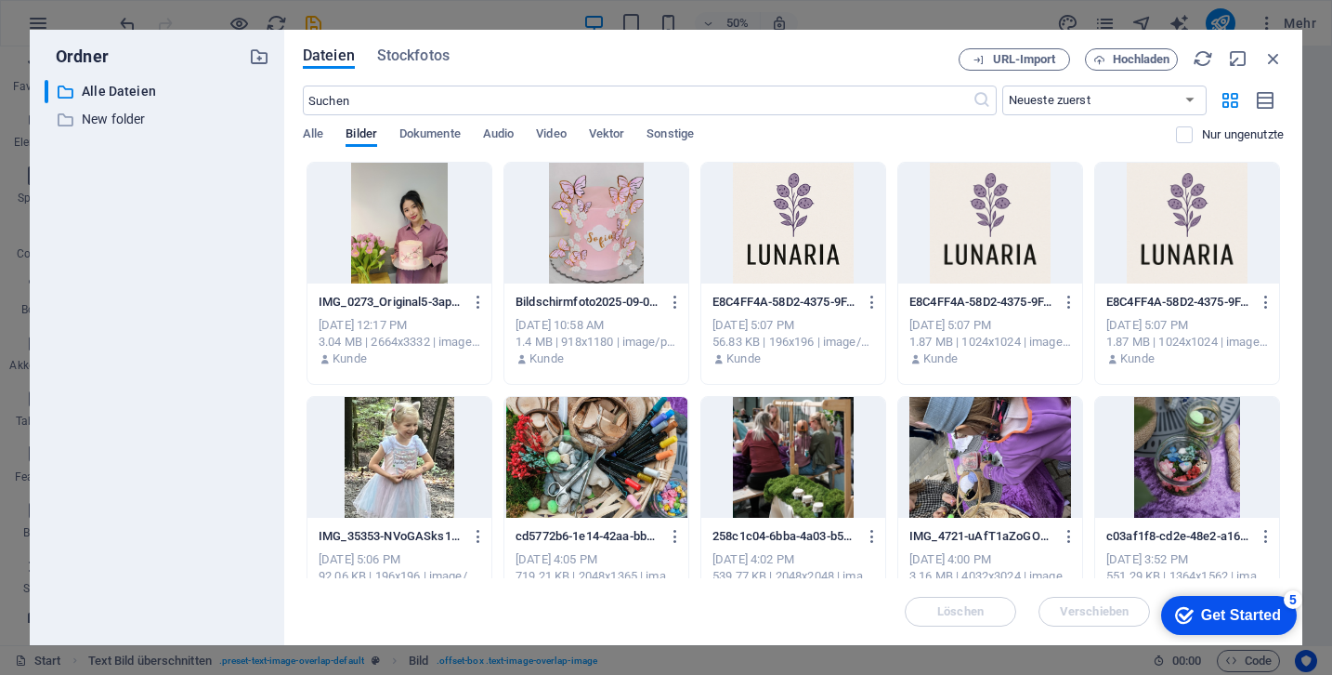
click at [218, 239] on div "​ Alle Dateien Alle Dateien ​ New folder New folder" at bounding box center [157, 355] width 225 height 550
click at [398, 241] on div at bounding box center [400, 223] width 184 height 121
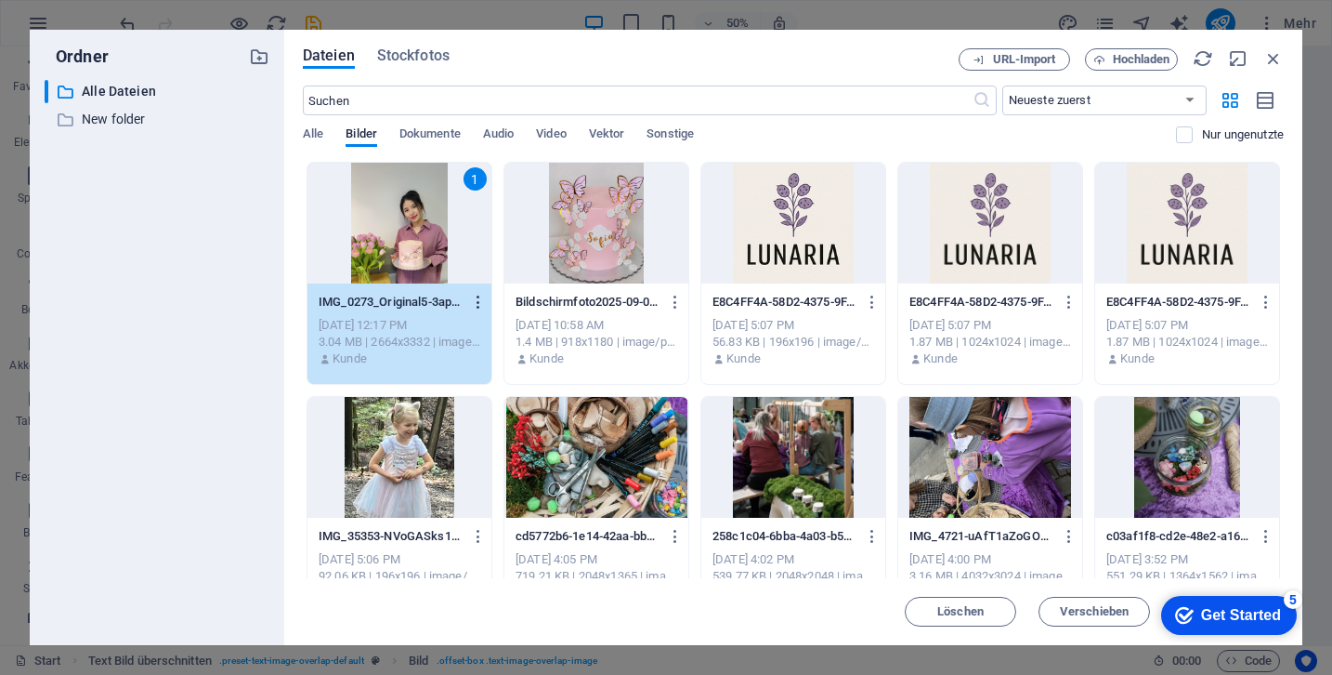
click at [470, 300] on icon "button" at bounding box center [479, 302] width 18 height 17
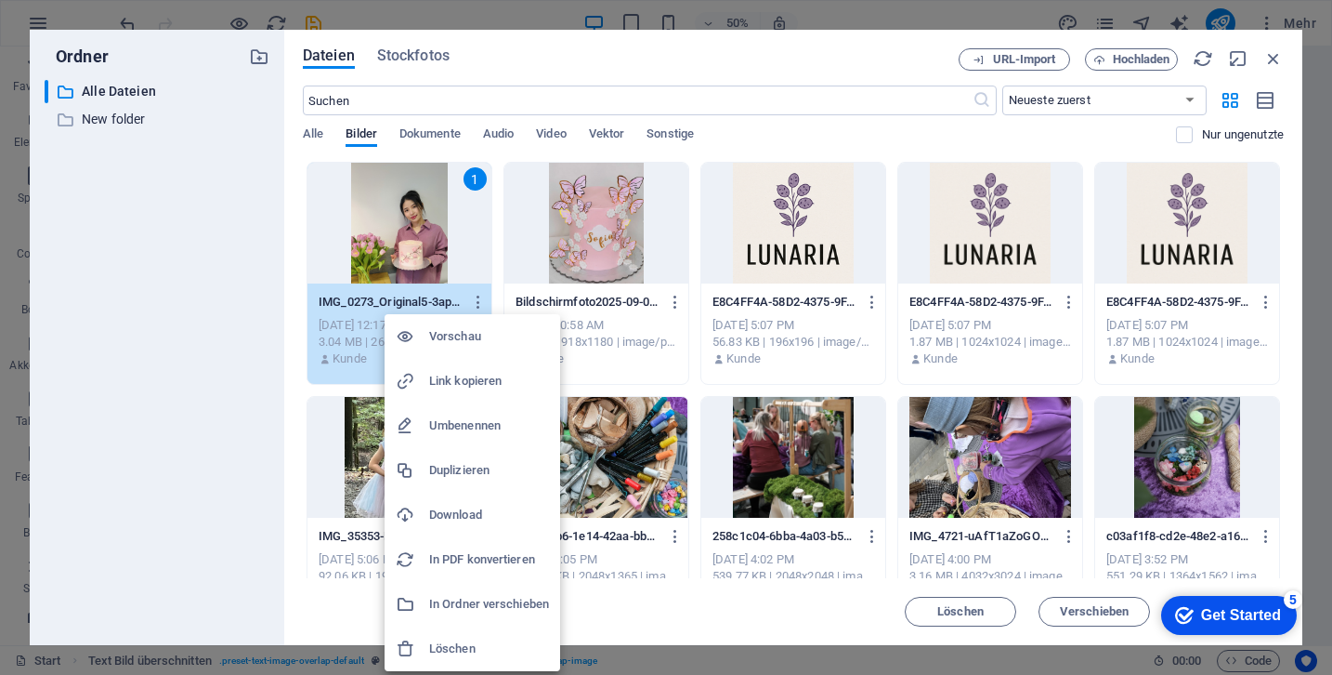
click at [491, 334] on h6 "Vorschau" at bounding box center [489, 336] width 120 height 22
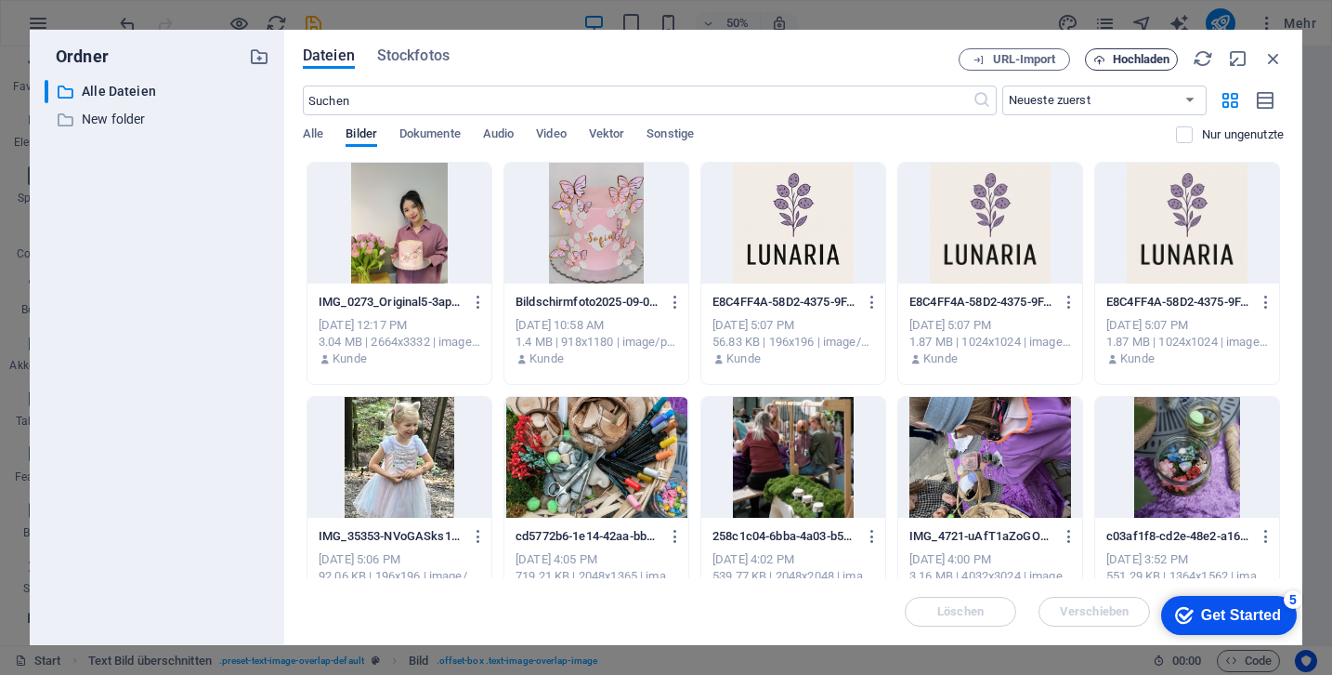
click at [1152, 68] on button "Hochladen" at bounding box center [1131, 59] width 93 height 22
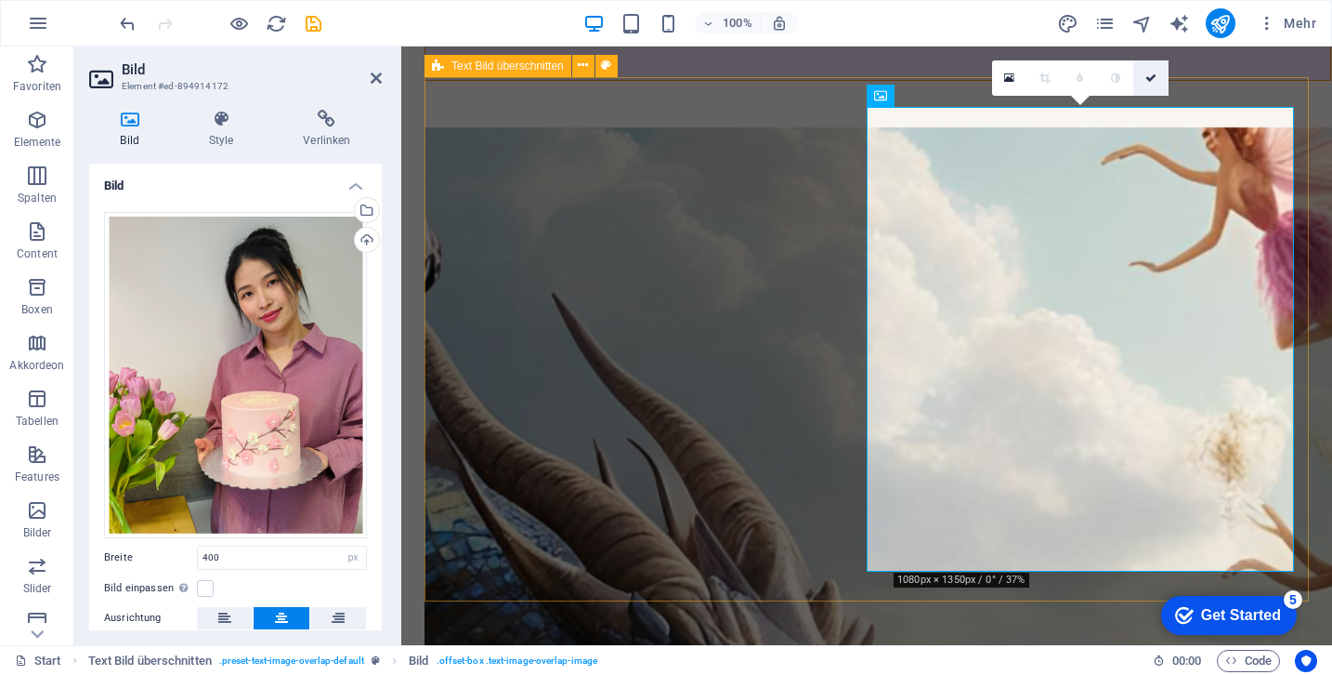
click at [1150, 77] on icon at bounding box center [1151, 77] width 11 height 11
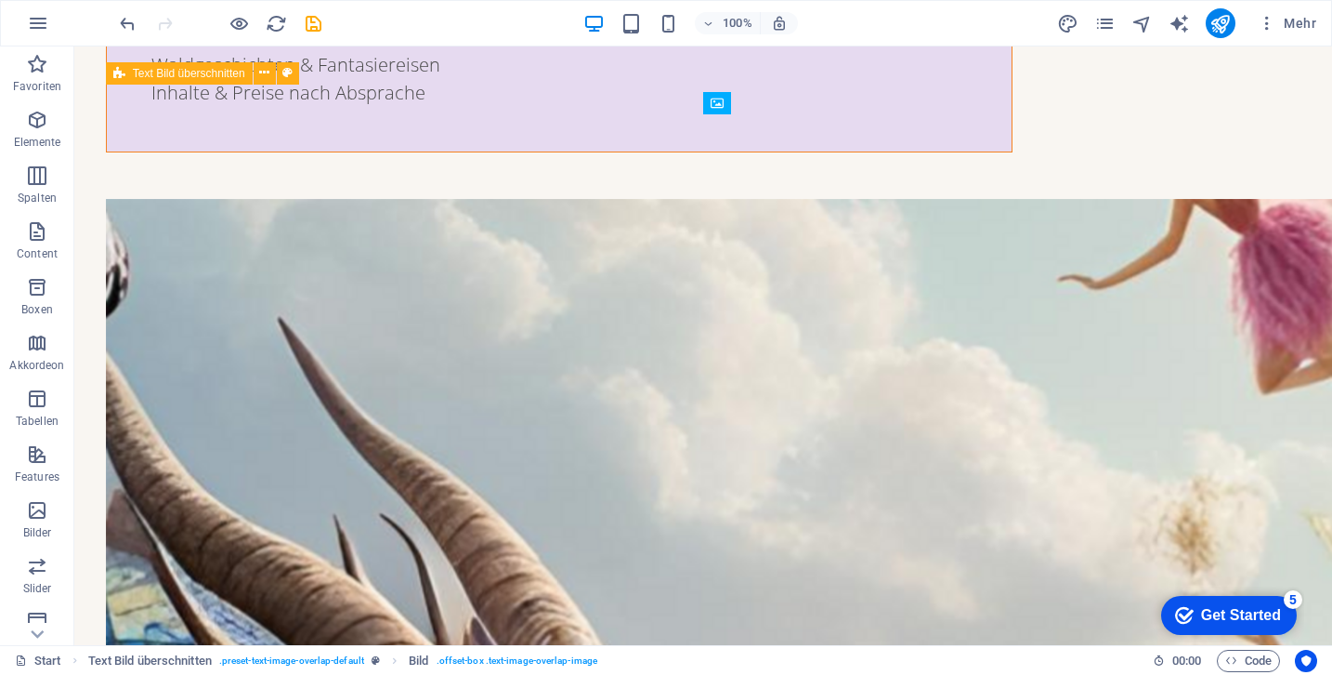
scroll to position [6359, 0]
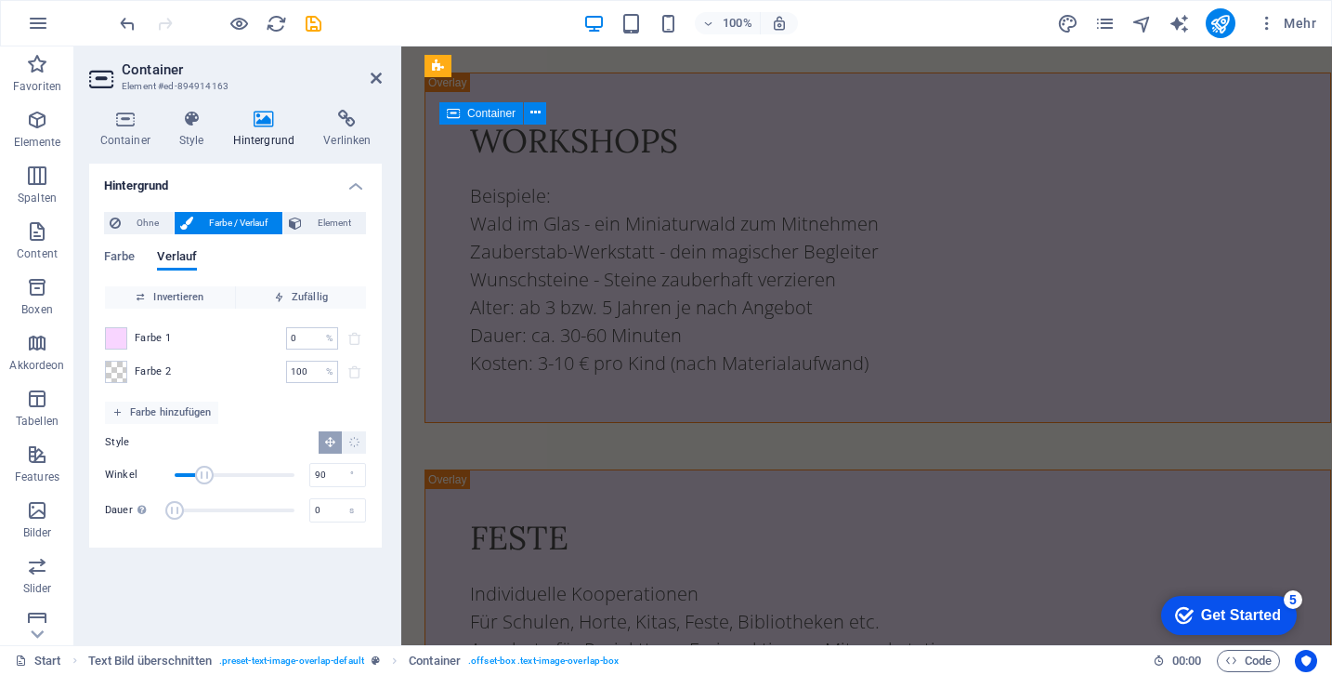
scroll to position [7126, 0]
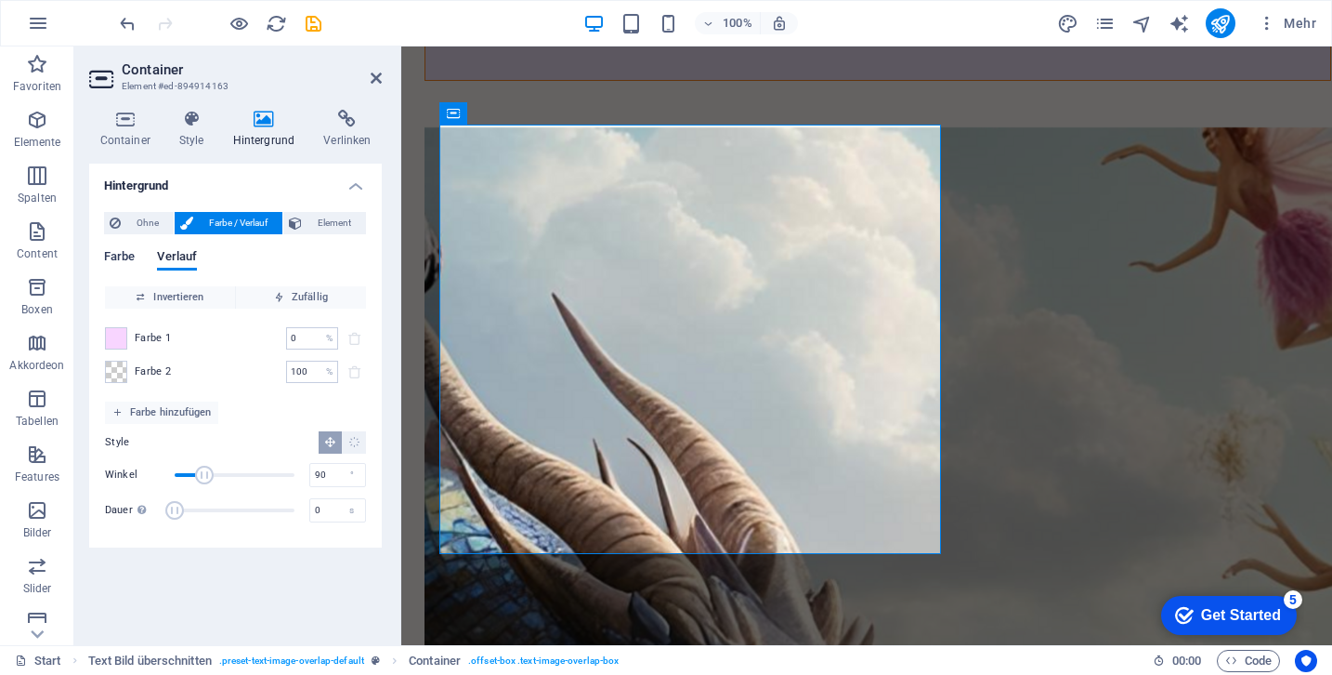
click at [126, 254] on span "Farbe" at bounding box center [119, 258] width 31 height 26
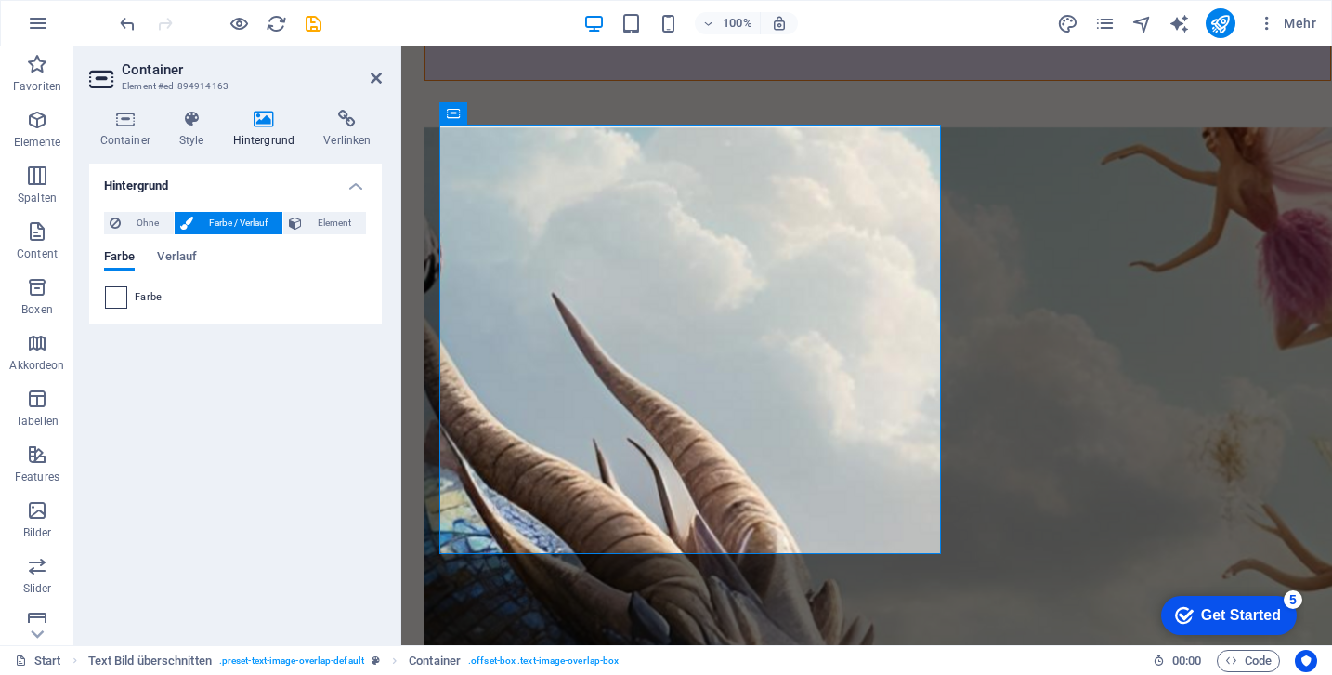
click at [125, 303] on span at bounding box center [116, 297] width 20 height 20
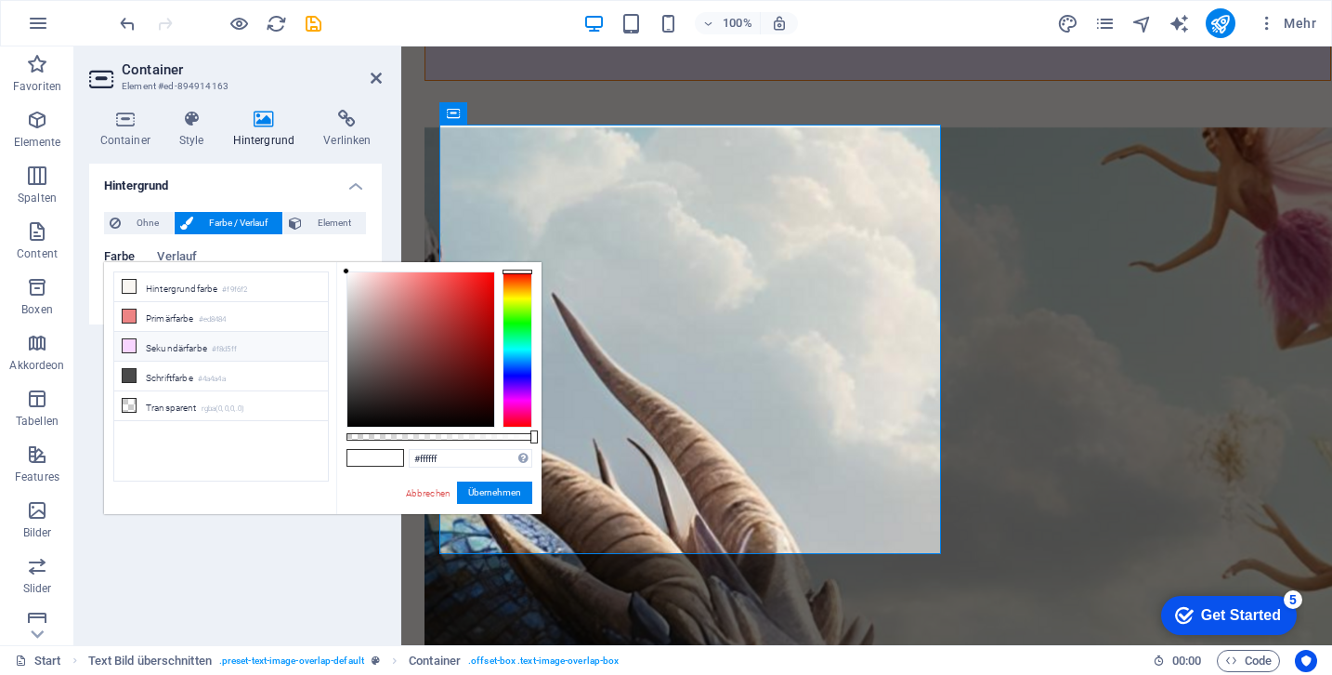
click at [182, 354] on li "Sekundärfarbe #f8d5ff" at bounding box center [221, 347] width 214 height 30
type input "#f8d5ff"
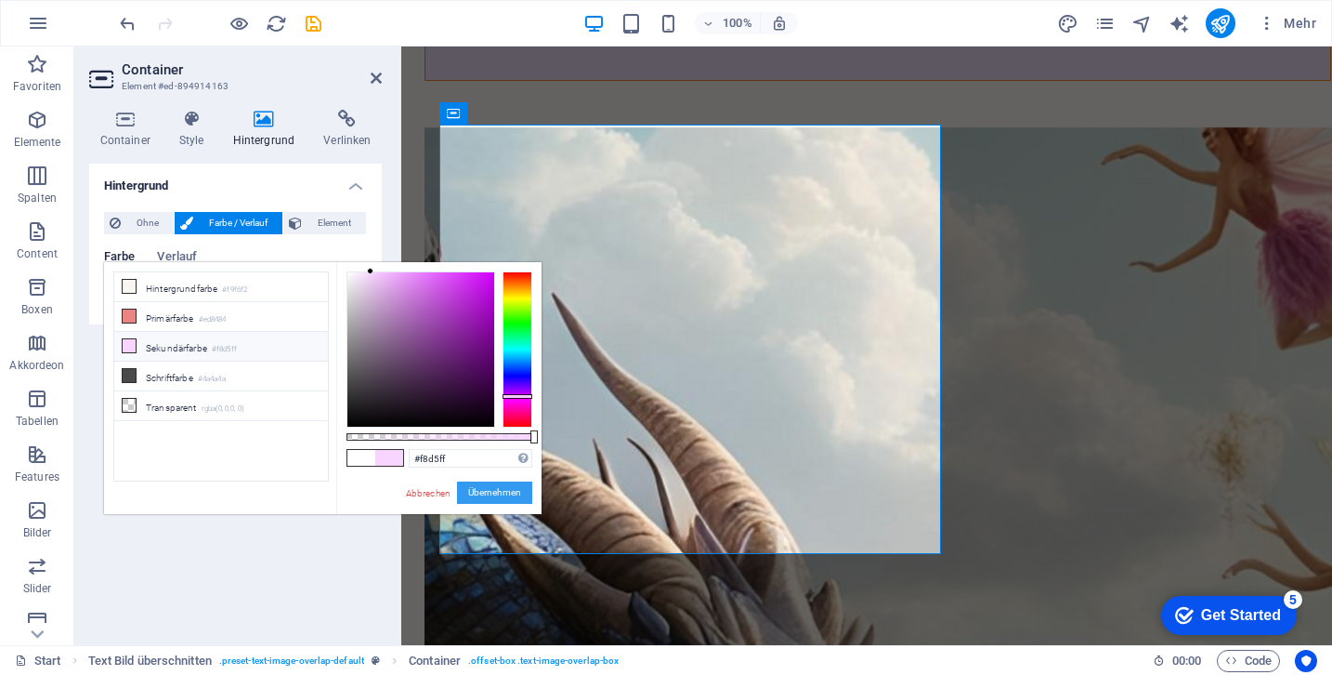
click at [491, 486] on button "Übernehmen" at bounding box center [494, 492] width 75 height 22
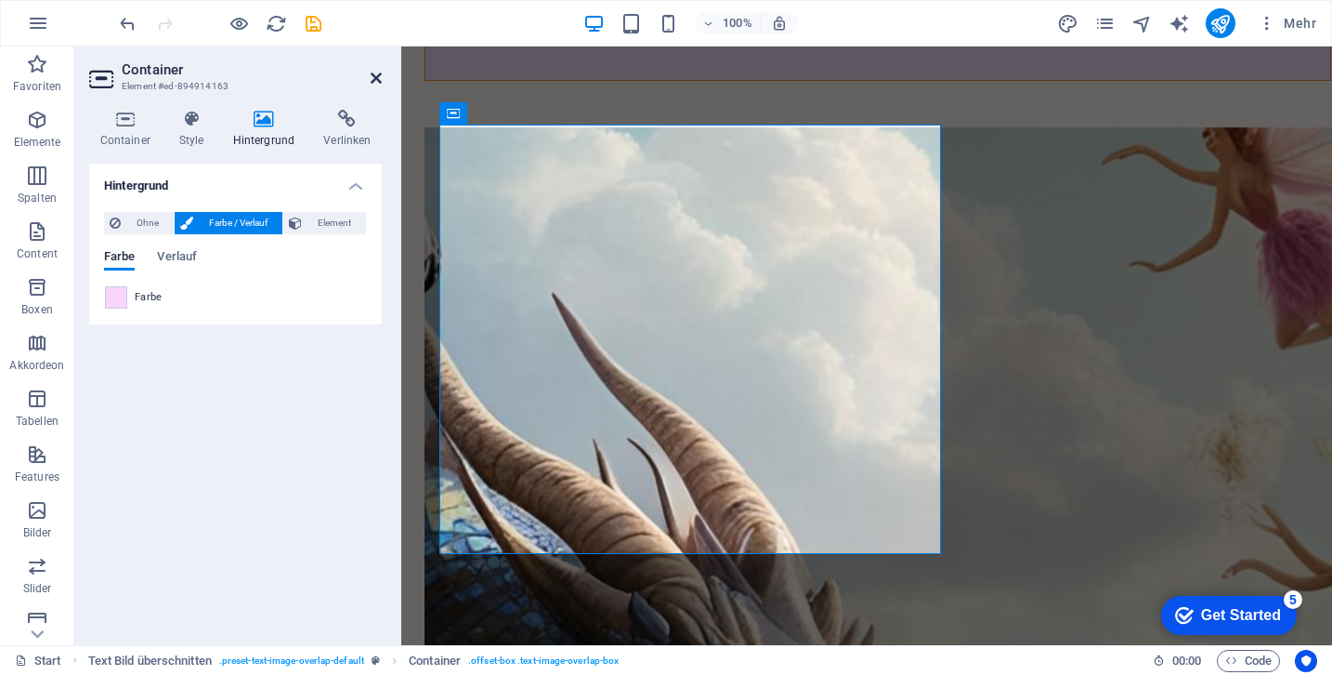
click at [381, 73] on icon at bounding box center [376, 78] width 11 height 15
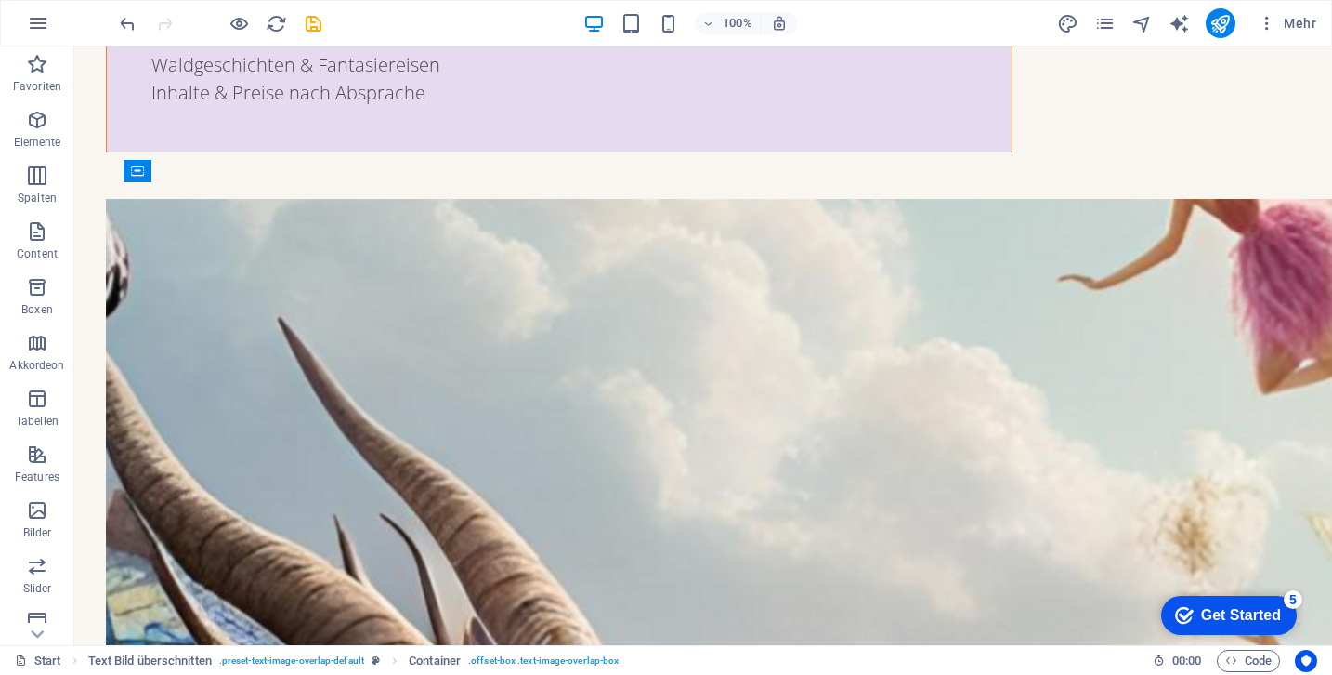
scroll to position [6359, 0]
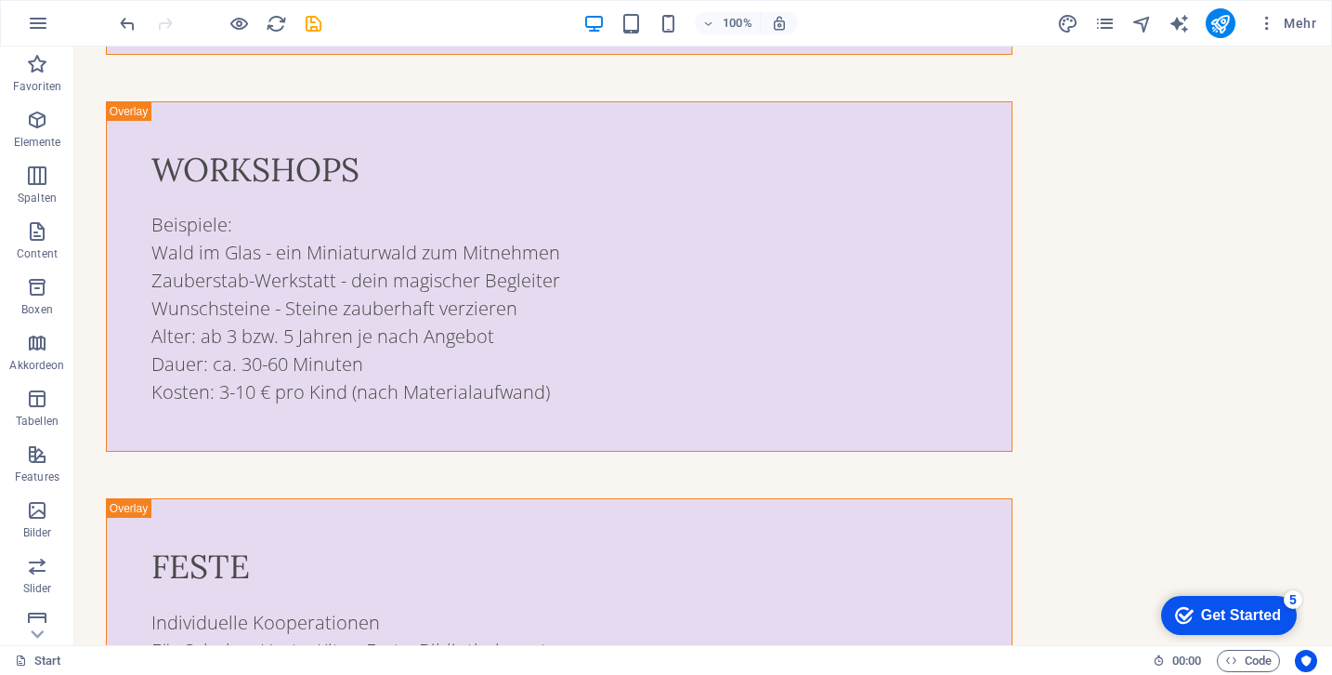
scroll to position [6406, 0]
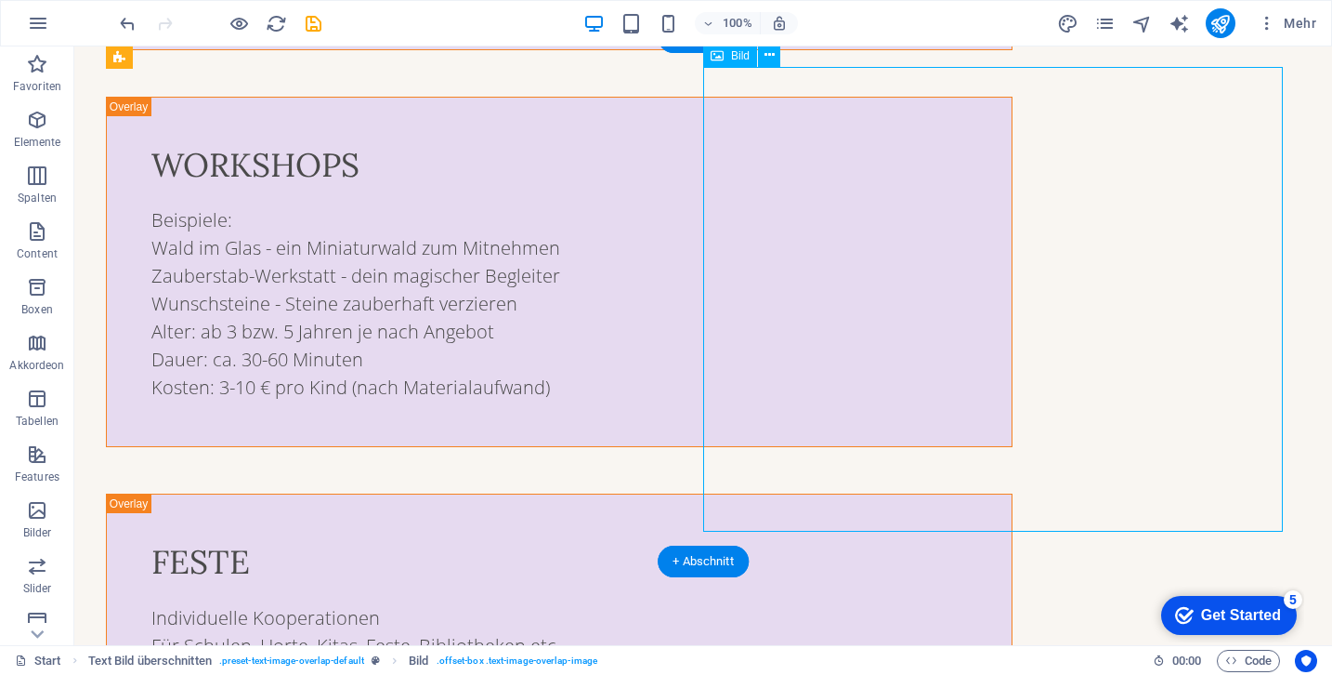
select select "px"
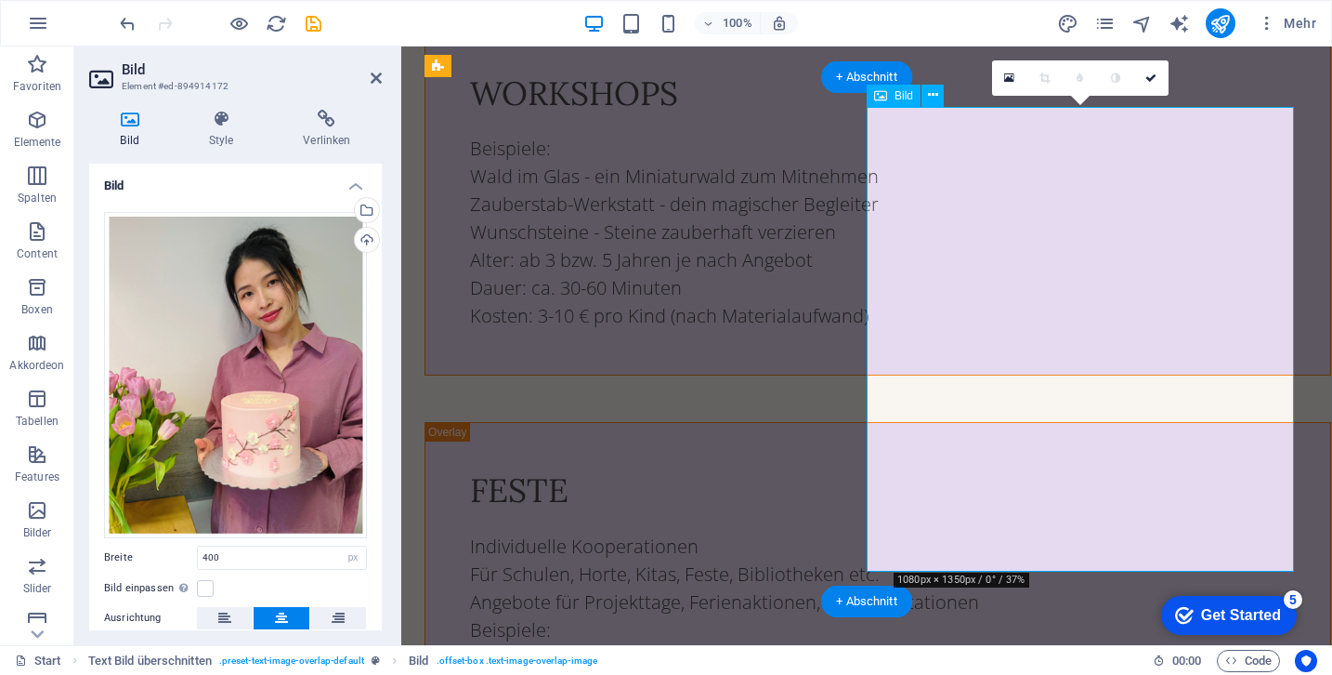
scroll to position [7126, 0]
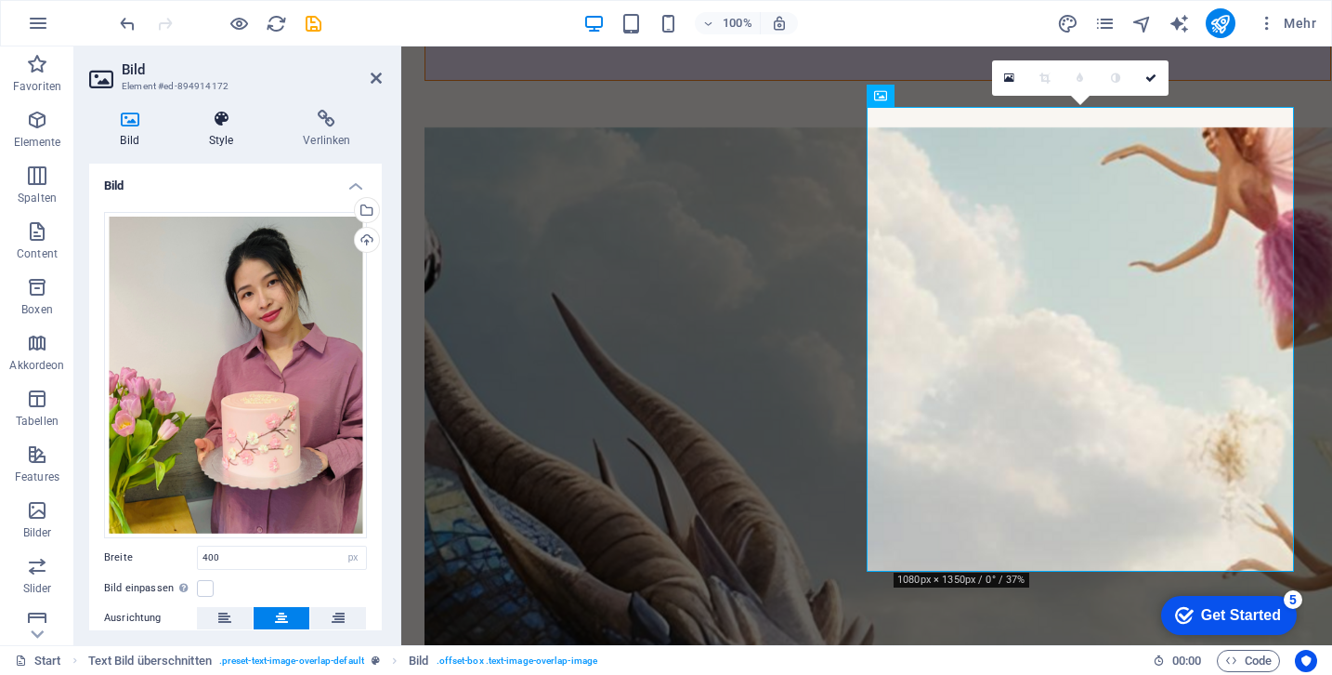
click at [236, 124] on icon at bounding box center [220, 119] width 87 height 19
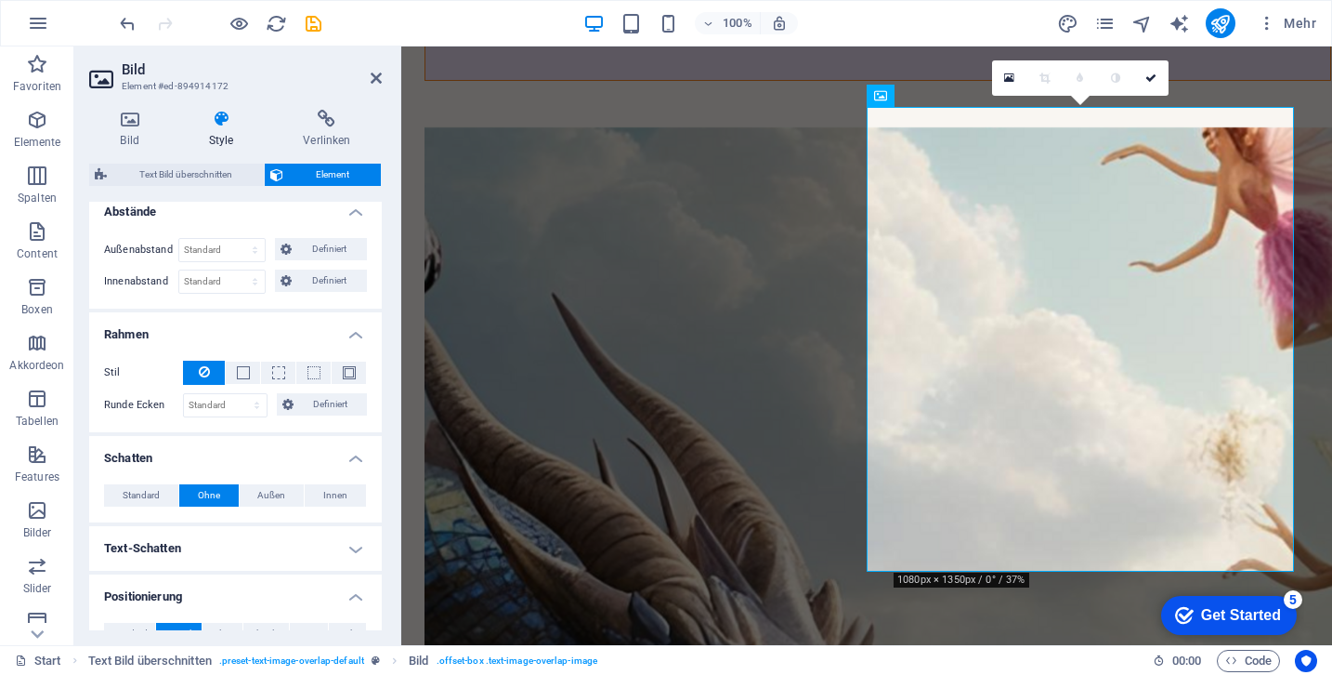
scroll to position [389, 0]
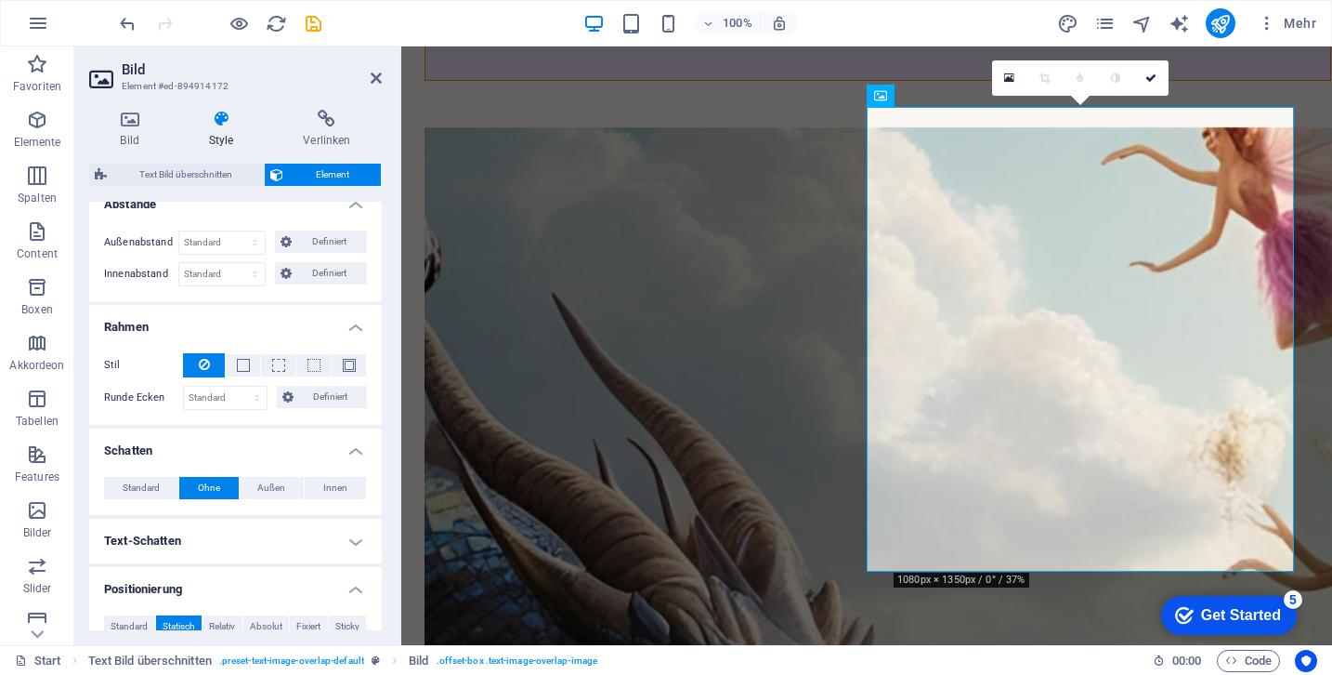
click at [200, 485] on span "Ohne" at bounding box center [209, 488] width 22 height 22
click at [381, 80] on icon at bounding box center [376, 78] width 11 height 15
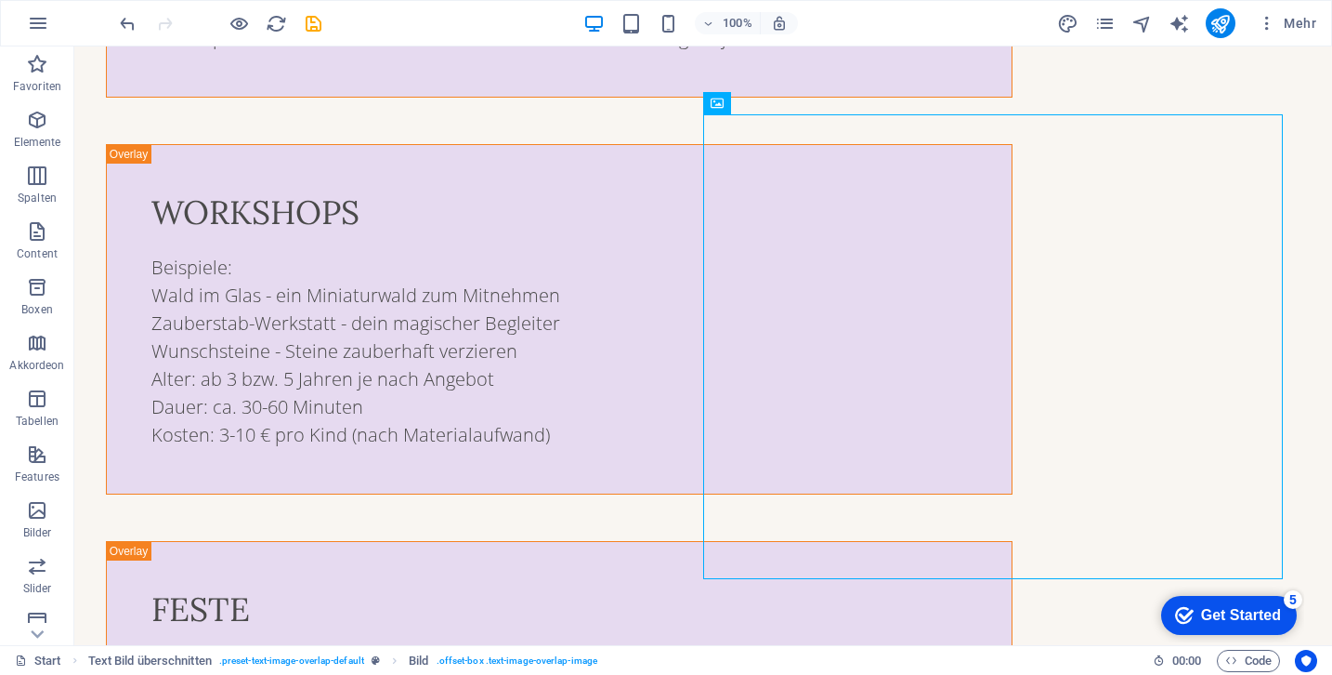
click at [300, 14] on div at bounding box center [220, 23] width 208 height 30
click at [307, 22] on icon "save" at bounding box center [313, 23] width 21 height 21
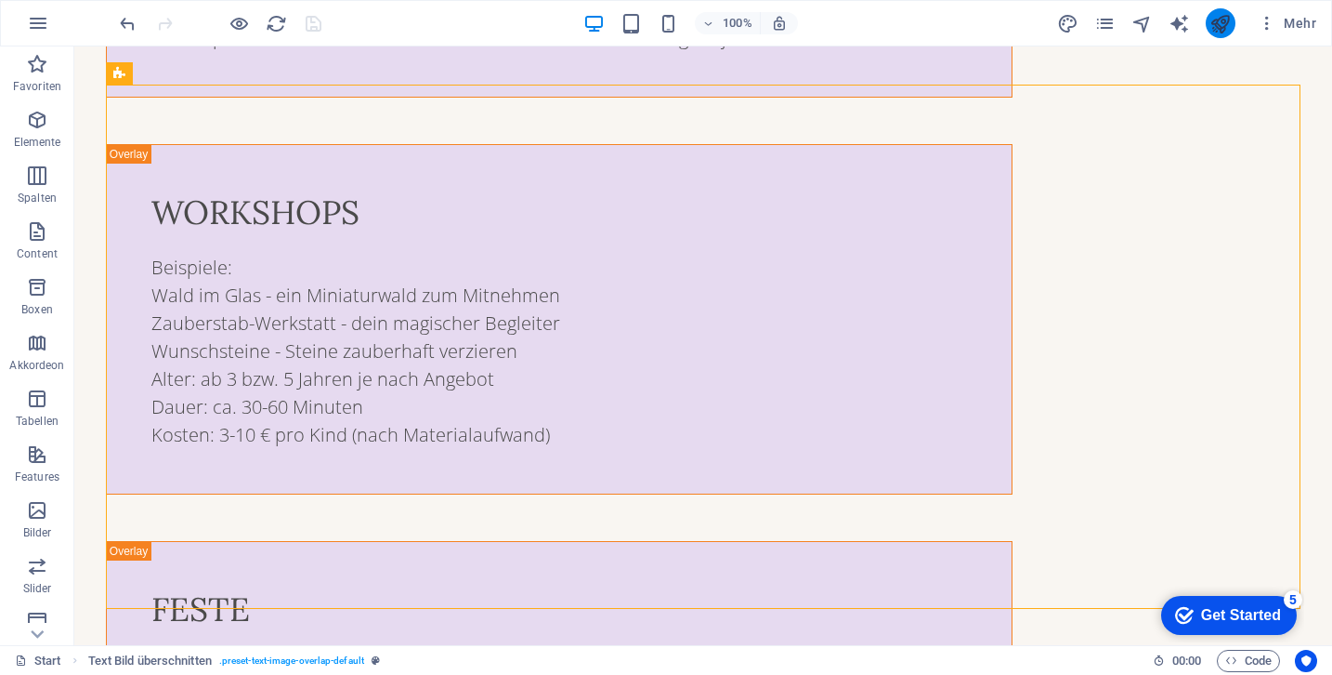
click at [1220, 31] on icon "publish" at bounding box center [1220, 23] width 21 height 21
